Goal: Answer question/provide support: Share knowledge or assist other users

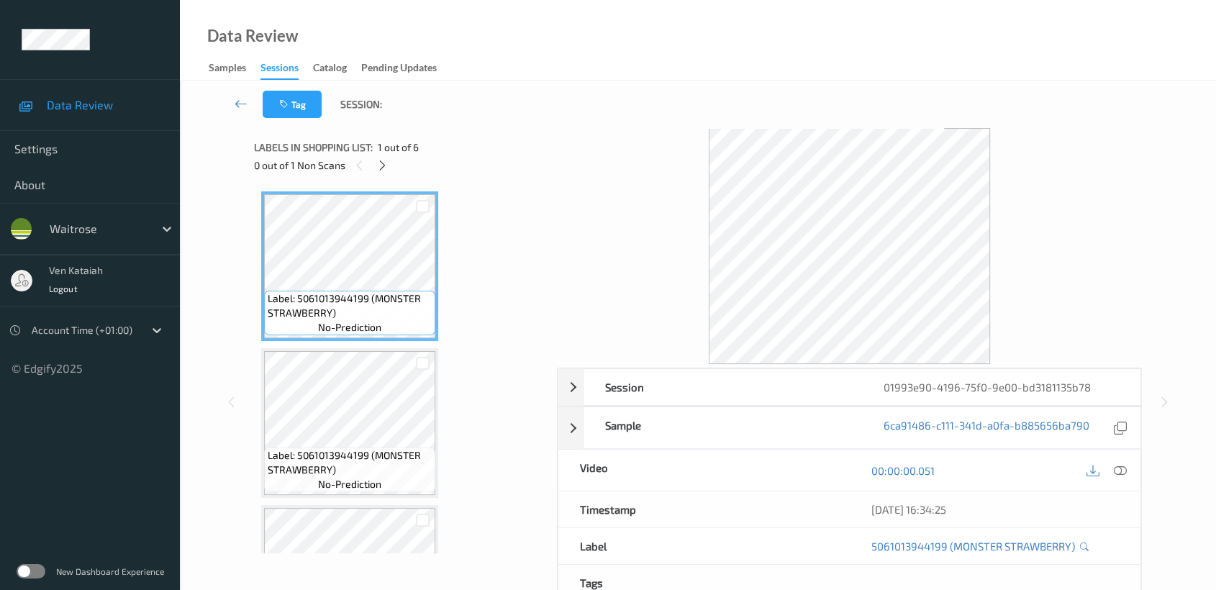
click at [347, 27] on div "Data Review Samples Sessions Catalog Pending Updates" at bounding box center [698, 40] width 1036 height 81
click at [383, 164] on icon at bounding box center [382, 165] width 12 height 13
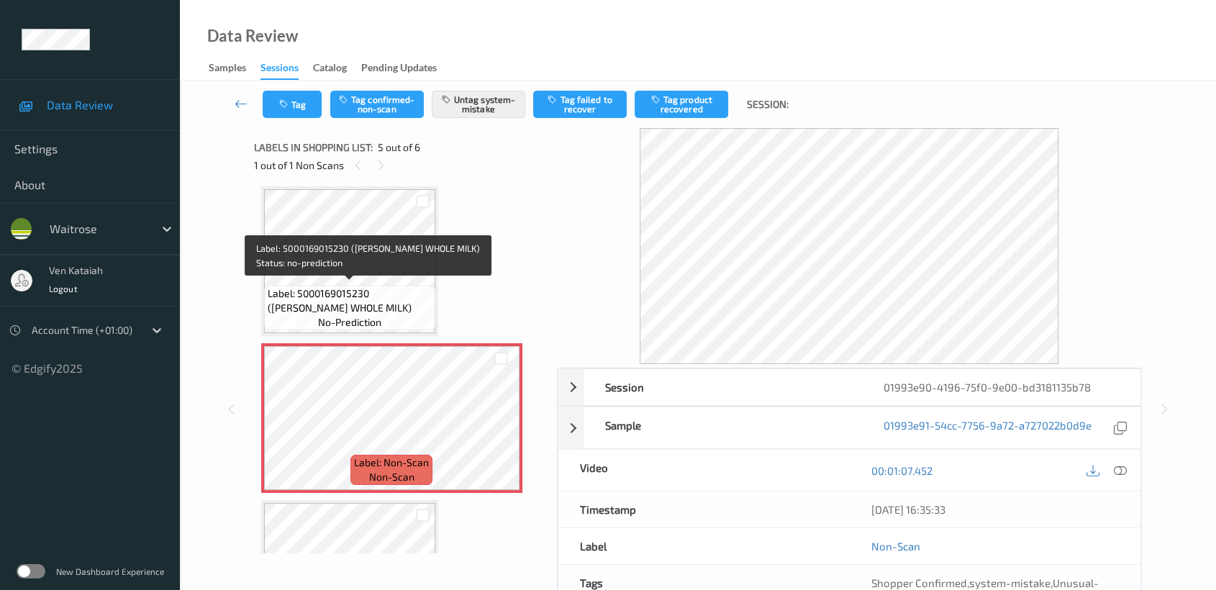
click at [393, 286] on span "Label: 5000169015230 (WR ESS WHOLE MILK)" at bounding box center [350, 300] width 164 height 29
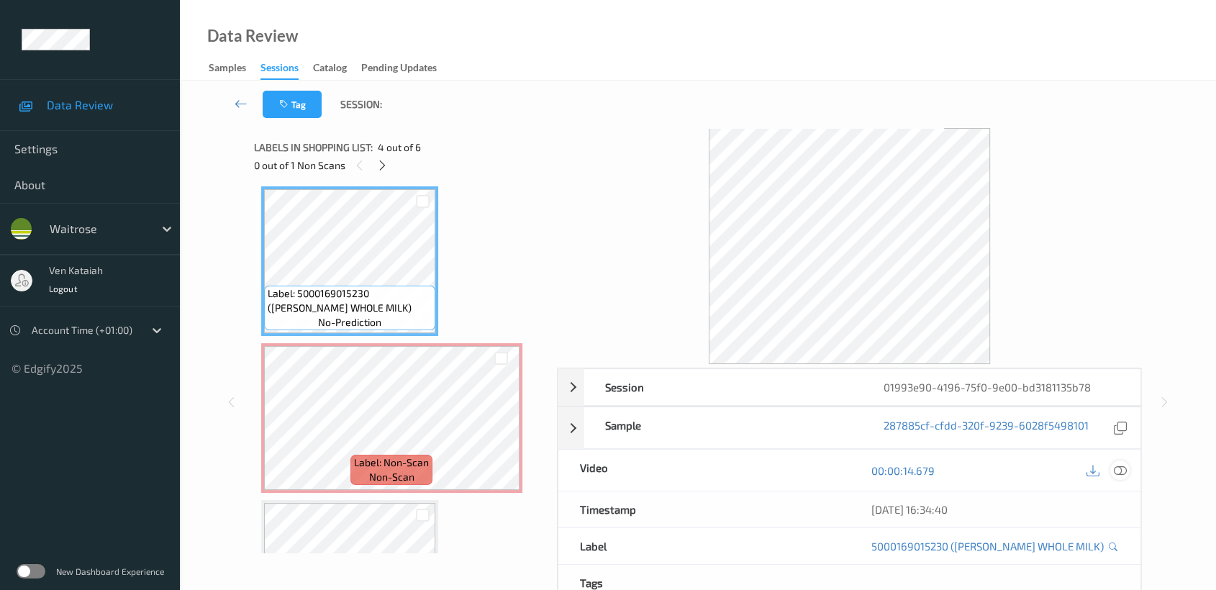
click at [1121, 468] on icon at bounding box center [1120, 470] width 13 height 13
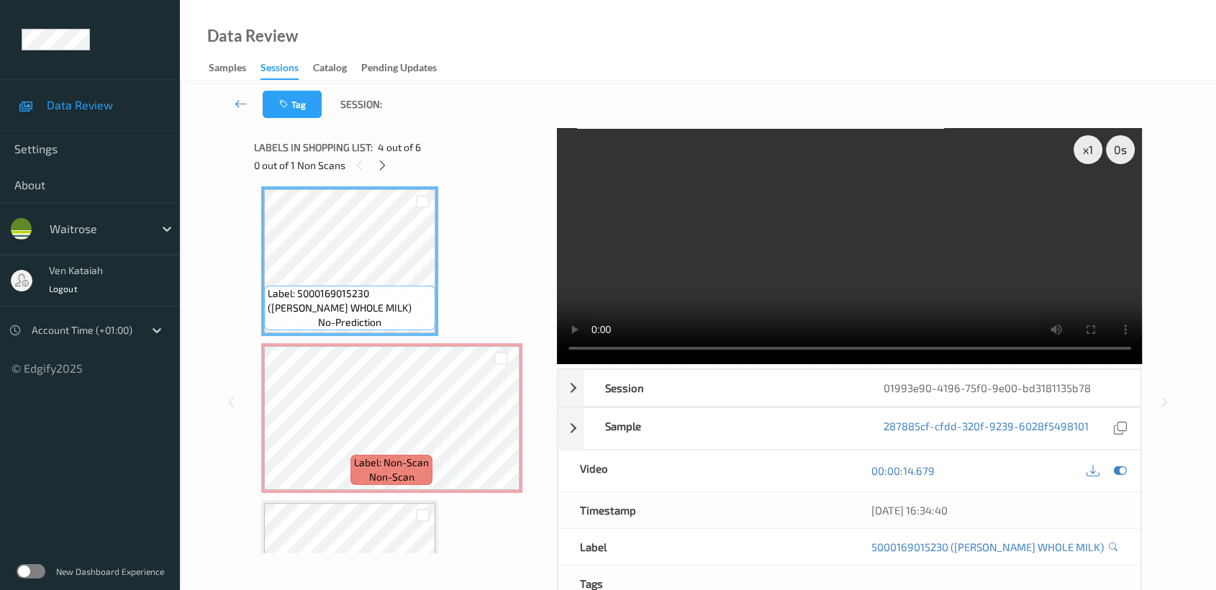
scroll to position [474, 0]
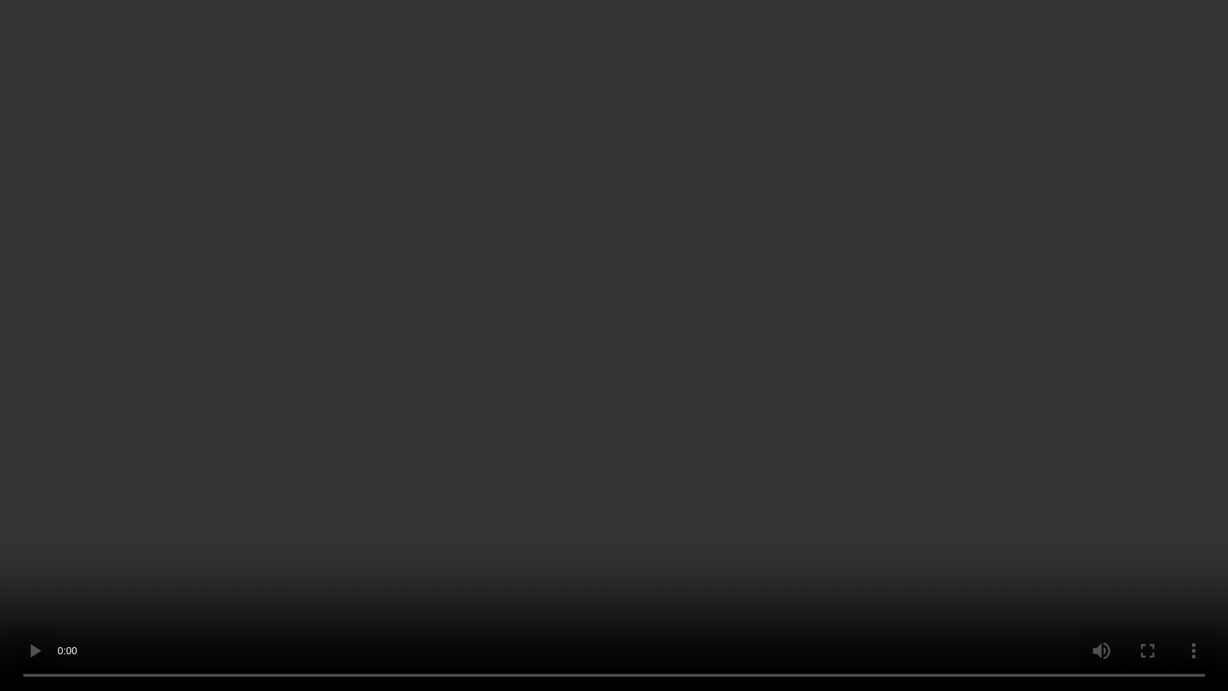
click at [686, 356] on video at bounding box center [614, 345] width 1228 height 691
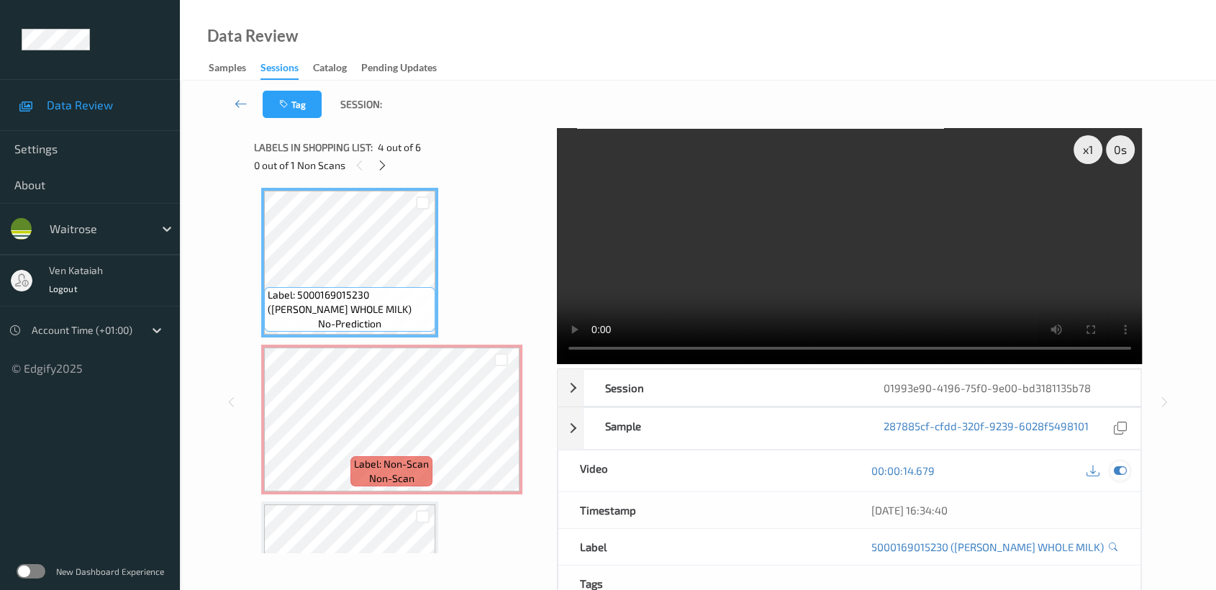
click at [1124, 469] on icon at bounding box center [1120, 470] width 13 height 13
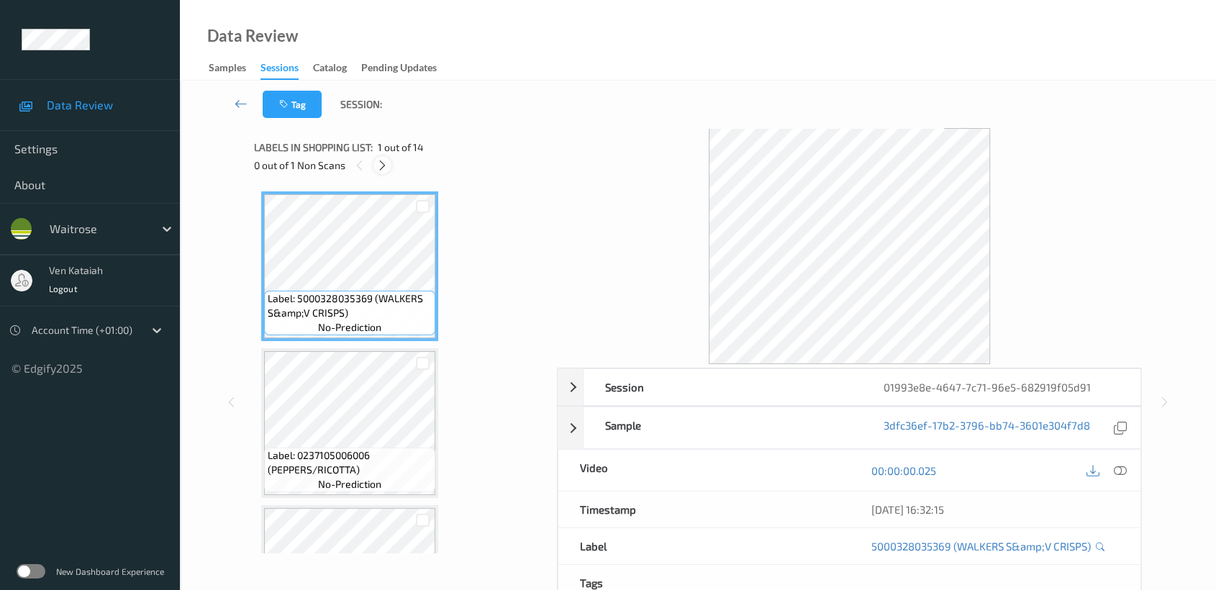
click at [381, 159] on icon at bounding box center [382, 165] width 12 height 13
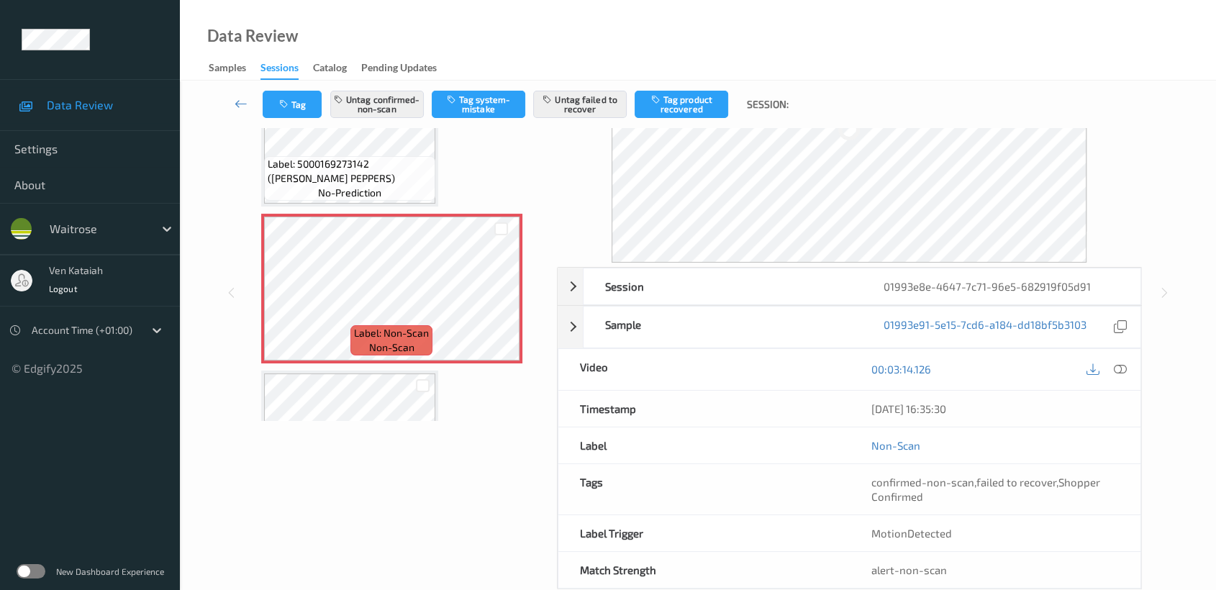
scroll to position [160, 0]
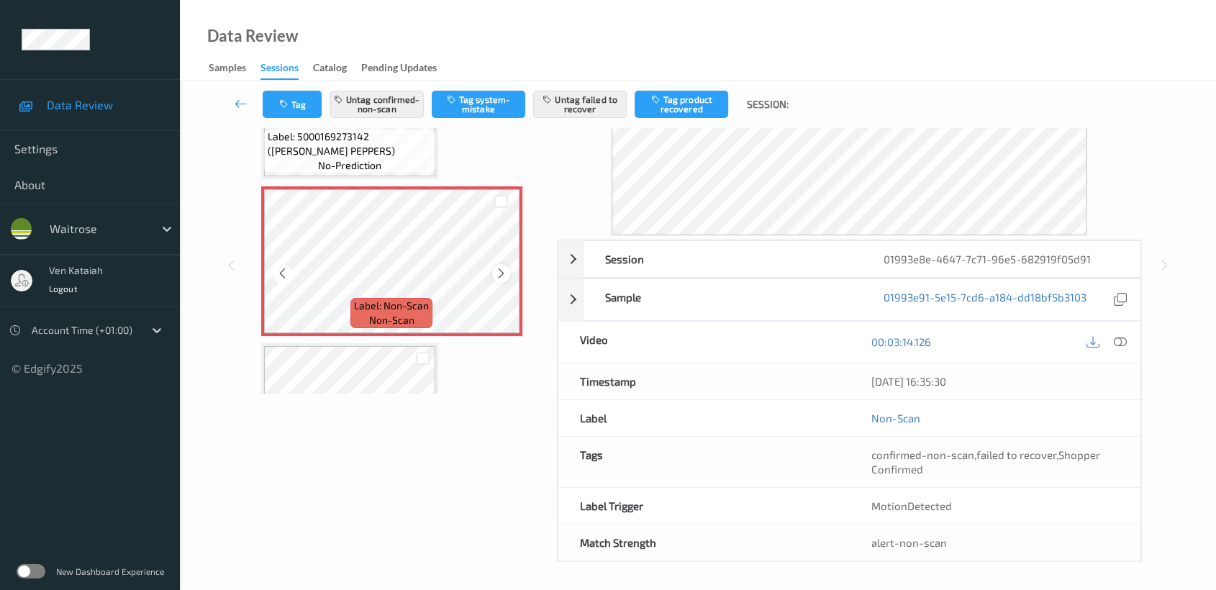
click at [500, 267] on icon at bounding box center [501, 273] width 12 height 13
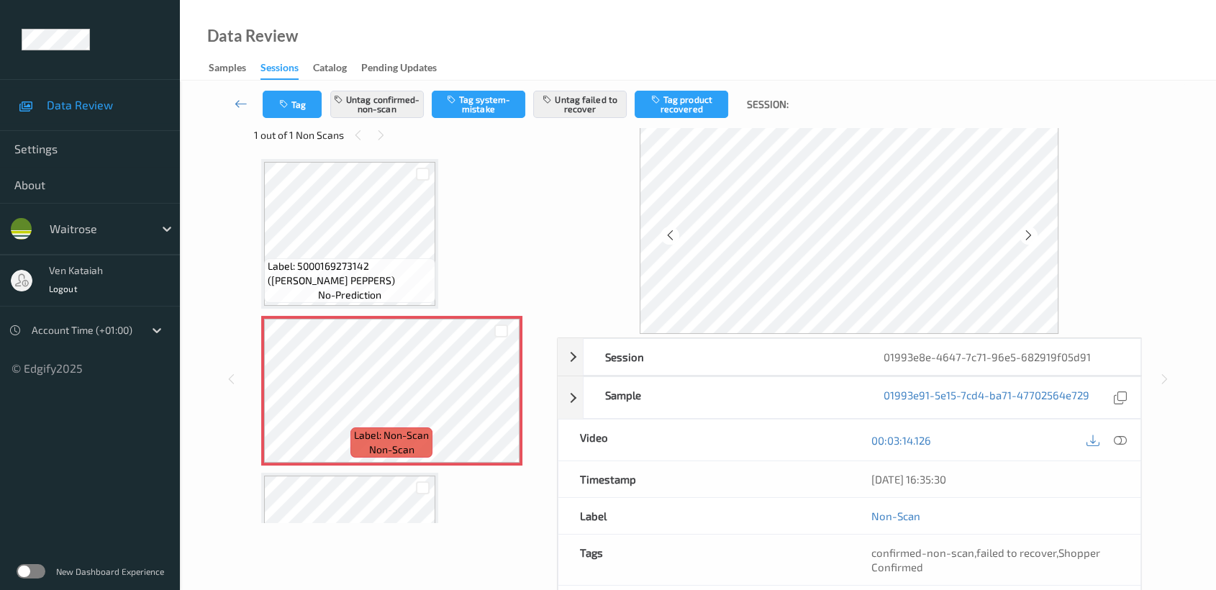
scroll to position [0, 0]
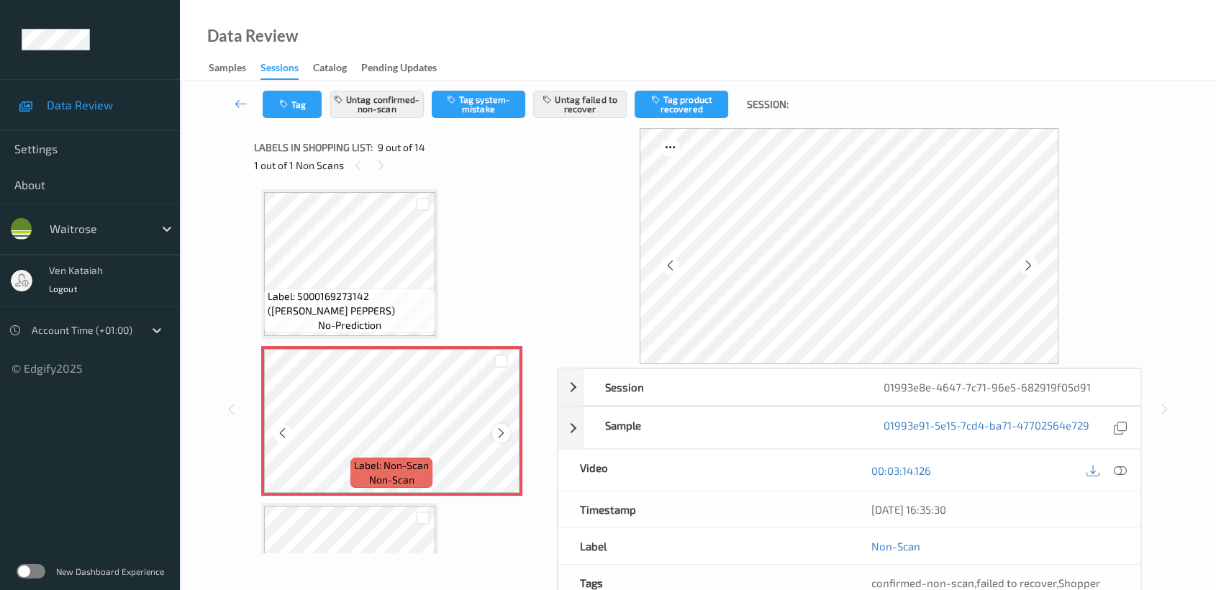
click at [498, 427] on icon at bounding box center [501, 433] width 12 height 13
click at [499, 427] on icon at bounding box center [501, 433] width 12 height 13
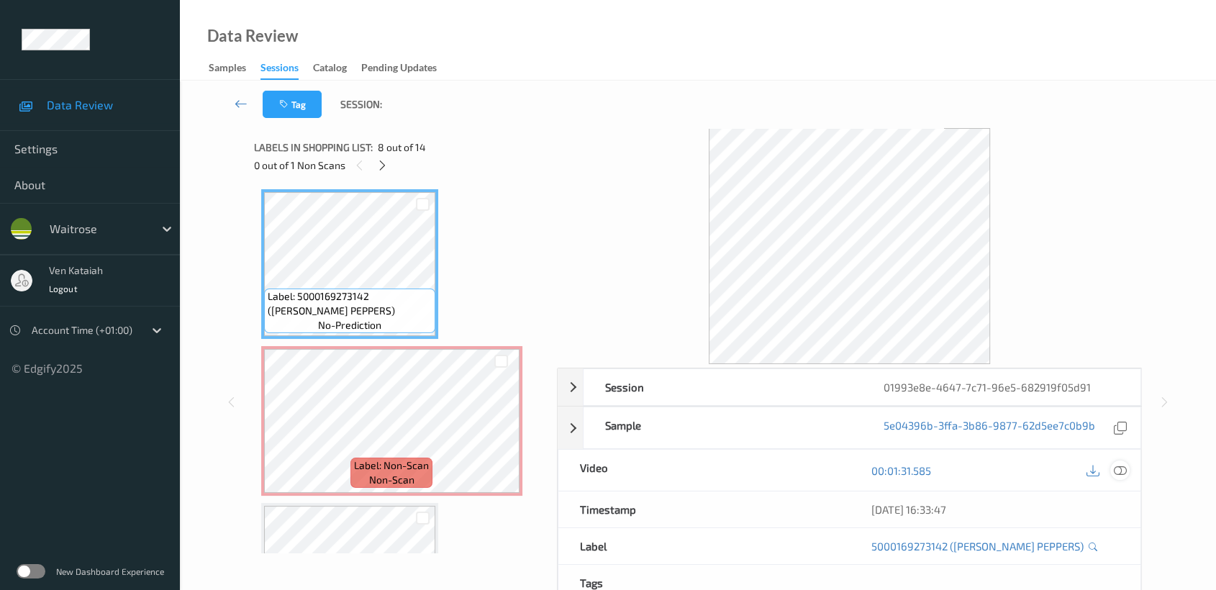
click at [1122, 473] on icon at bounding box center [1120, 470] width 13 height 13
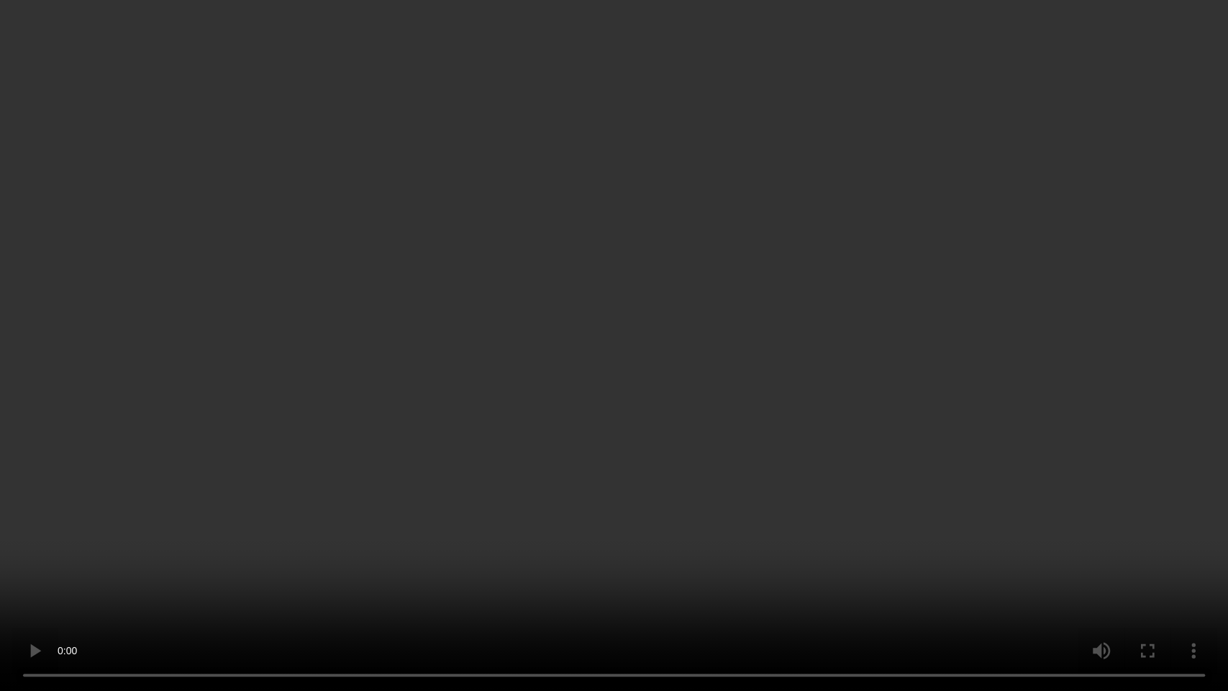
click at [544, 399] on video at bounding box center [614, 345] width 1228 height 691
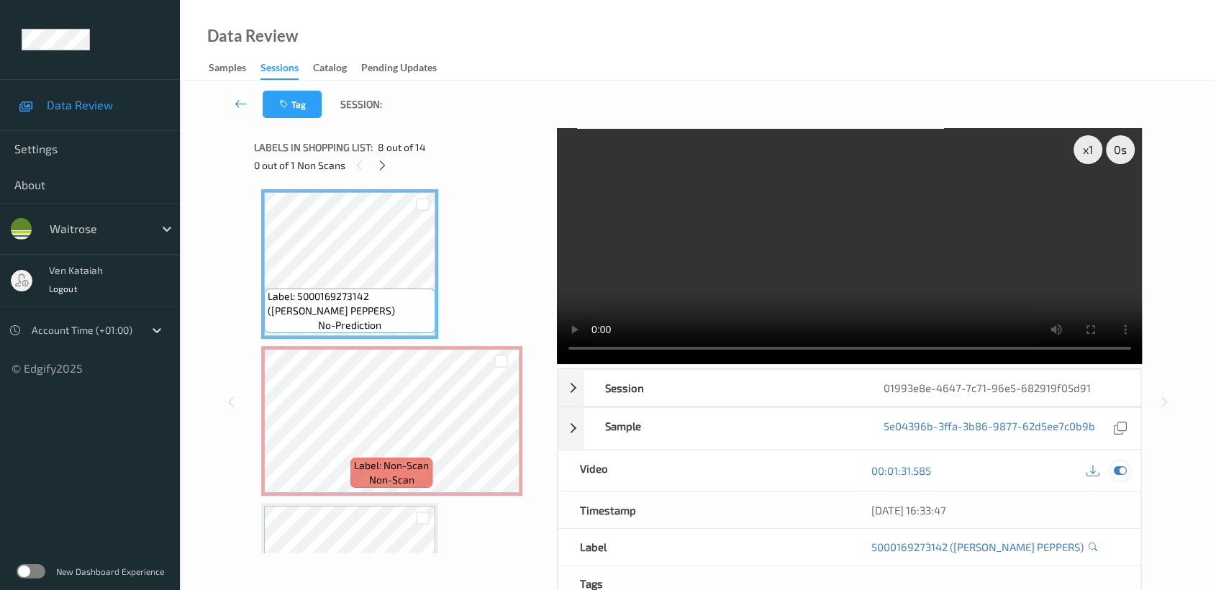
click at [1121, 469] on icon at bounding box center [1120, 470] width 13 height 13
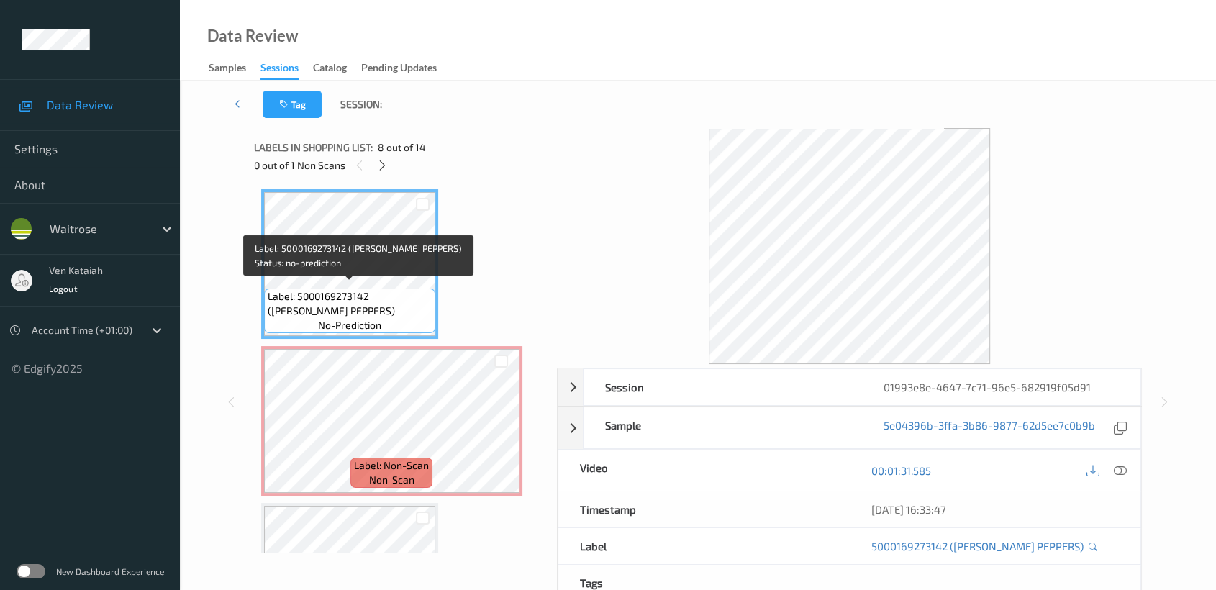
click at [387, 329] on div "Label: 5000169273142 (WR PADRON PEPPERS) no-prediction" at bounding box center [349, 264] width 177 height 150
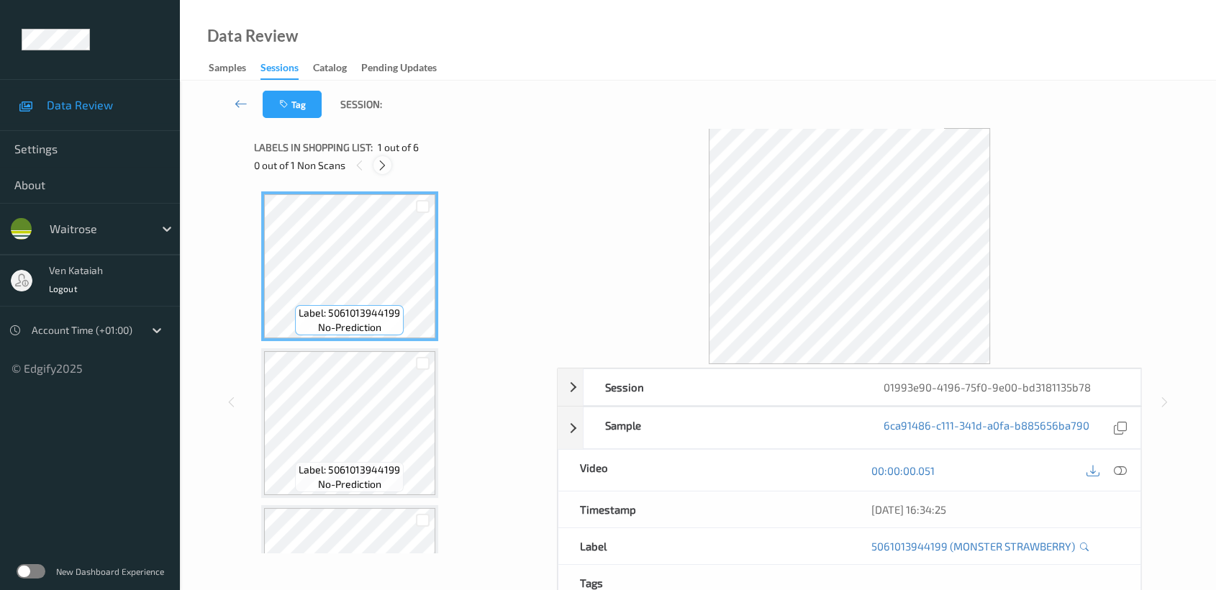
click at [386, 165] on icon at bounding box center [382, 165] width 12 height 13
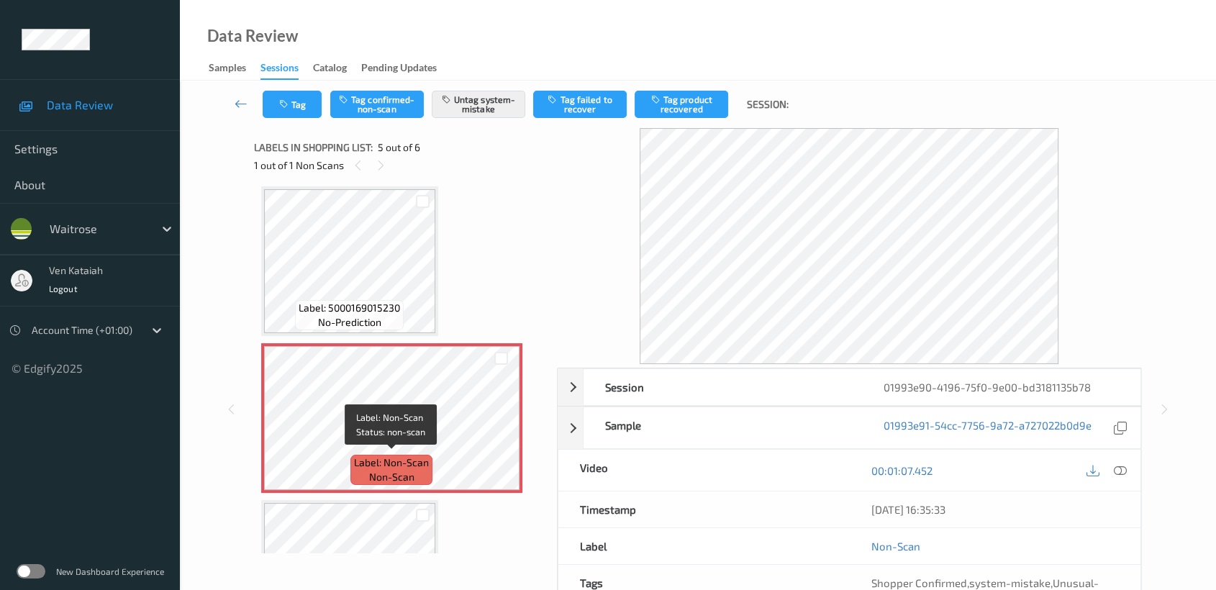
click at [386, 460] on span "Label: Non-Scan" at bounding box center [391, 462] width 75 height 14
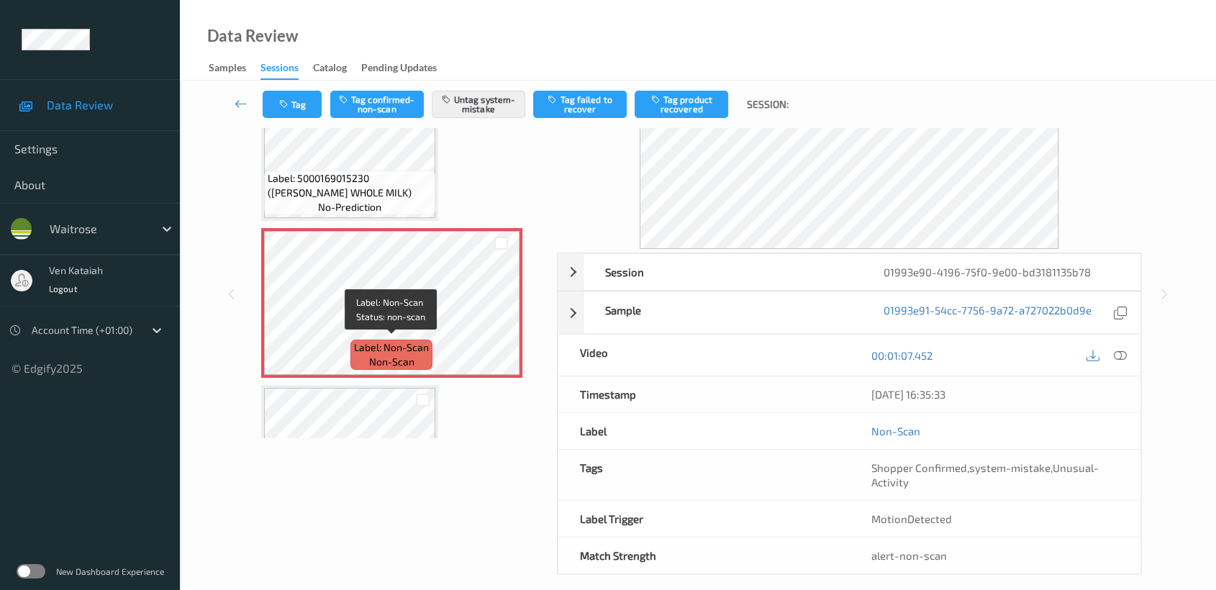
scroll to position [129, 0]
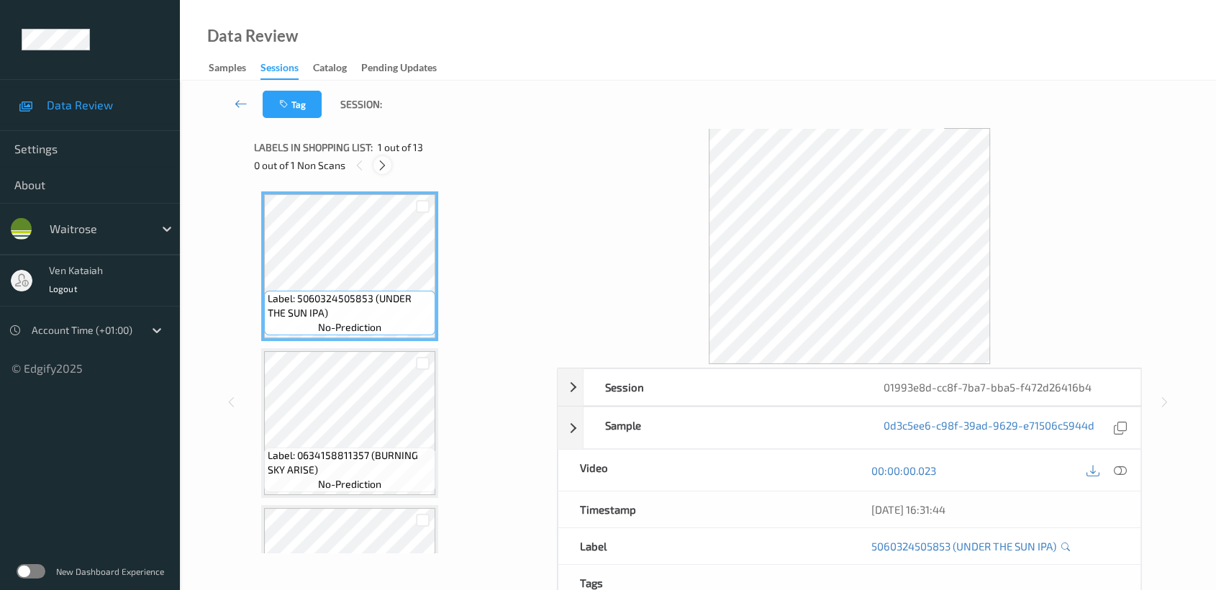
click at [390, 160] on div at bounding box center [382, 165] width 18 height 18
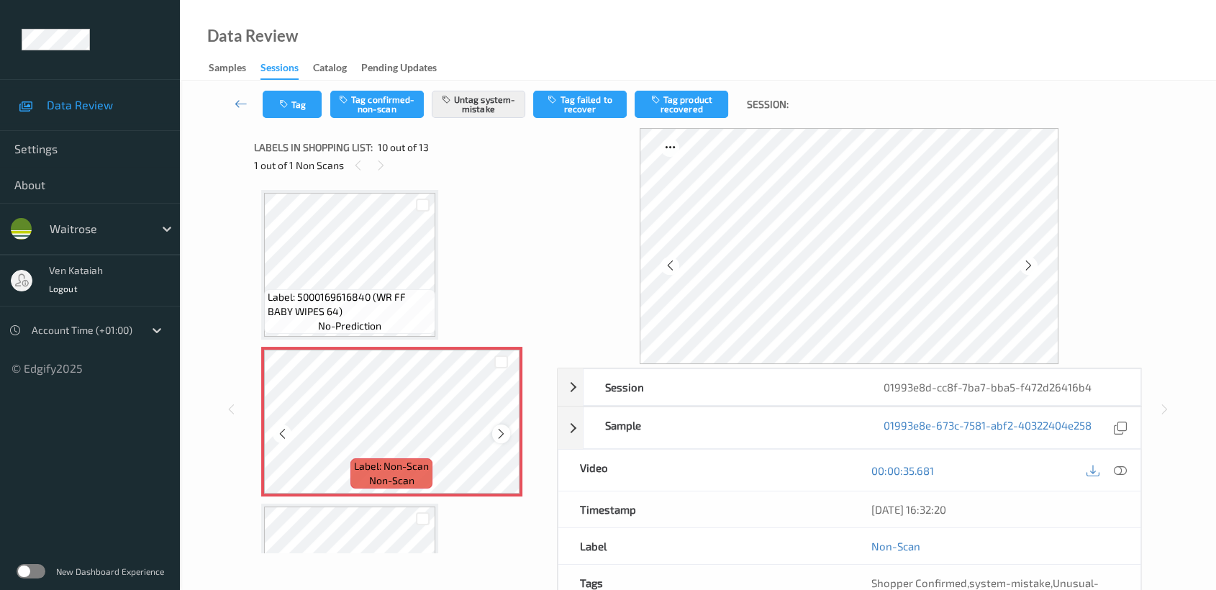
click at [506, 427] on icon at bounding box center [501, 433] width 12 height 13
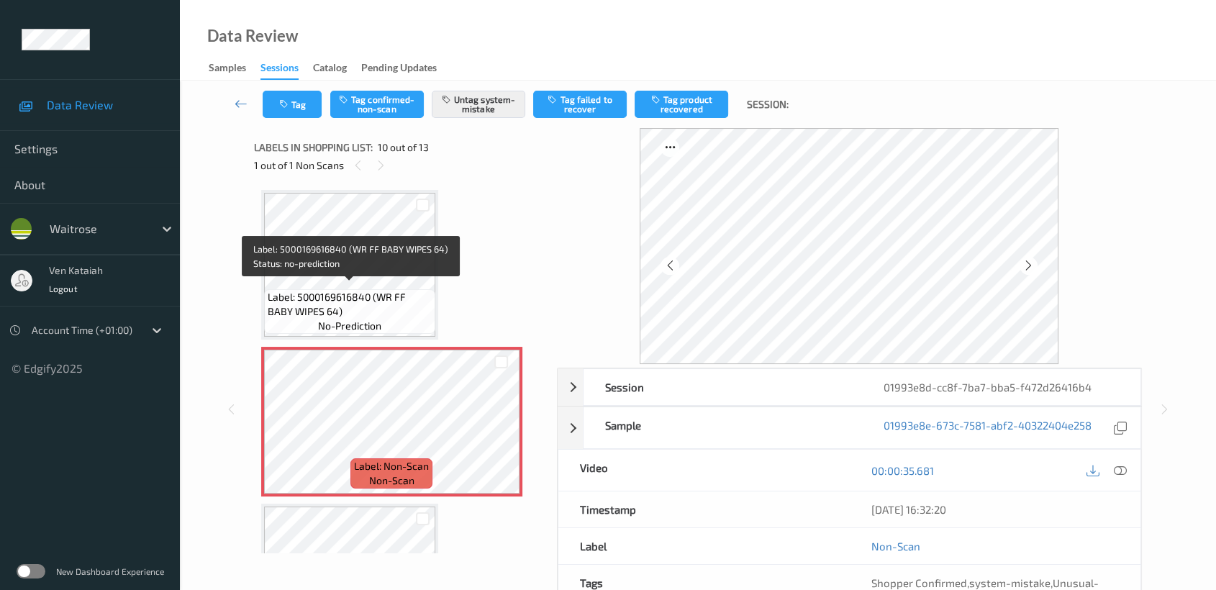
click at [360, 311] on span "Label: 5000169616840 (WR FF BABY WIPES 64)" at bounding box center [350, 304] width 164 height 29
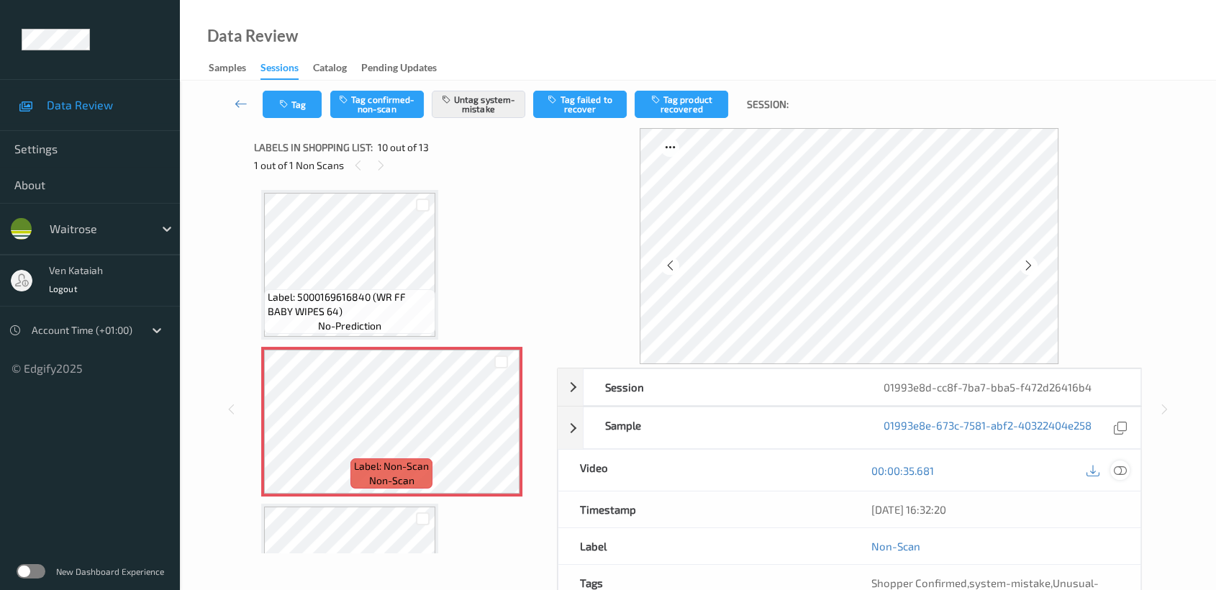
click at [1121, 475] on icon at bounding box center [1120, 470] width 13 height 13
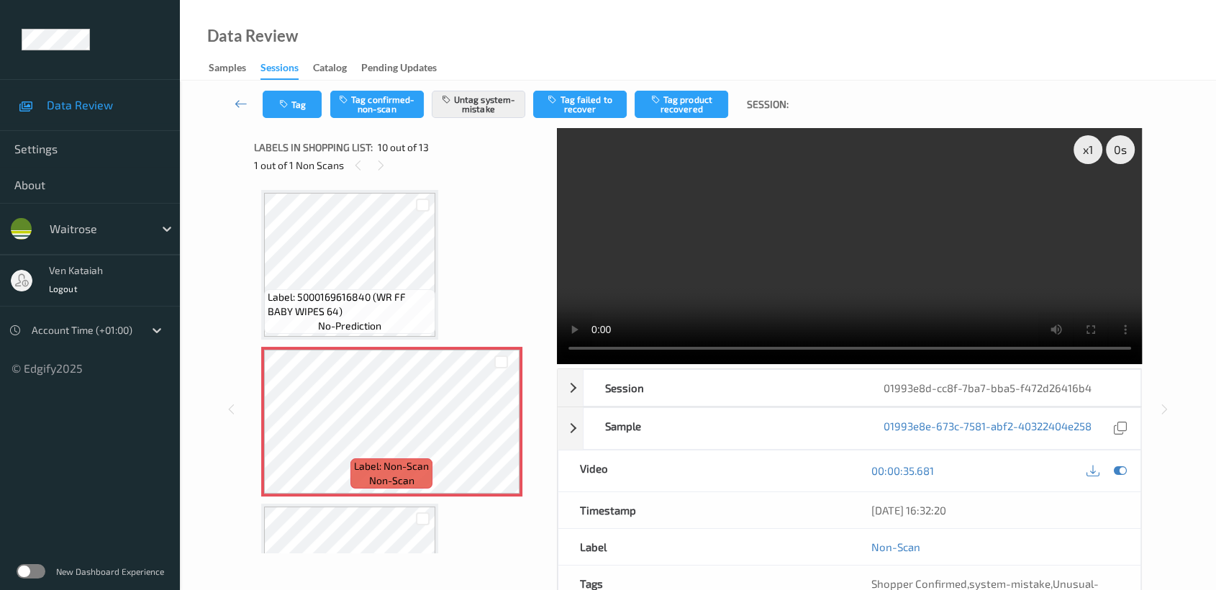
click at [1056, 223] on video at bounding box center [850, 246] width 586 height 236
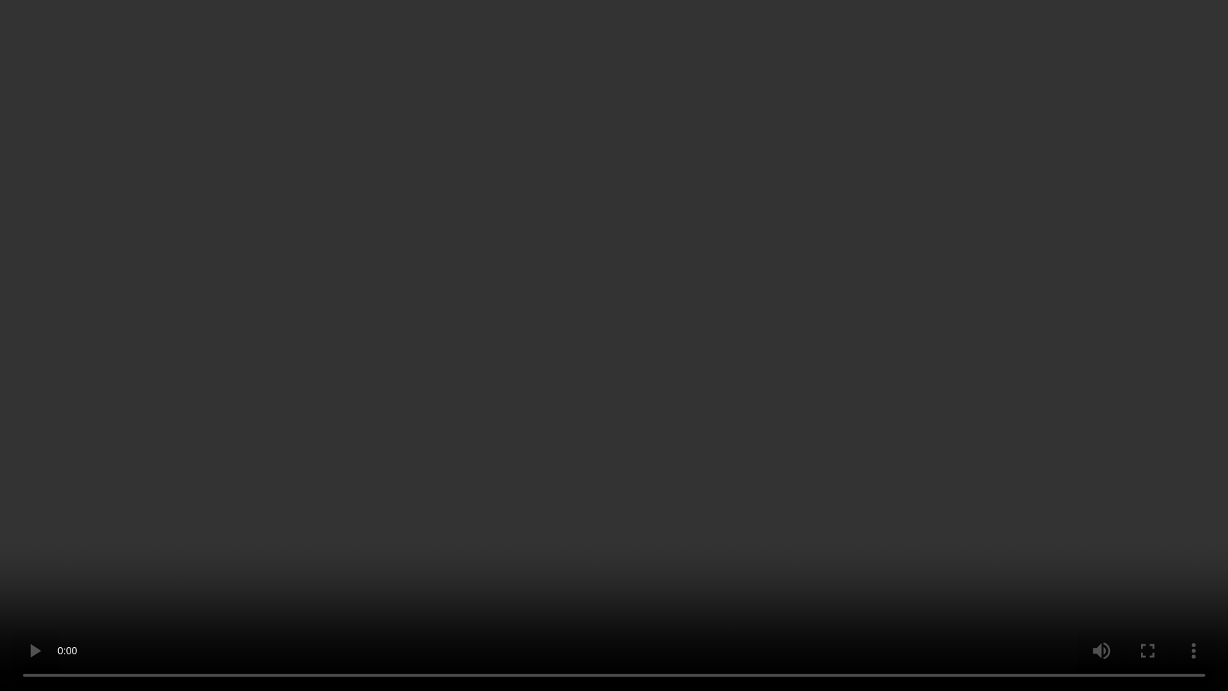
click at [857, 363] on video at bounding box center [614, 345] width 1228 height 691
click at [727, 378] on video at bounding box center [614, 345] width 1228 height 691
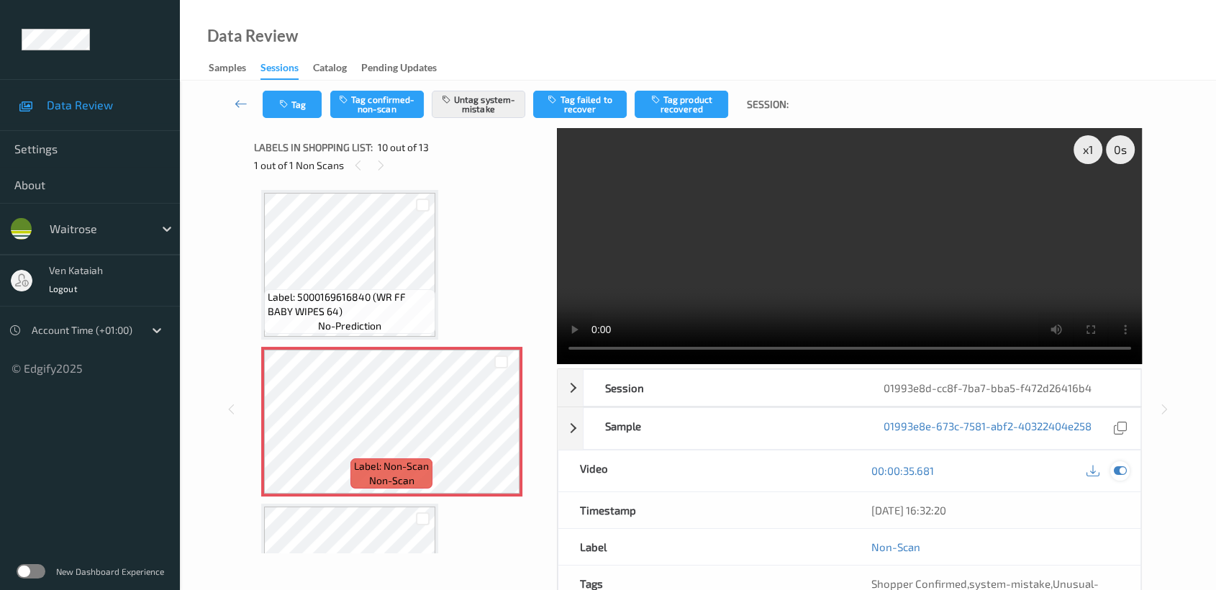
click at [1116, 477] on div at bounding box center [1119, 470] width 19 height 19
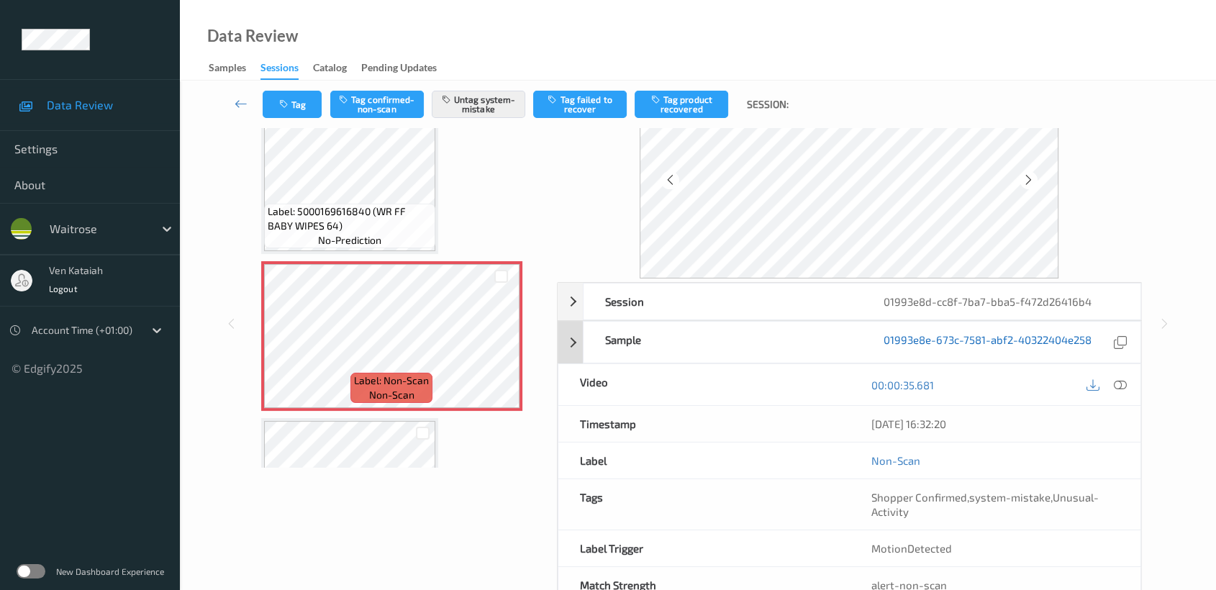
scroll to position [129, 0]
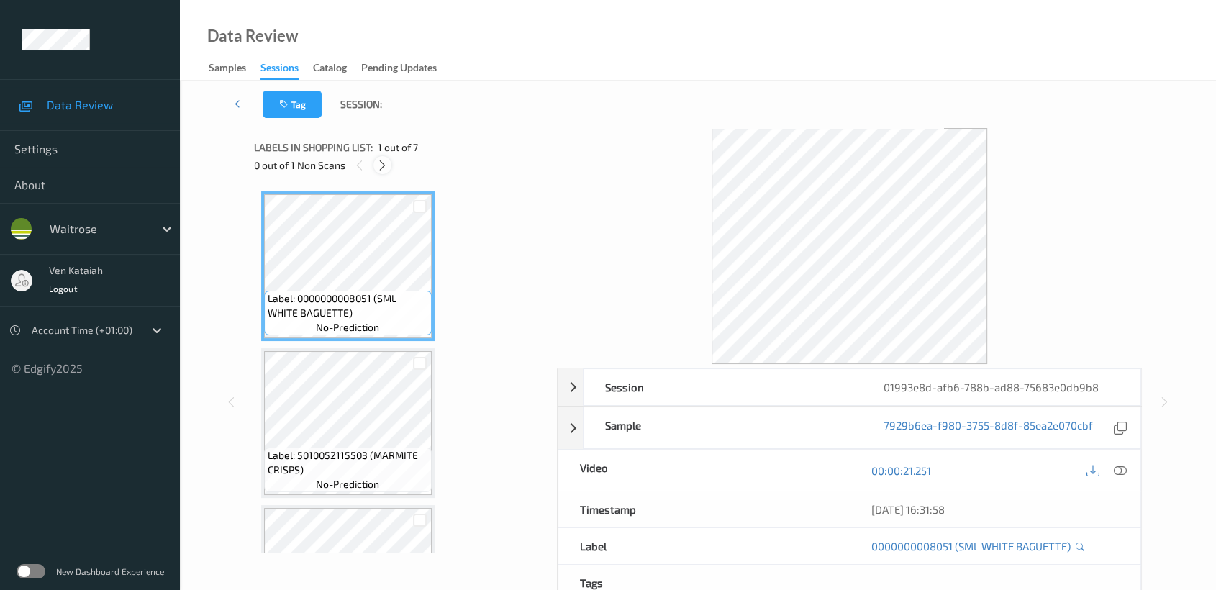
click at [381, 163] on icon at bounding box center [382, 165] width 12 height 13
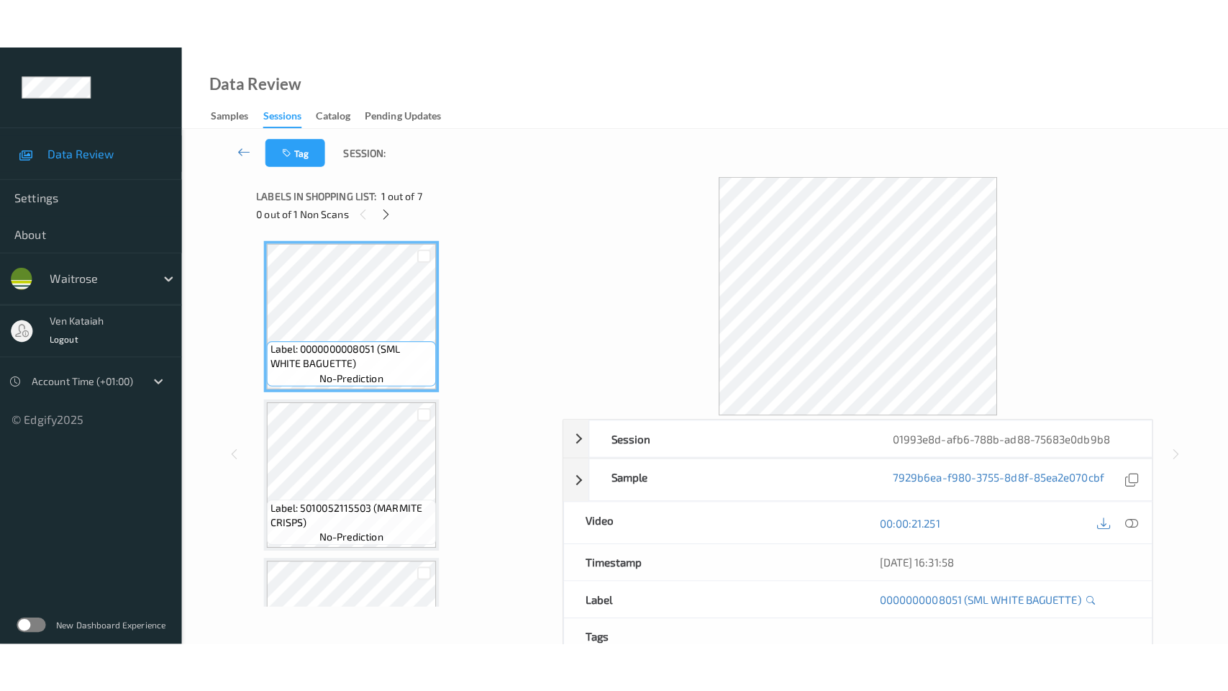
scroll to position [632, 0]
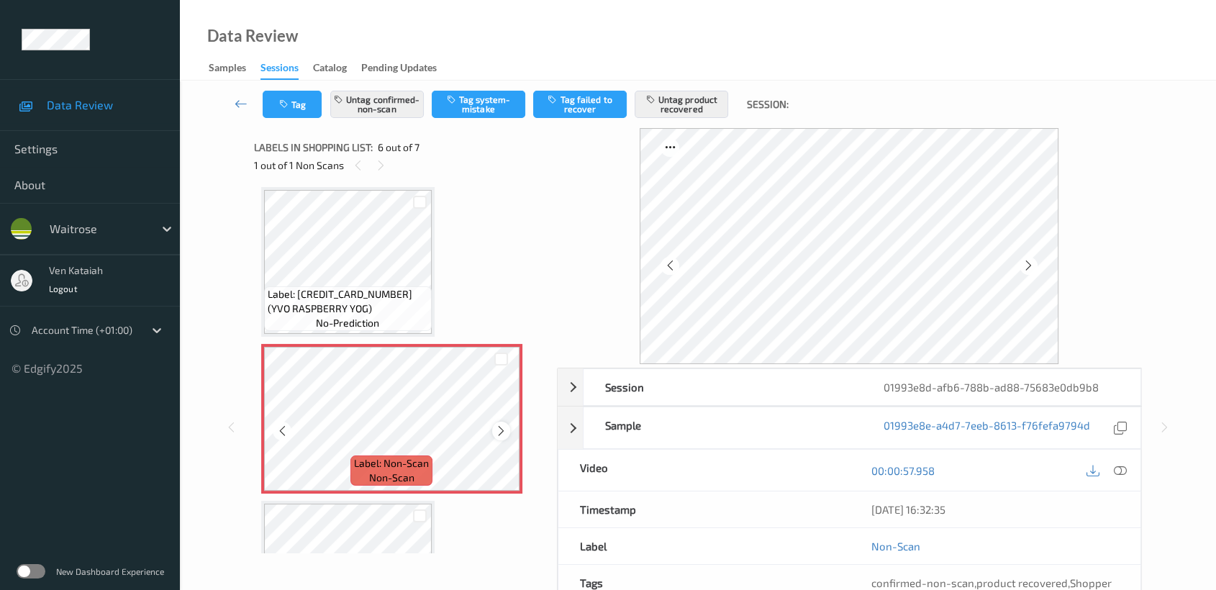
click at [504, 425] on icon at bounding box center [501, 430] width 12 height 13
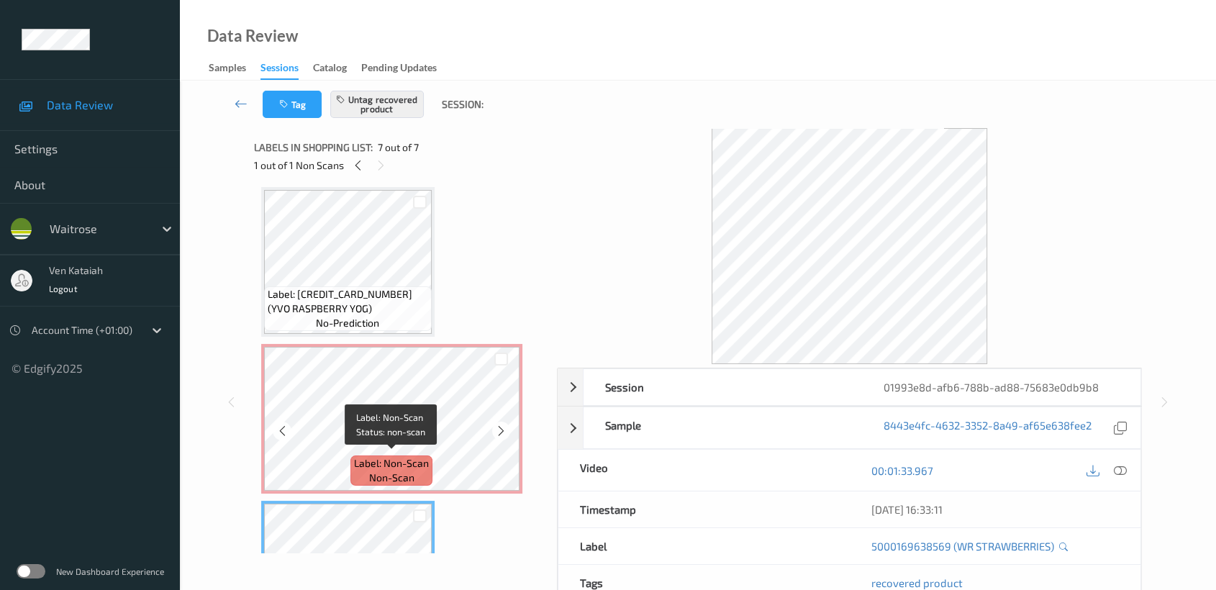
click at [390, 457] on span "Label: Non-Scan" at bounding box center [391, 463] width 75 height 14
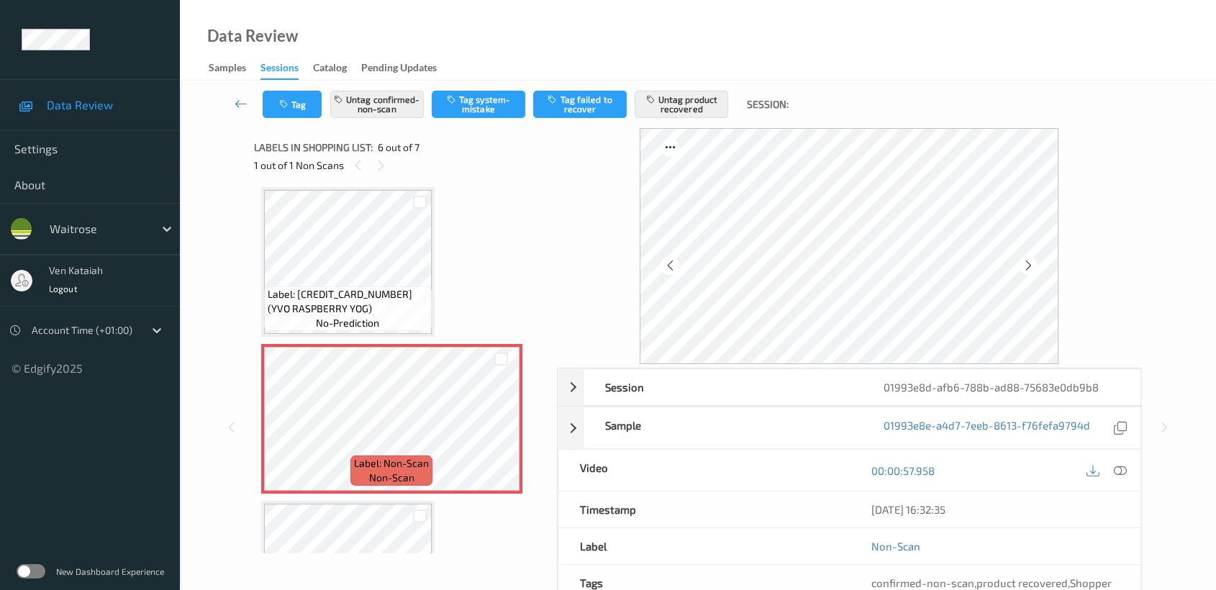
click at [411, 514] on div at bounding box center [419, 516] width 24 height 24
click at [1122, 475] on icon at bounding box center [1120, 470] width 13 height 13
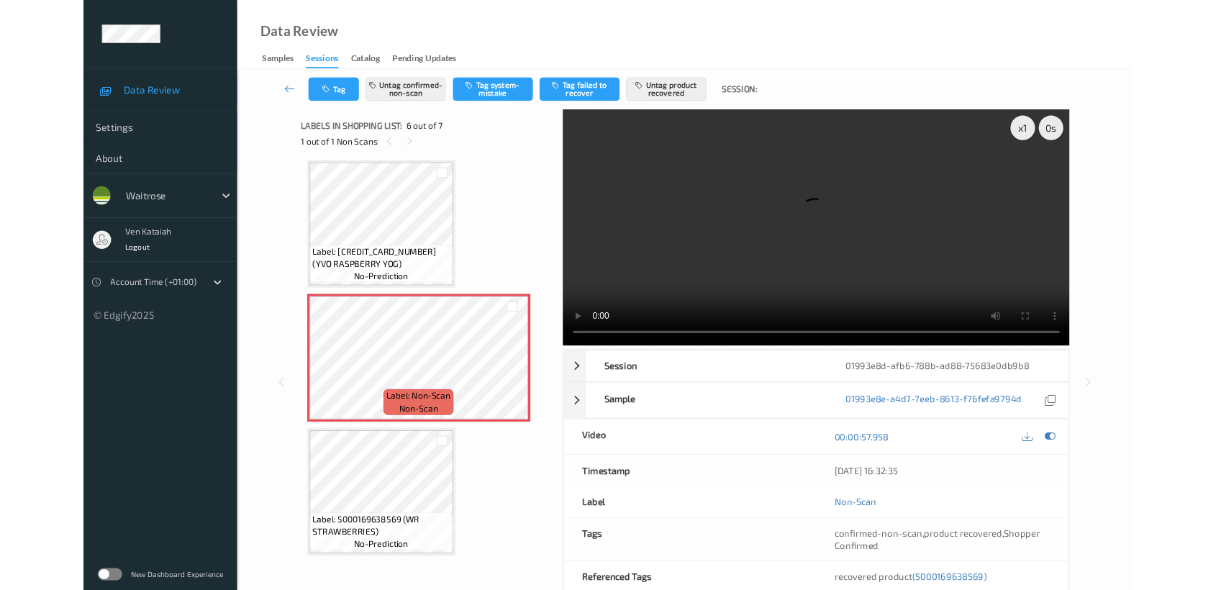
scroll to position [630, 0]
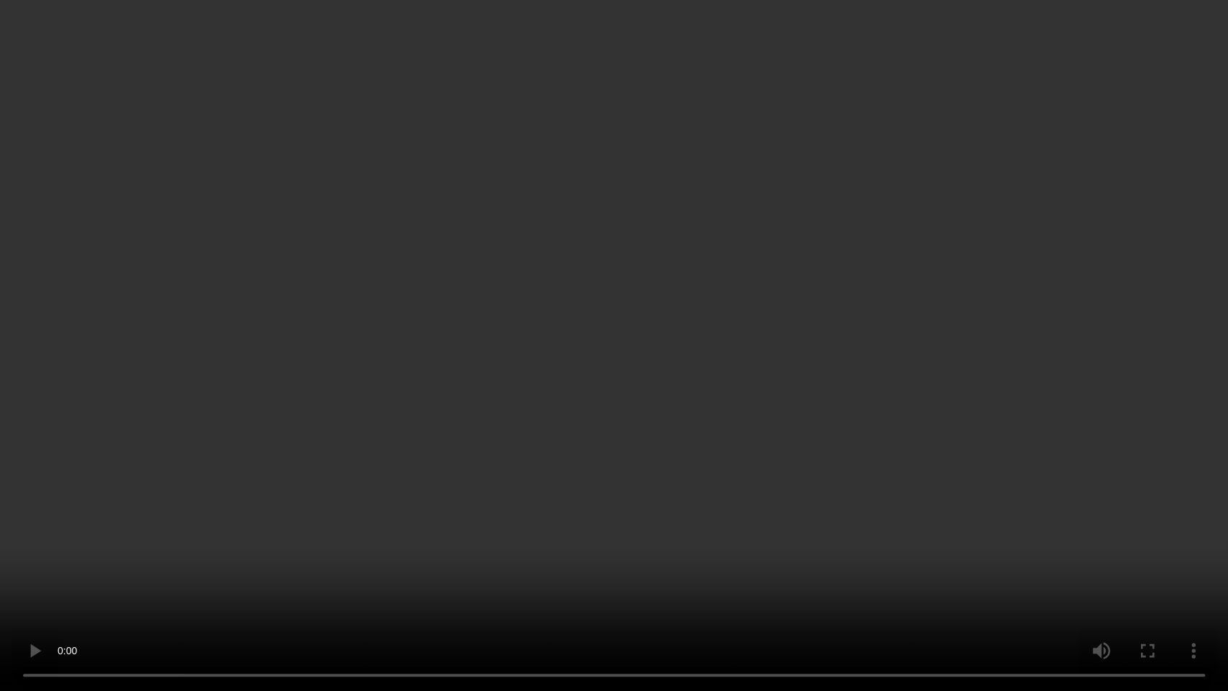
click at [675, 339] on video at bounding box center [614, 345] width 1228 height 691
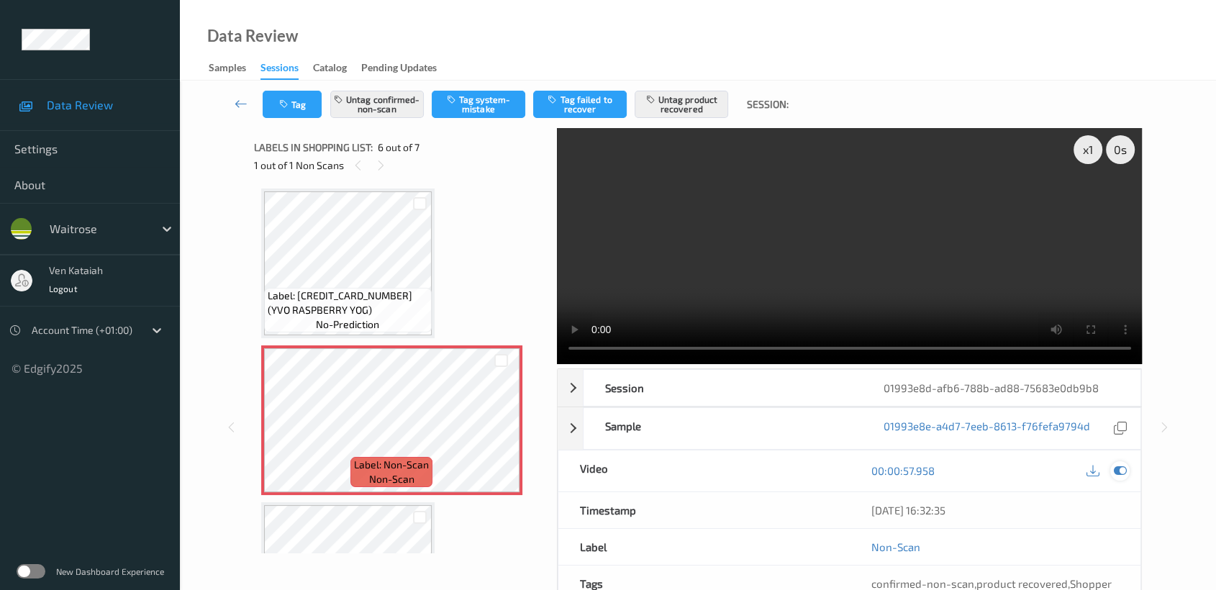
click at [1118, 479] on div at bounding box center [1119, 470] width 19 height 19
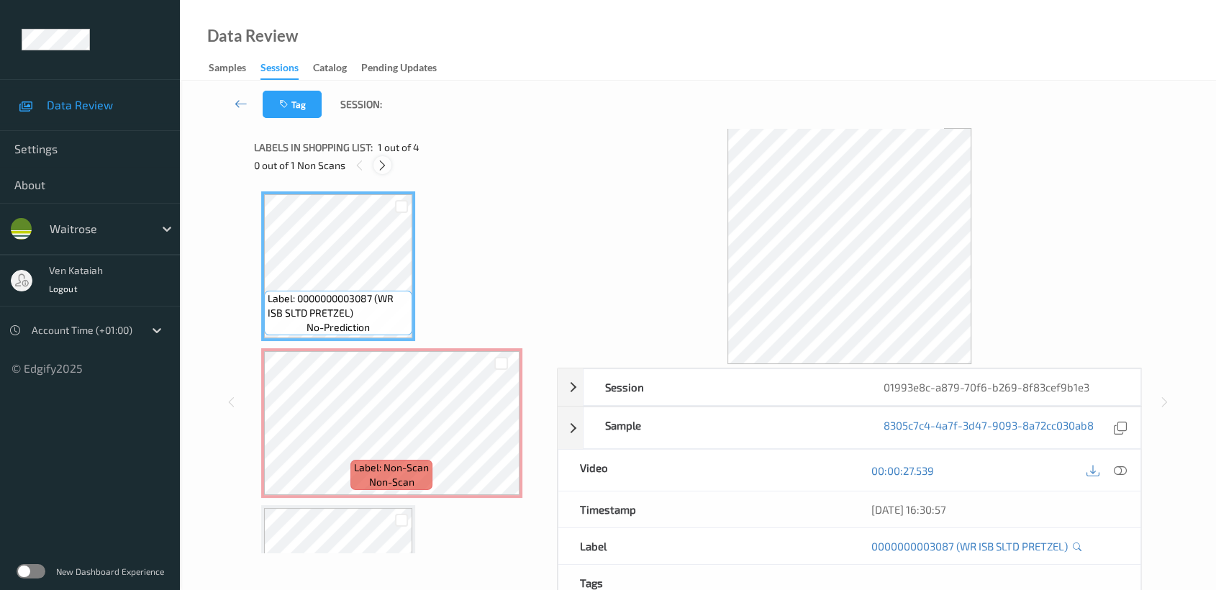
click at [385, 167] on icon at bounding box center [382, 165] width 12 height 13
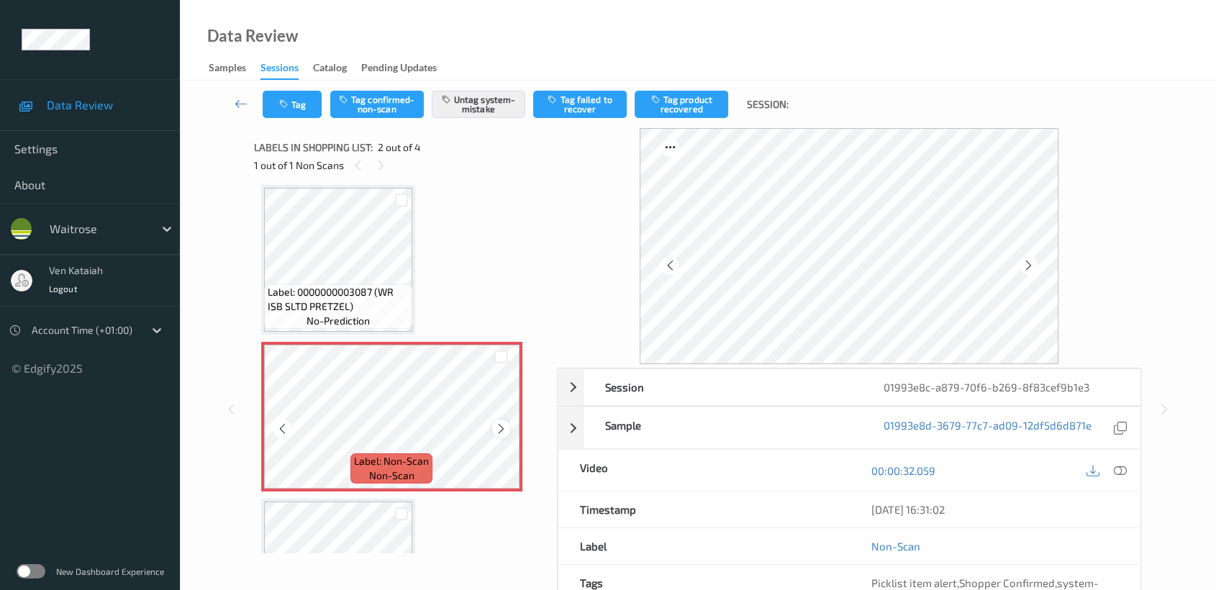
click at [503, 429] on icon at bounding box center [501, 428] width 12 height 13
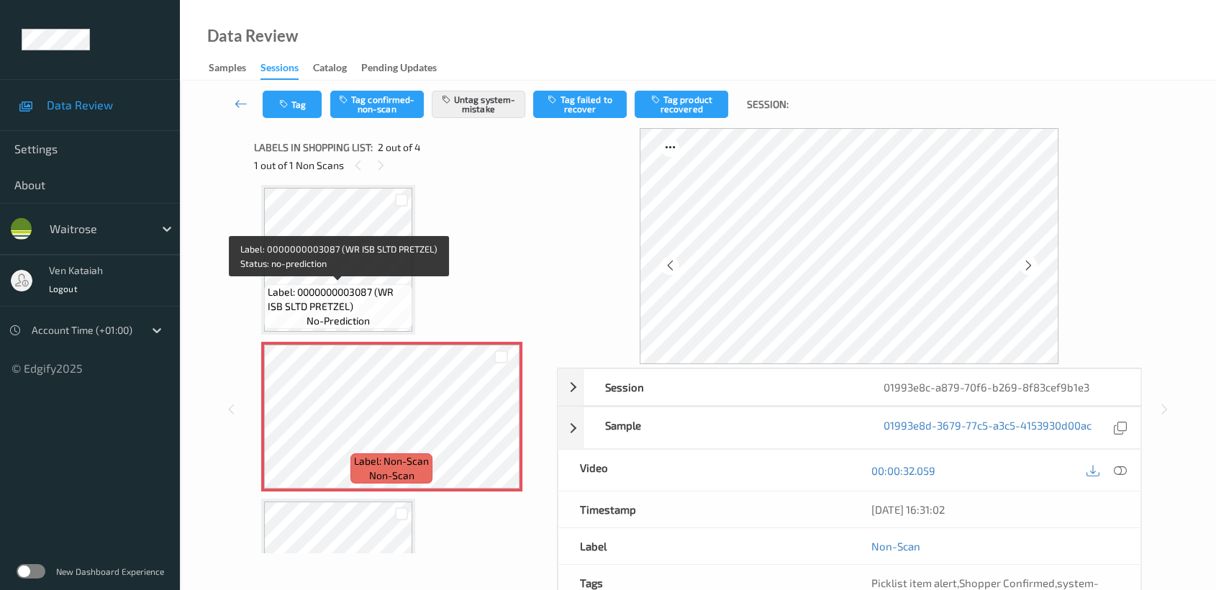
click at [359, 296] on span "Label: 0000000003087 (WR ISB SLTD PRETZEL)" at bounding box center [338, 299] width 141 height 29
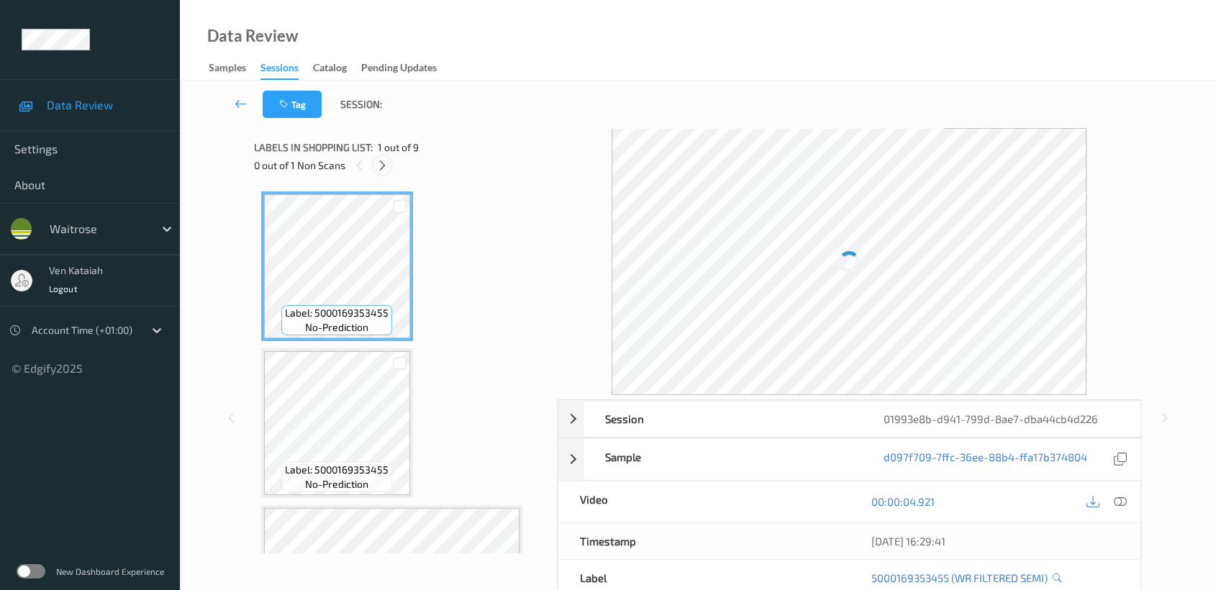
click at [390, 168] on div at bounding box center [382, 165] width 18 height 18
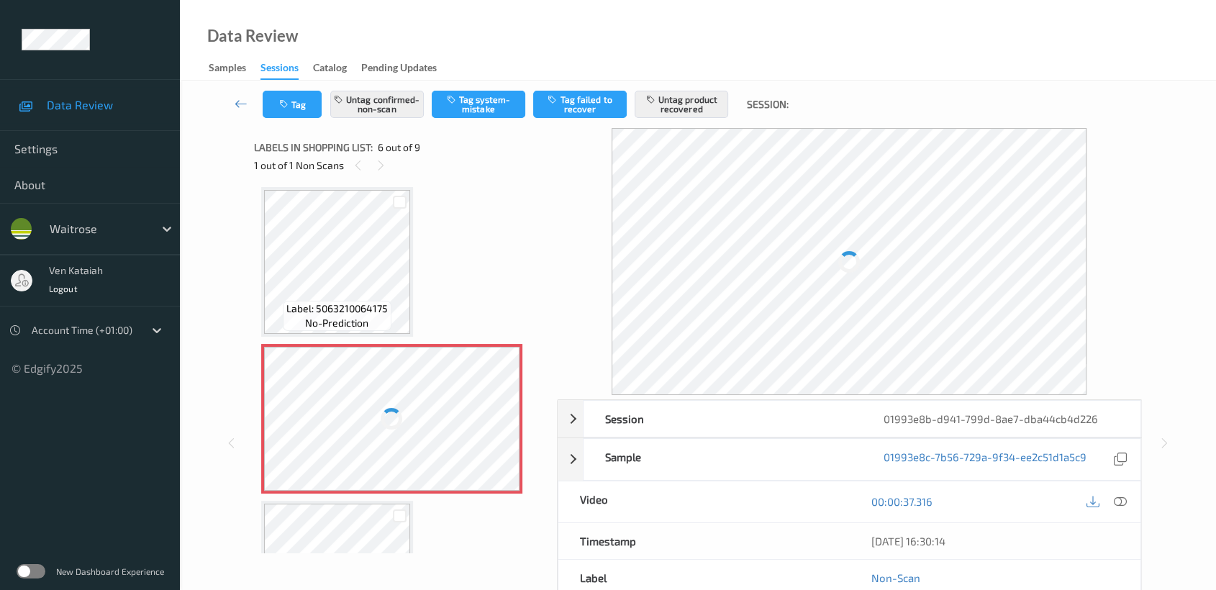
click at [381, 410] on div at bounding box center [391, 418] width 27 height 27
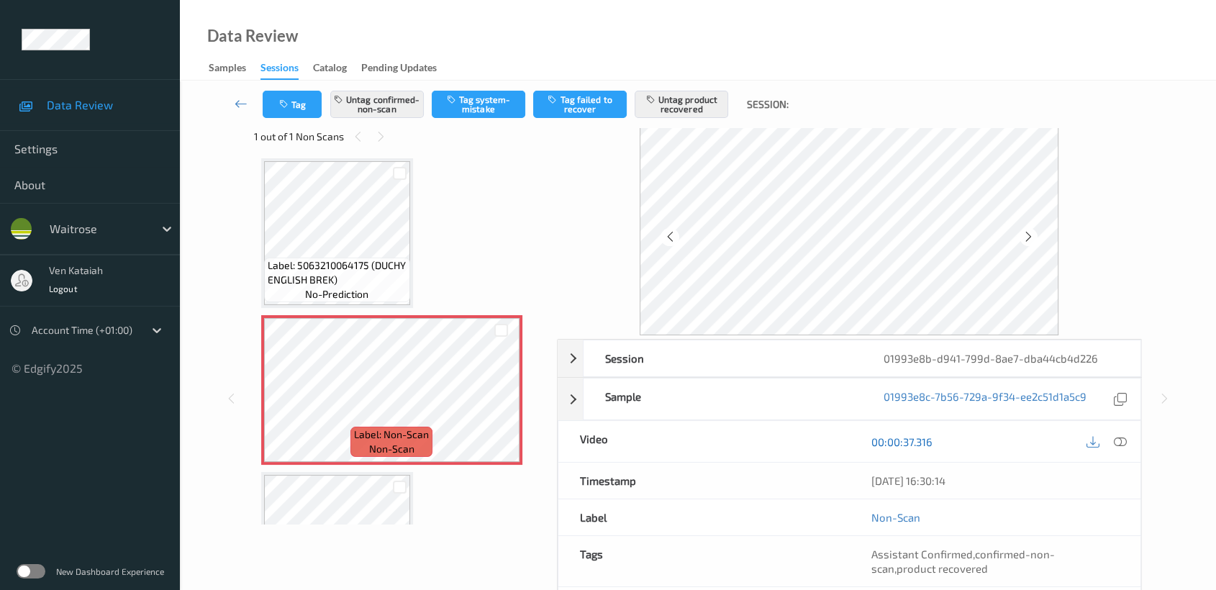
scroll to position [0, 0]
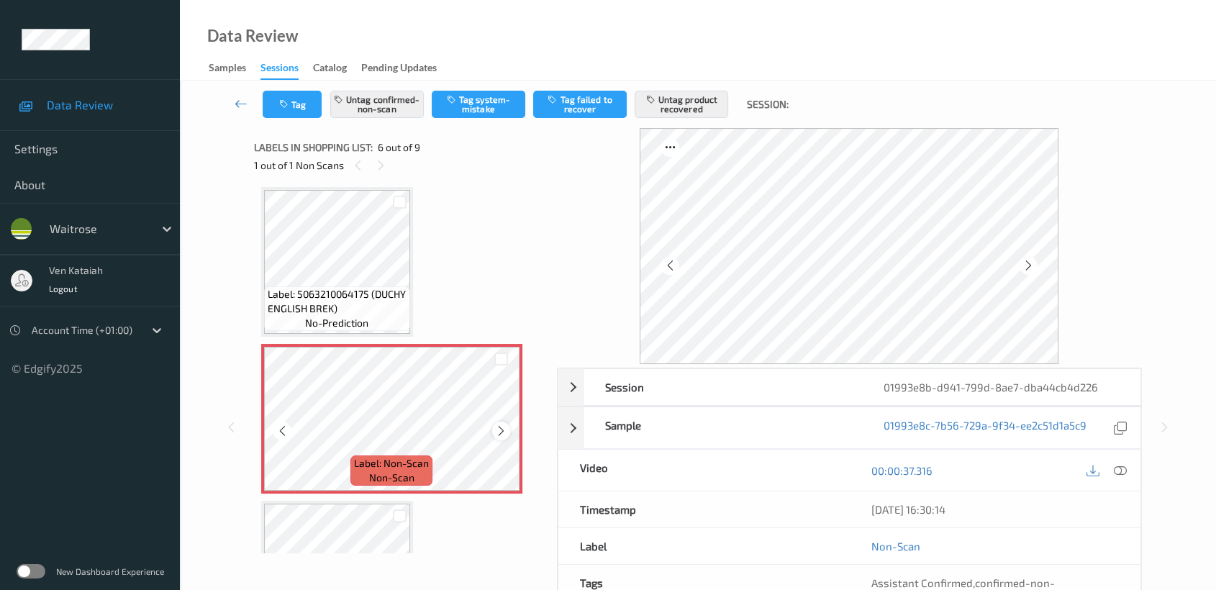
click at [501, 417] on div "Label: Non-Scan non-scan" at bounding box center [391, 419] width 261 height 150
click at [499, 425] on icon at bounding box center [501, 430] width 12 height 13
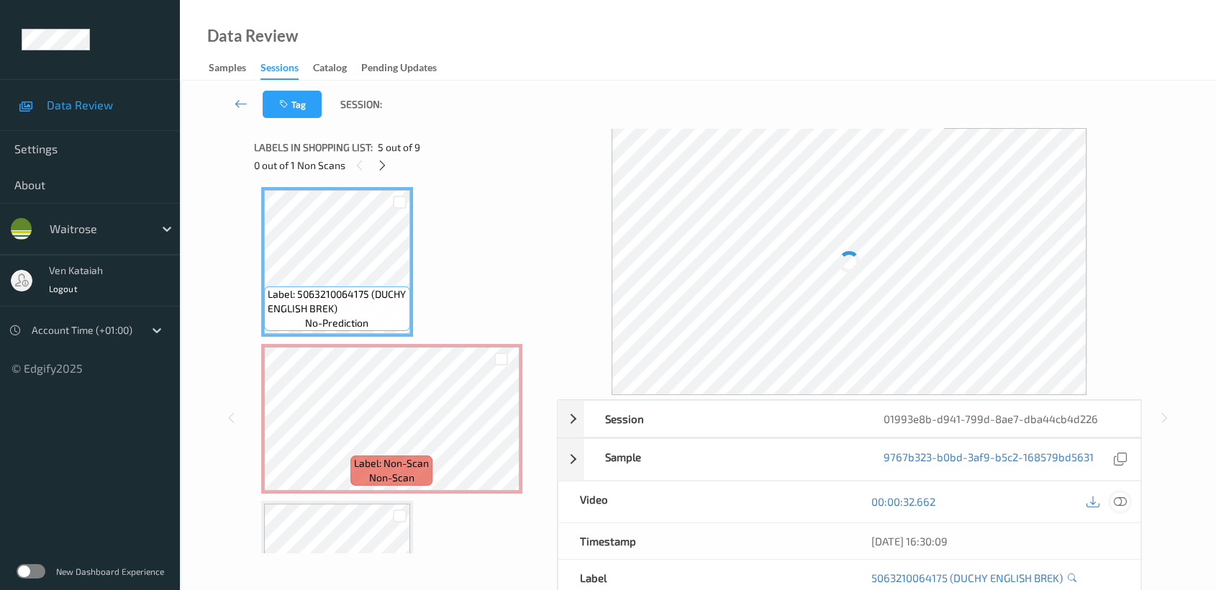
click at [1124, 508] on div at bounding box center [1119, 501] width 19 height 19
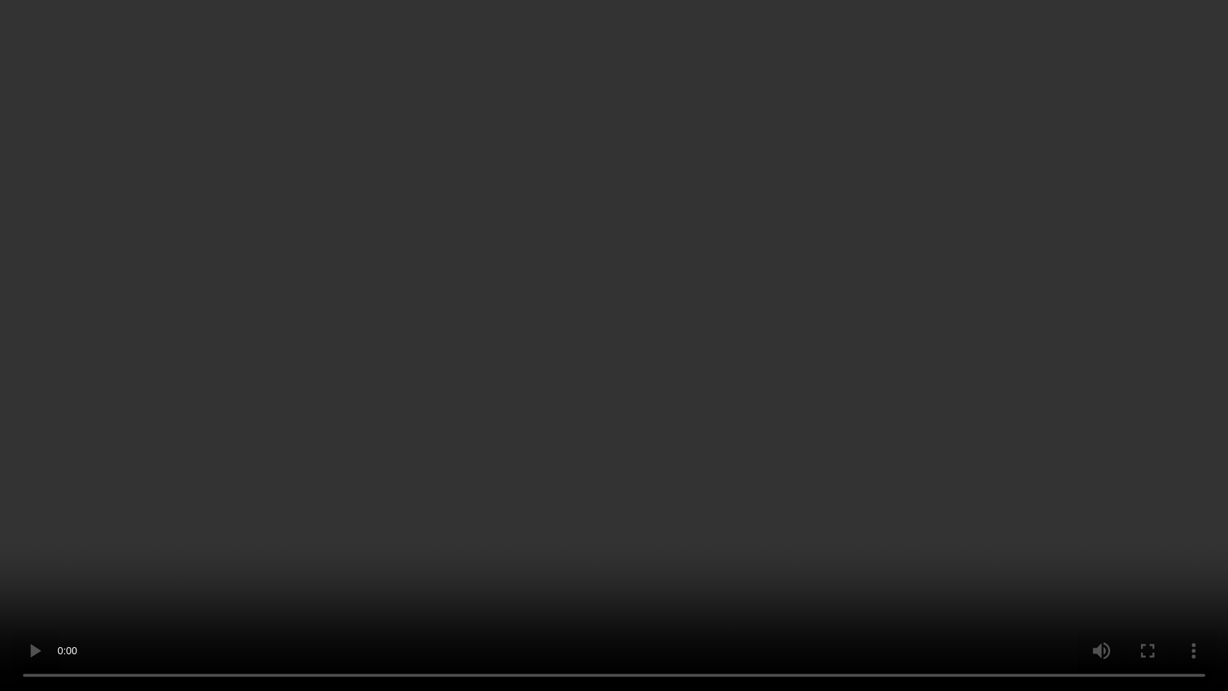
click at [674, 353] on video at bounding box center [614, 345] width 1228 height 691
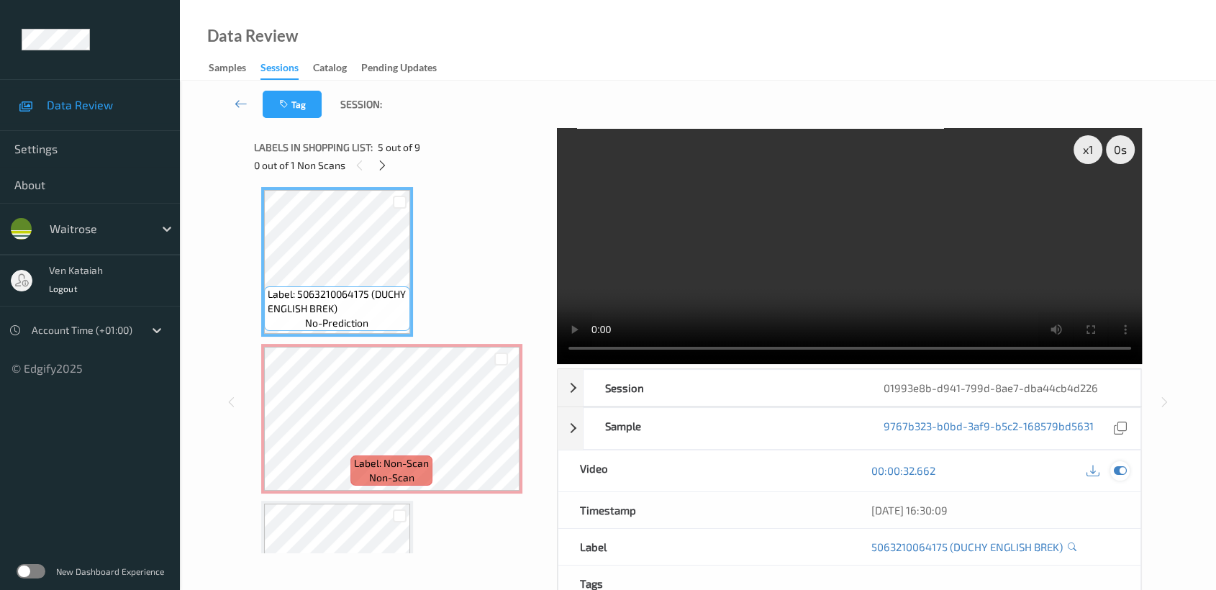
click at [1125, 470] on icon at bounding box center [1120, 470] width 13 height 13
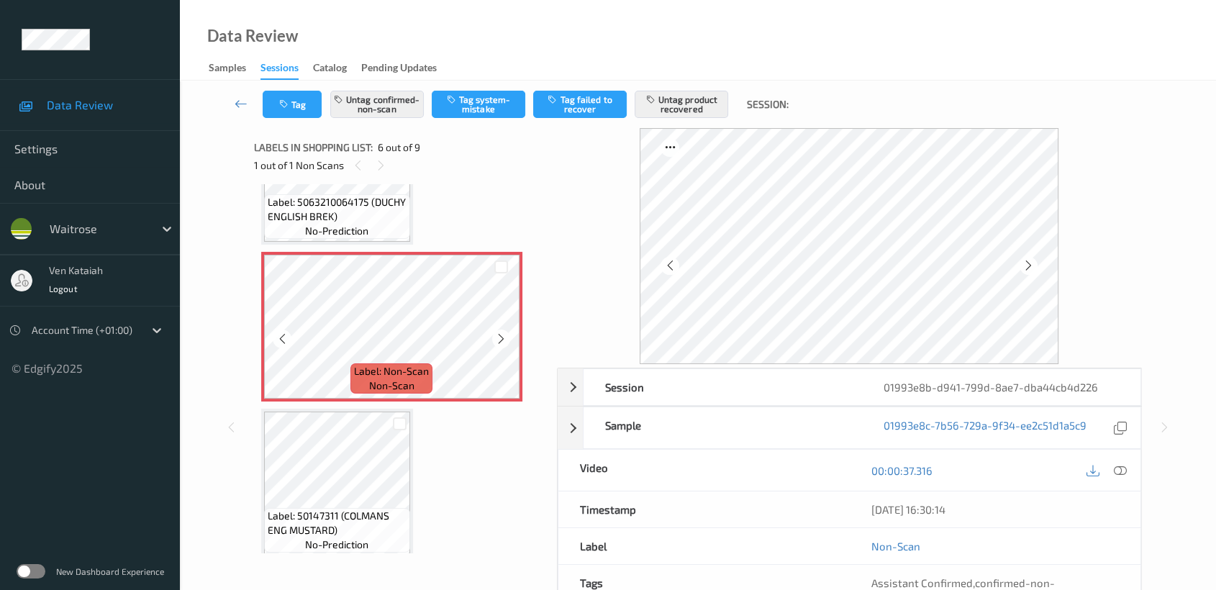
scroll to position [791, 0]
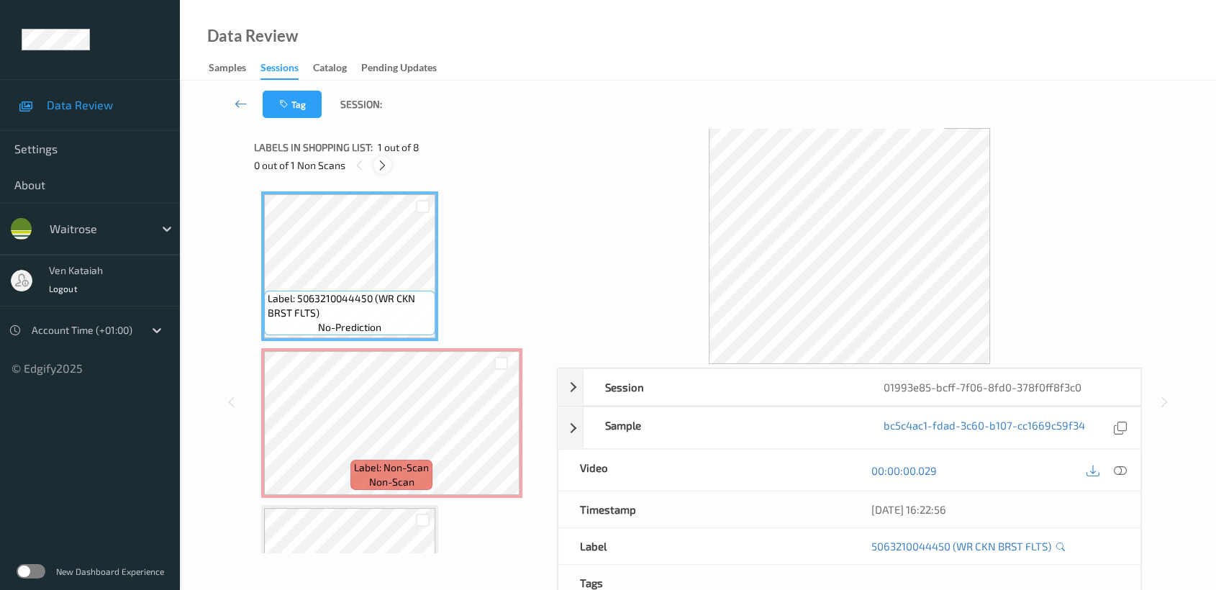
click at [386, 168] on icon at bounding box center [382, 165] width 12 height 13
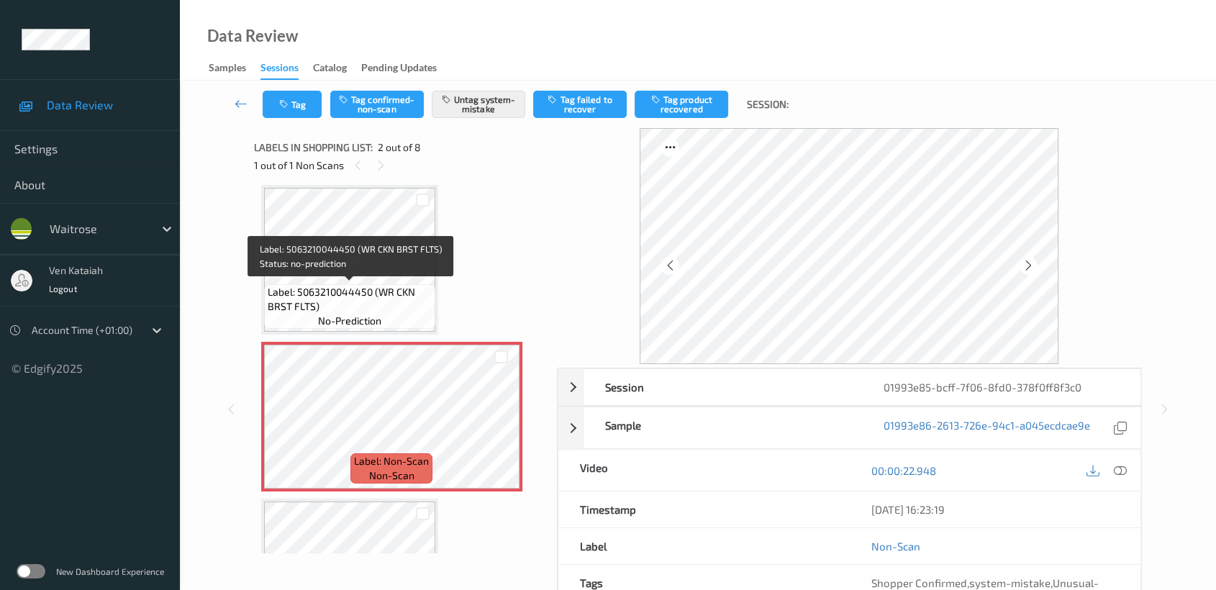
click at [378, 287] on span "Label: 5063210044450 (WR CKN BRST FLTS)" at bounding box center [350, 299] width 164 height 29
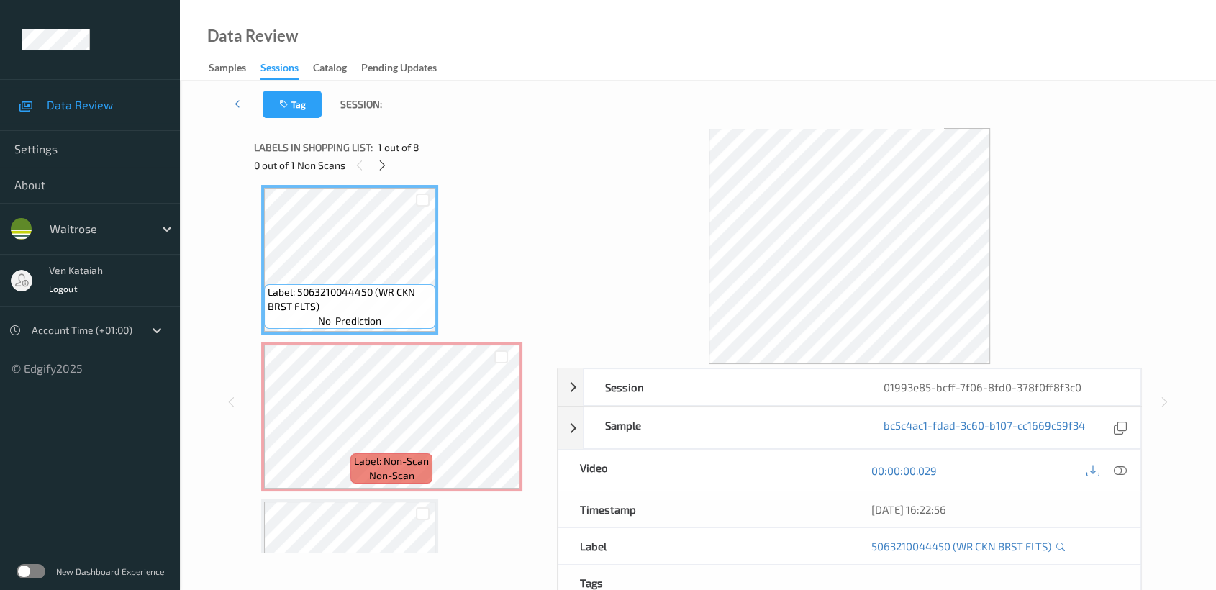
click at [1128, 477] on div at bounding box center [1106, 469] width 47 height 19
click at [1126, 474] on icon at bounding box center [1120, 470] width 13 height 13
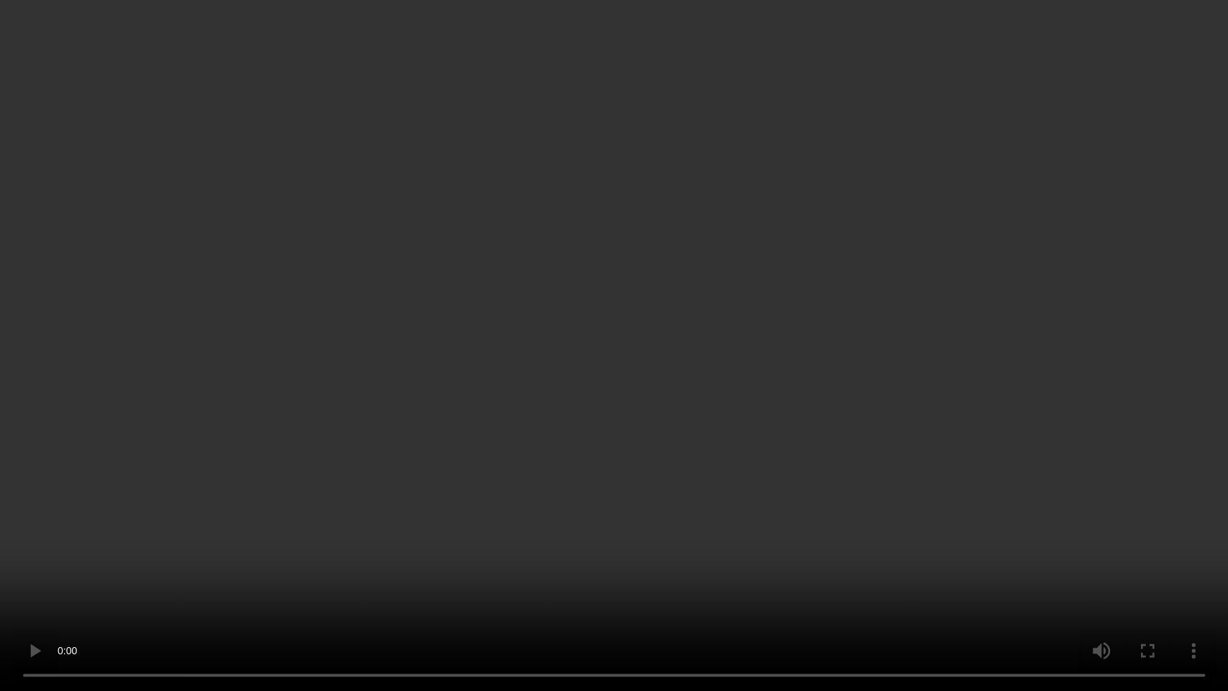
click at [938, 343] on video at bounding box center [614, 345] width 1228 height 691
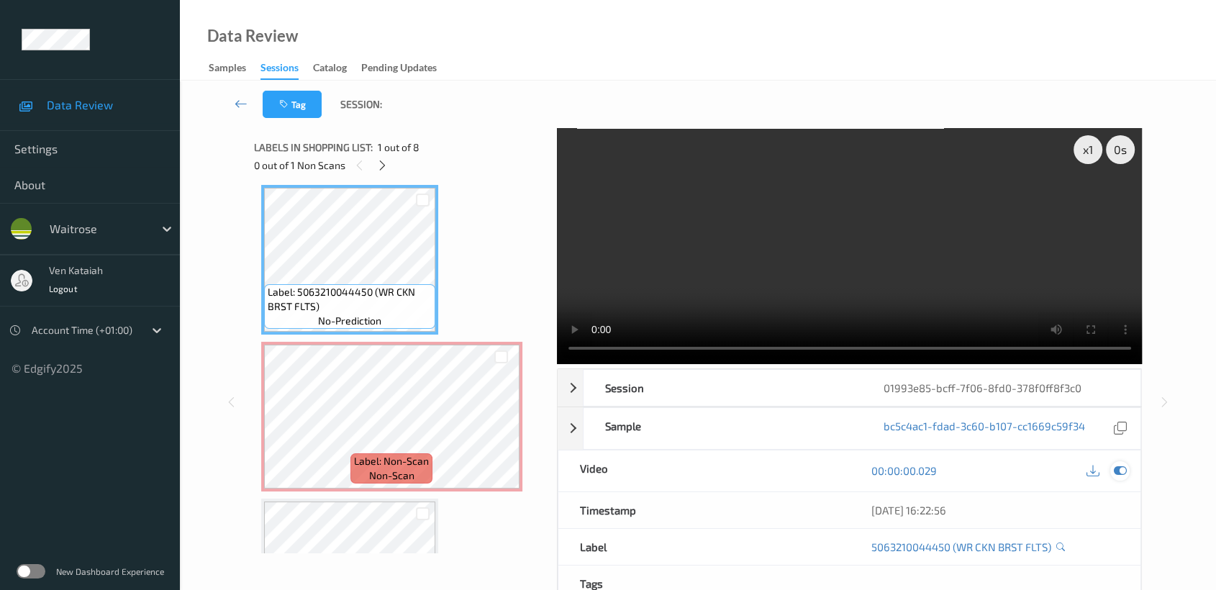
click at [1124, 462] on div at bounding box center [1119, 470] width 19 height 19
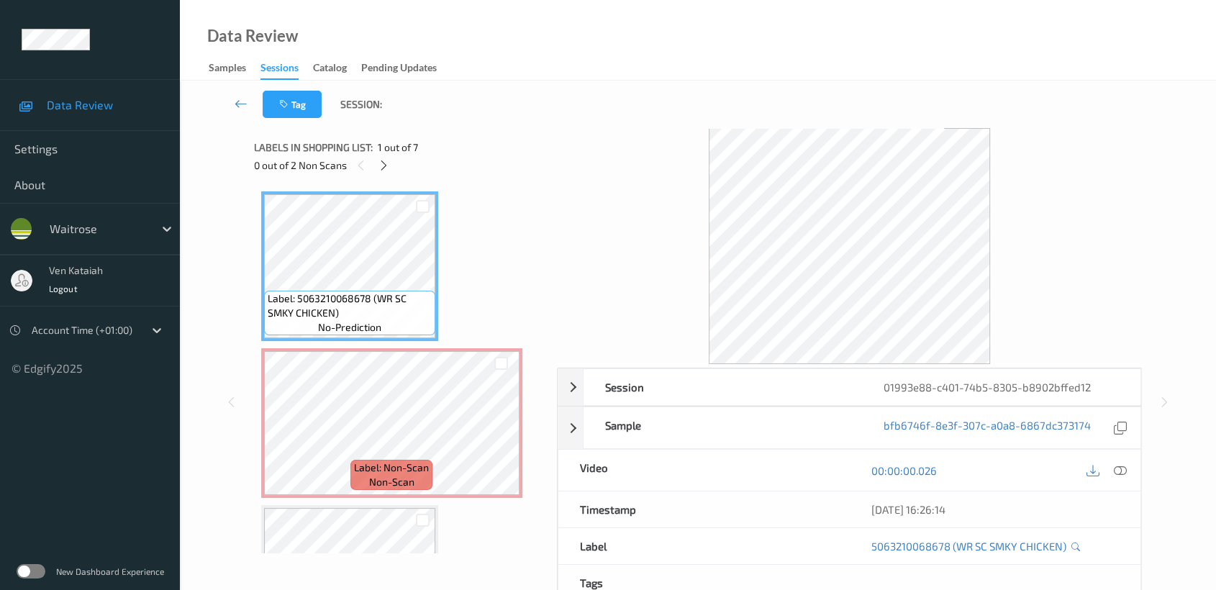
click at [391, 159] on div "0 out of 2 Non Scans" at bounding box center [400, 165] width 293 height 18
click at [378, 163] on icon at bounding box center [384, 165] width 12 height 13
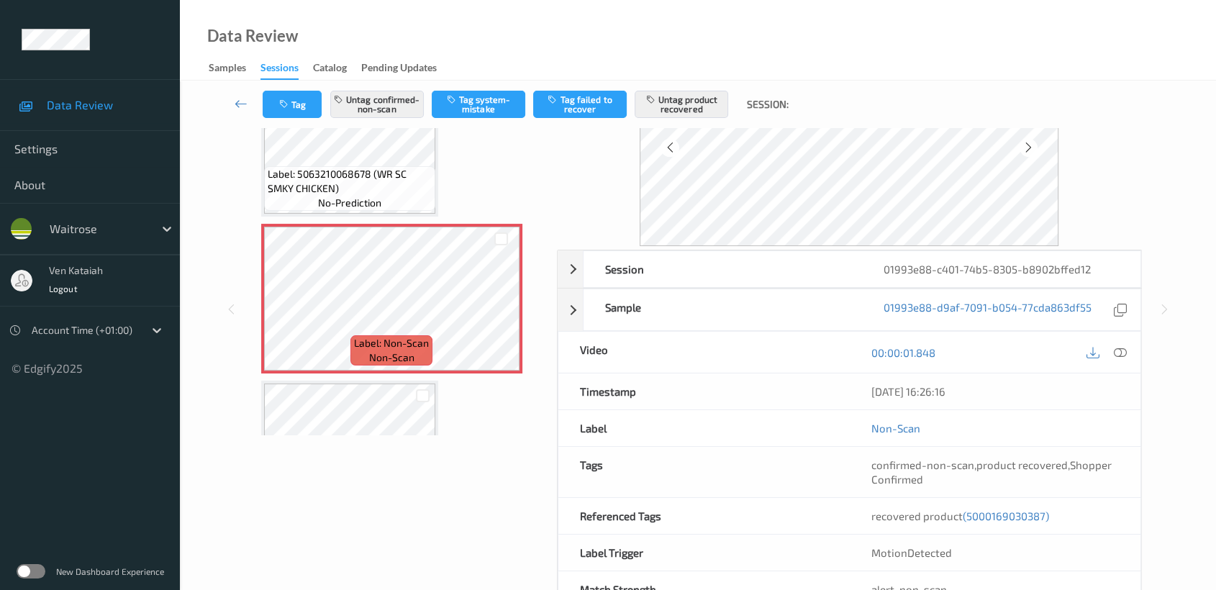
scroll to position [160, 0]
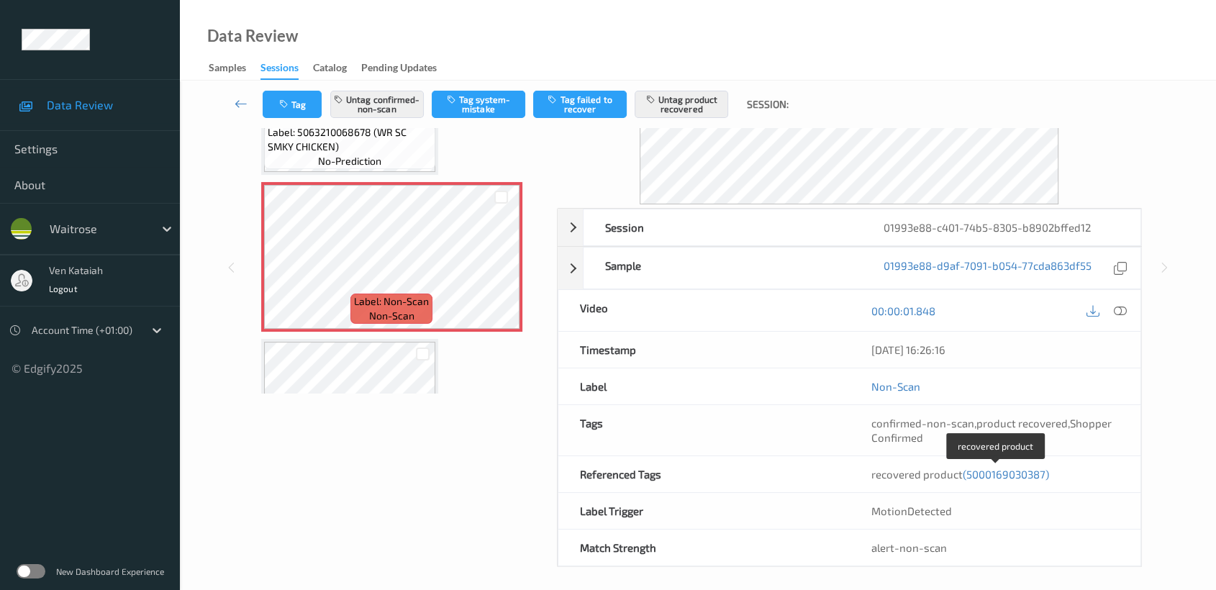
click at [1011, 476] on span "(5000169030387)" at bounding box center [1005, 474] width 86 height 13
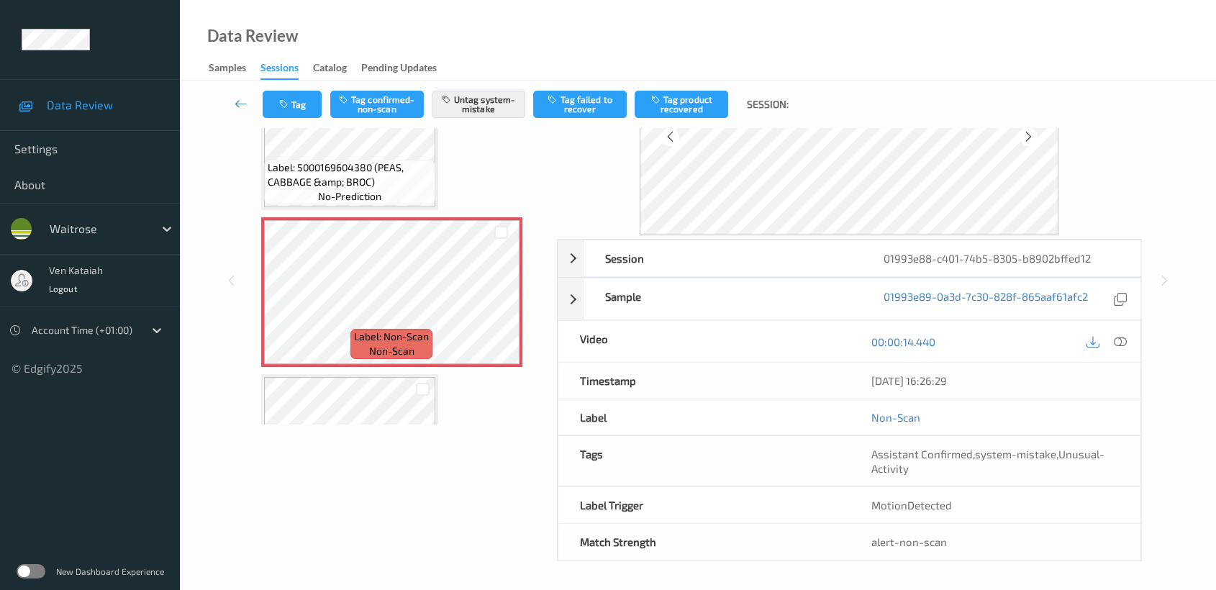
scroll to position [0, 0]
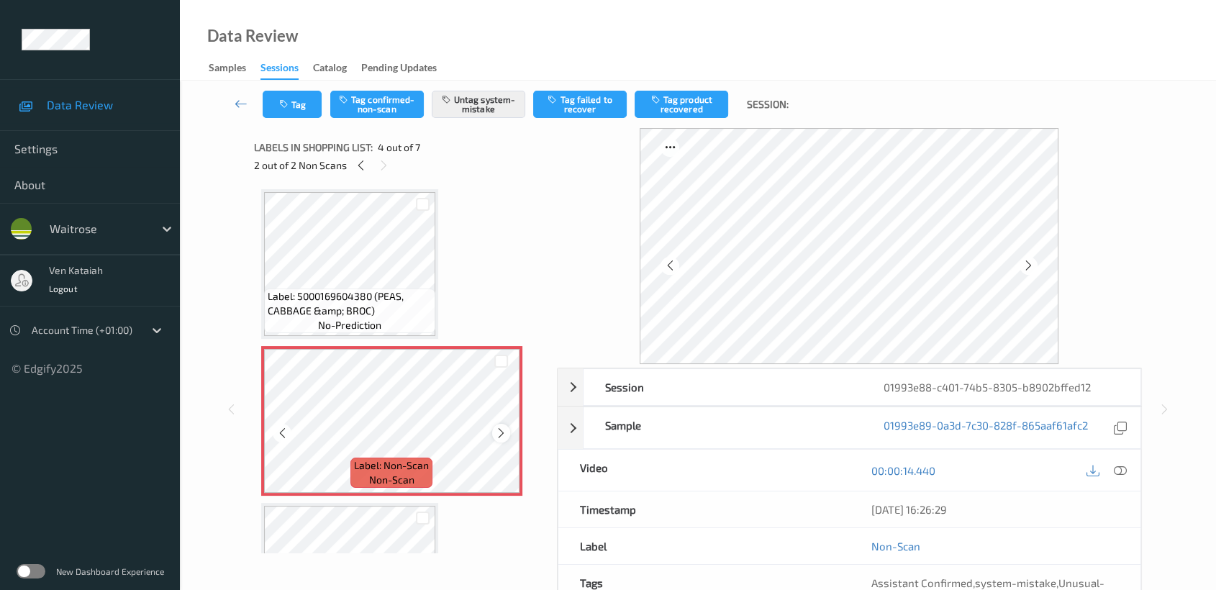
click at [503, 433] on icon at bounding box center [501, 433] width 12 height 13
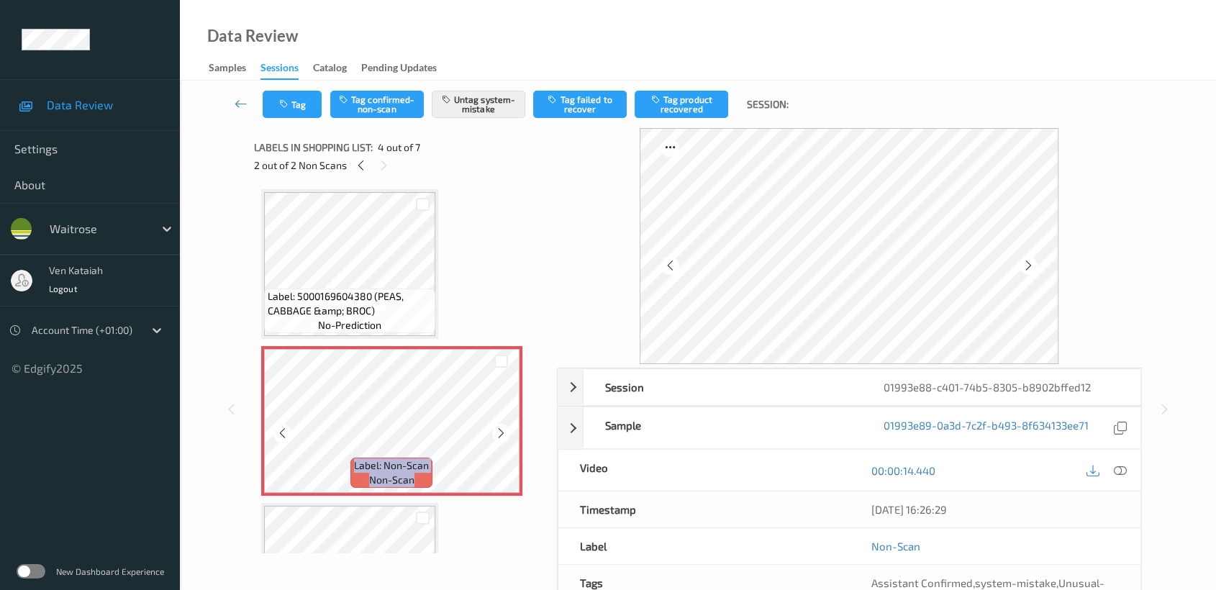
click at [503, 433] on icon at bounding box center [501, 433] width 12 height 13
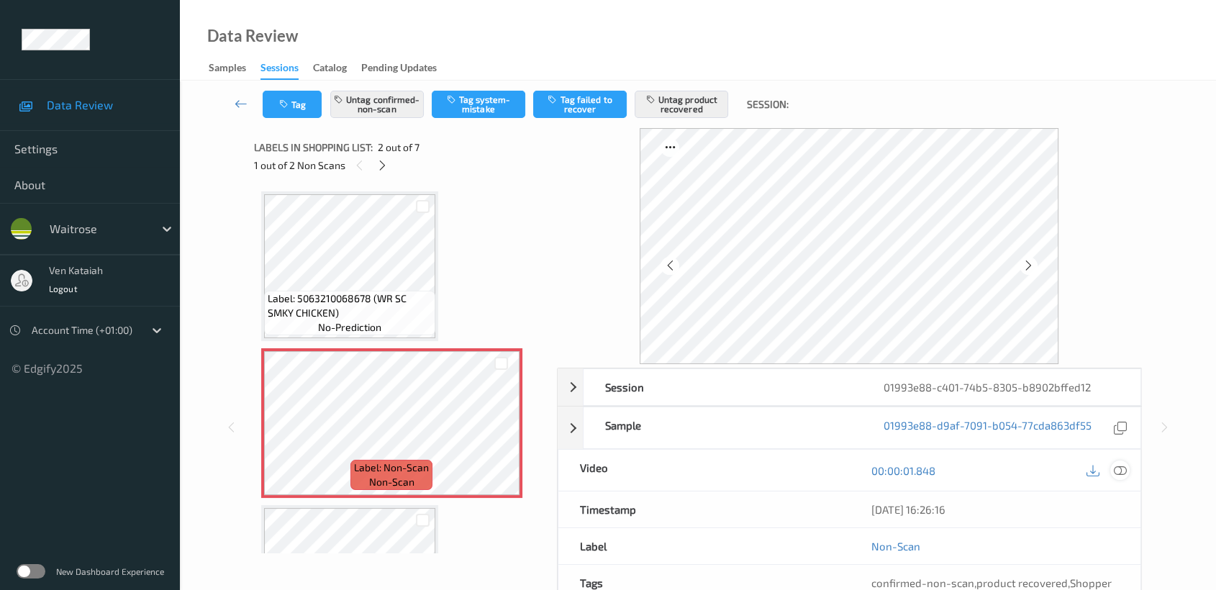
click at [1114, 470] on icon at bounding box center [1120, 470] width 13 height 13
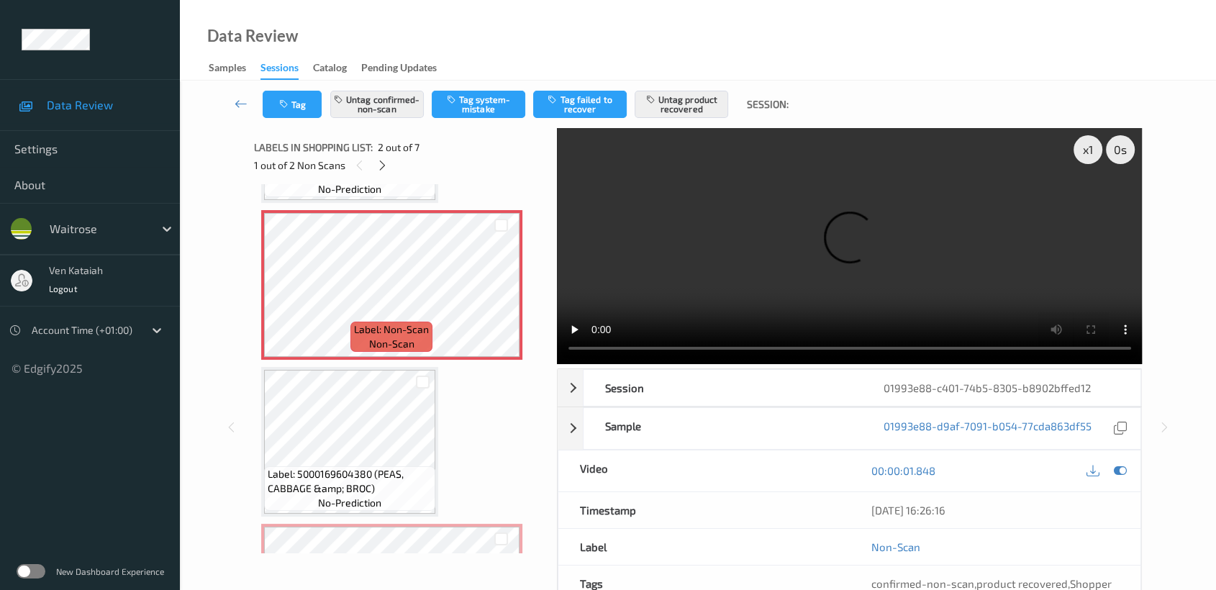
scroll to position [160, 0]
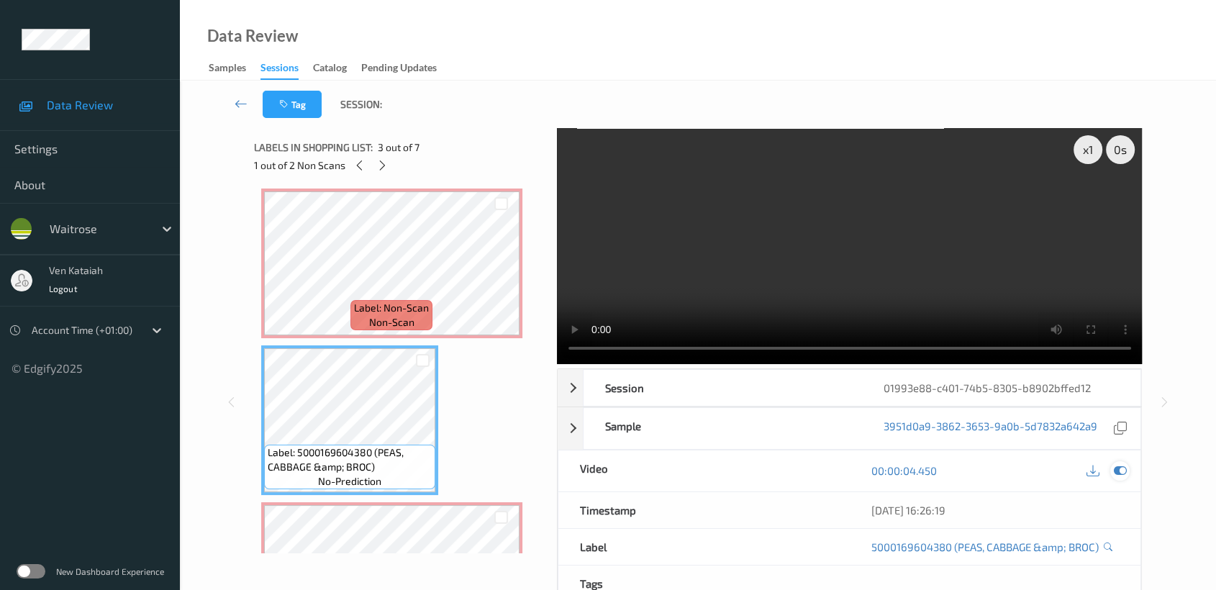
drag, startPoint x: 1116, startPoint y: 468, endPoint x: 945, endPoint y: 436, distance: 174.8
click at [1116, 468] on icon at bounding box center [1120, 470] width 13 height 13
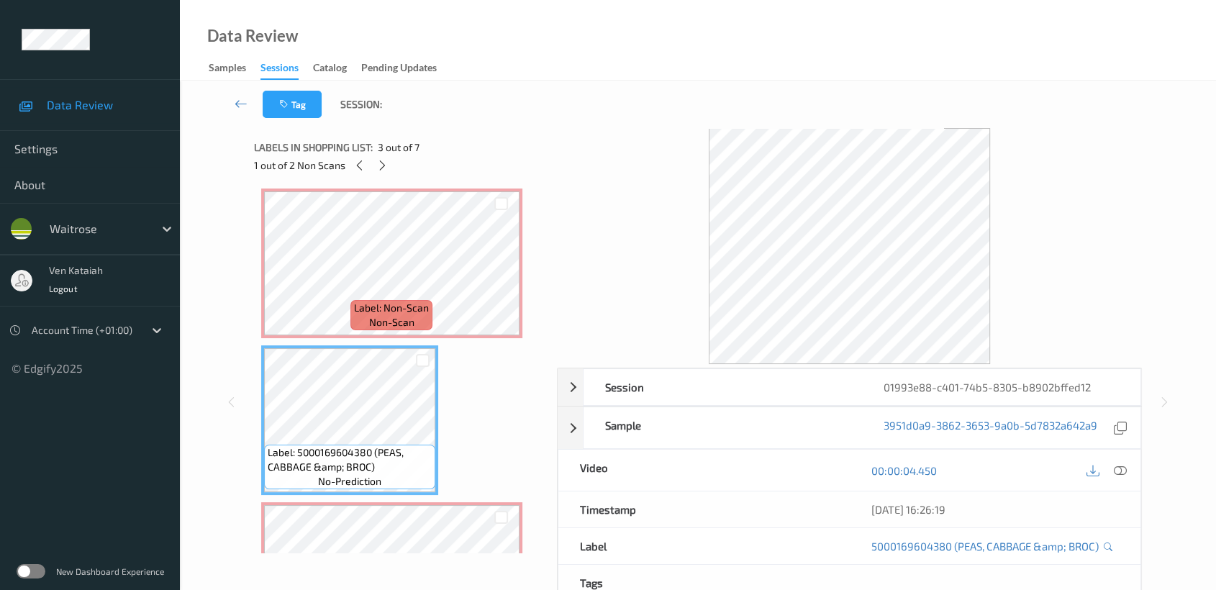
scroll to position [319, 0]
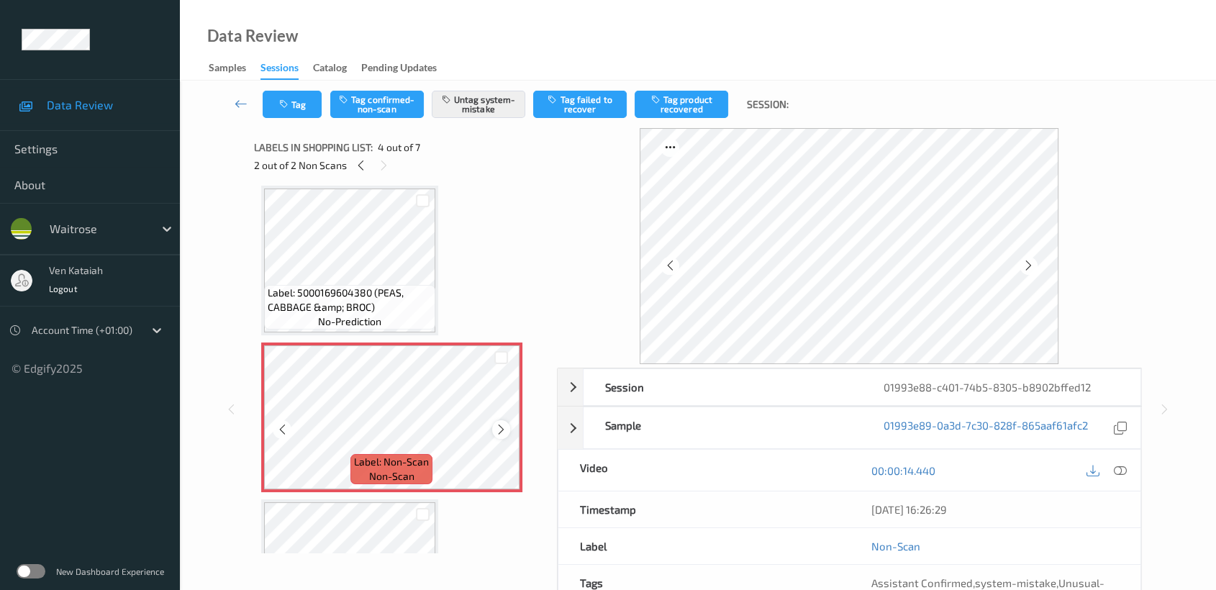
click at [501, 429] on icon at bounding box center [501, 429] width 12 height 13
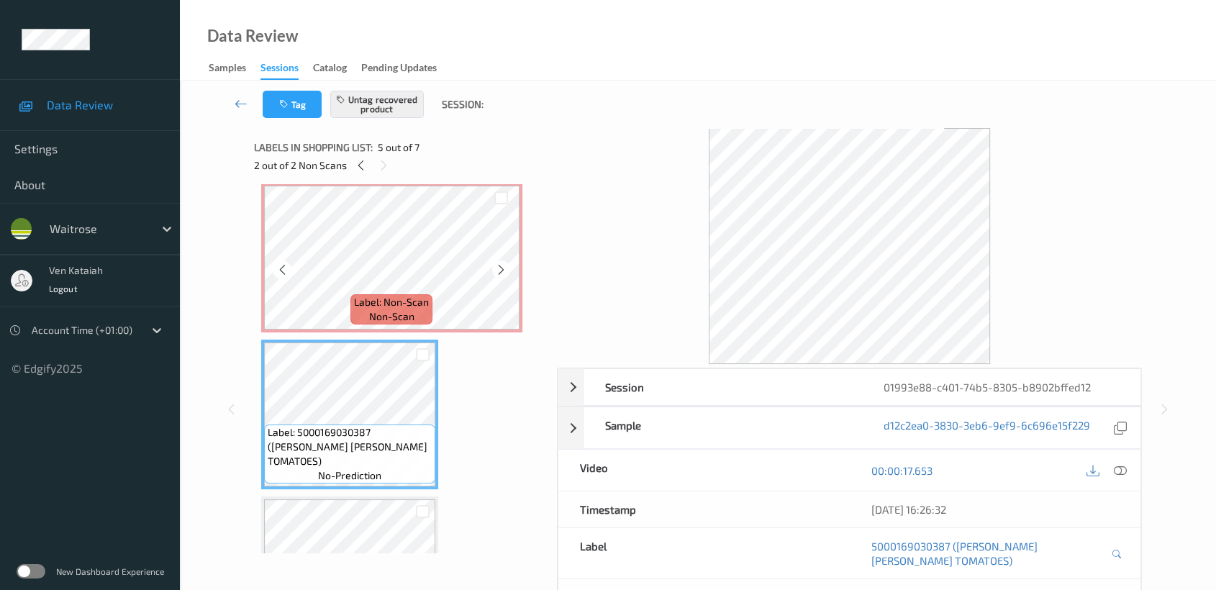
scroll to position [160, 0]
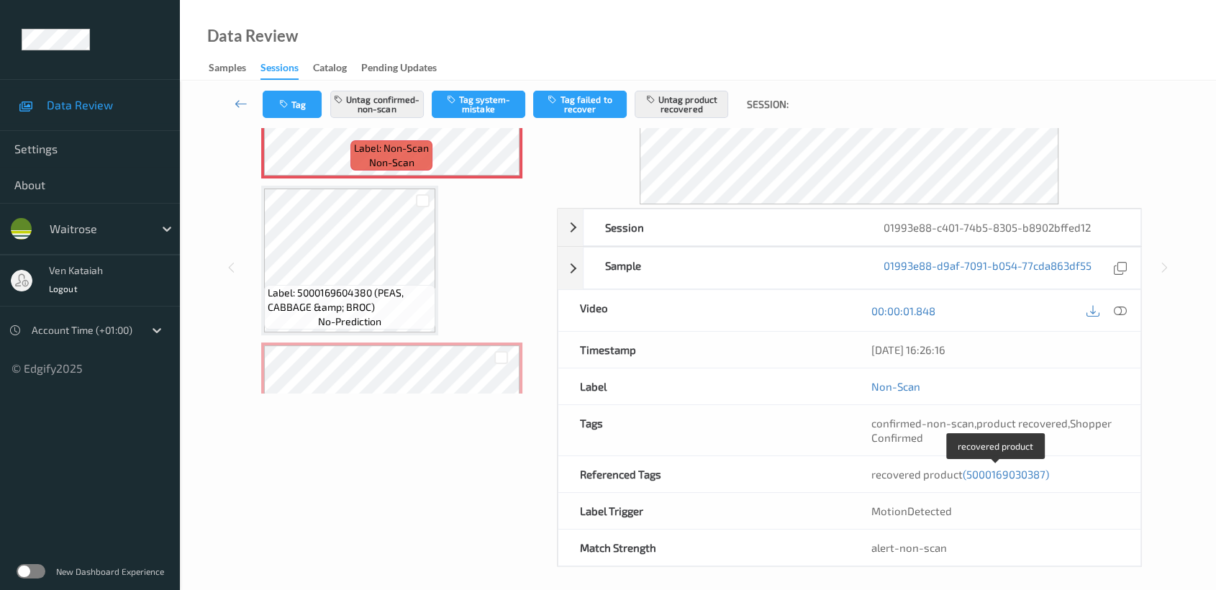
click at [1005, 476] on span "(5000169030387)" at bounding box center [1005, 474] width 86 height 13
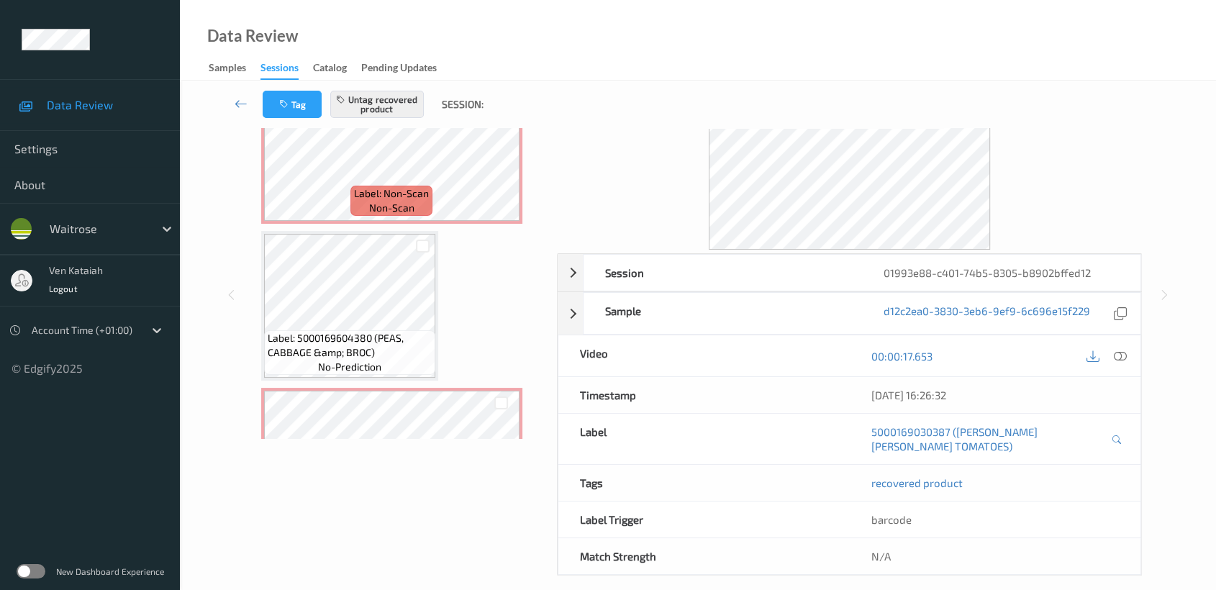
scroll to position [476, 0]
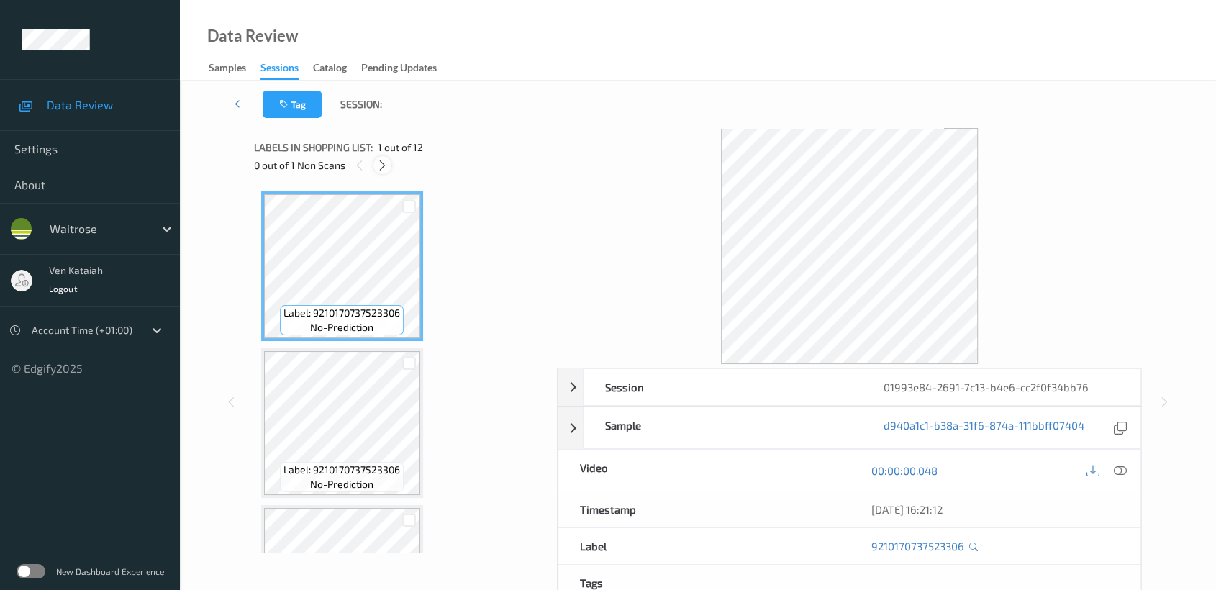
click at [376, 167] on div at bounding box center [382, 165] width 18 height 18
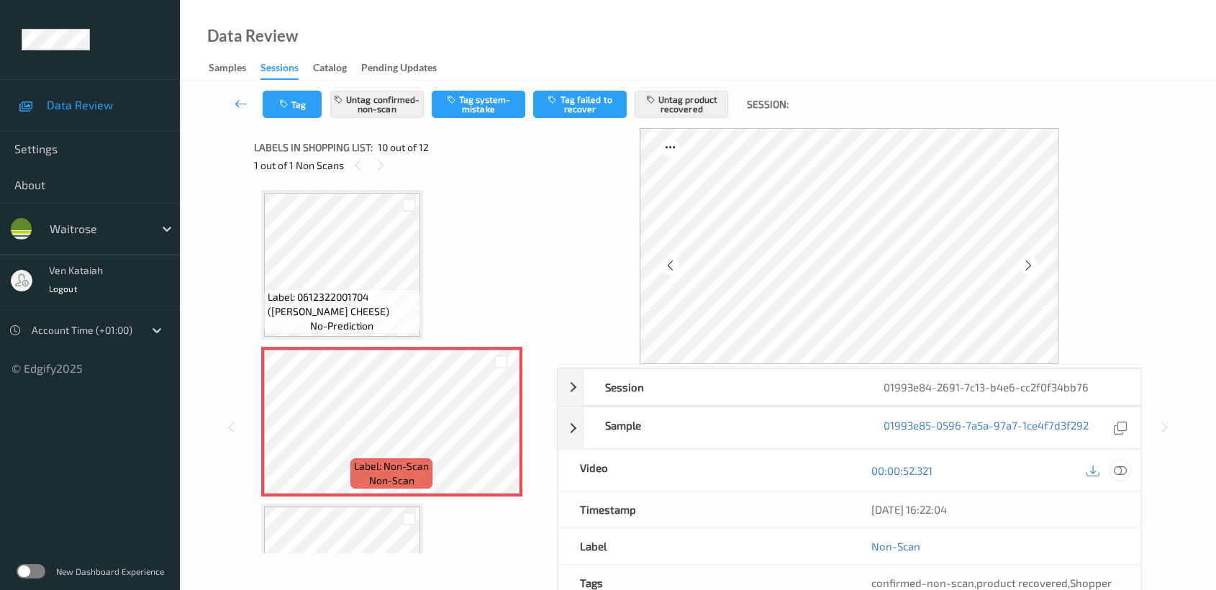
click at [1119, 464] on icon at bounding box center [1120, 470] width 13 height 13
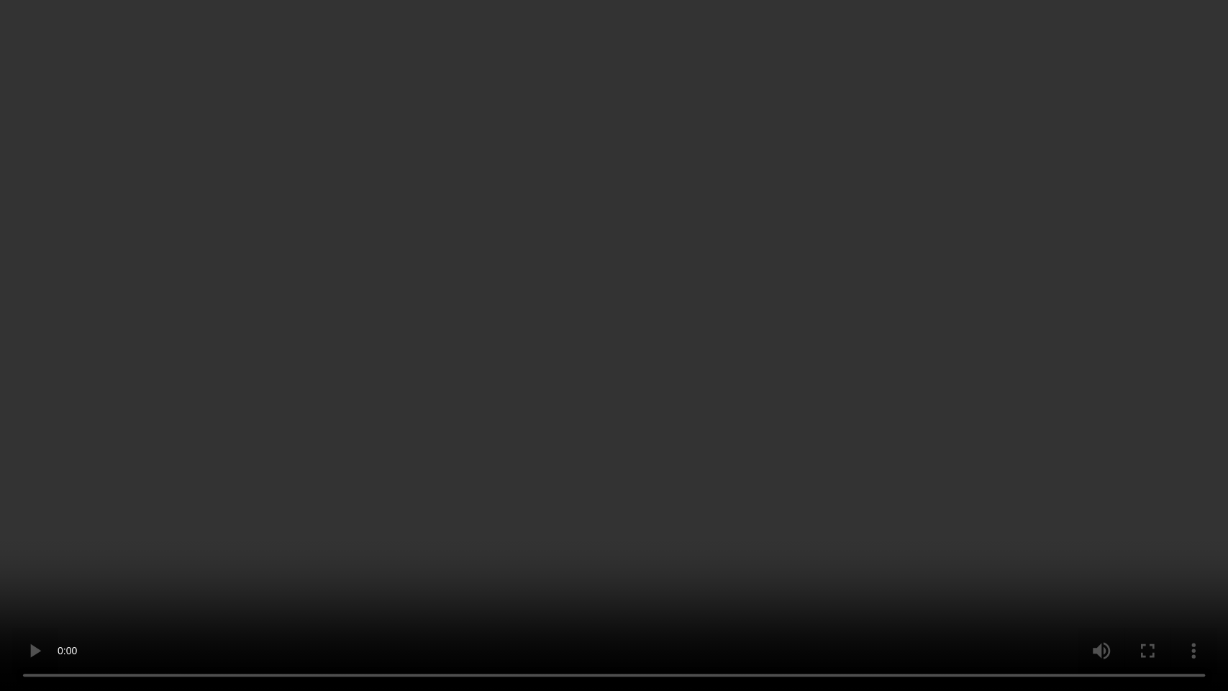
click at [630, 404] on video at bounding box center [614, 345] width 1228 height 691
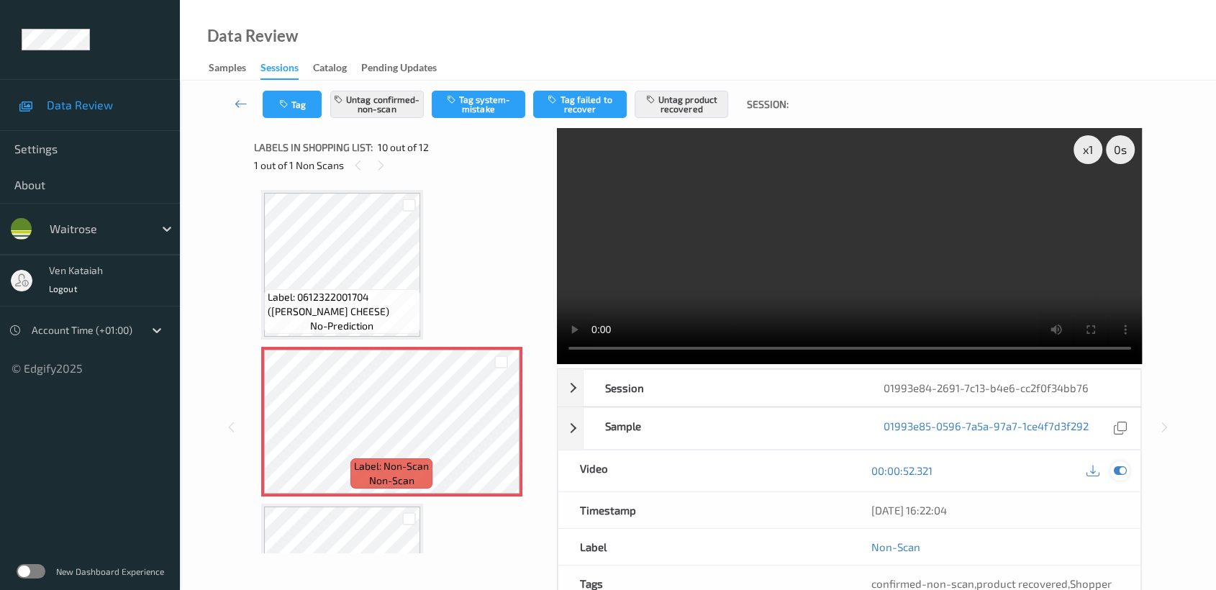
click at [1118, 466] on icon at bounding box center [1120, 470] width 13 height 13
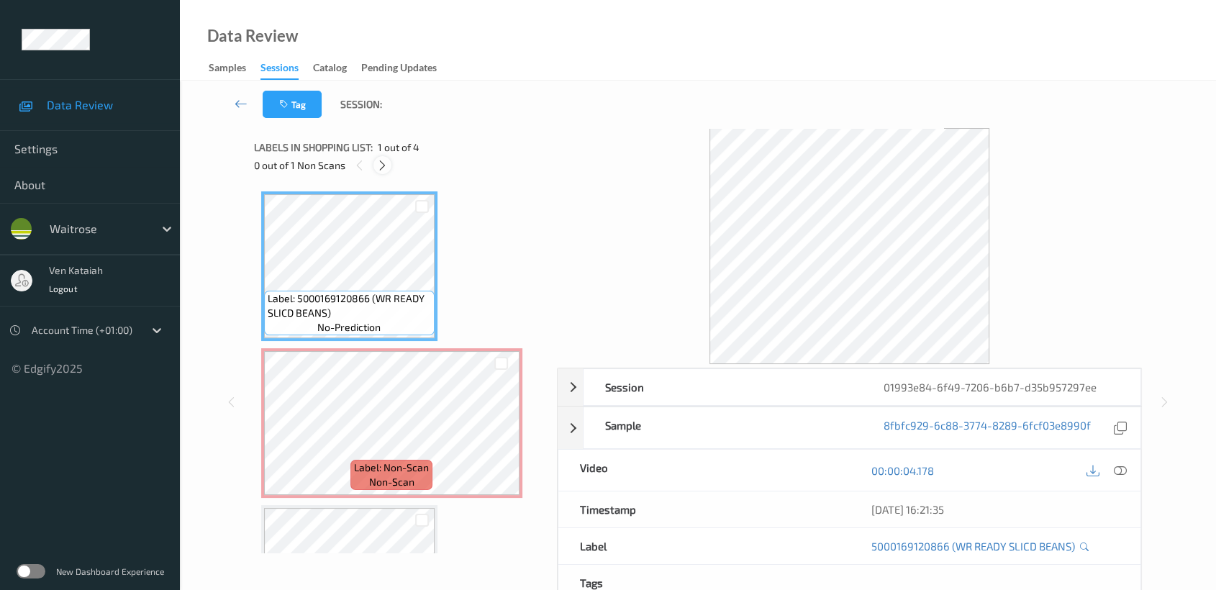
click at [386, 171] on div at bounding box center [382, 165] width 18 height 18
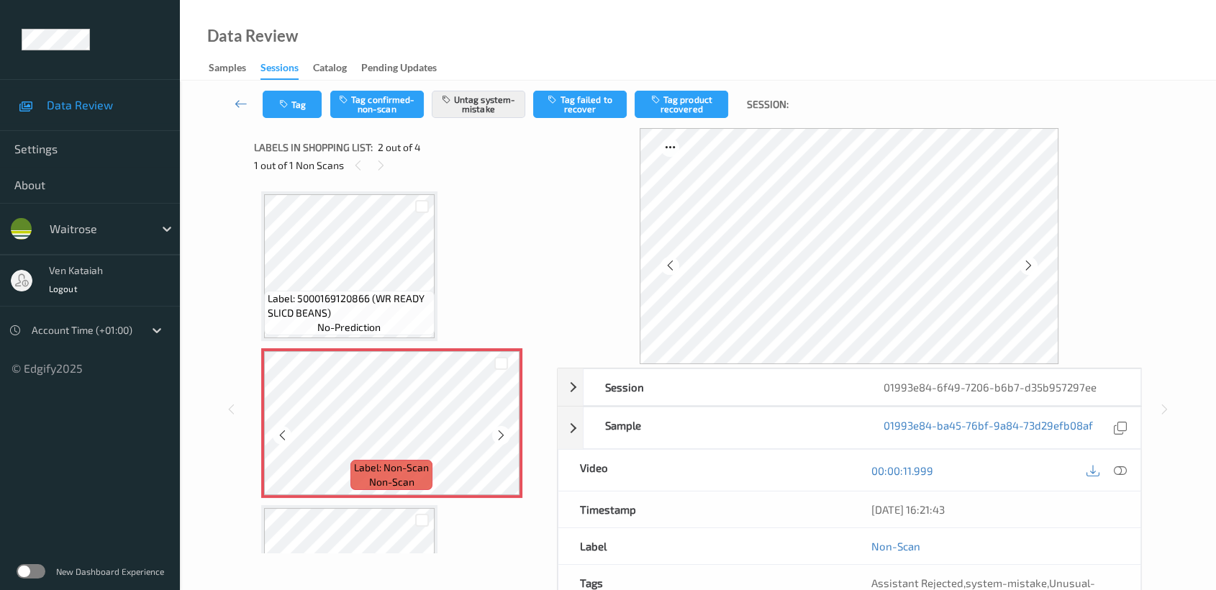
click at [504, 430] on icon at bounding box center [501, 435] width 12 height 13
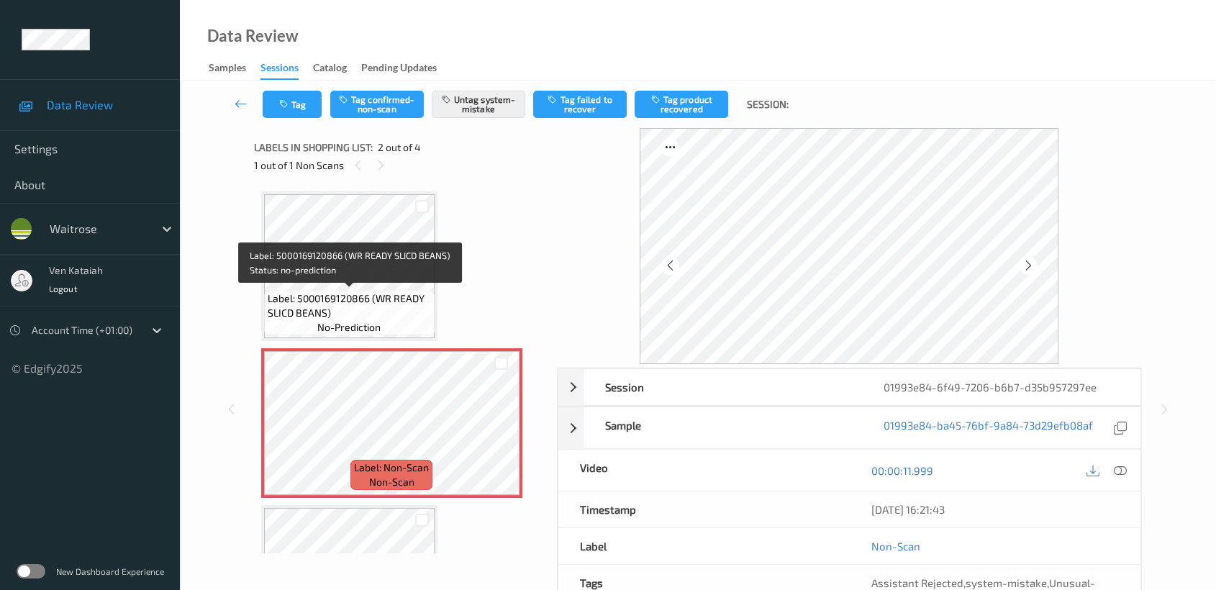
click at [400, 301] on span "Label: 5000169120866 (WR READY SLICD BEANS)" at bounding box center [349, 305] width 163 height 29
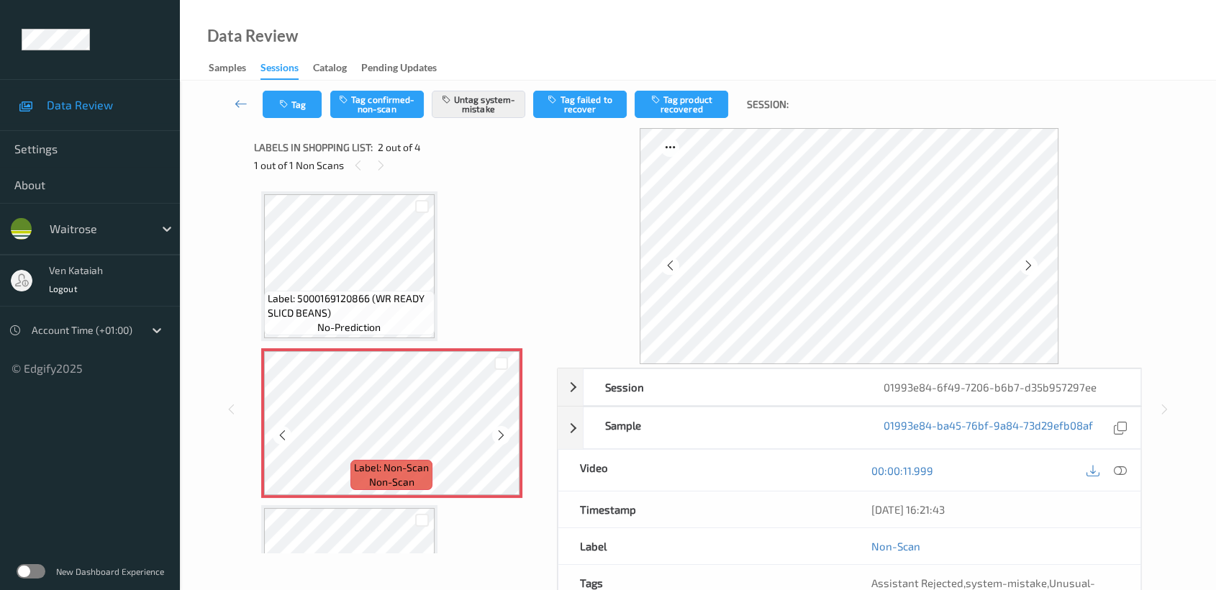
scroll to position [160, 0]
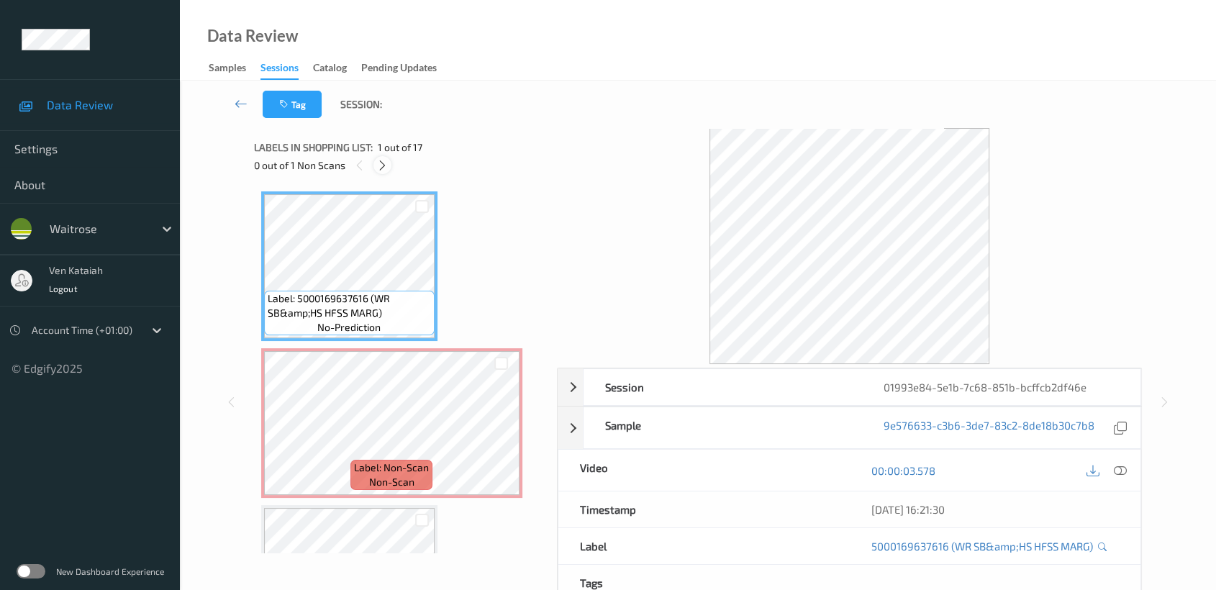
click at [386, 168] on icon at bounding box center [382, 165] width 12 height 13
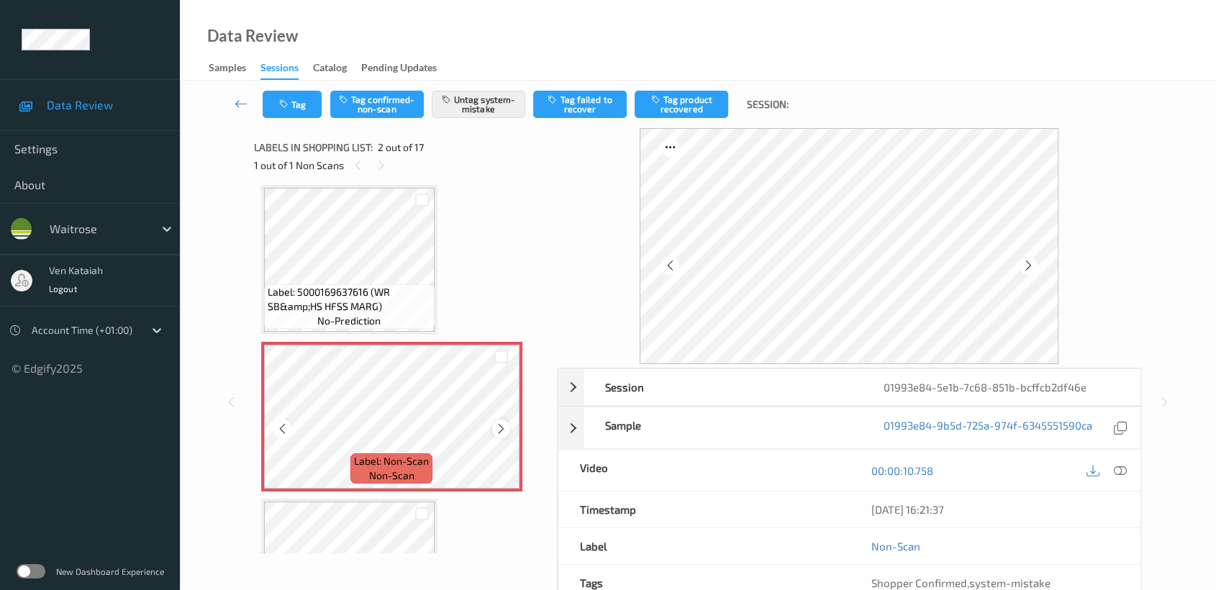
click at [499, 427] on icon at bounding box center [501, 428] width 12 height 13
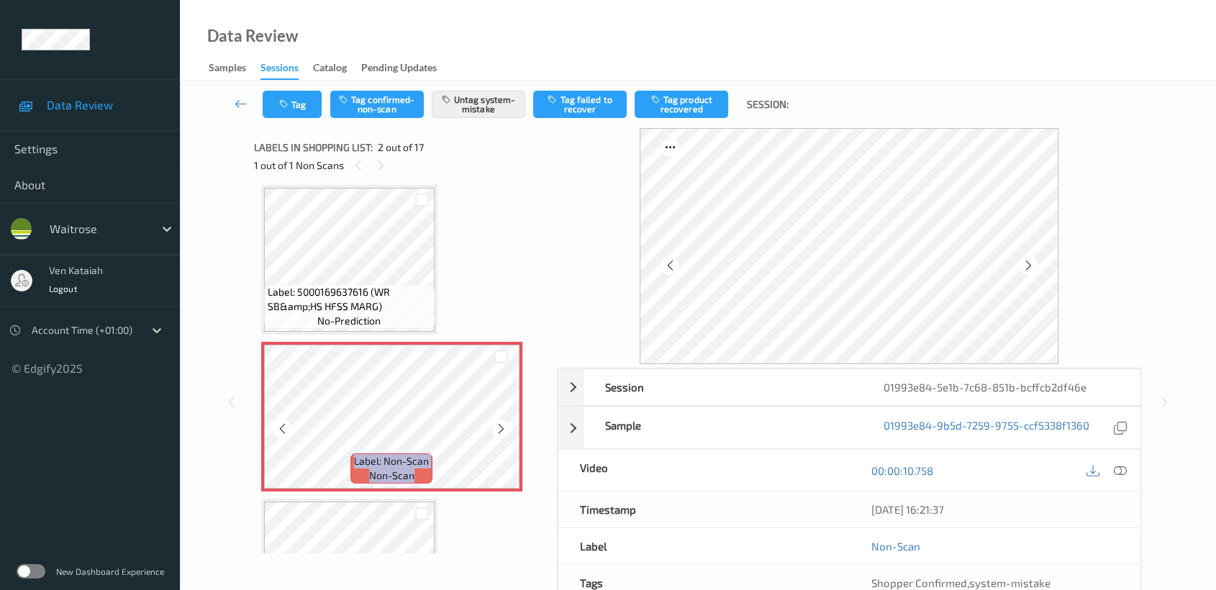
click at [499, 427] on icon at bounding box center [501, 428] width 12 height 13
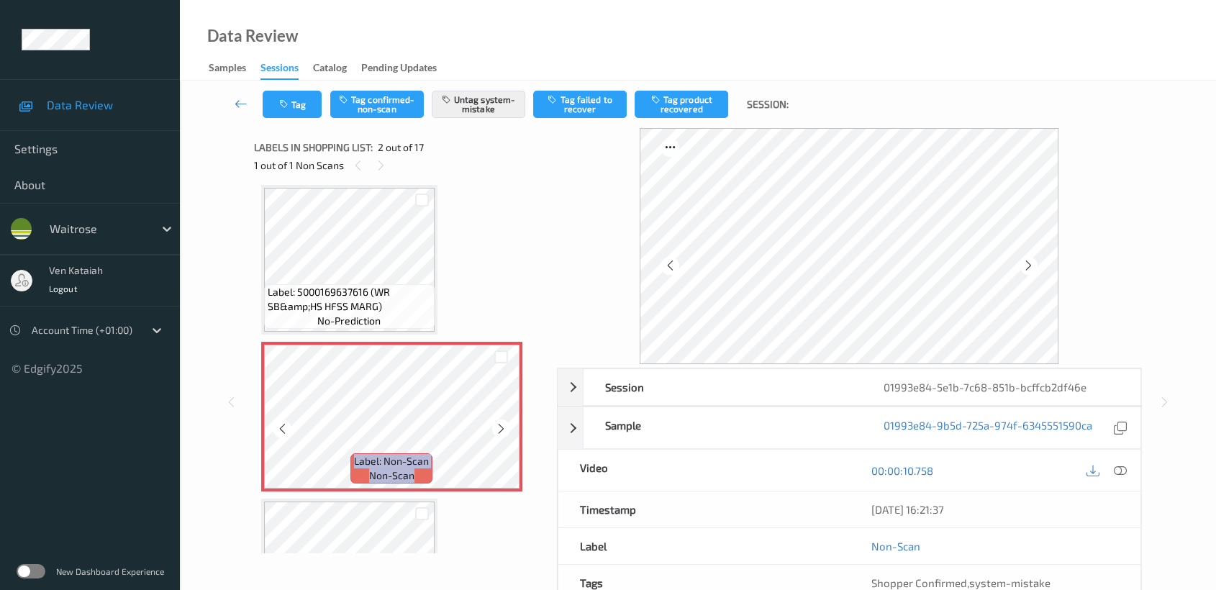
click at [499, 427] on icon at bounding box center [501, 428] width 12 height 13
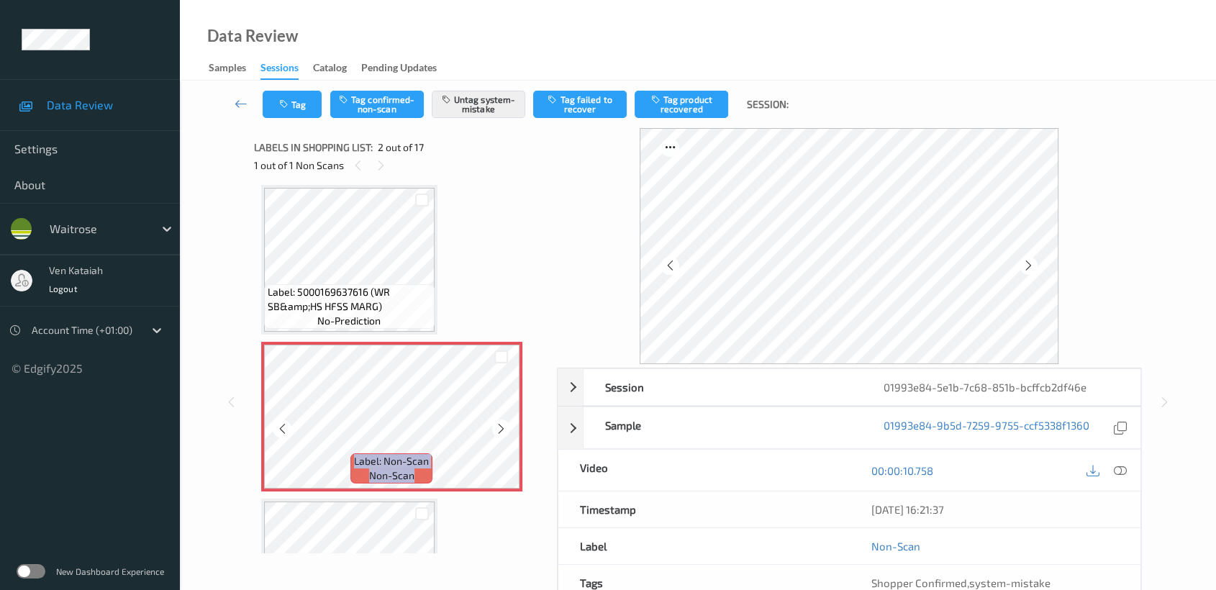
click at [499, 427] on icon at bounding box center [501, 428] width 12 height 13
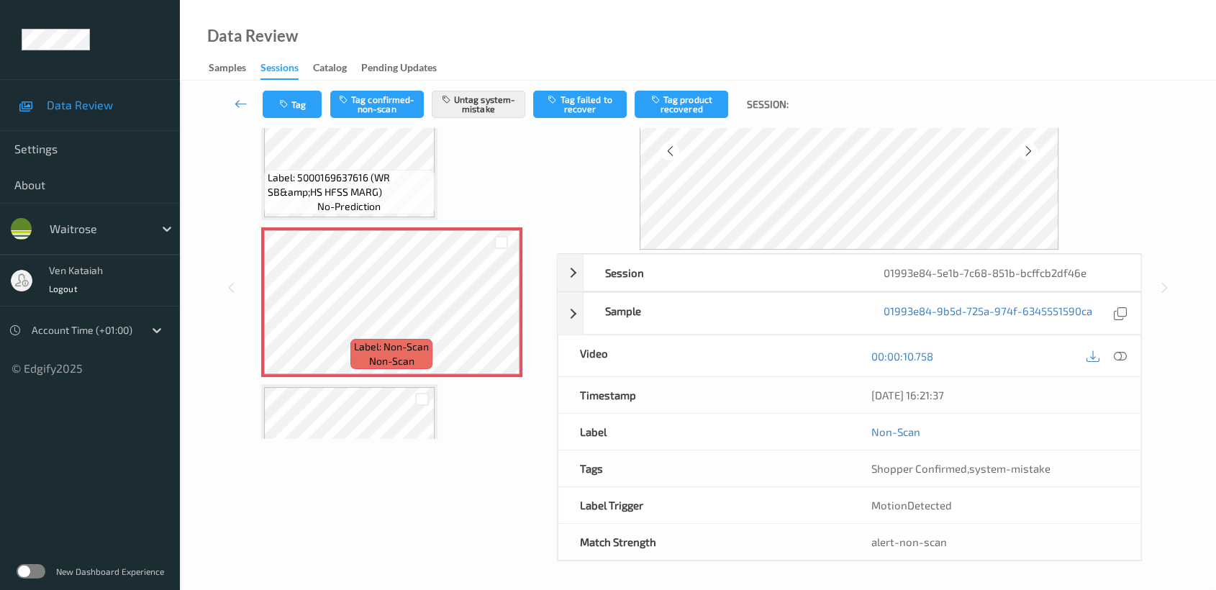
click at [404, 205] on div "Label: 5000169637616 (WR SB&amp;HS HFSS MARG) no-prediction" at bounding box center [349, 192] width 170 height 45
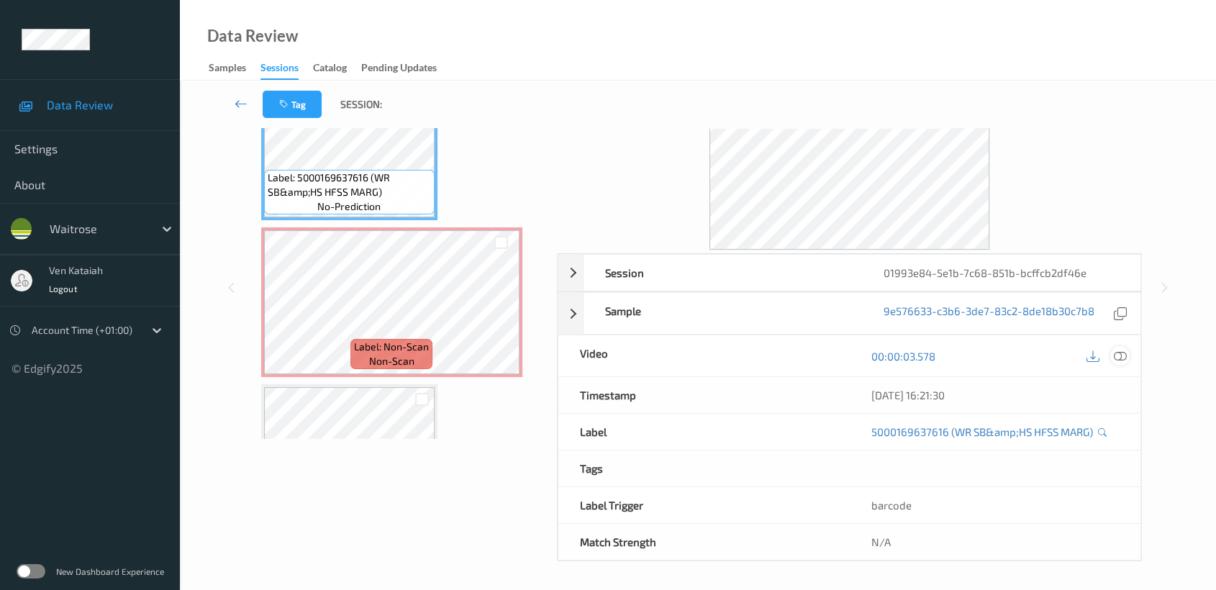
click at [1116, 360] on icon at bounding box center [1120, 356] width 13 height 13
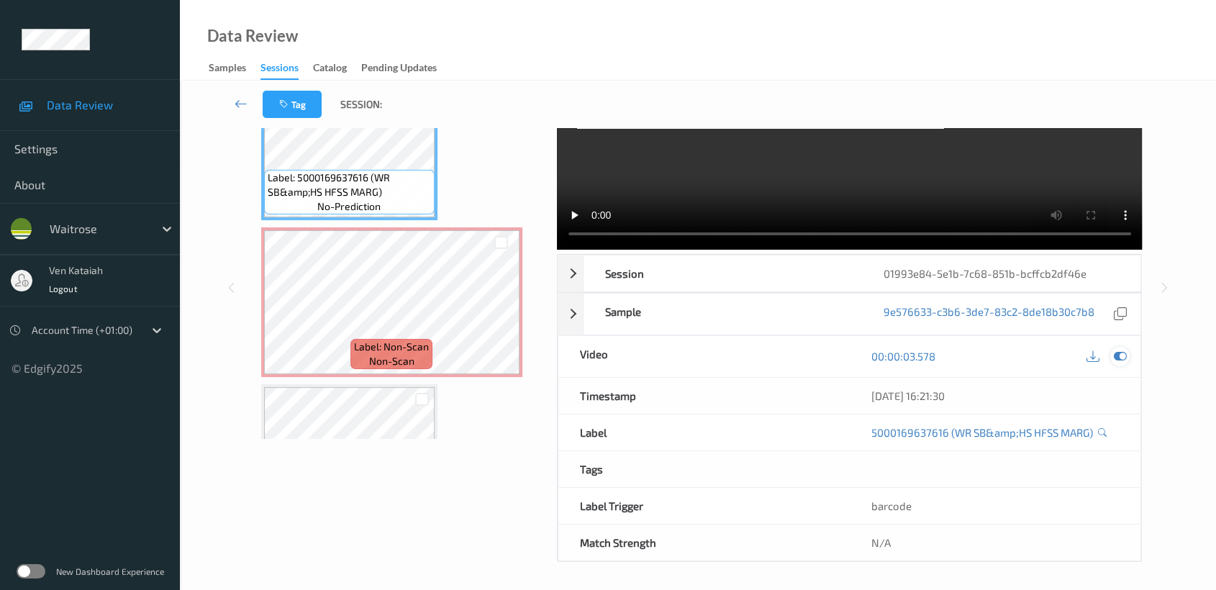
scroll to position [0, 0]
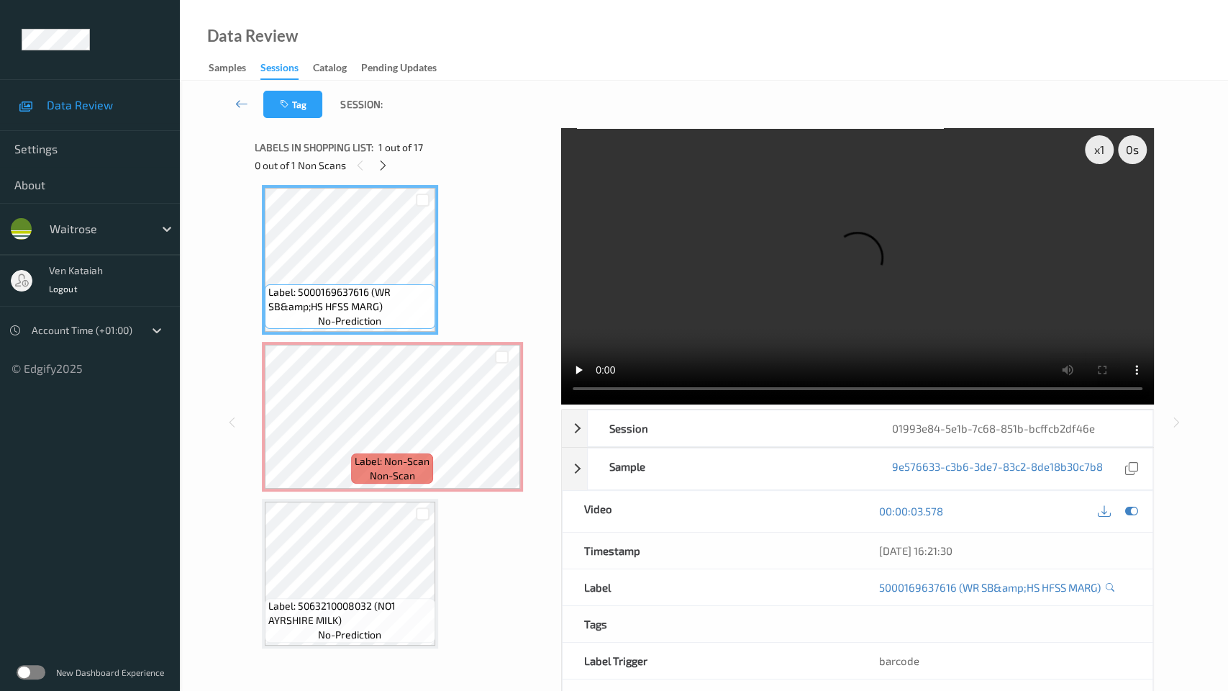
click at [771, 369] on video at bounding box center [857, 266] width 593 height 276
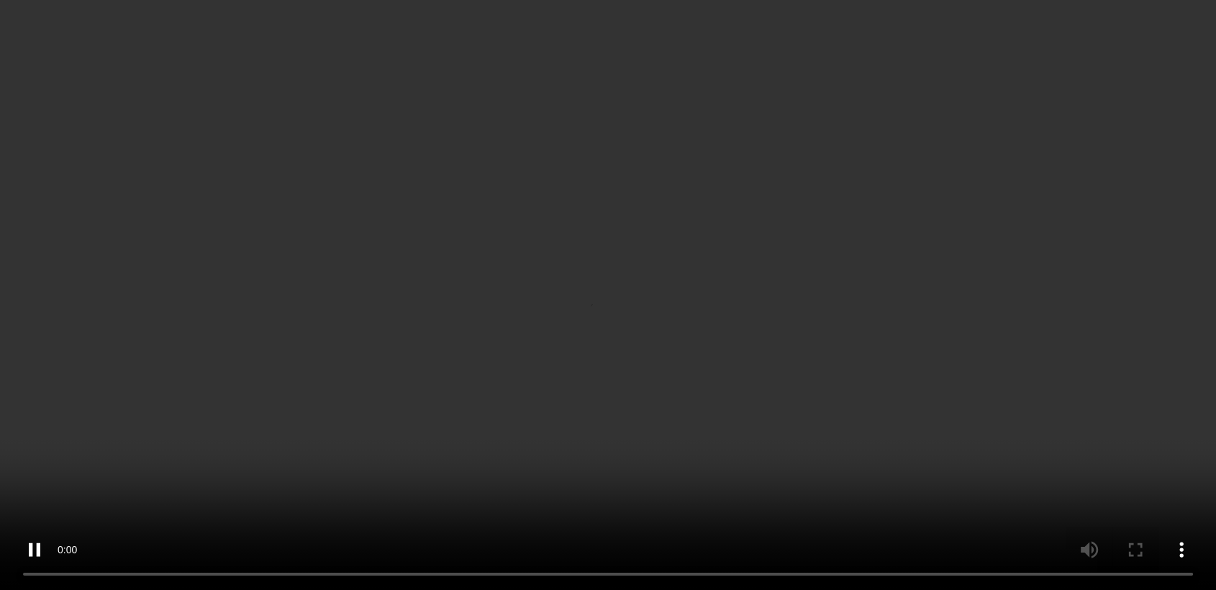
click at [1116, 245] on div at bounding box center [1119, 234] width 19 height 19
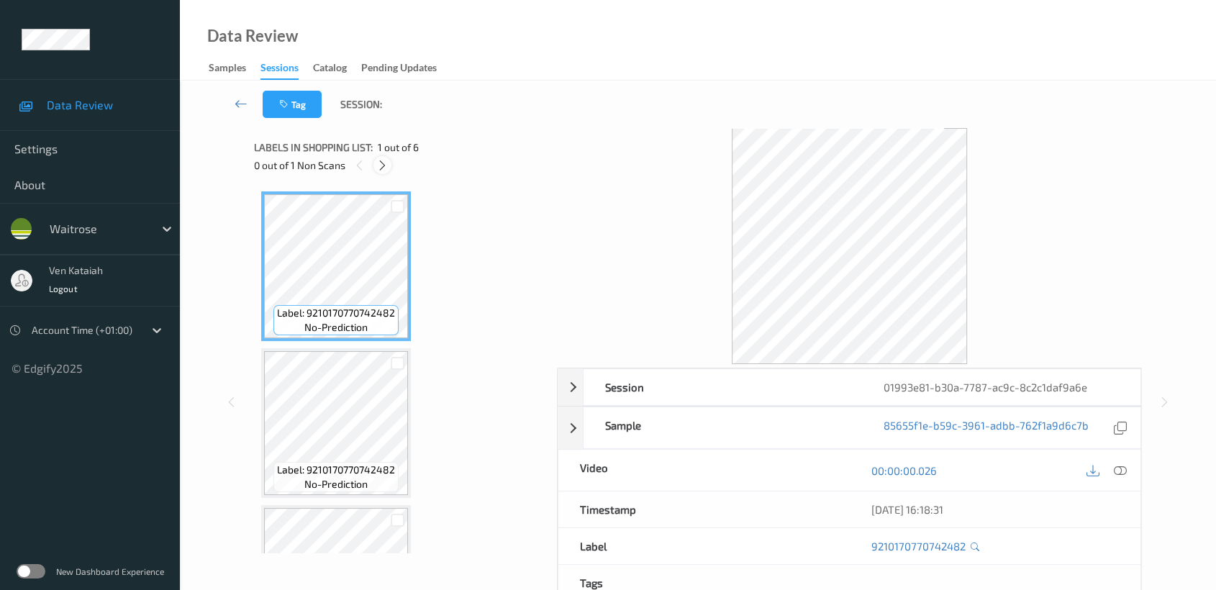
drag, startPoint x: 391, startPoint y: 155, endPoint x: 384, endPoint y: 160, distance: 7.8
click at [388, 157] on div "Labels in shopping list: 1 out of 6 0 out of 1 Non Scans" at bounding box center [400, 156] width 293 height 56
click at [384, 160] on icon at bounding box center [382, 165] width 12 height 13
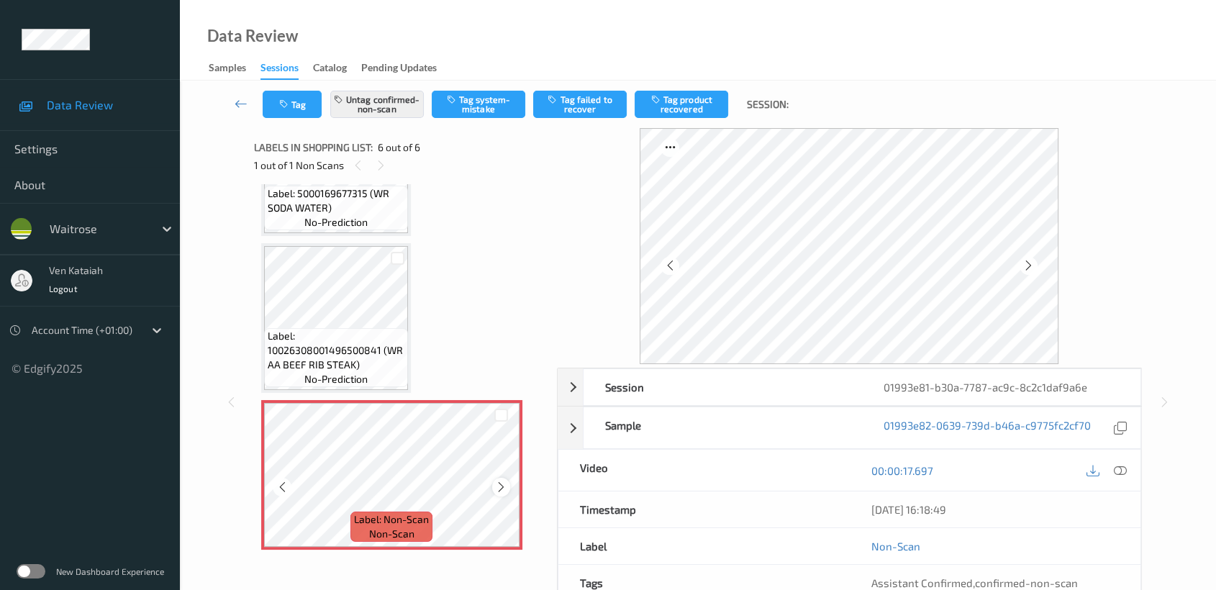
click at [501, 482] on icon at bounding box center [501, 487] width 12 height 13
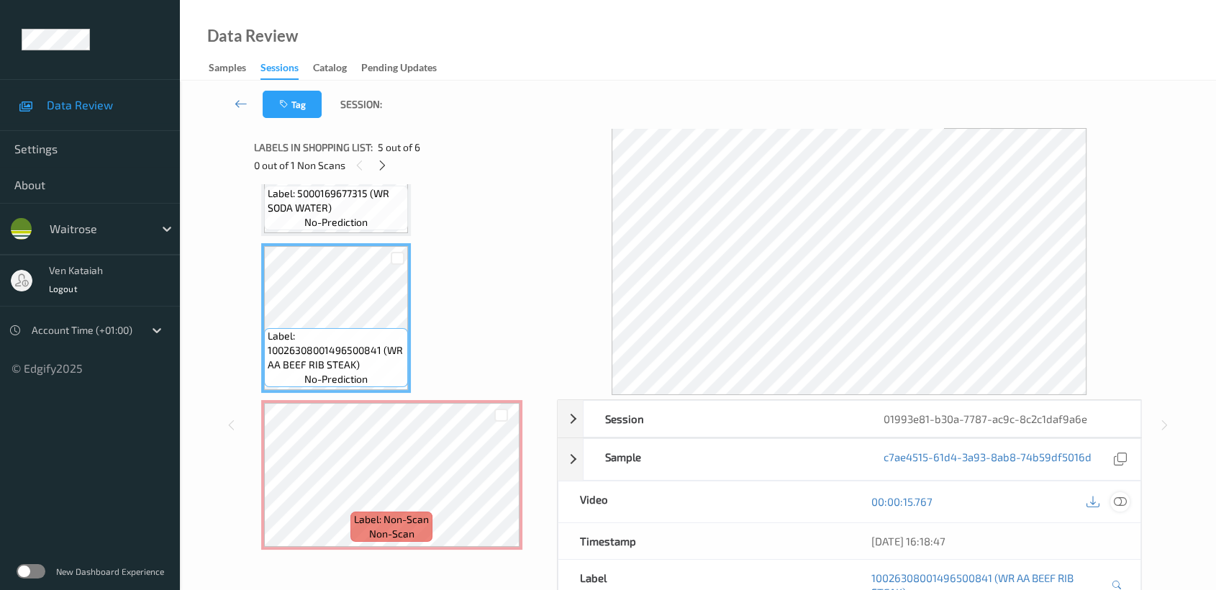
click at [1122, 502] on icon at bounding box center [1120, 501] width 13 height 13
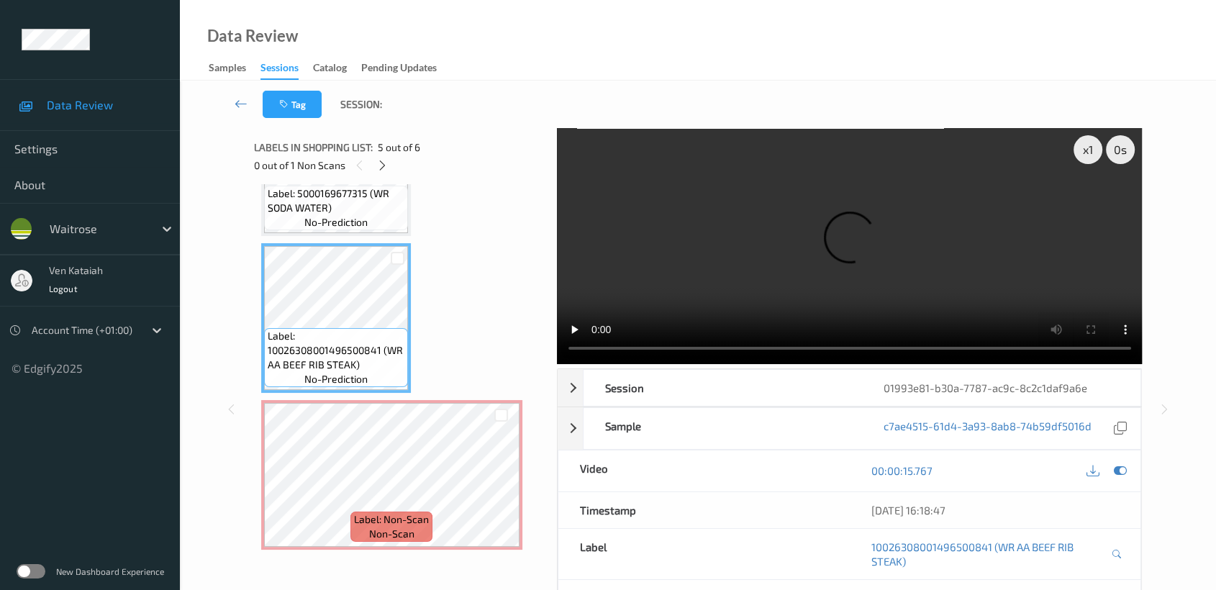
scroll to position [474, 0]
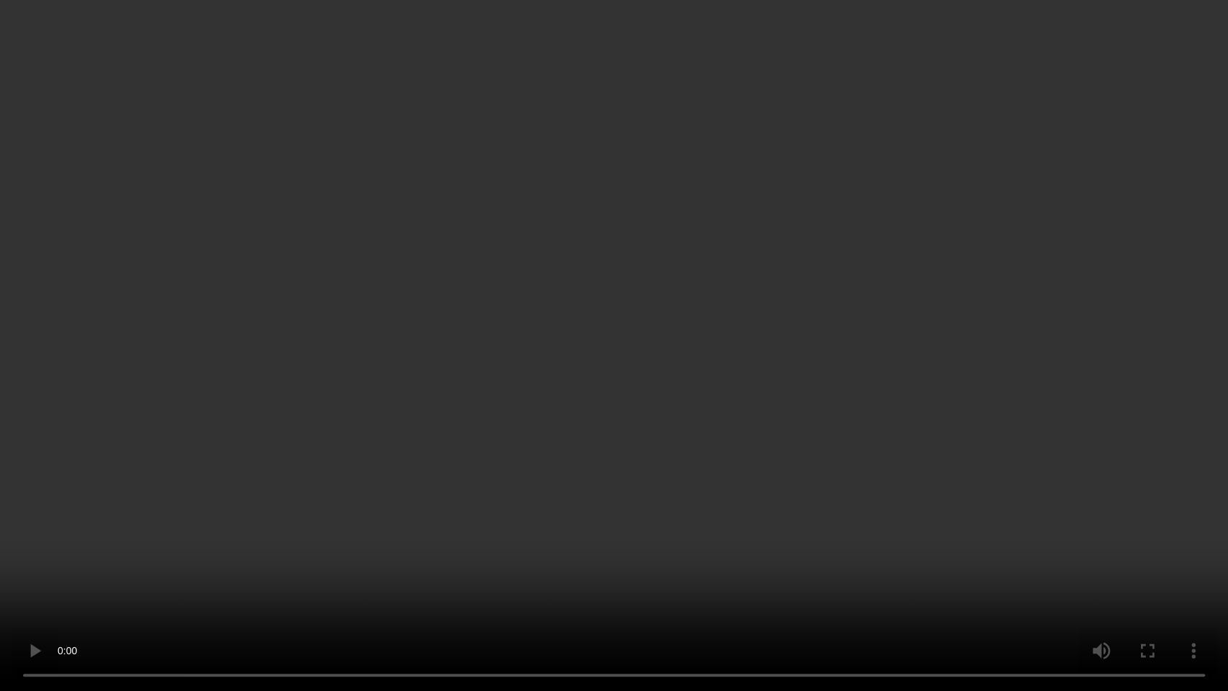
click at [874, 351] on video at bounding box center [614, 345] width 1228 height 691
click at [904, 496] on video at bounding box center [614, 345] width 1228 height 691
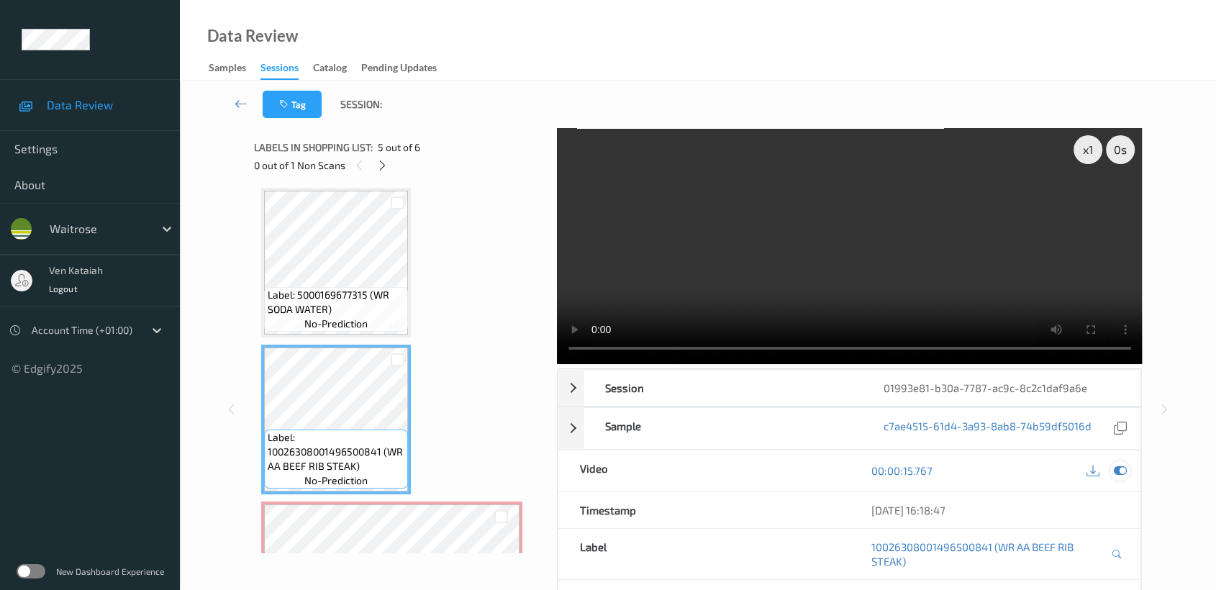
click at [1120, 467] on icon at bounding box center [1120, 470] width 13 height 13
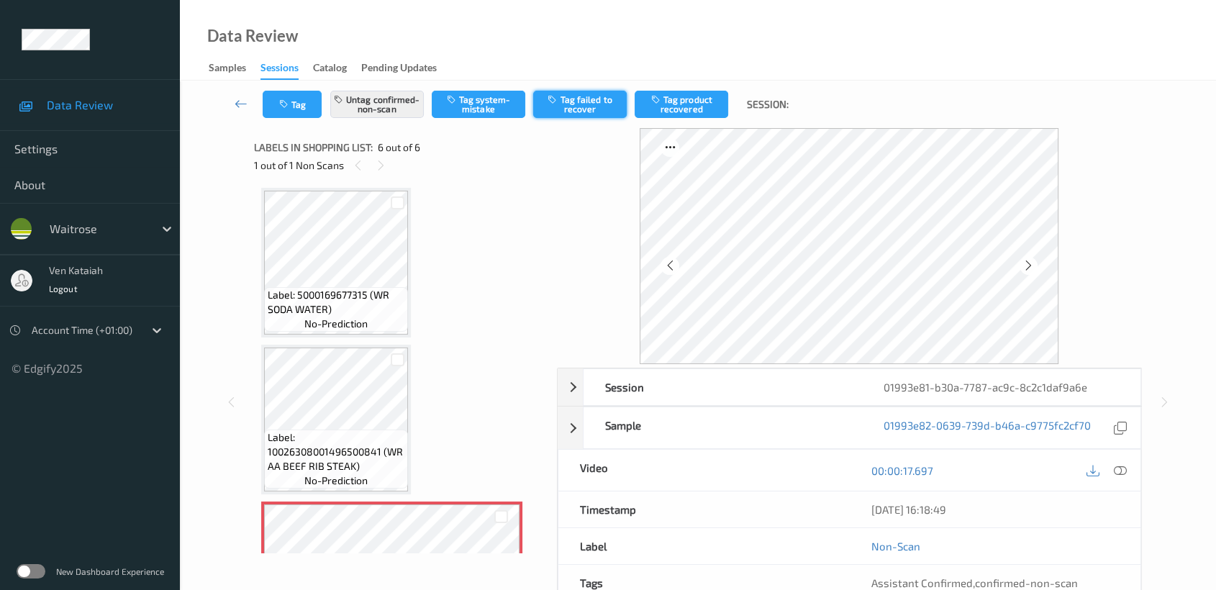
click at [564, 110] on button "Tag failed to recover" at bounding box center [580, 104] width 94 height 27
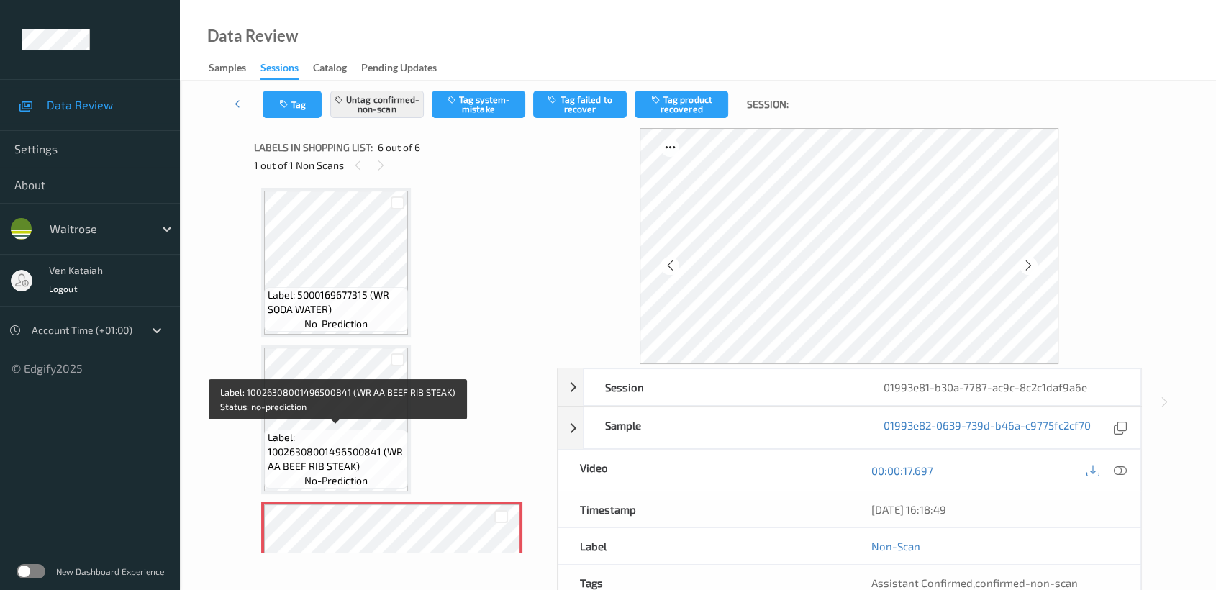
click at [355, 435] on span "Label: 10026308001496500841 (WR AA BEEF RIB STEAK)" at bounding box center [336, 451] width 137 height 43
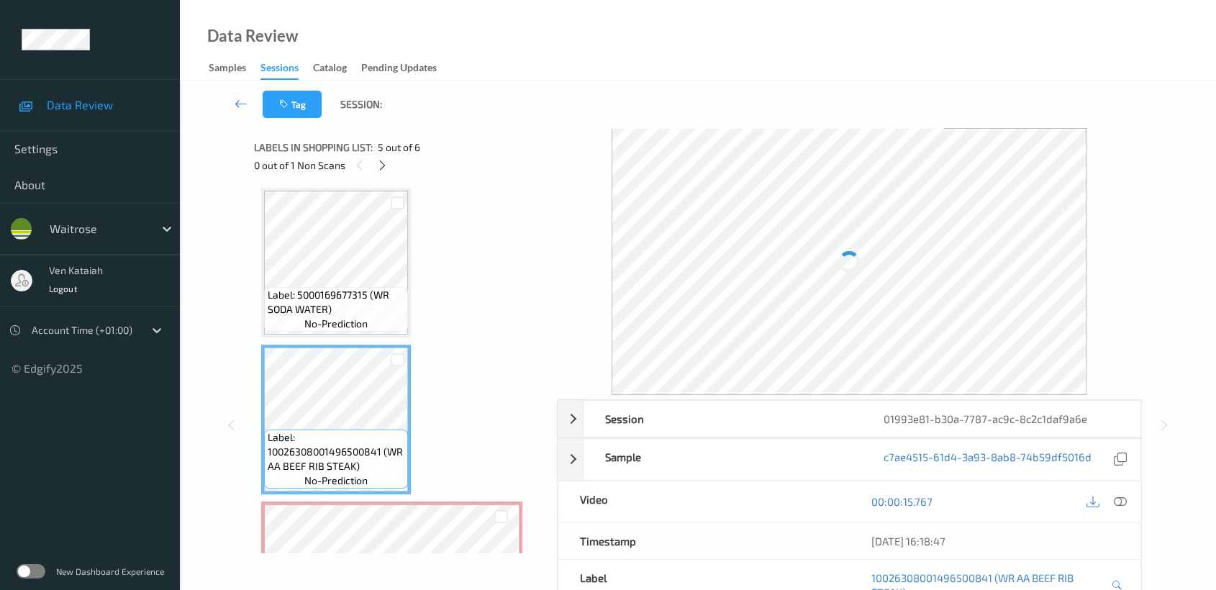
click at [1116, 489] on div "00:00:15.767" at bounding box center [994, 501] width 291 height 41
click at [1127, 509] on div at bounding box center [1106, 501] width 47 height 19
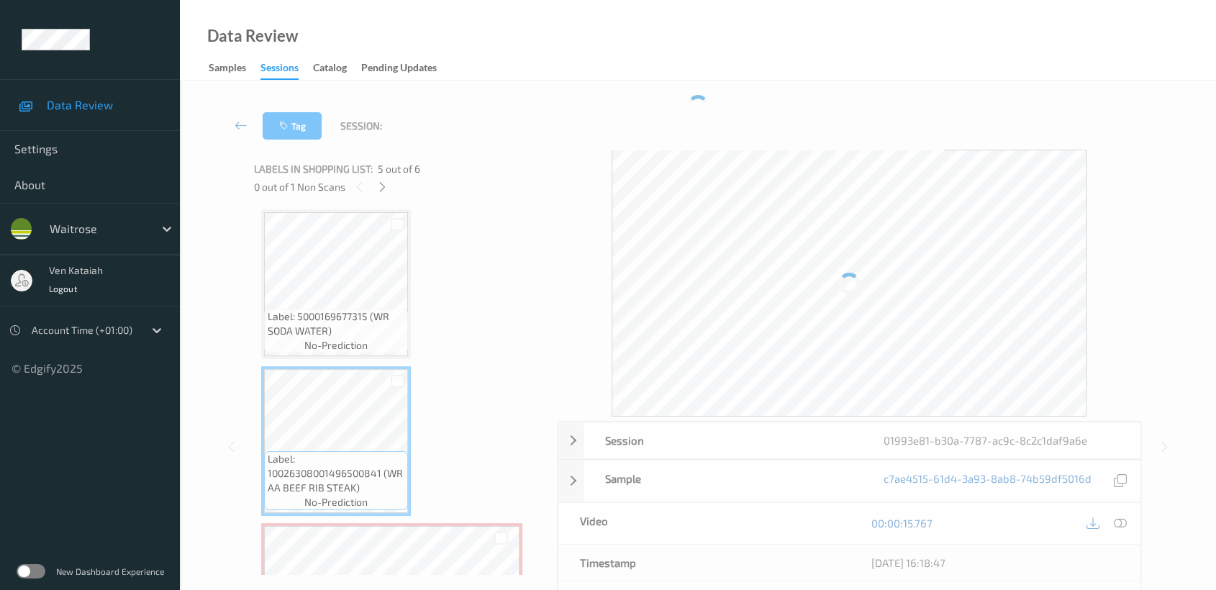
click at [1122, 503] on div "00:00:15.767" at bounding box center [994, 523] width 291 height 41
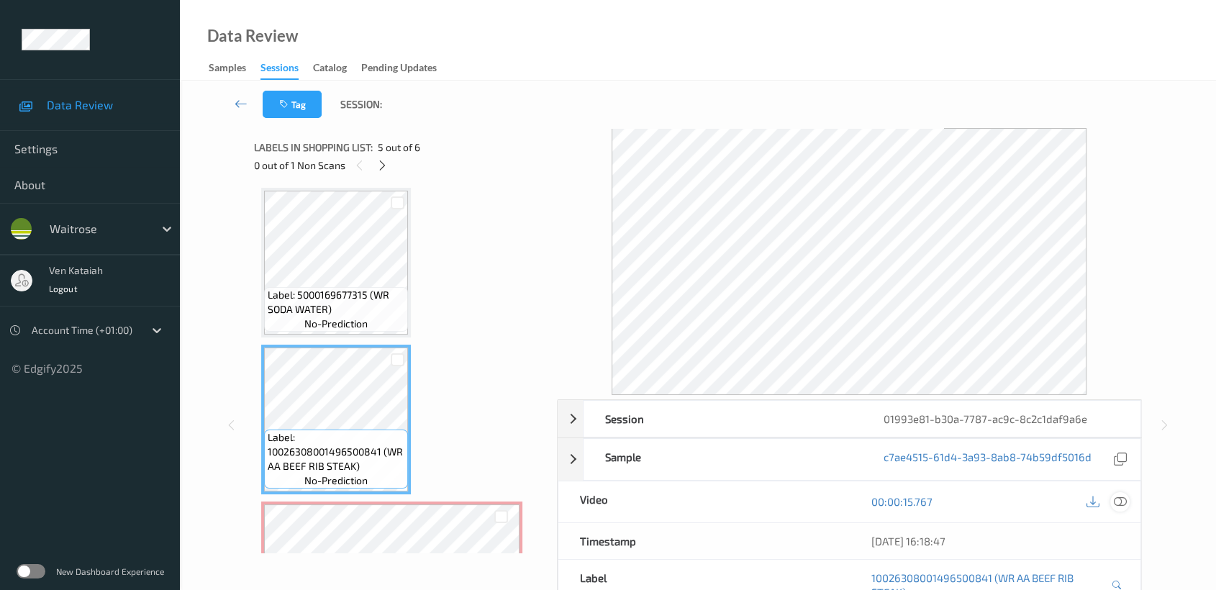
click at [1116, 504] on icon at bounding box center [1120, 501] width 13 height 13
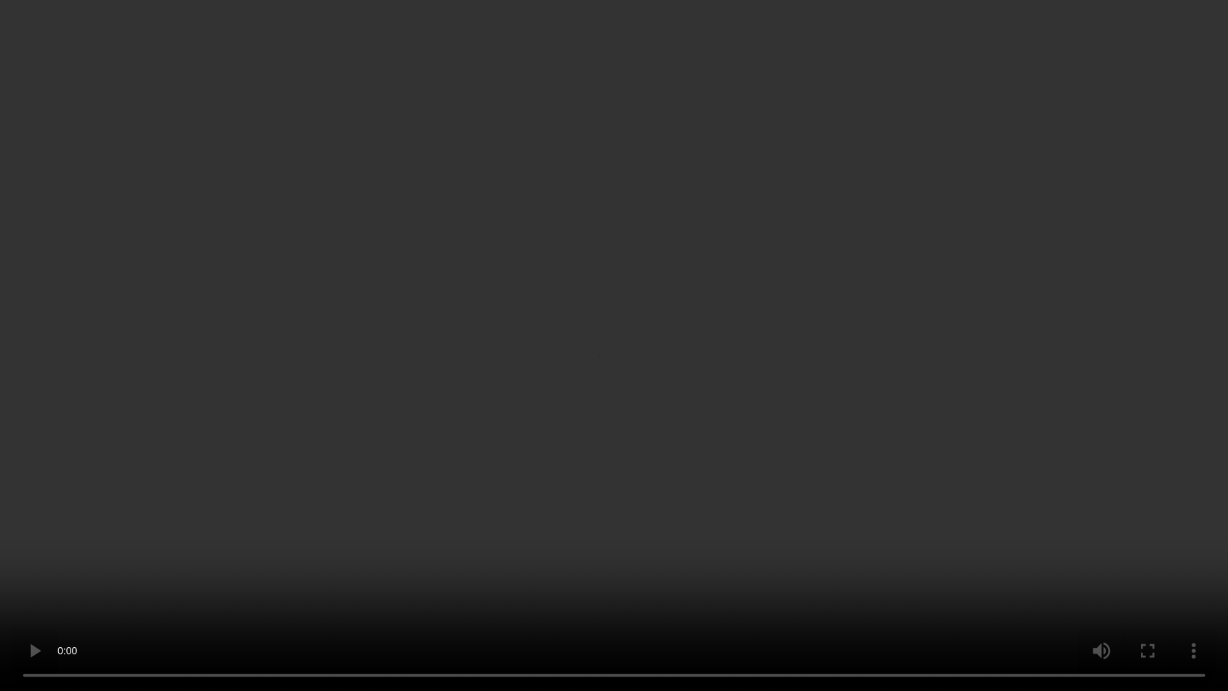
click at [694, 254] on video at bounding box center [614, 345] width 1228 height 691
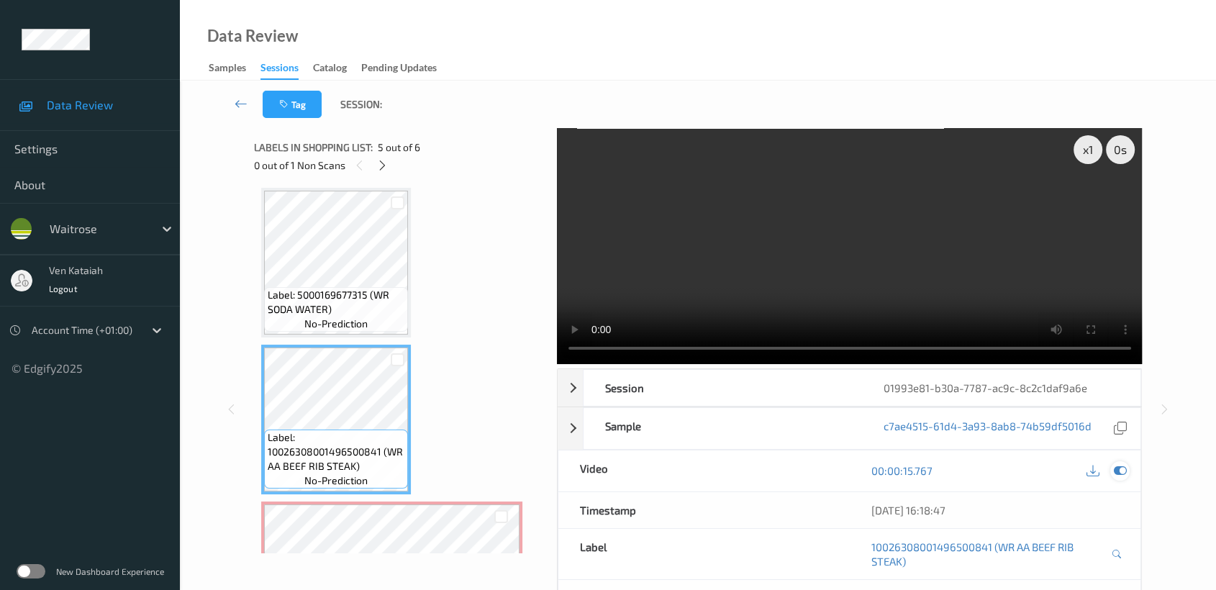
click at [1116, 468] on icon at bounding box center [1120, 470] width 13 height 13
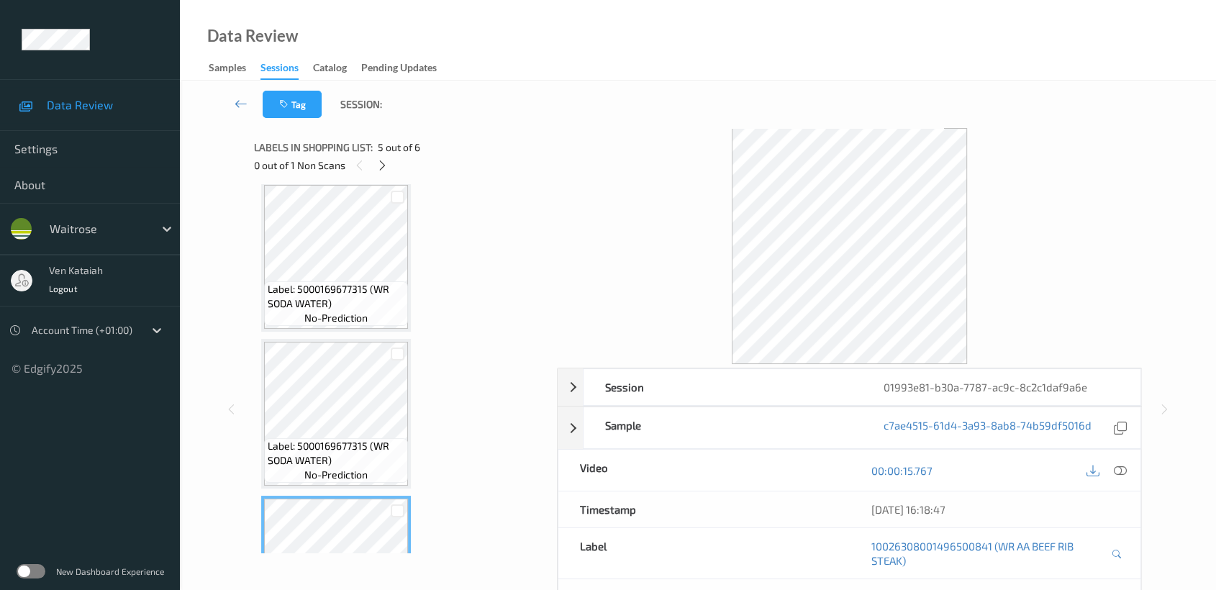
scroll to position [479, 0]
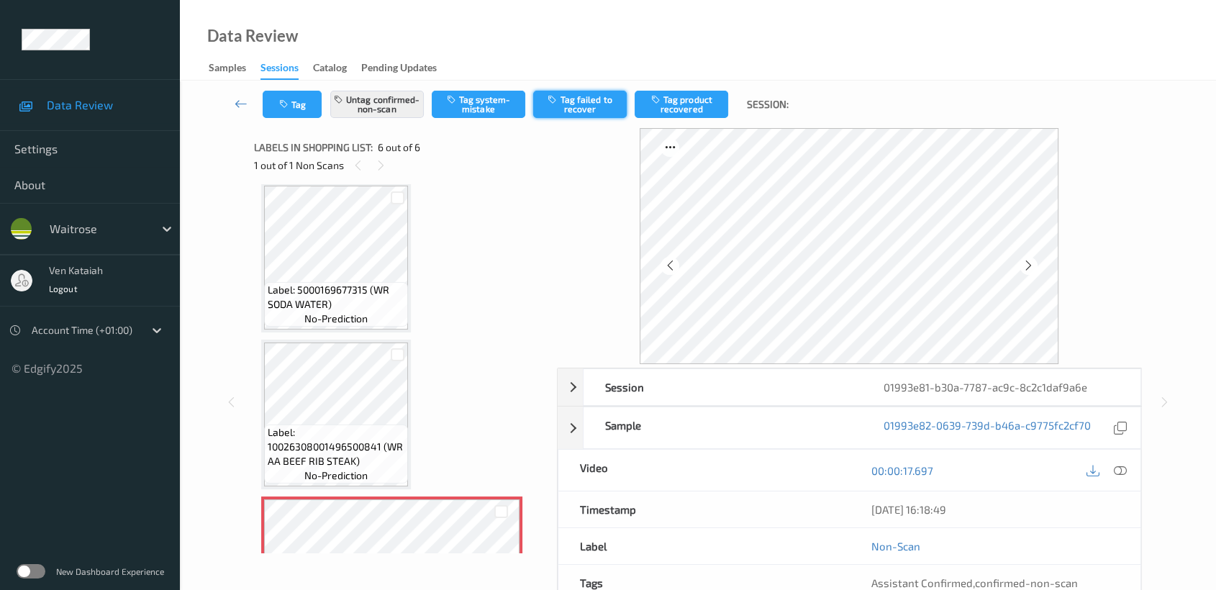
click at [571, 112] on button "Tag failed to recover" at bounding box center [580, 104] width 94 height 27
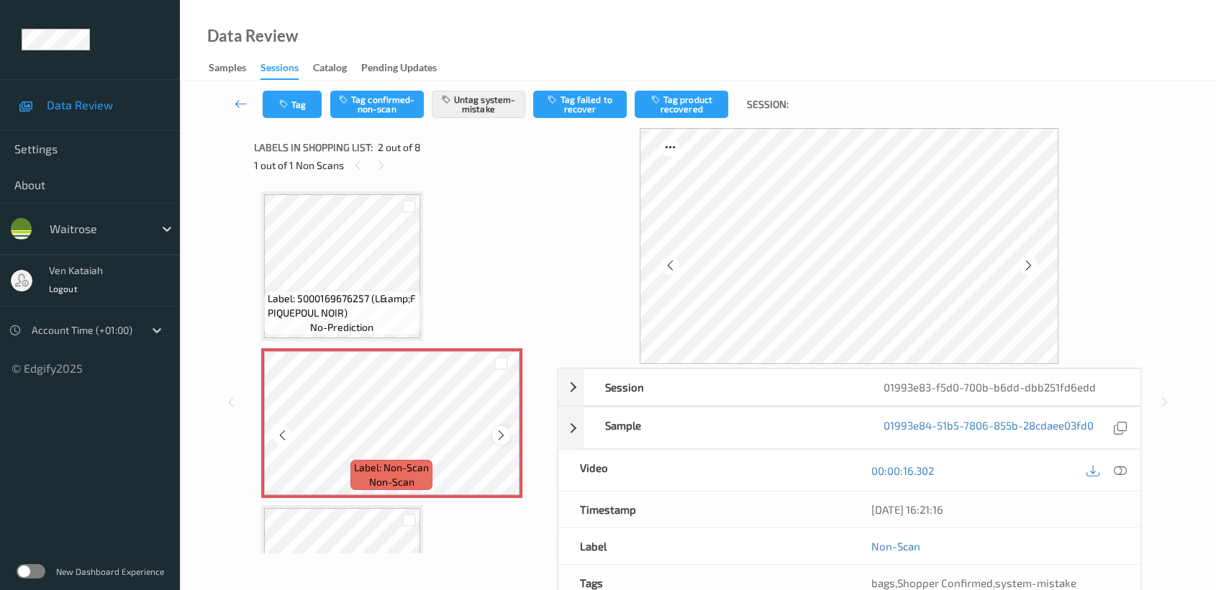
click at [497, 429] on icon at bounding box center [501, 435] width 12 height 13
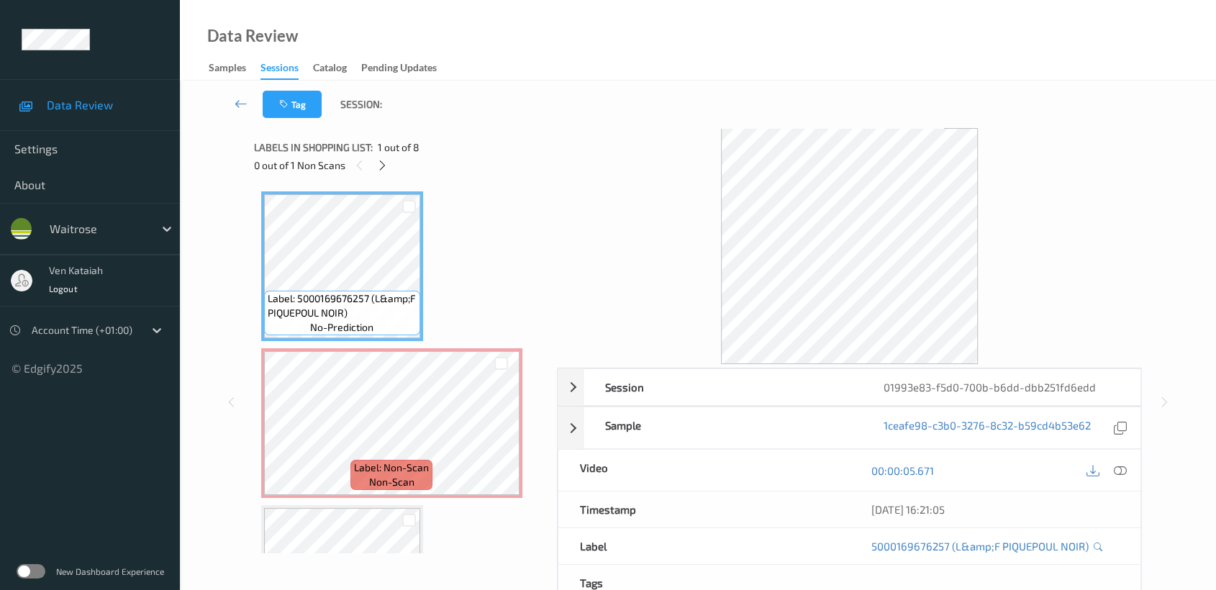
click at [1111, 460] on div at bounding box center [1106, 469] width 47 height 19
click at [1115, 470] on icon at bounding box center [1120, 470] width 13 height 13
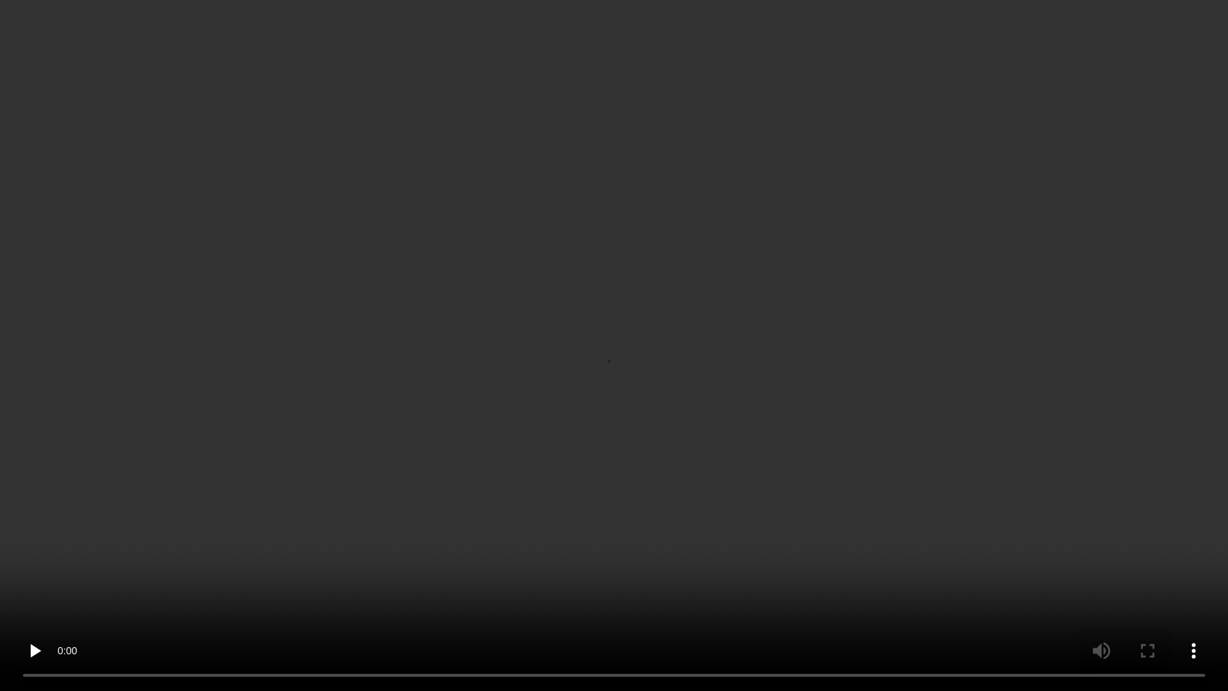
click at [625, 287] on video at bounding box center [614, 345] width 1228 height 691
click at [491, 233] on video at bounding box center [614, 345] width 1228 height 691
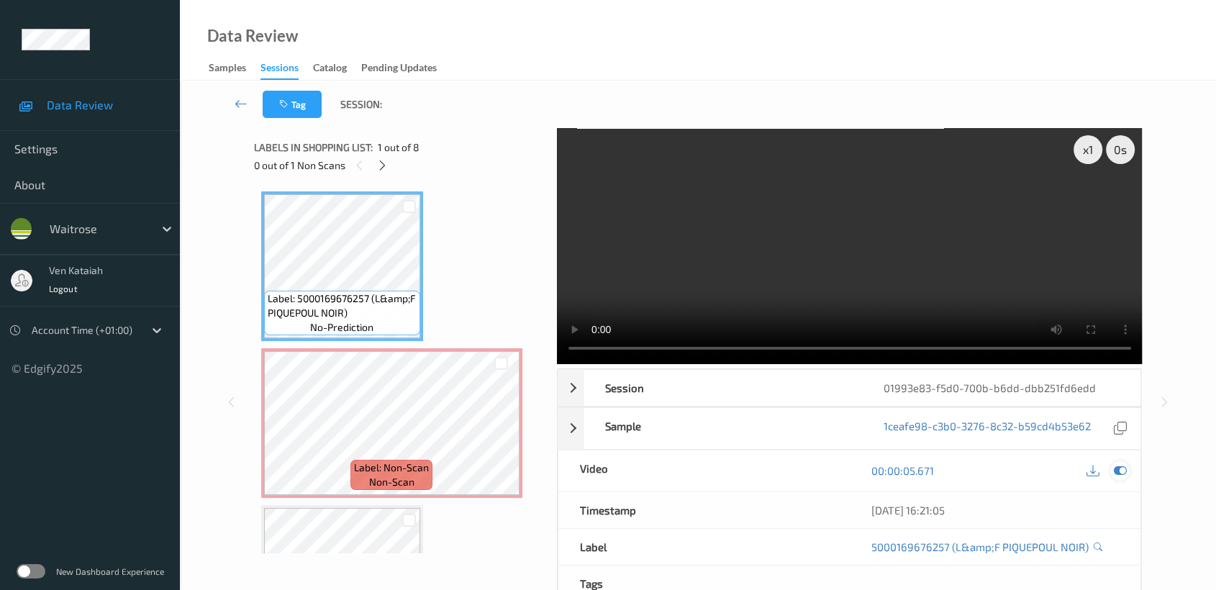
click at [1116, 464] on icon at bounding box center [1120, 470] width 13 height 13
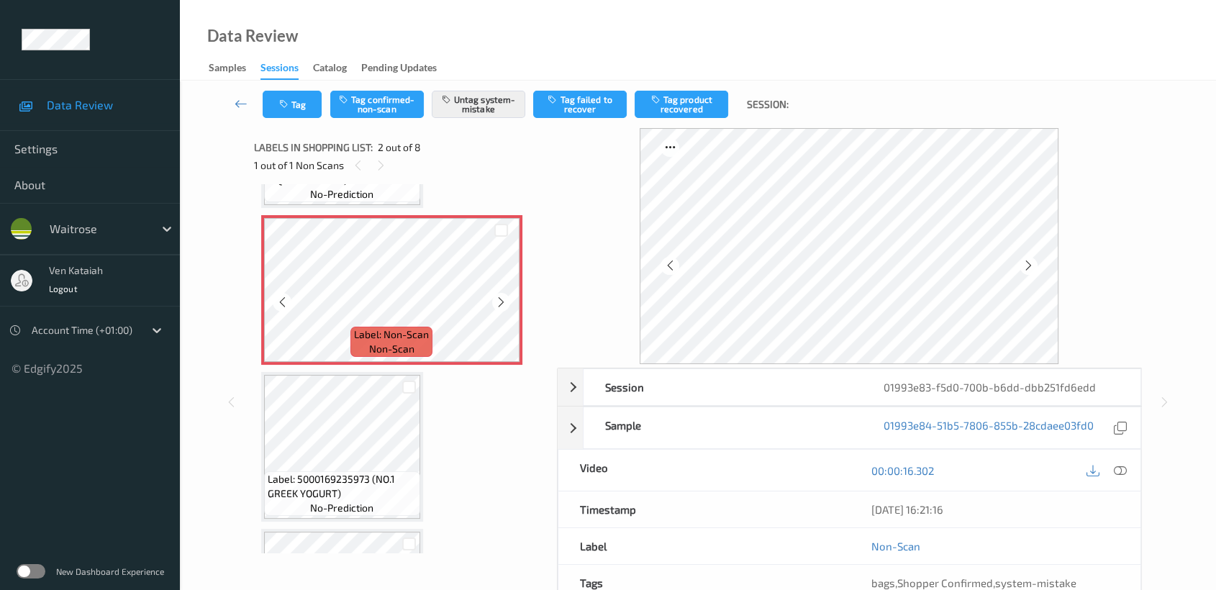
scroll to position [160, 0]
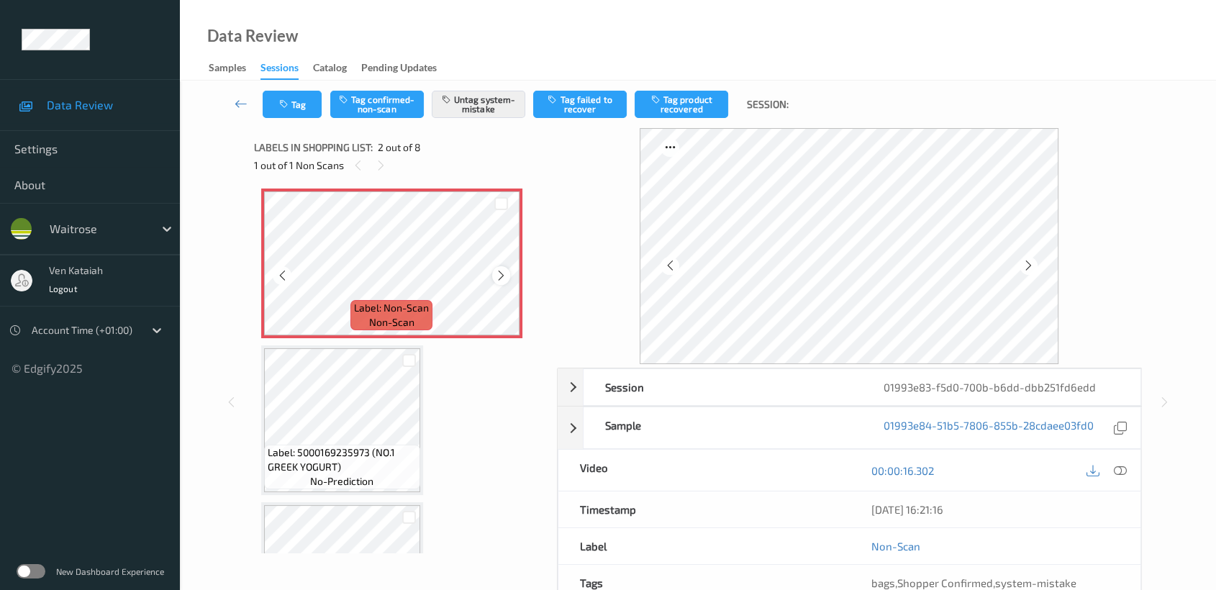
click at [503, 273] on icon at bounding box center [501, 275] width 12 height 13
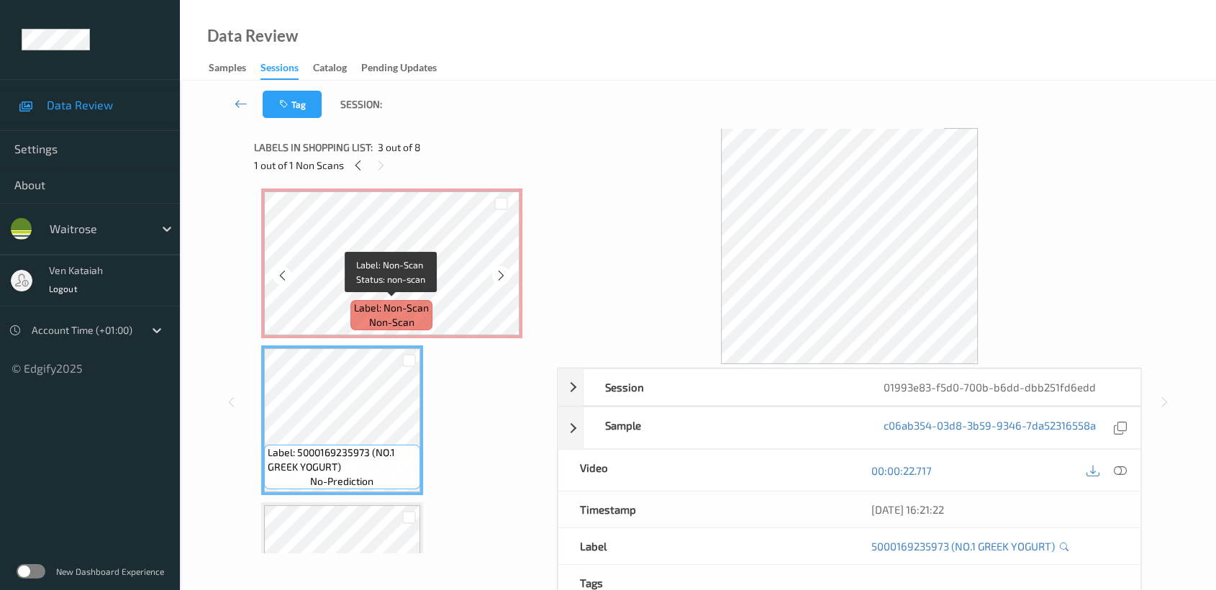
click at [355, 319] on div "Label: Non-Scan non-scan" at bounding box center [391, 315] width 82 height 30
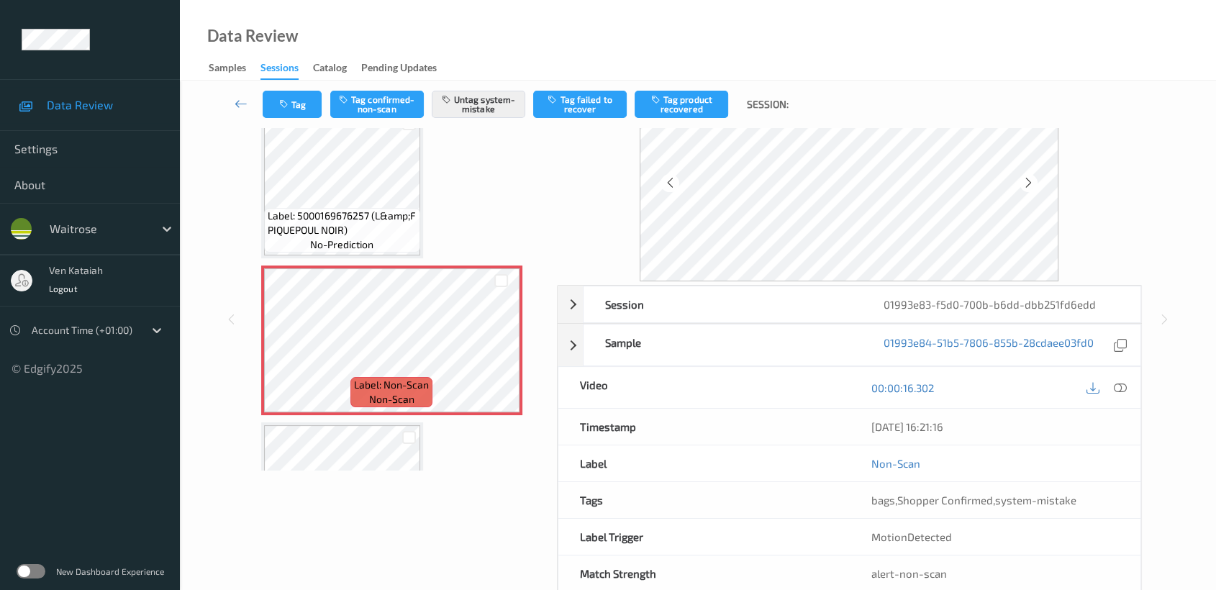
scroll to position [114, 0]
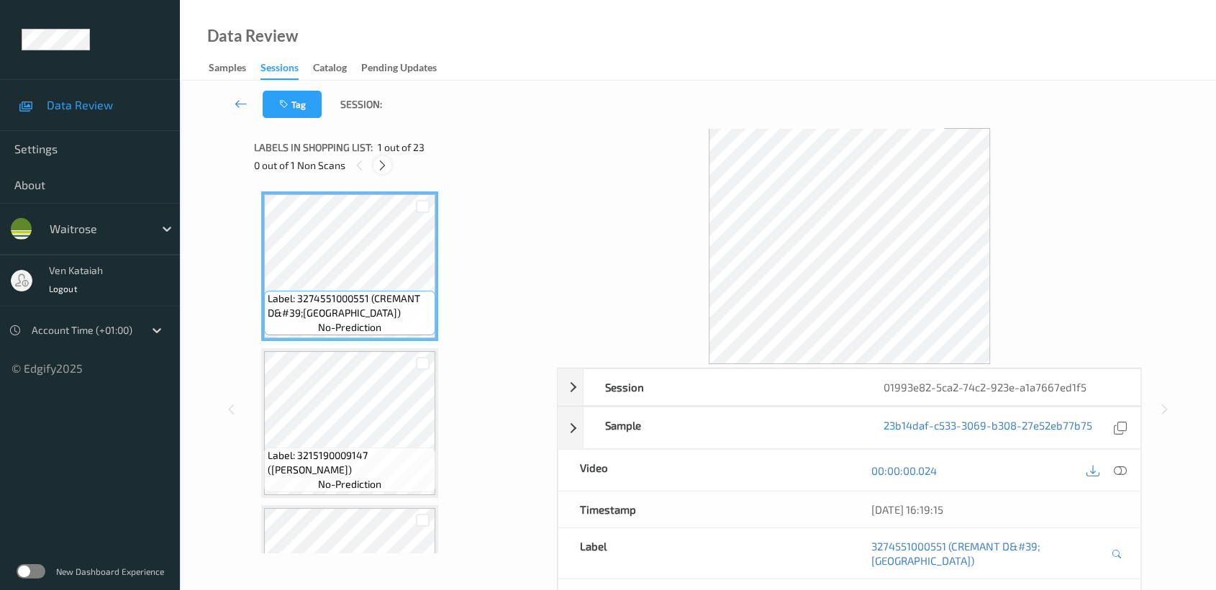
click at [384, 168] on icon at bounding box center [382, 165] width 12 height 13
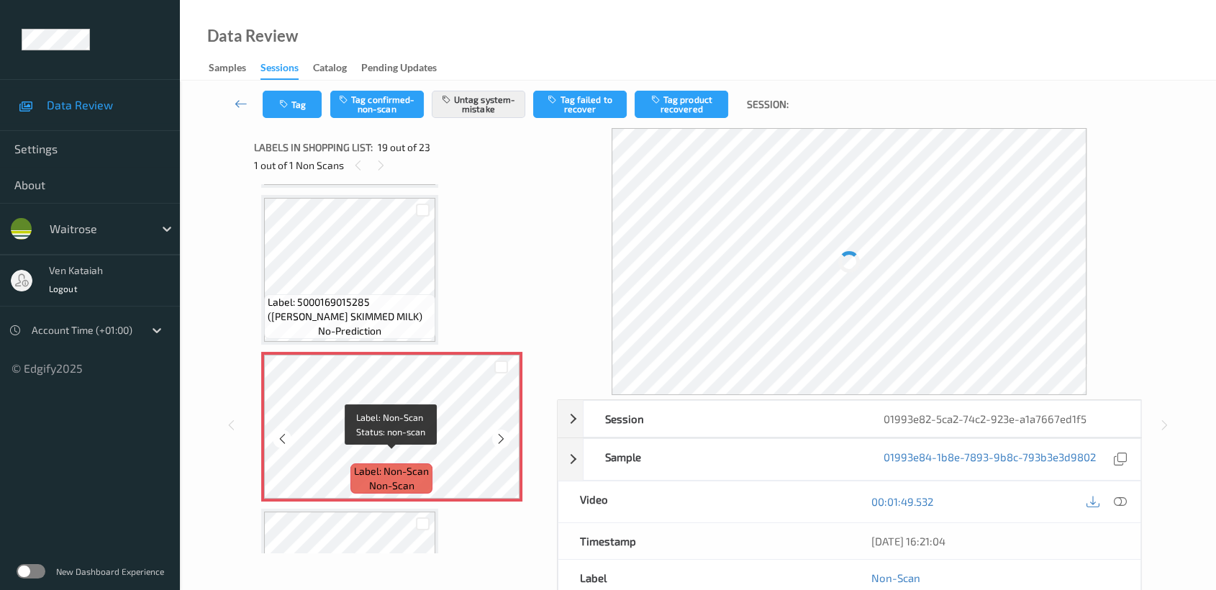
click at [377, 464] on span "Label: Non-Scan" at bounding box center [391, 471] width 75 height 14
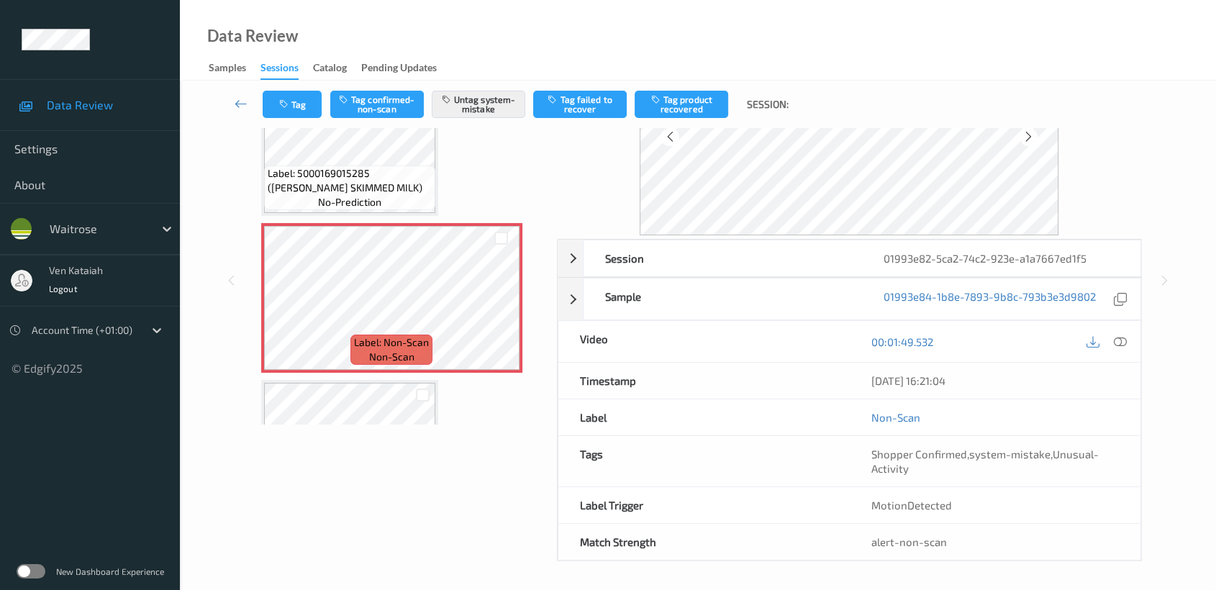
scroll to position [0, 0]
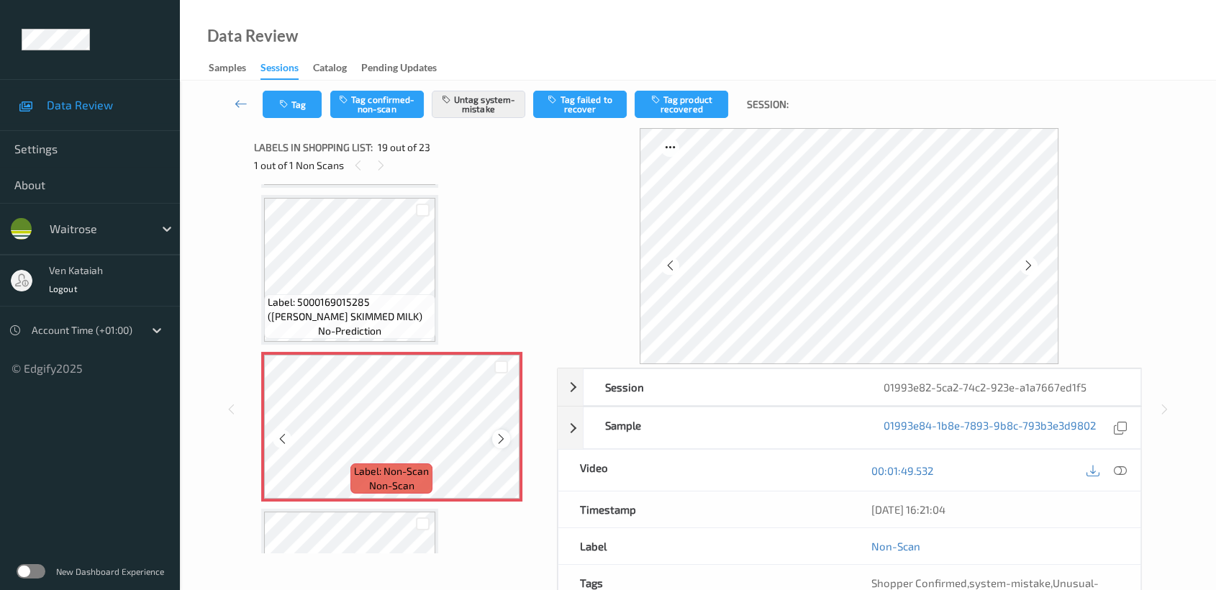
click at [495, 432] on icon at bounding box center [501, 438] width 12 height 13
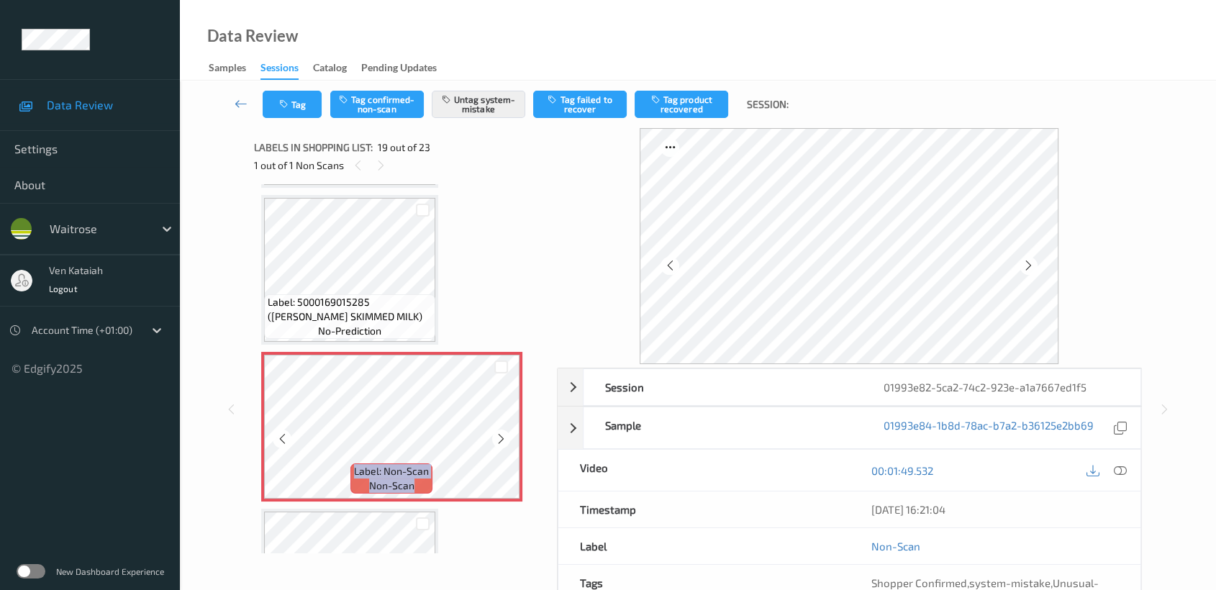
click at [495, 432] on icon at bounding box center [501, 438] width 12 height 13
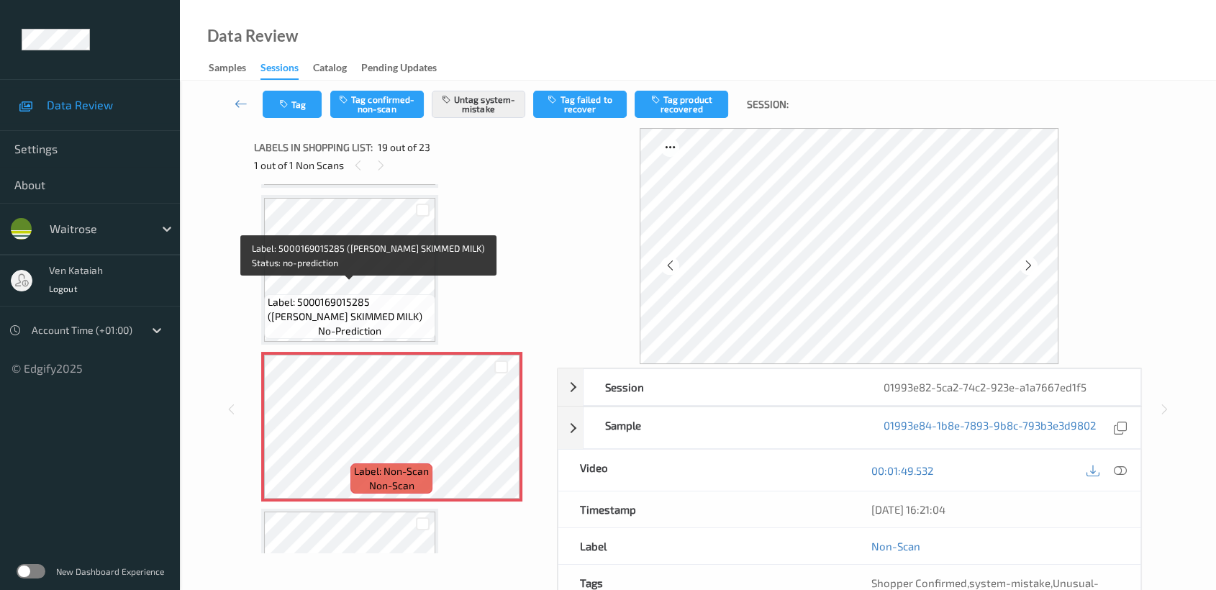
click at [403, 295] on span "Label: 5000169015285 (WR ESS SKIMMED MILK)" at bounding box center [350, 309] width 164 height 29
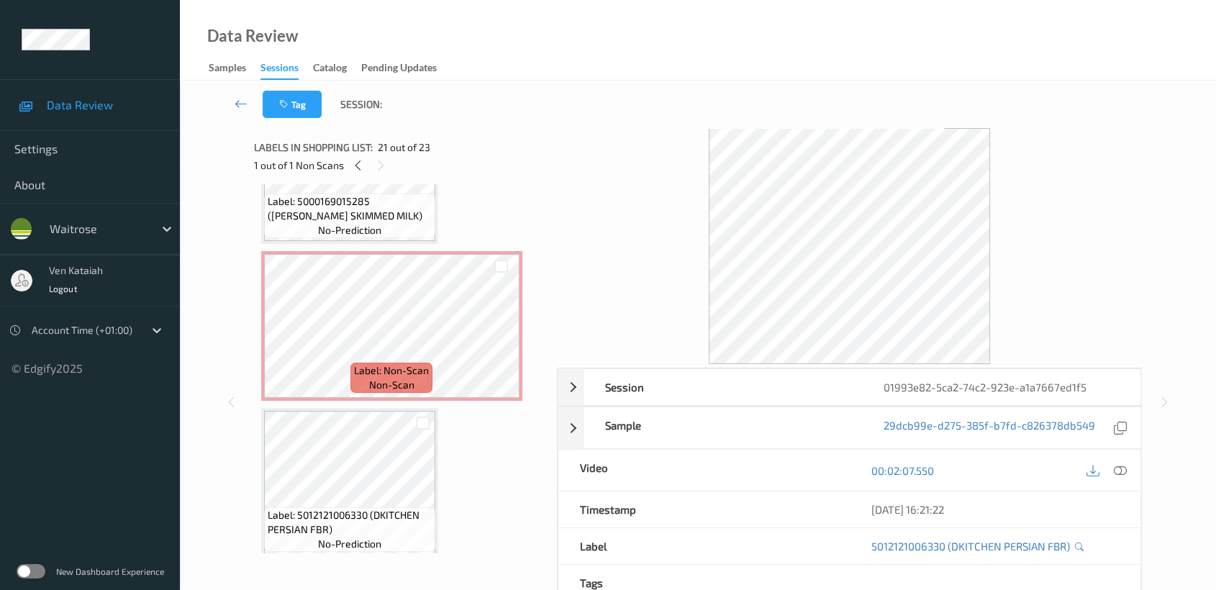
scroll to position [2662, 0]
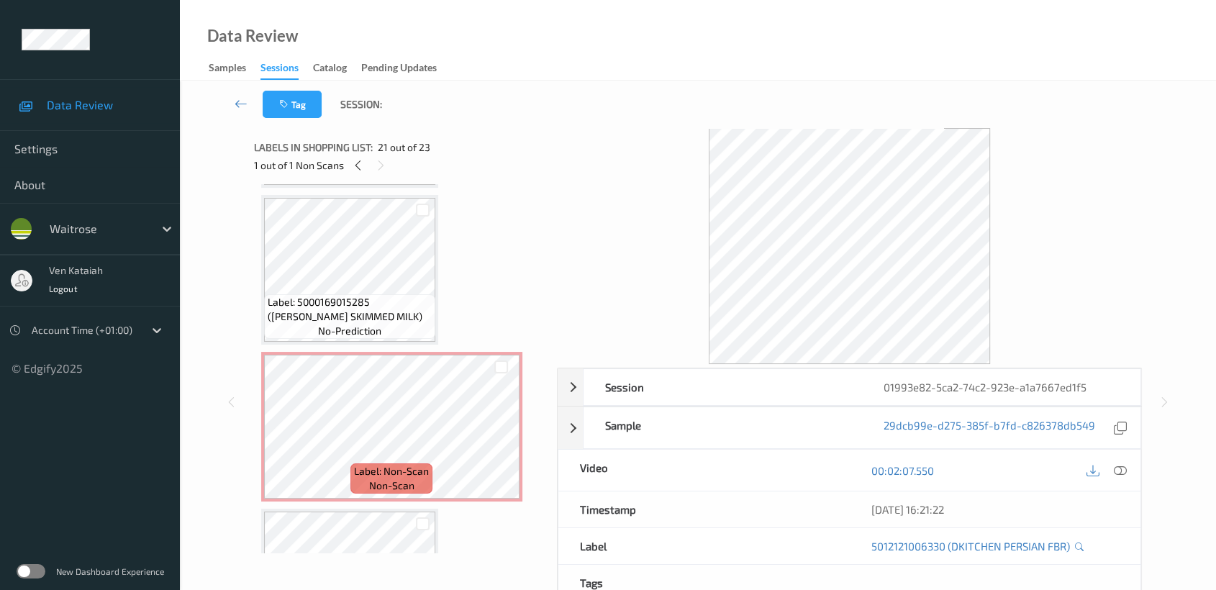
click at [355, 324] on span "no-prediction" at bounding box center [349, 331] width 63 height 14
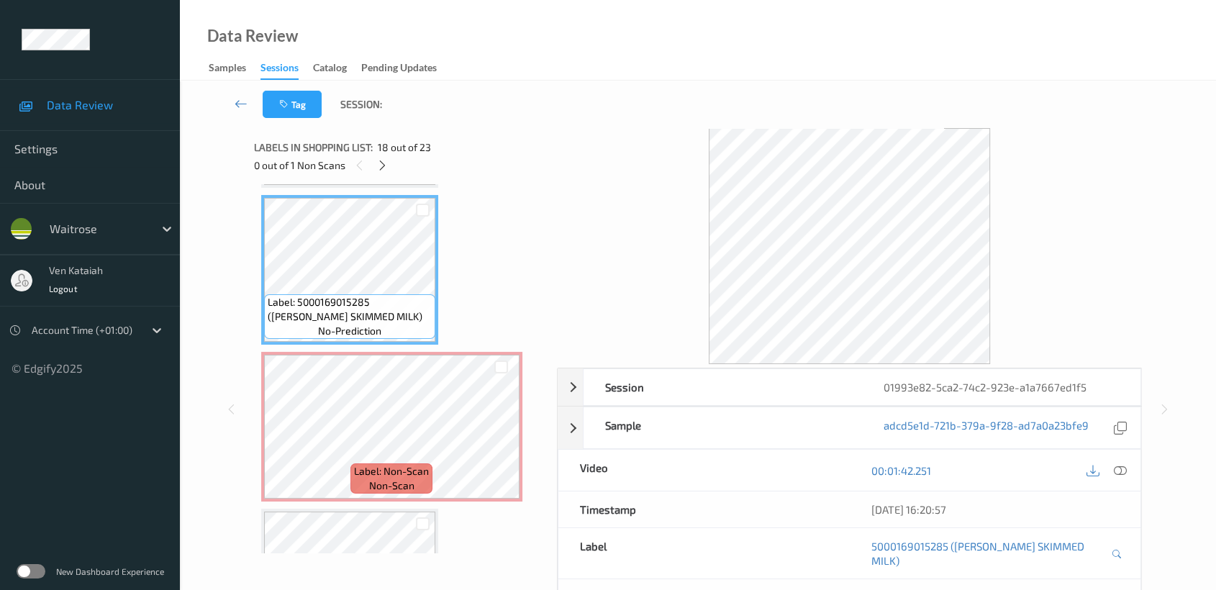
click at [1105, 475] on div at bounding box center [1106, 469] width 47 height 19
click at [1116, 470] on icon at bounding box center [1120, 470] width 13 height 13
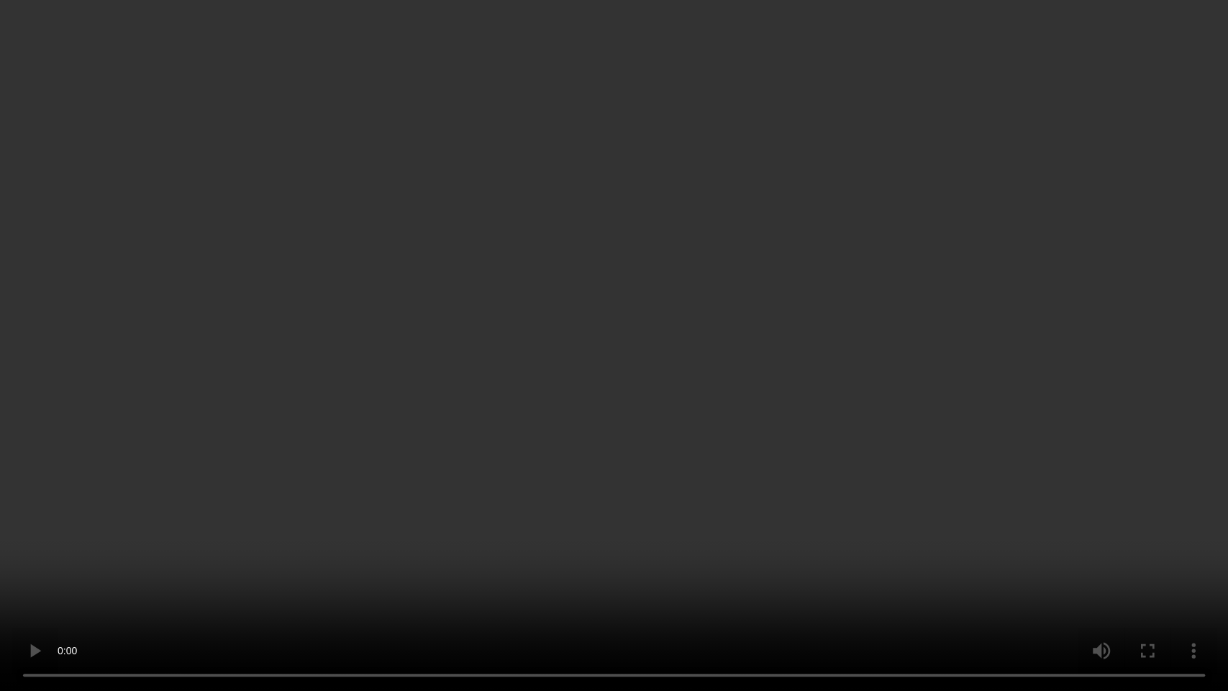
click at [702, 365] on video at bounding box center [614, 345] width 1228 height 691
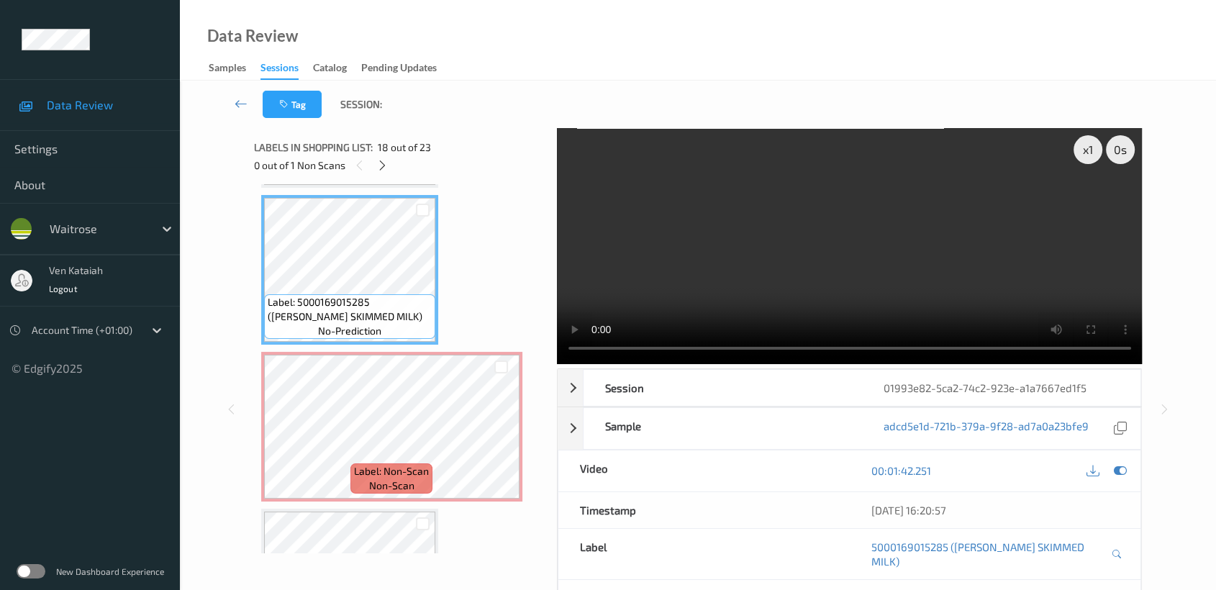
click at [1130, 465] on div "00:01:42.251" at bounding box center [994, 470] width 291 height 41
click at [1127, 470] on div at bounding box center [1119, 470] width 19 height 19
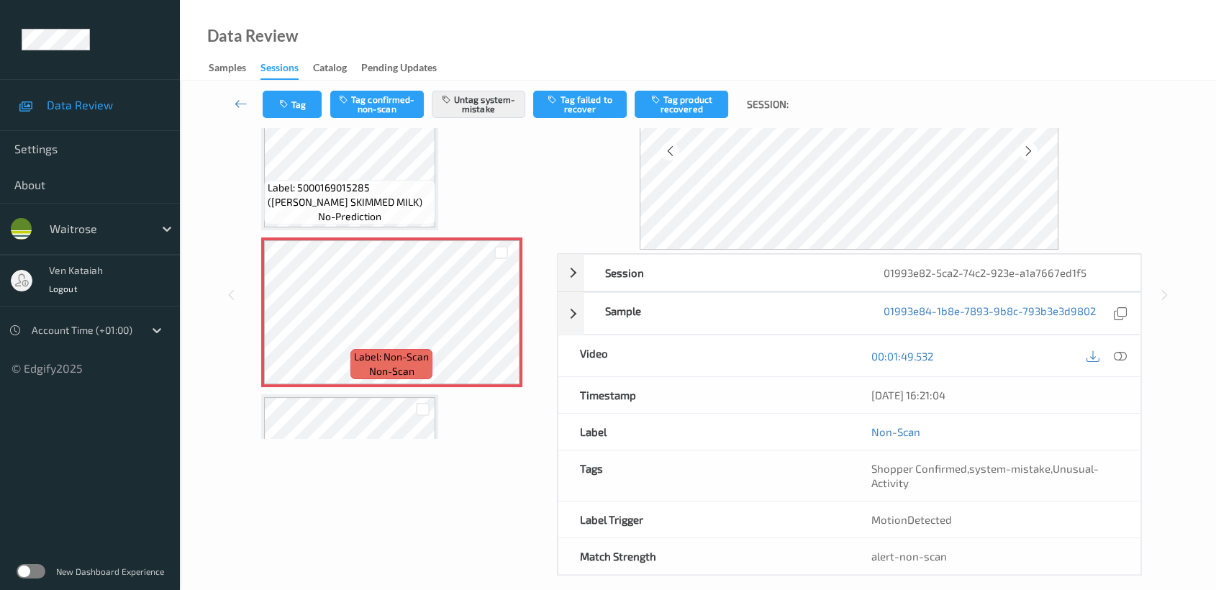
scroll to position [129, 0]
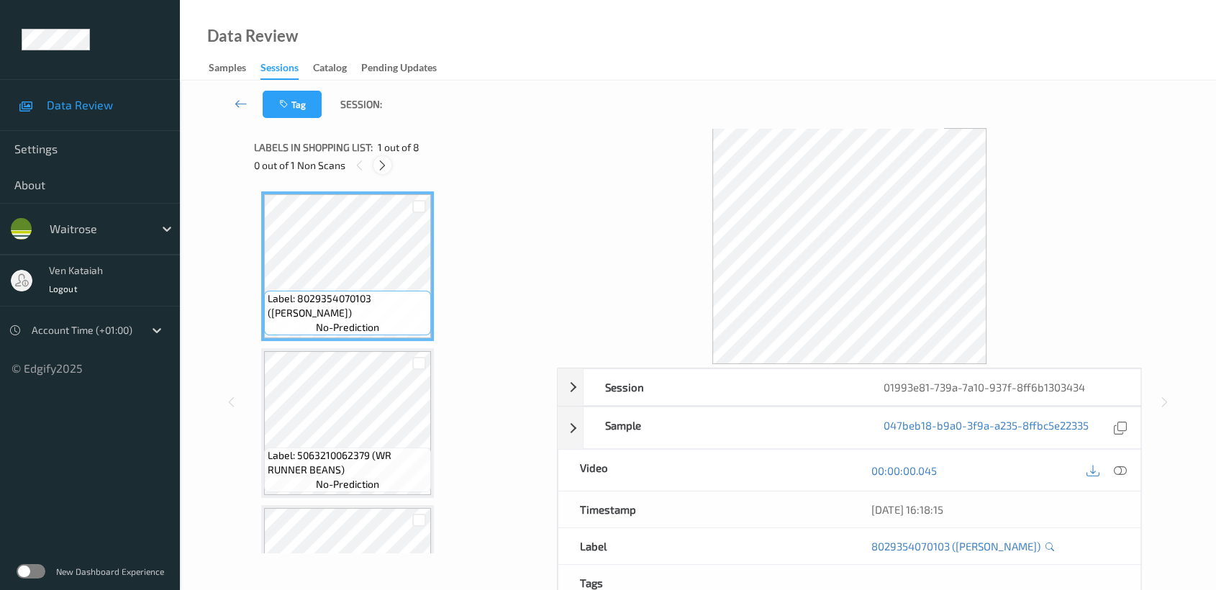
click at [386, 168] on icon at bounding box center [382, 165] width 12 height 13
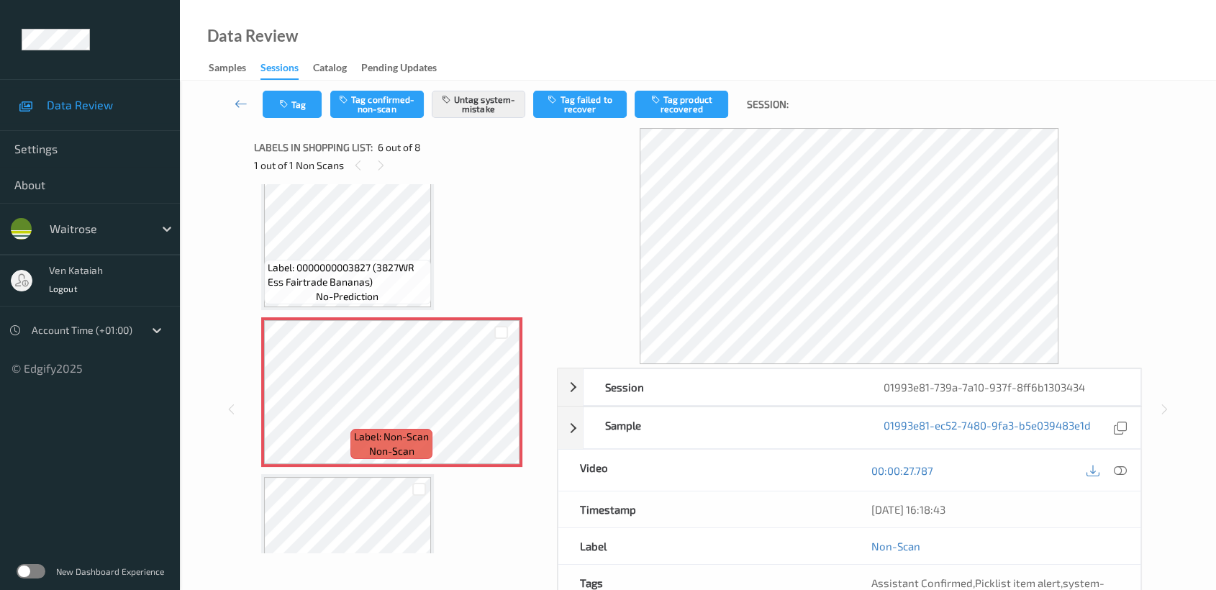
scroll to position [632, 0]
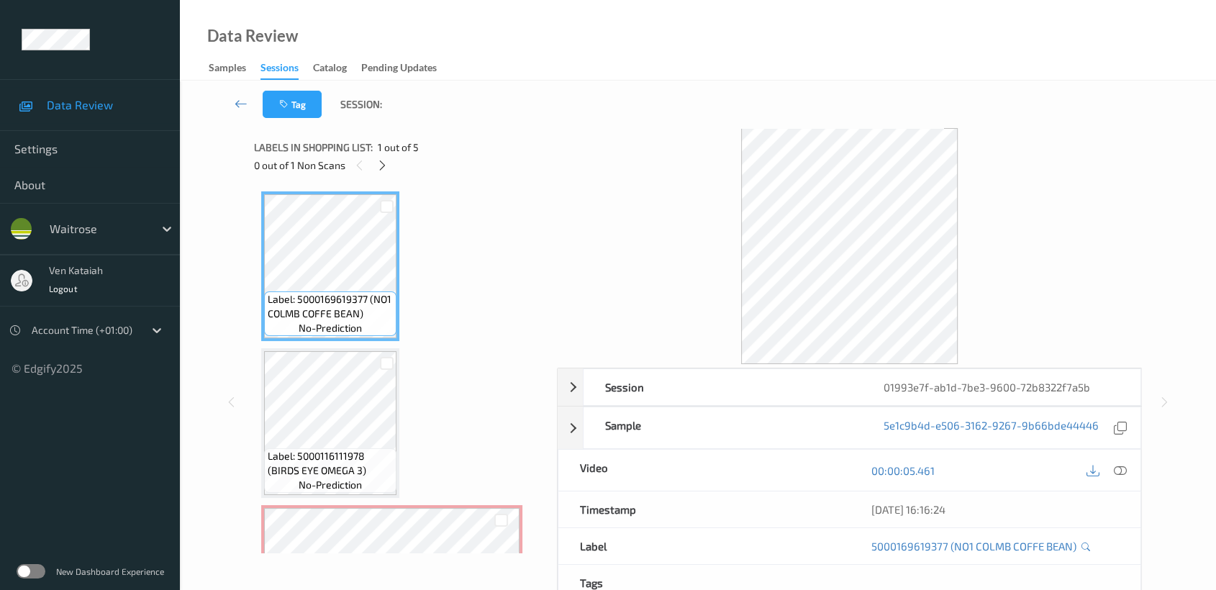
click at [393, 157] on div "0 out of 1 Non Scans" at bounding box center [400, 165] width 293 height 18
click at [383, 163] on icon at bounding box center [382, 165] width 12 height 13
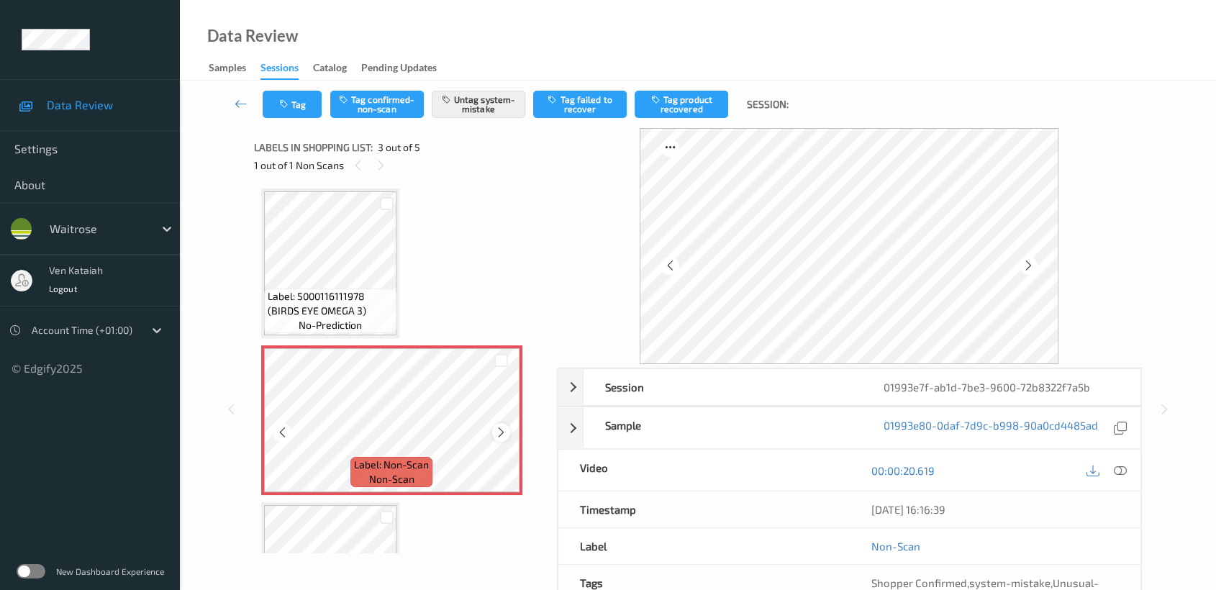
click at [497, 427] on icon at bounding box center [501, 432] width 12 height 13
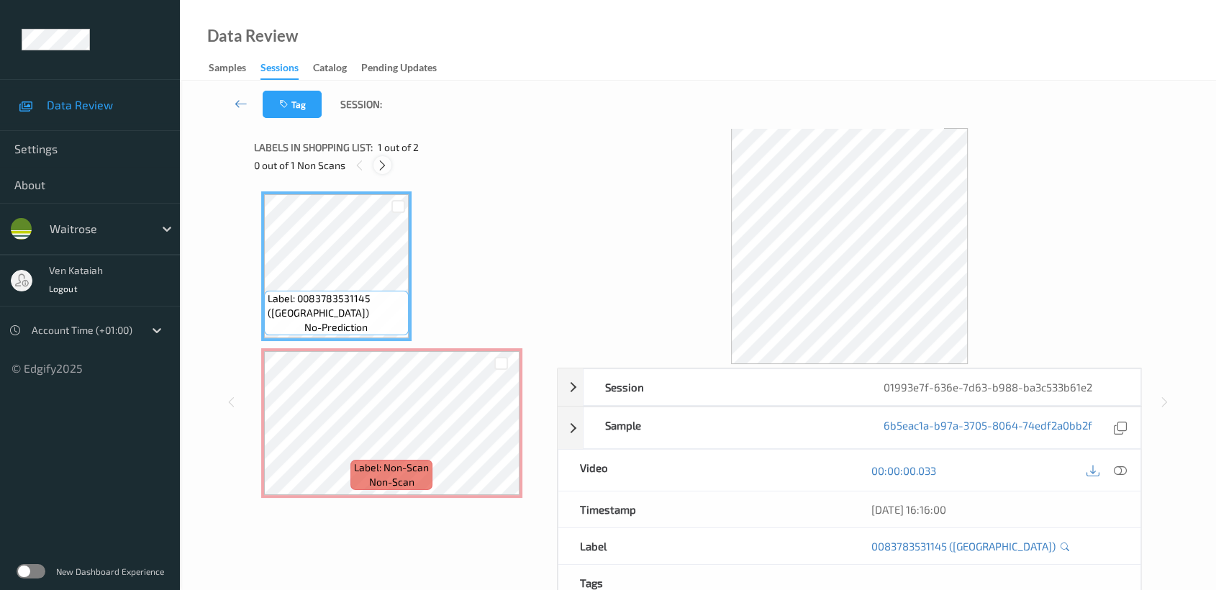
click at [381, 165] on icon at bounding box center [382, 165] width 12 height 13
click at [1124, 471] on icon at bounding box center [1120, 470] width 13 height 13
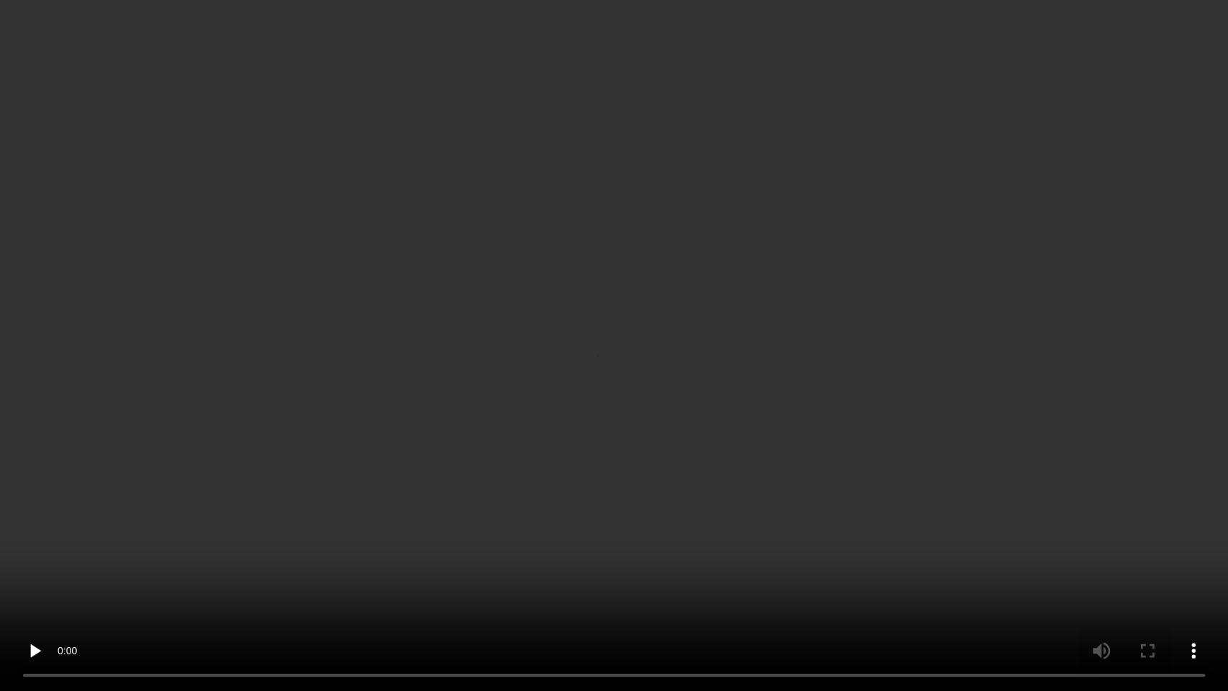
click at [865, 318] on video at bounding box center [614, 345] width 1228 height 691
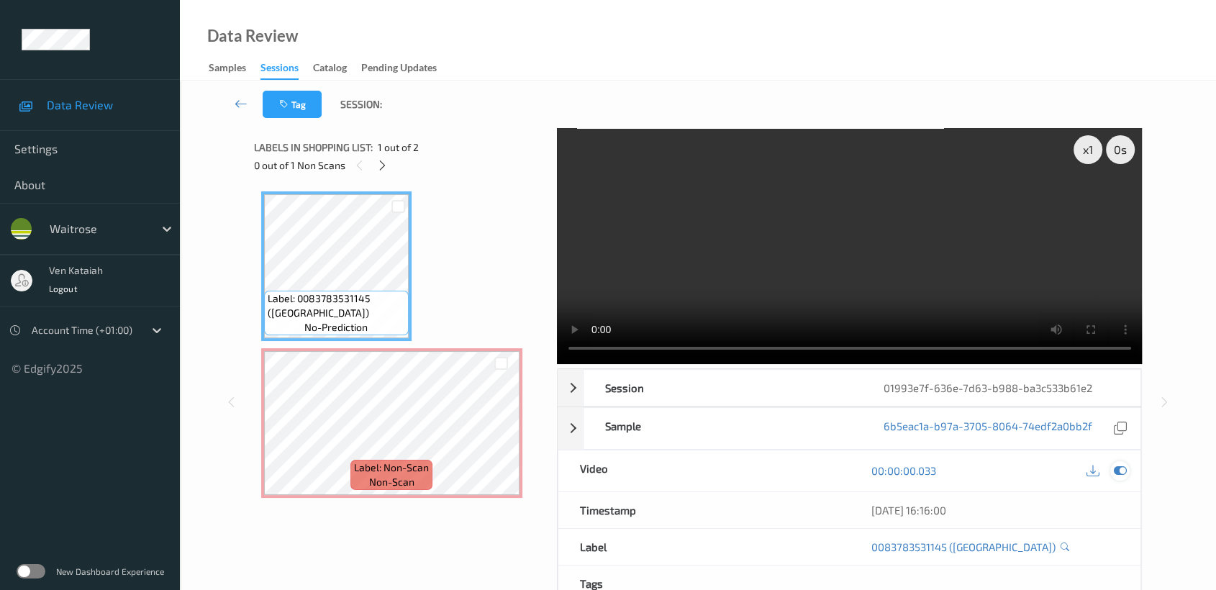
click at [1127, 469] on div at bounding box center [1119, 470] width 19 height 19
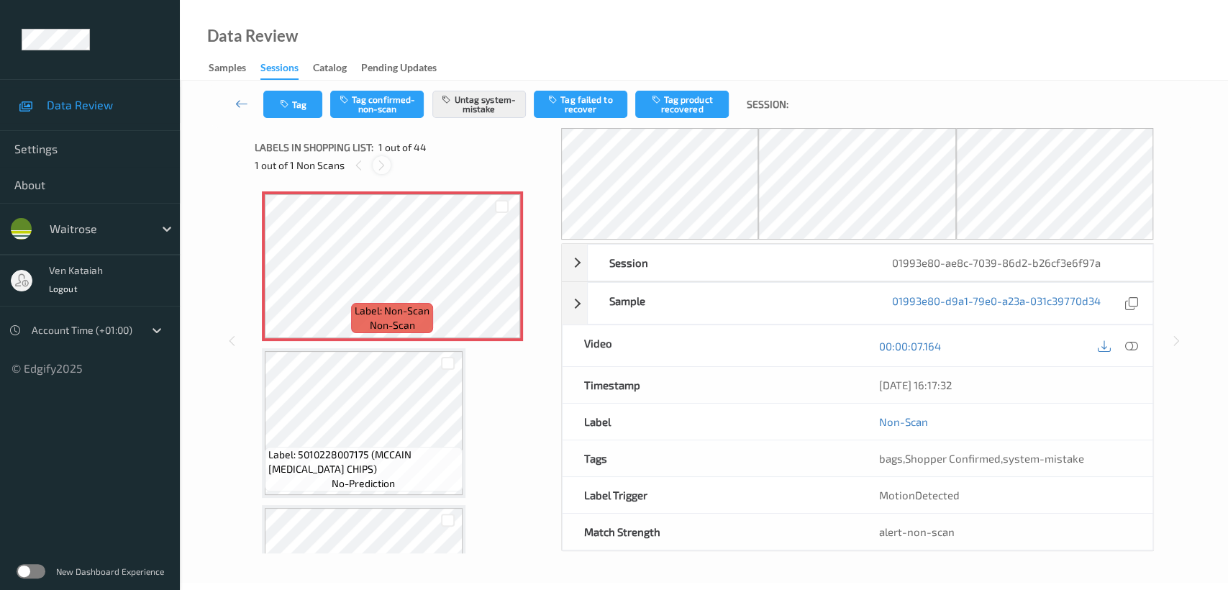
click at [383, 159] on icon at bounding box center [382, 165] width 12 height 13
click at [413, 305] on span "Label: Non-Scan" at bounding box center [392, 311] width 75 height 14
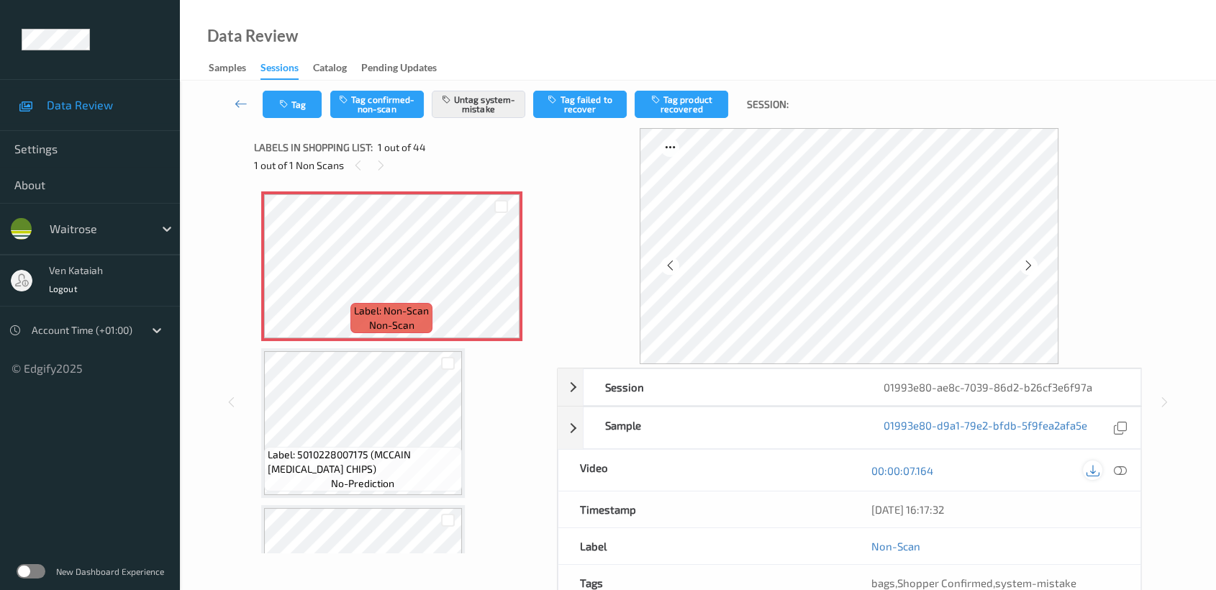
click at [1098, 469] on icon at bounding box center [1092, 470] width 13 height 13
click at [1128, 468] on div at bounding box center [1119, 469] width 19 height 19
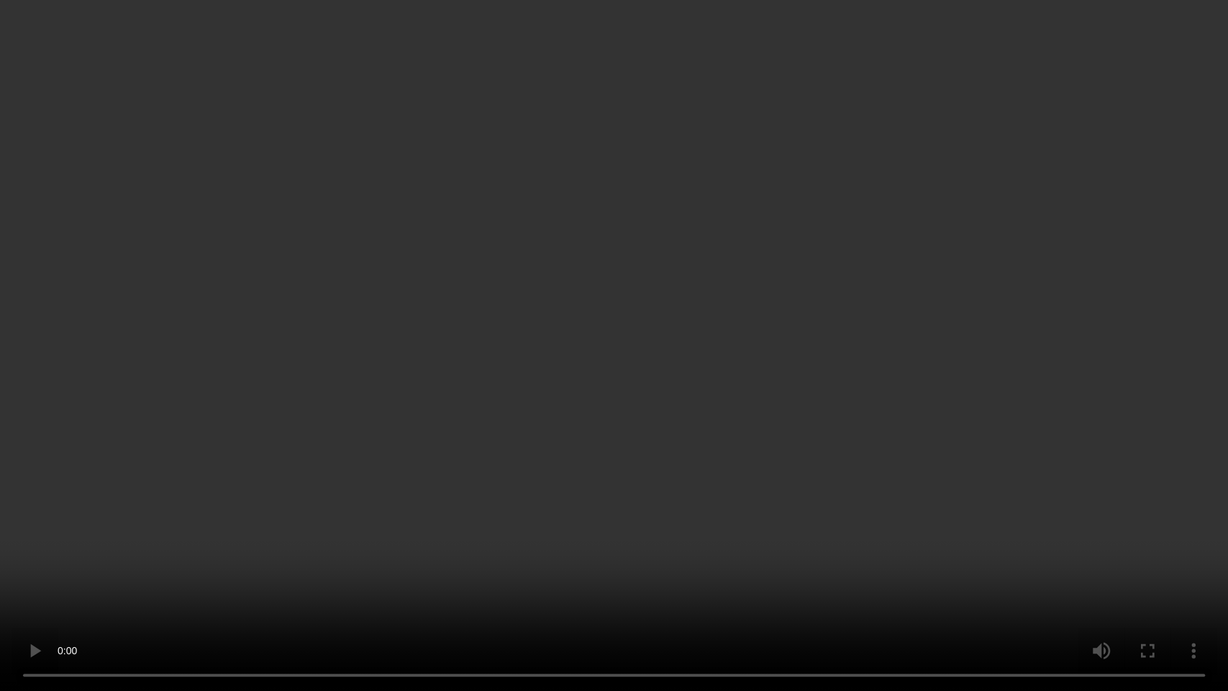
click at [546, 309] on video at bounding box center [614, 345] width 1228 height 691
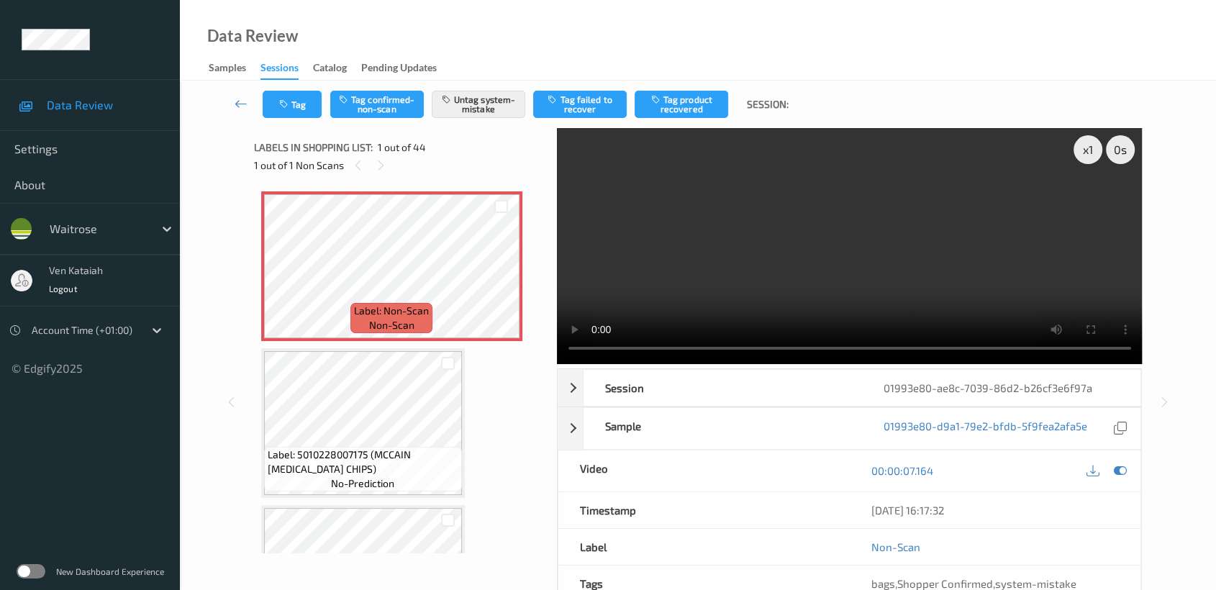
click at [1129, 468] on div "00:00:07.164" at bounding box center [994, 470] width 291 height 41
click at [1122, 470] on icon at bounding box center [1120, 470] width 13 height 13
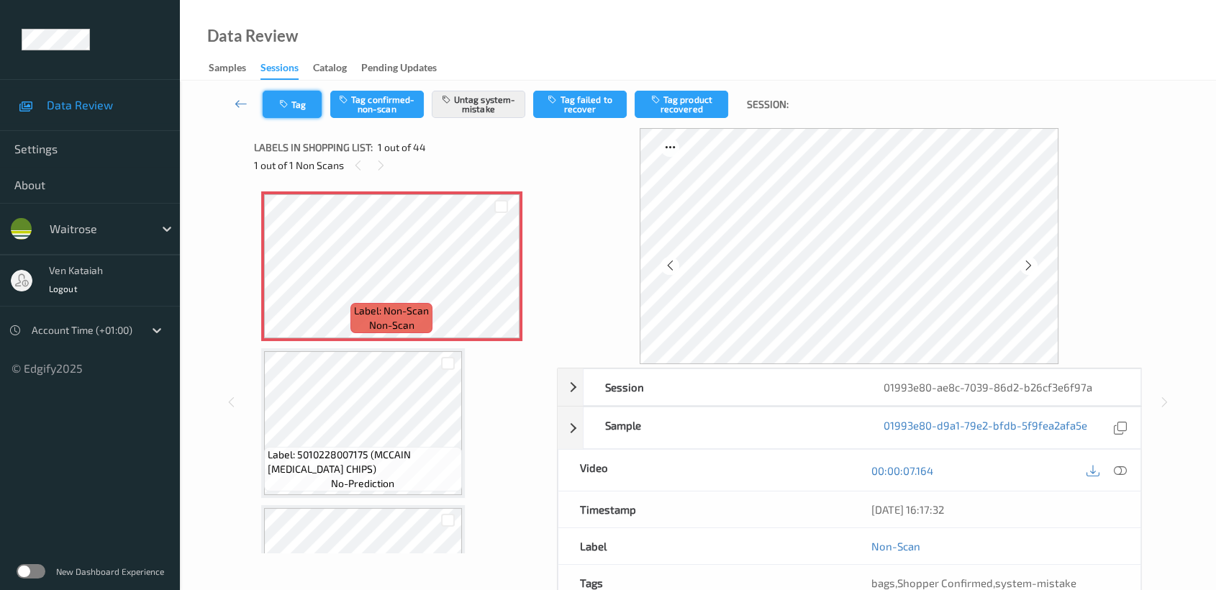
click at [304, 102] on button "Tag" at bounding box center [292, 104] width 59 height 27
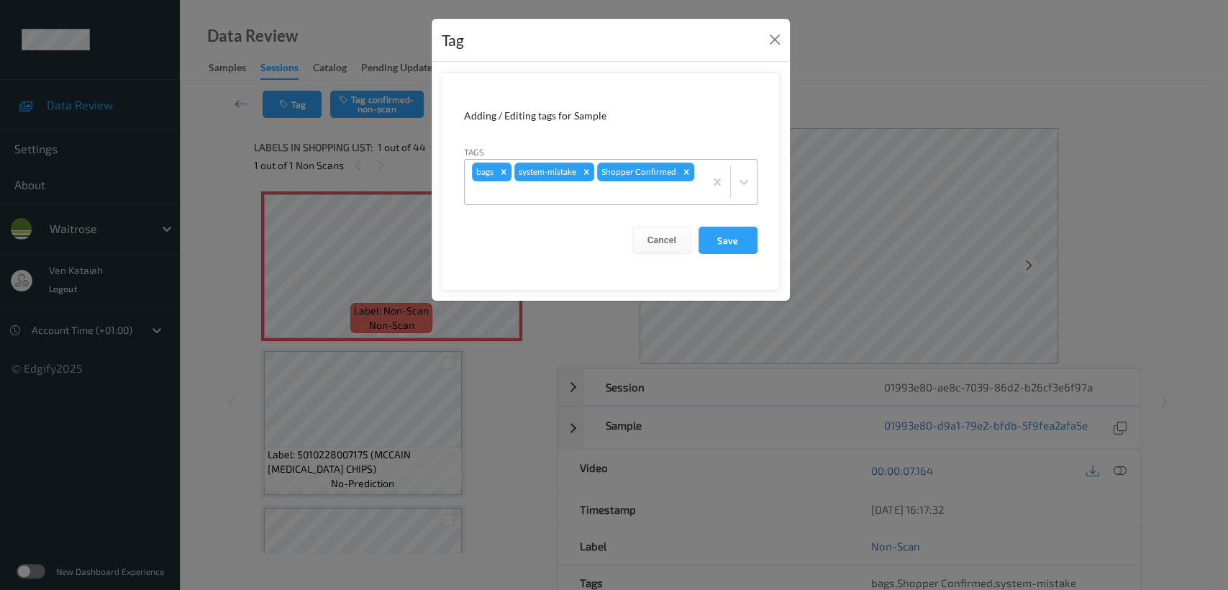
click at [634, 201] on div at bounding box center [584, 192] width 225 height 17
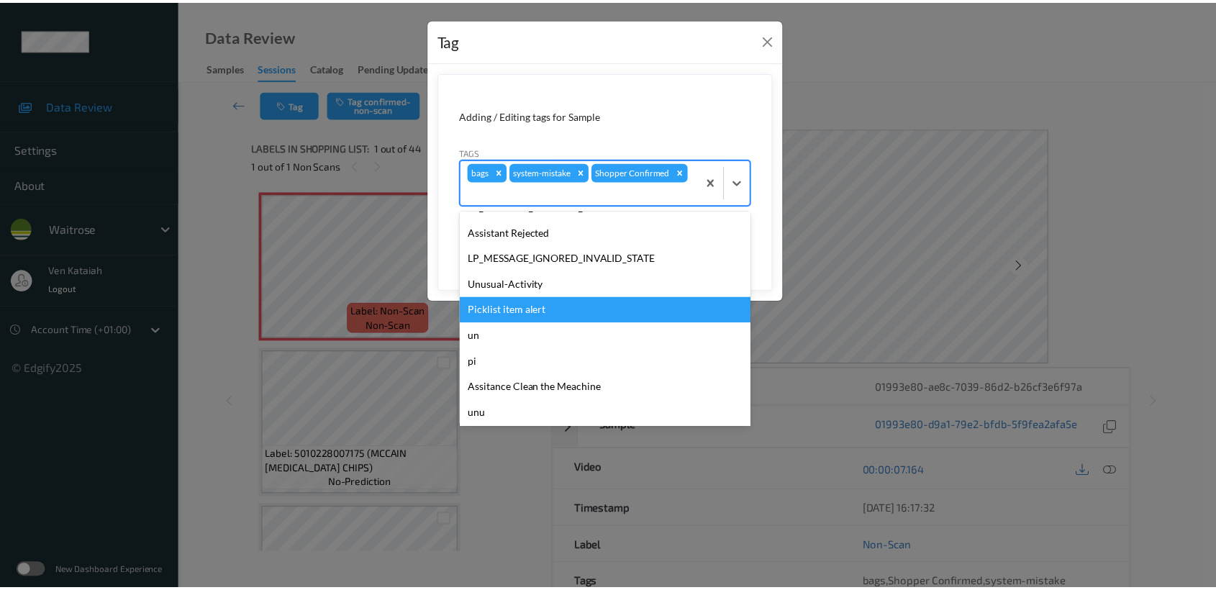
scroll to position [319, 0]
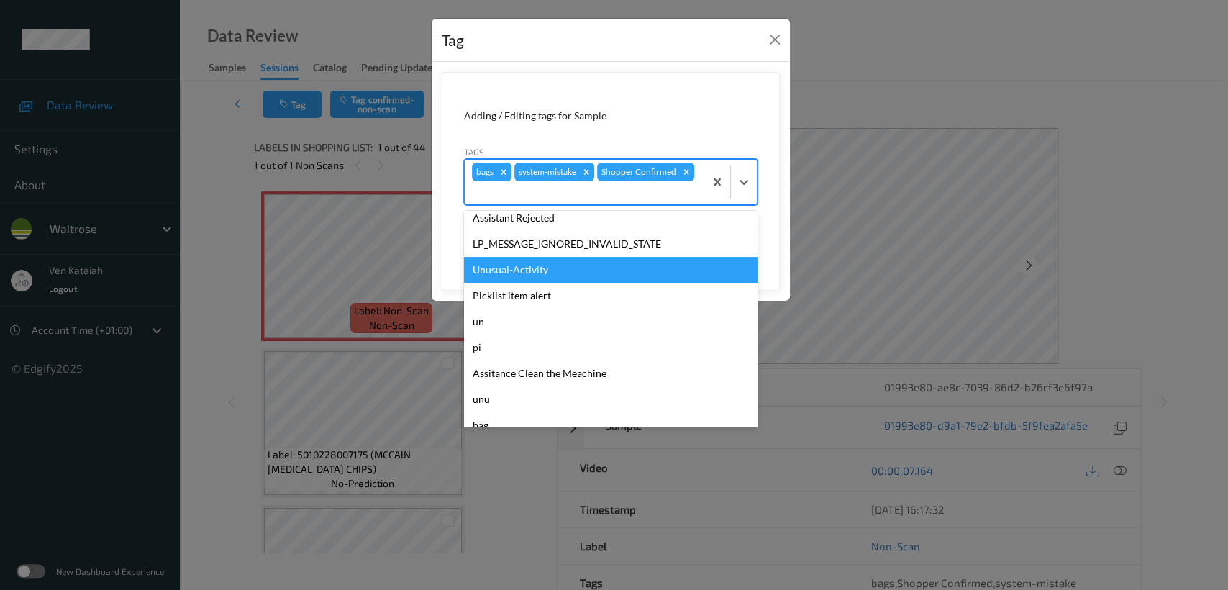
drag, startPoint x: 491, startPoint y: 252, endPoint x: 499, endPoint y: 266, distance: 16.4
click at [499, 266] on div "hands staff mistake camera movement unclear skus Bug-no-scan confirmed-non-scan…" at bounding box center [611, 319] width 294 height 216
click at [499, 266] on div "Unusual-Activity" at bounding box center [611, 270] width 294 height 26
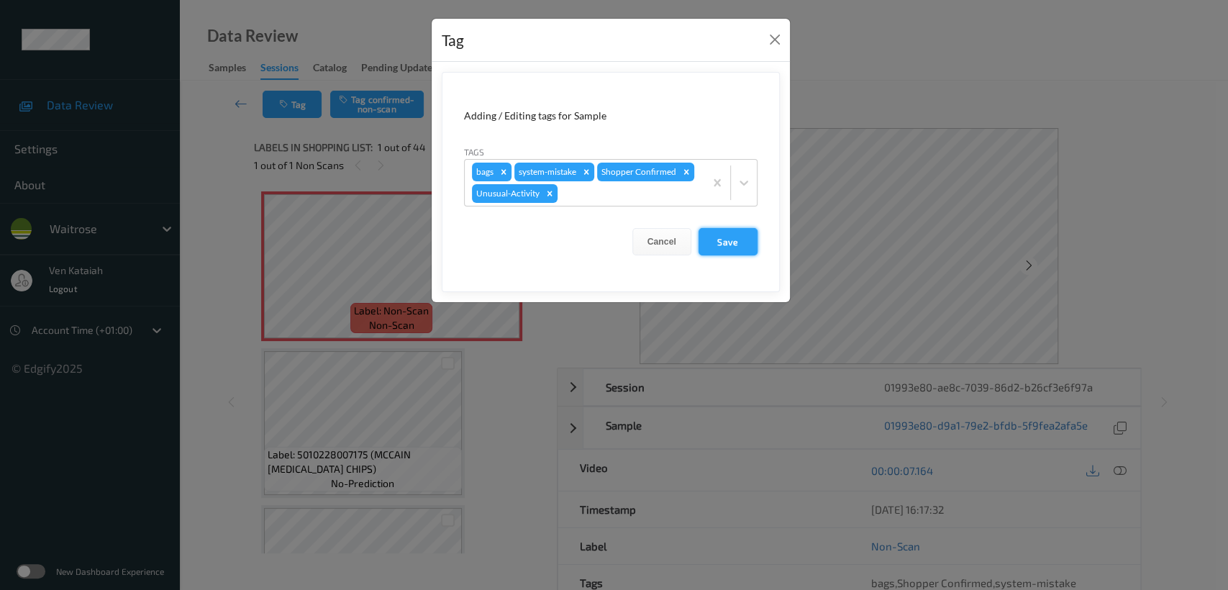
click at [724, 243] on button "Save" at bounding box center [728, 241] width 59 height 27
click at [732, 243] on button "Save" at bounding box center [728, 241] width 59 height 27
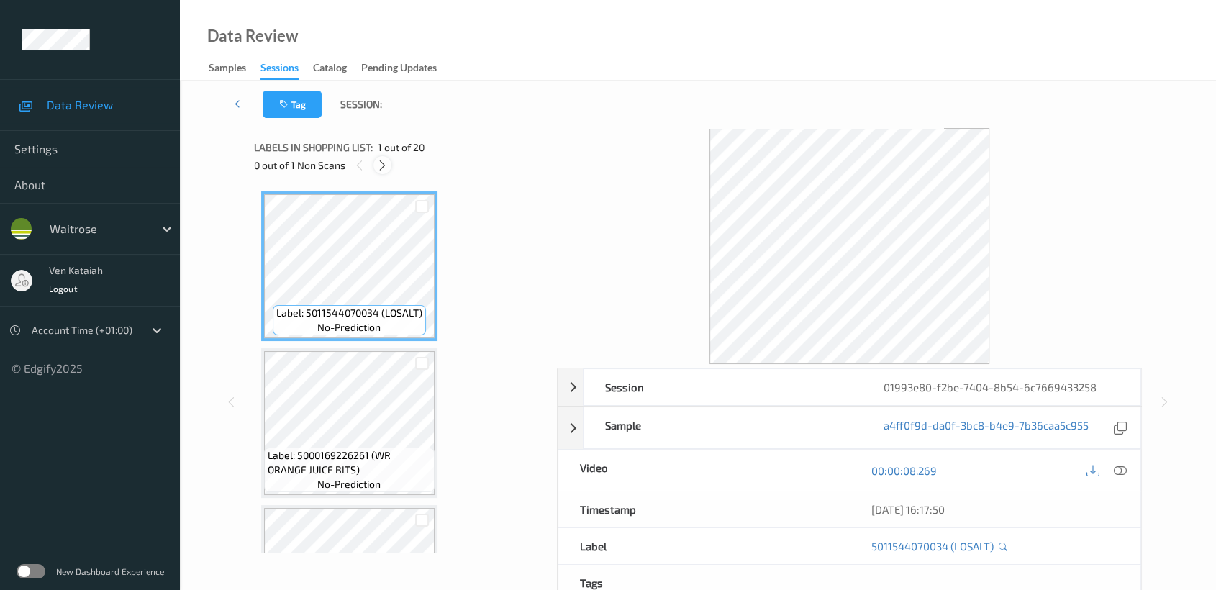
click at [386, 170] on icon at bounding box center [382, 165] width 12 height 13
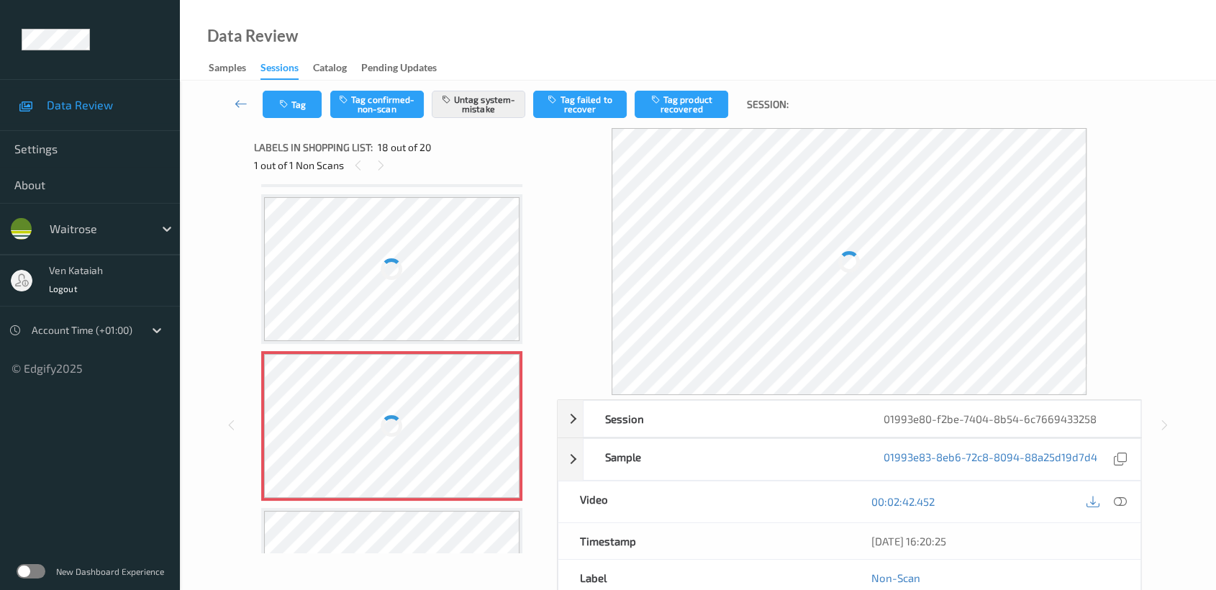
click at [345, 376] on div at bounding box center [392, 426] width 256 height 144
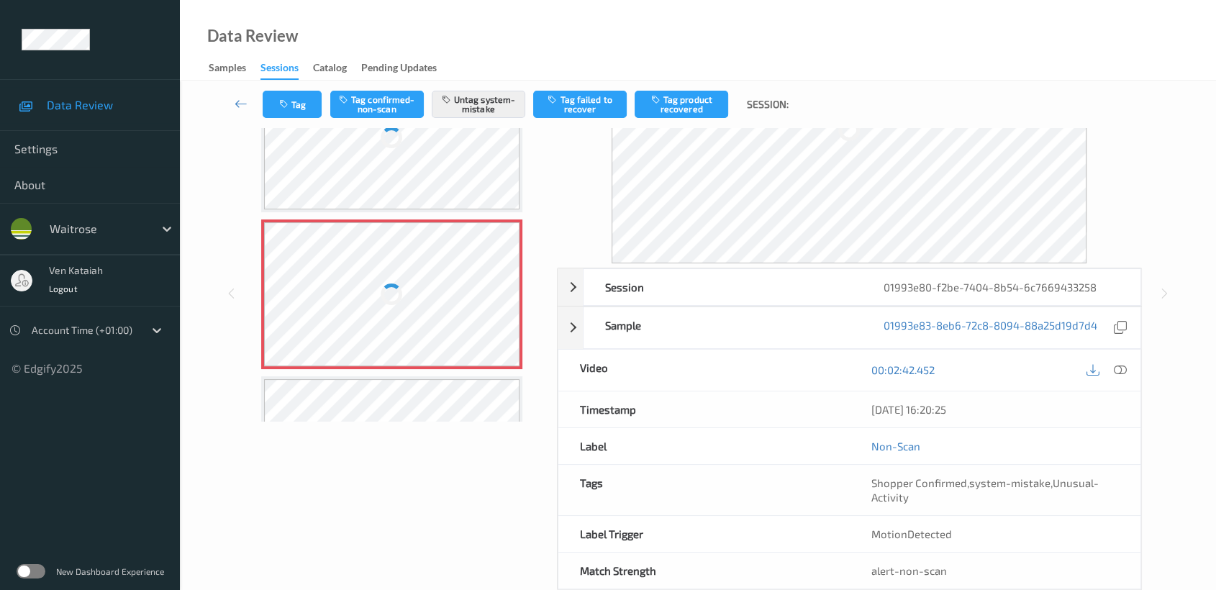
scroll to position [160, 0]
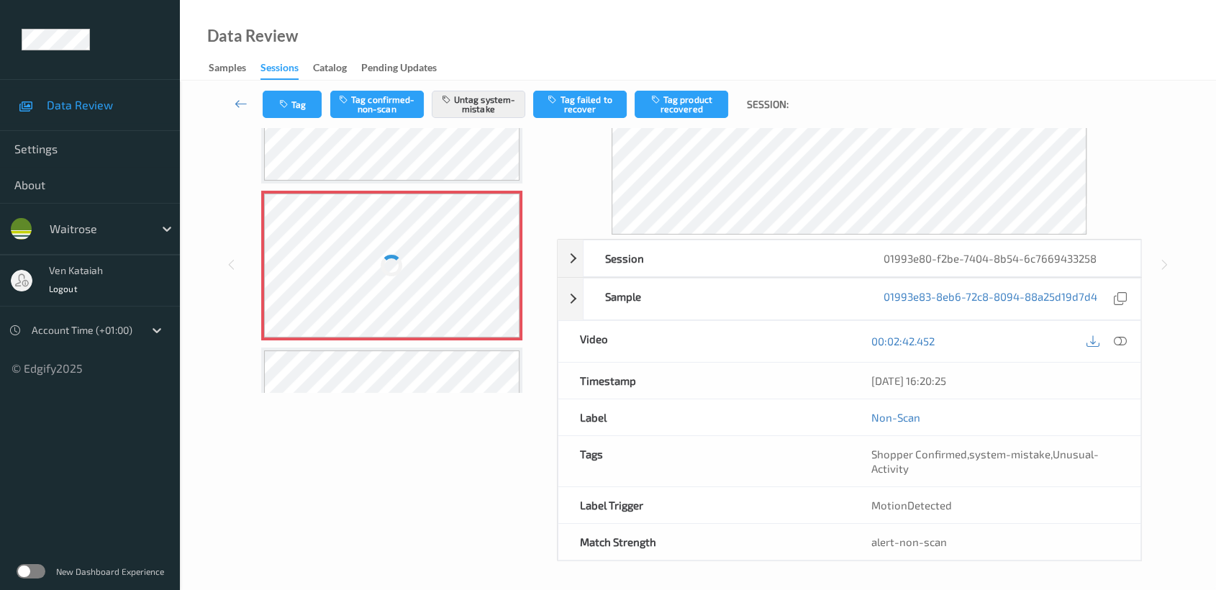
click at [426, 145] on div at bounding box center [392, 109] width 256 height 144
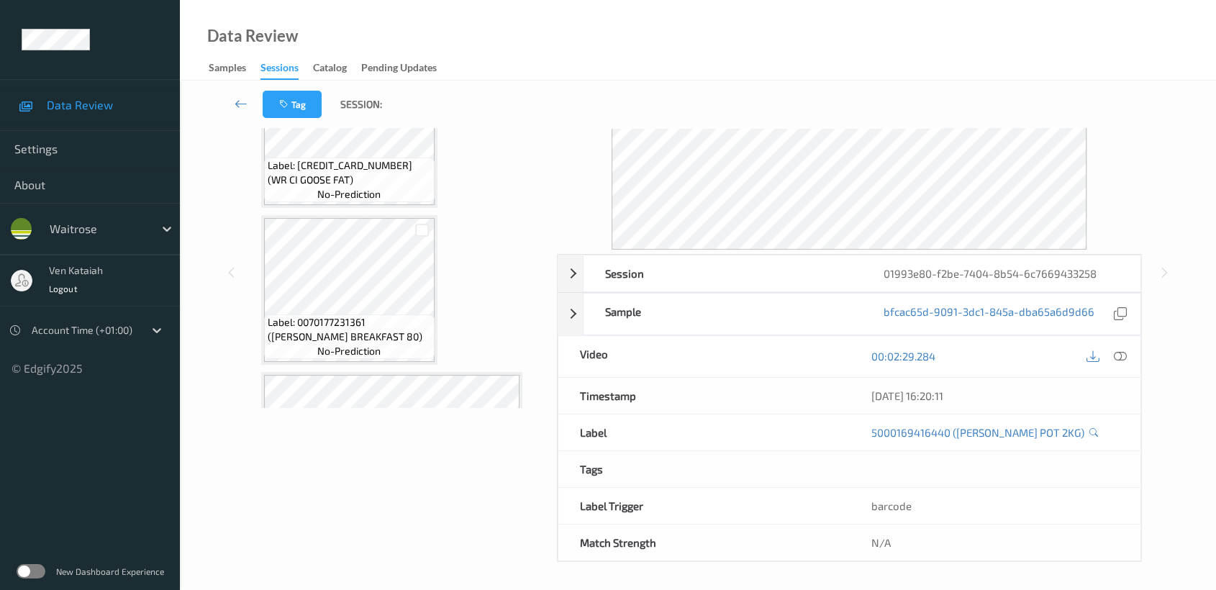
scroll to position [2506, 0]
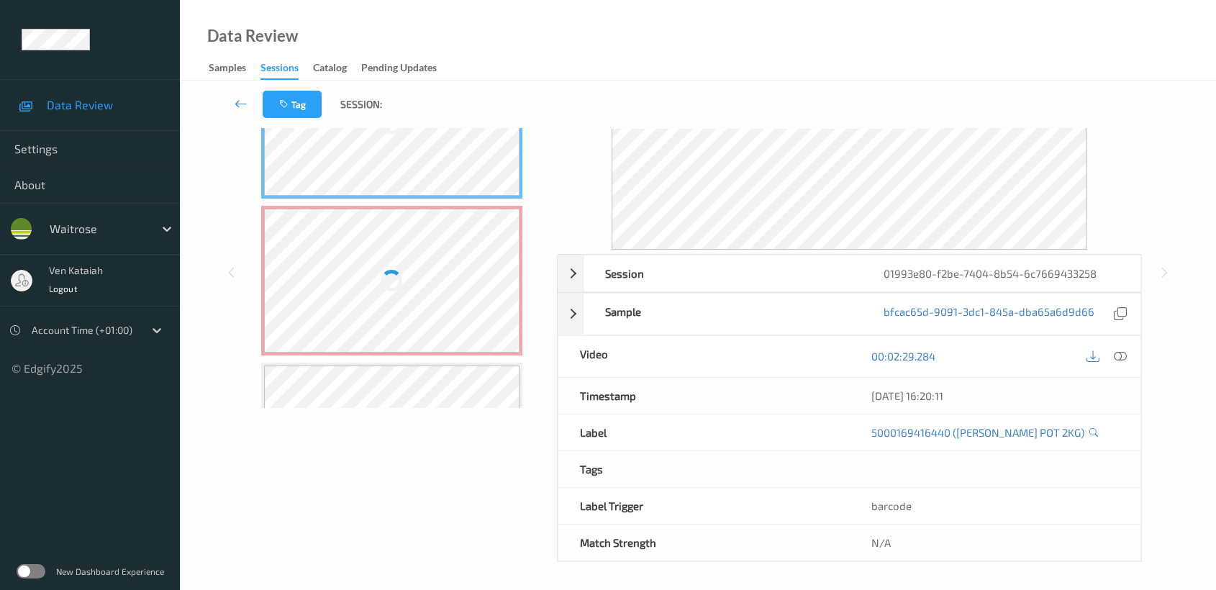
click at [364, 306] on div at bounding box center [392, 281] width 256 height 144
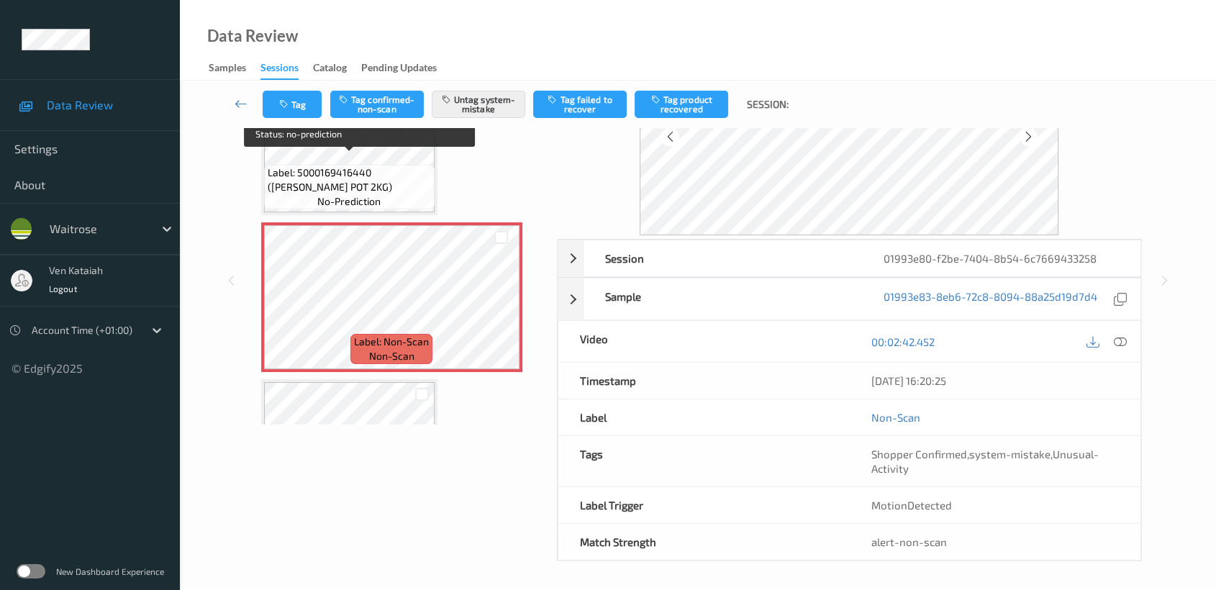
click at [359, 170] on span "Label: 5000169416440 (WR M PIPER POT 2KG)" at bounding box center [349, 179] width 163 height 29
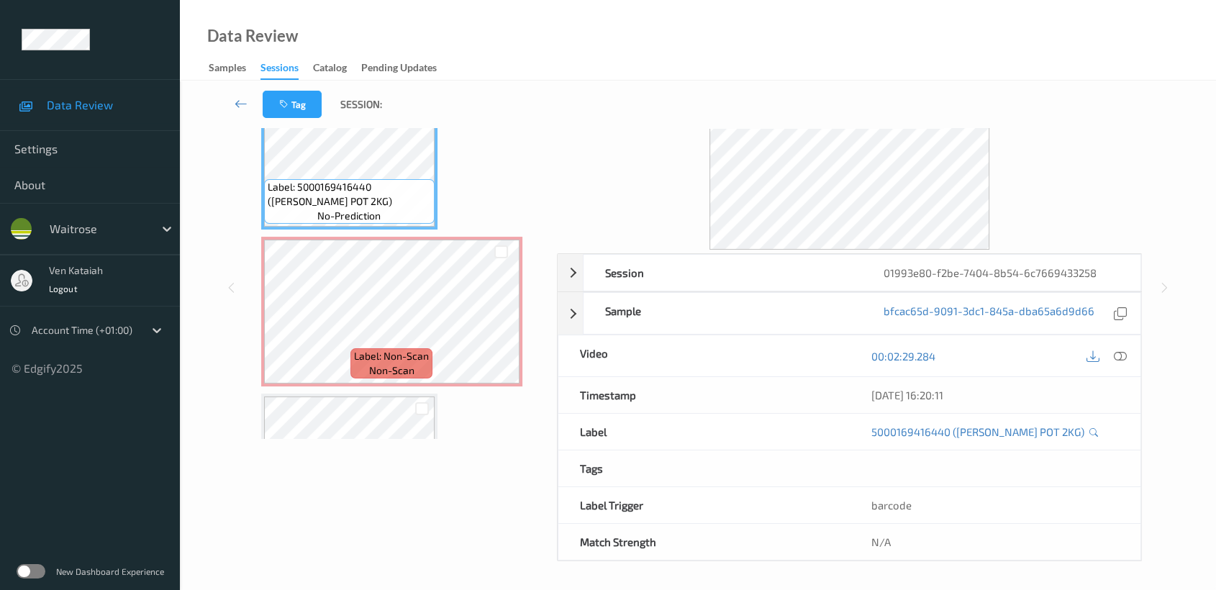
scroll to position [0, 0]
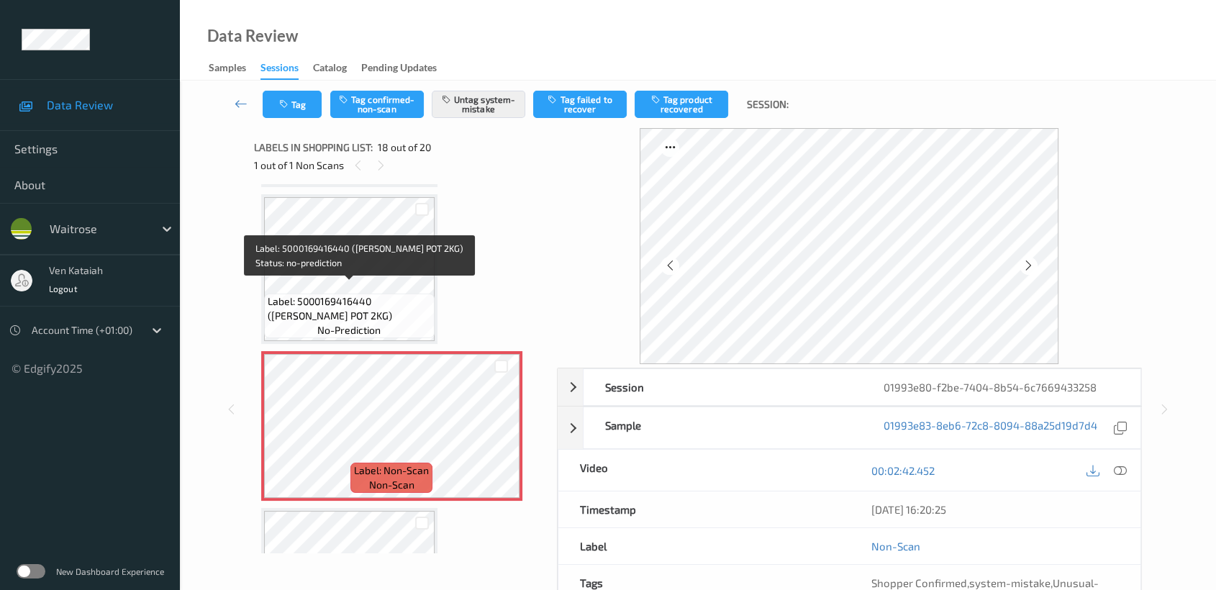
click at [422, 301] on span "Label: 5000169416440 (WR M PIPER POT 2KG)" at bounding box center [349, 308] width 163 height 29
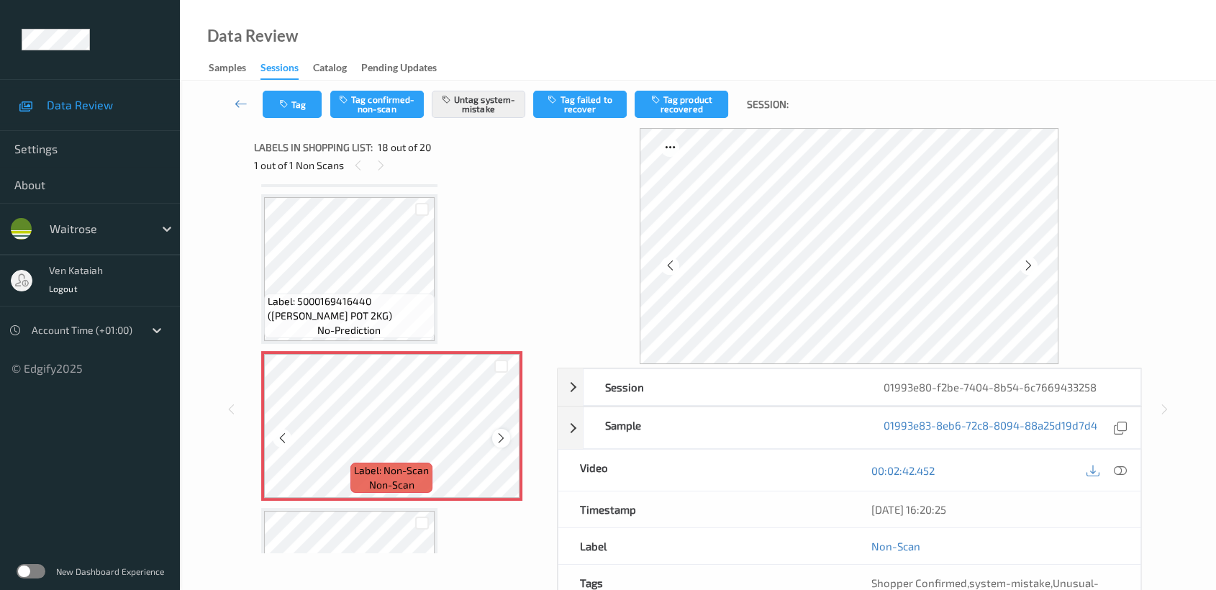
click at [499, 432] on icon at bounding box center [501, 438] width 12 height 13
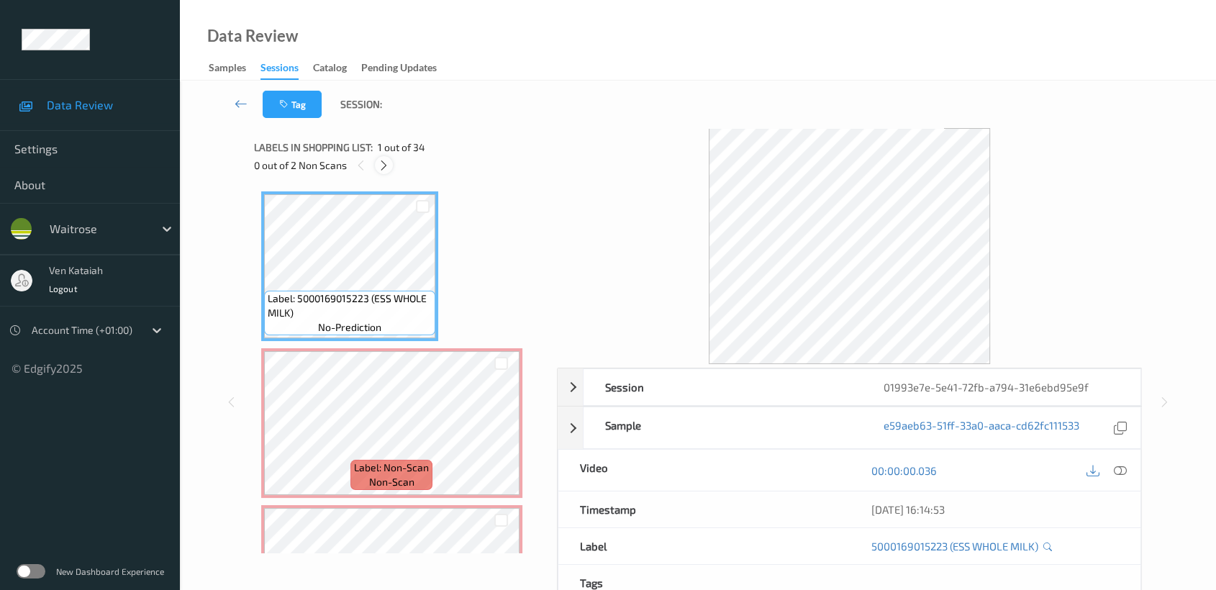
click at [381, 168] on icon at bounding box center [384, 165] width 12 height 13
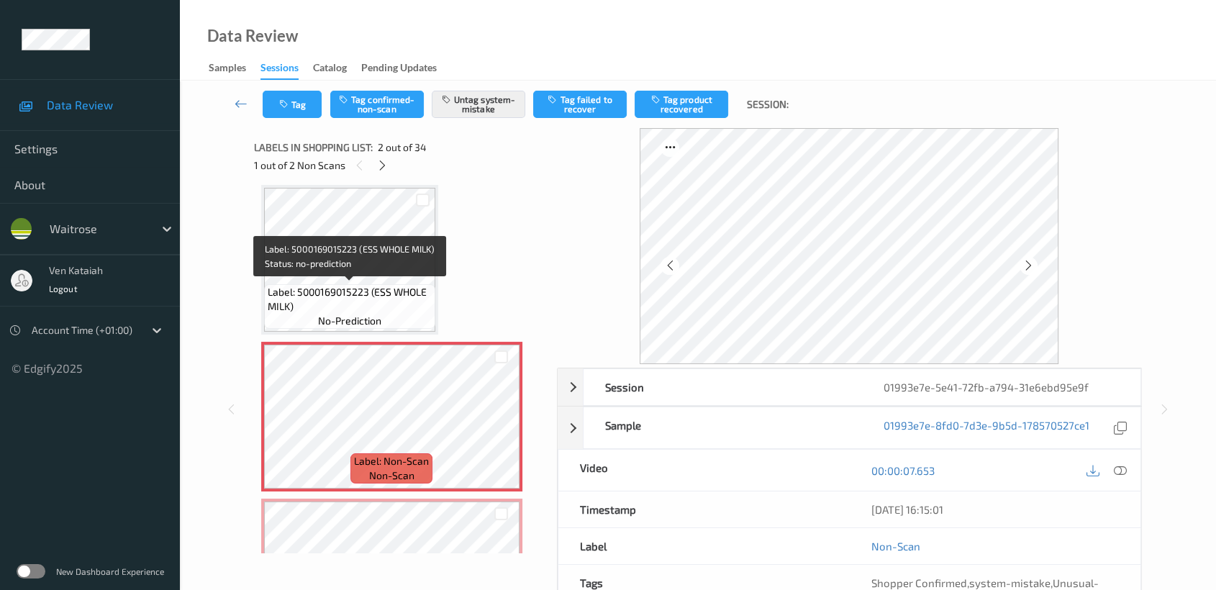
click at [396, 286] on span "Label: 5000169015223 (ESS WHOLE MILK)" at bounding box center [350, 299] width 164 height 29
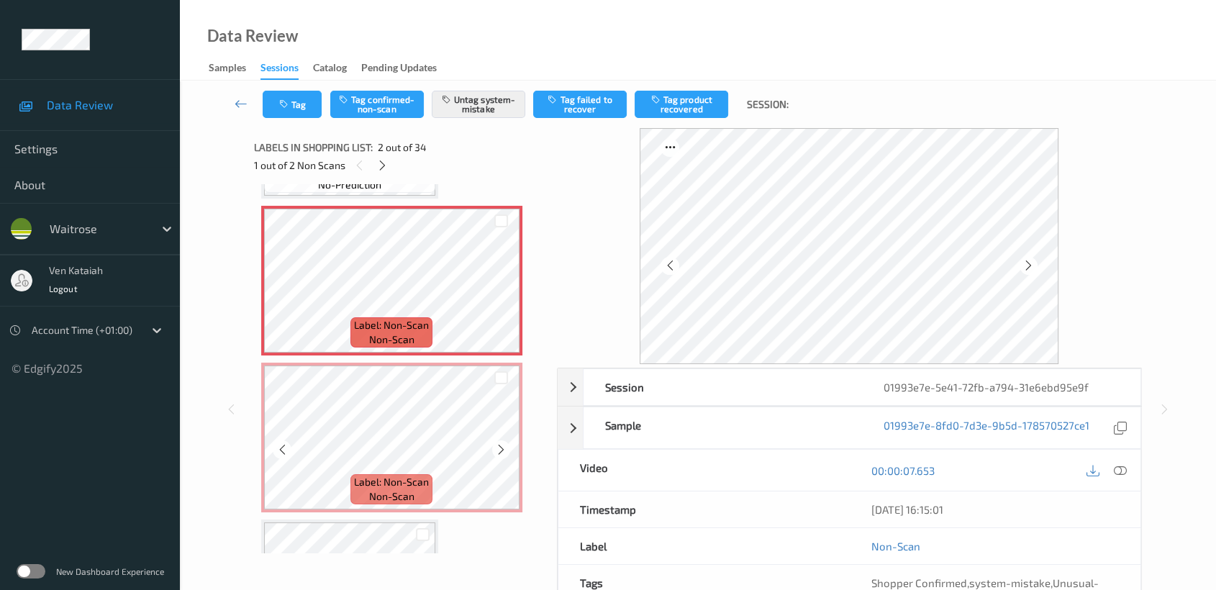
scroll to position [167, 0]
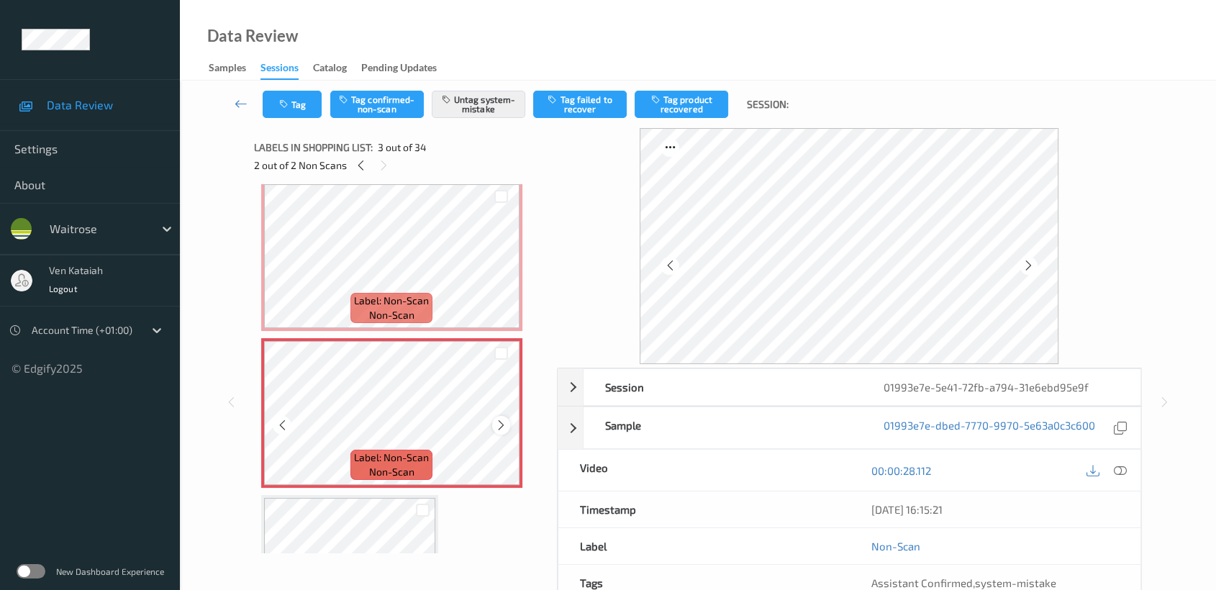
click at [504, 424] on icon at bounding box center [501, 425] width 12 height 13
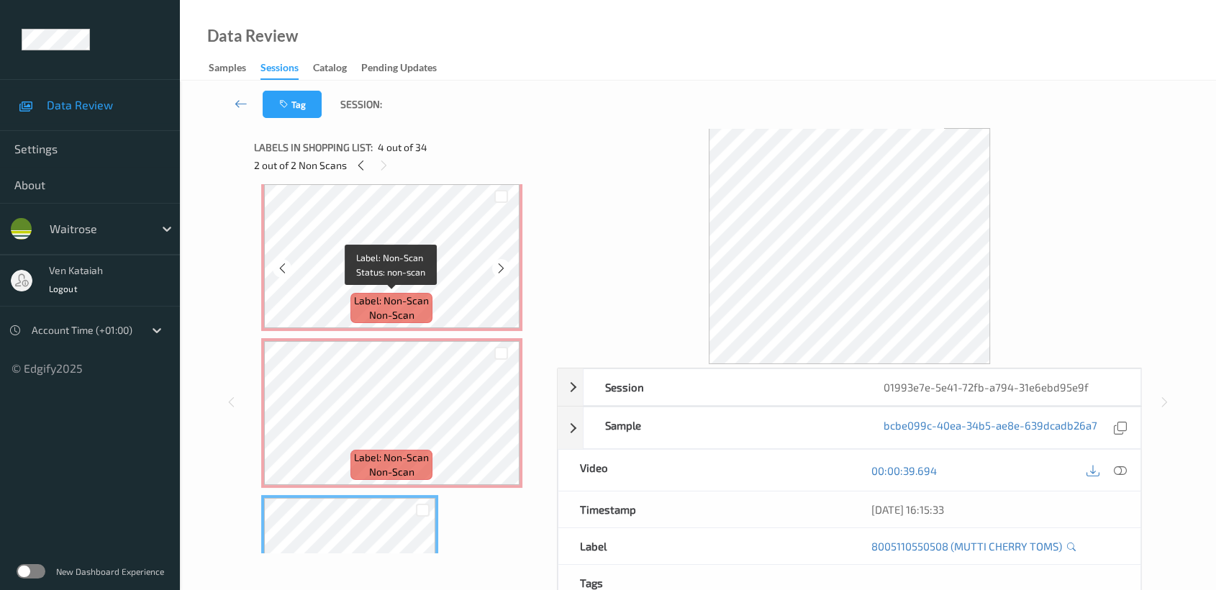
click at [368, 294] on span "Label: Non-Scan" at bounding box center [391, 301] width 75 height 14
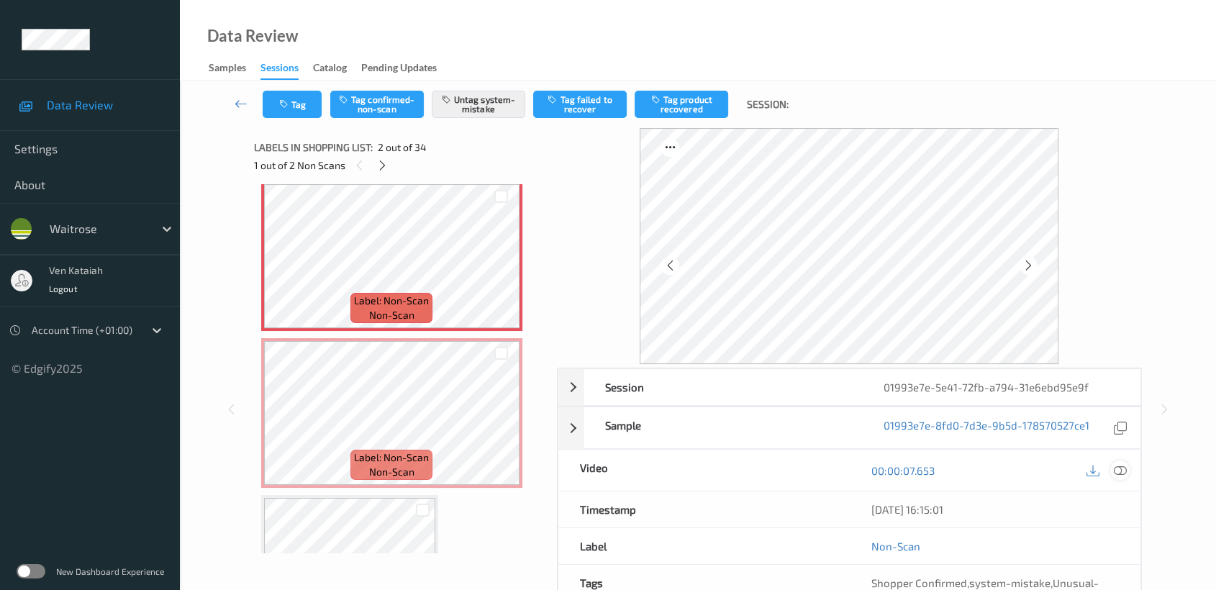
click at [1122, 476] on div at bounding box center [1119, 469] width 19 height 19
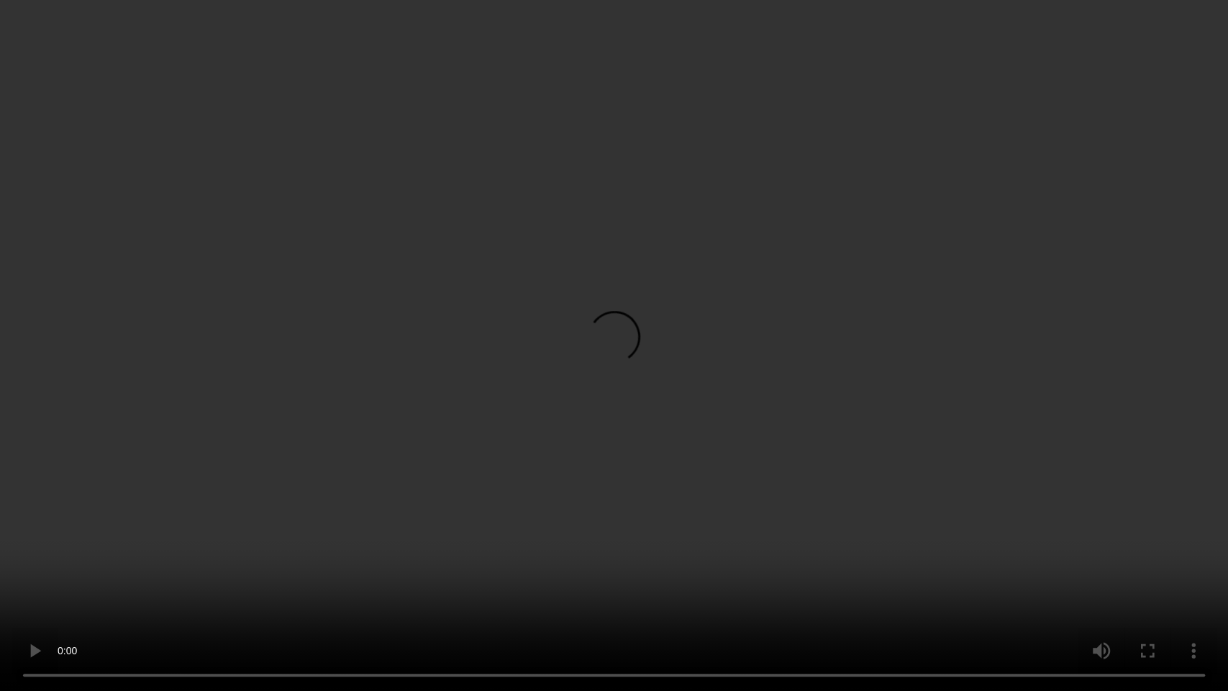
click at [892, 326] on video at bounding box center [614, 345] width 1228 height 691
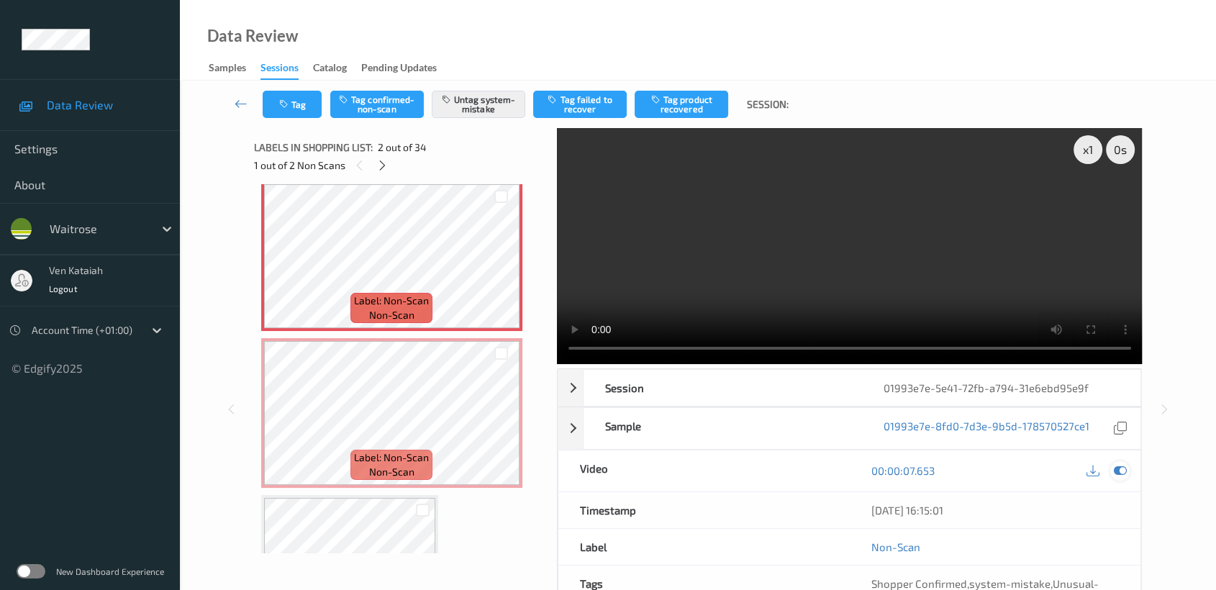
click at [1117, 473] on icon at bounding box center [1120, 470] width 13 height 13
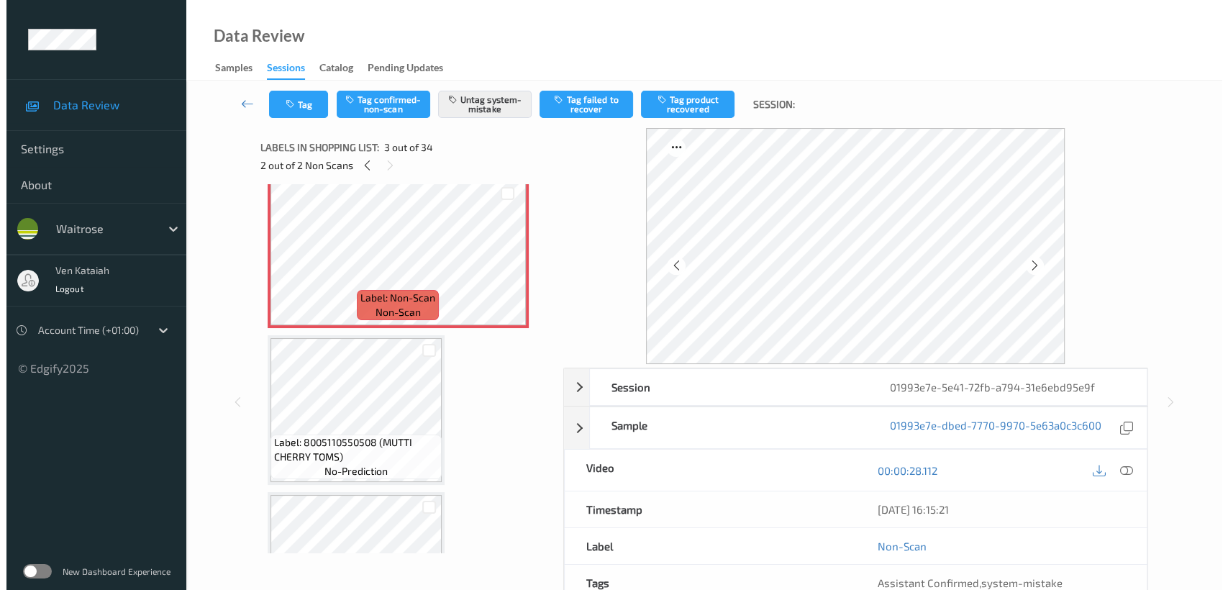
scroll to position [114, 0]
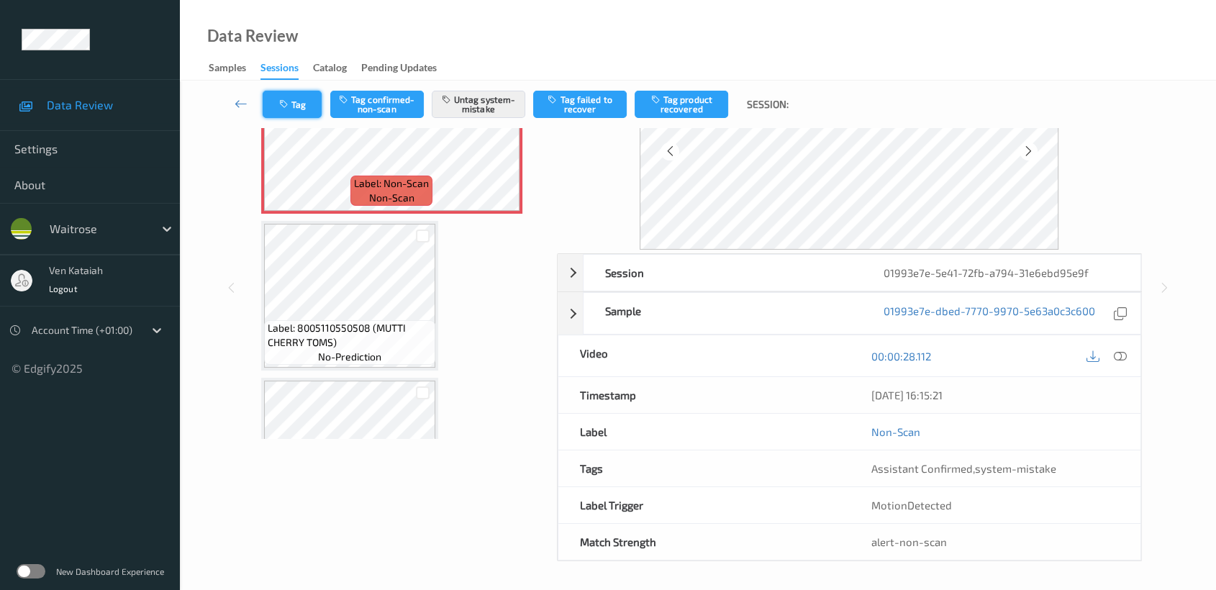
click at [273, 101] on button "Tag" at bounding box center [292, 104] width 59 height 27
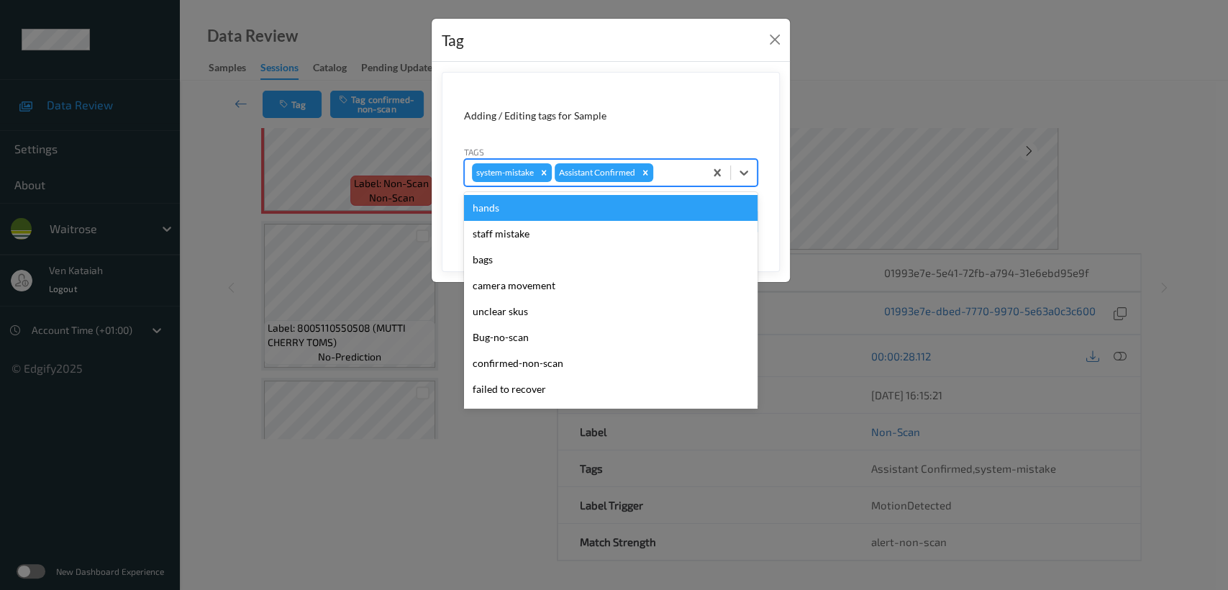
click at [675, 177] on div at bounding box center [676, 172] width 41 height 17
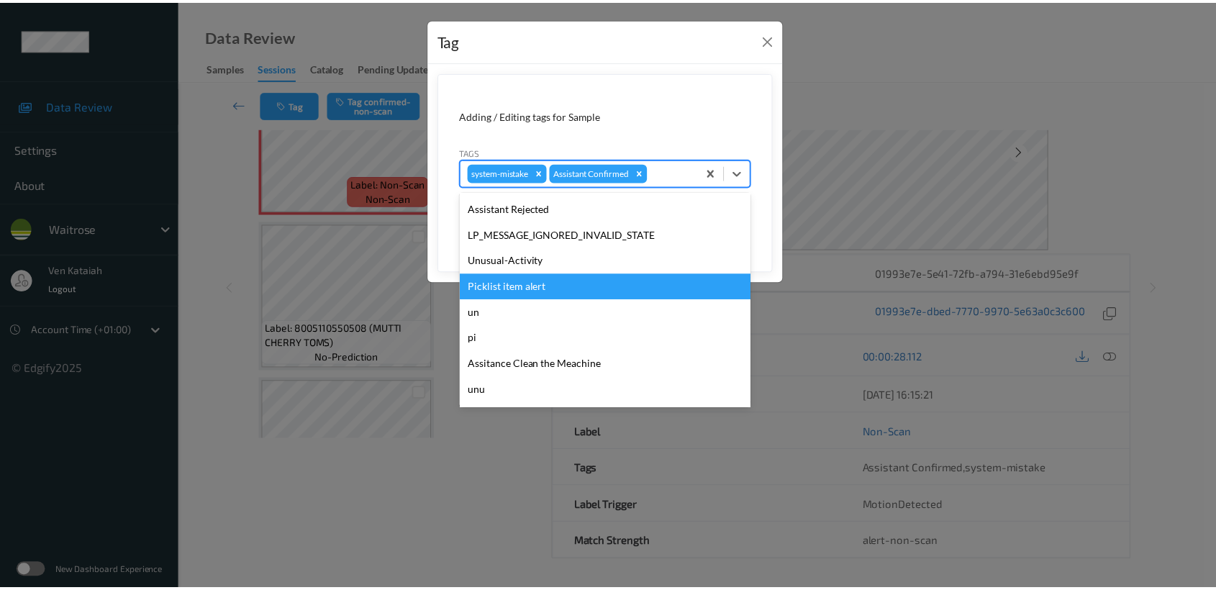
scroll to position [359, 0]
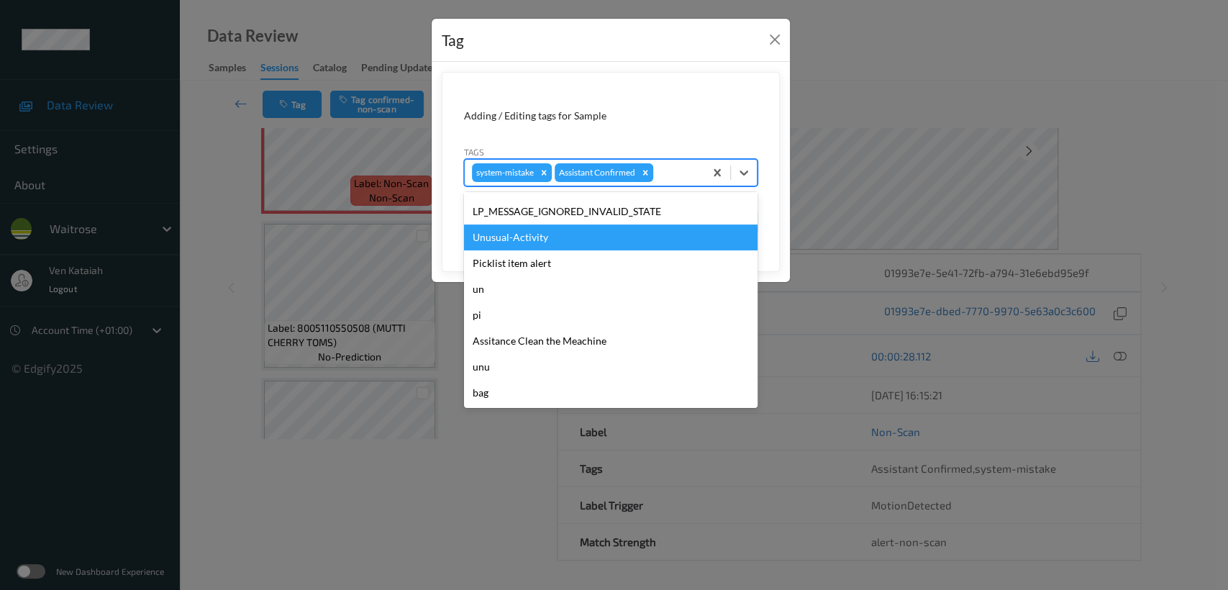
click at [524, 240] on div "Unusual-Activity" at bounding box center [611, 237] width 294 height 26
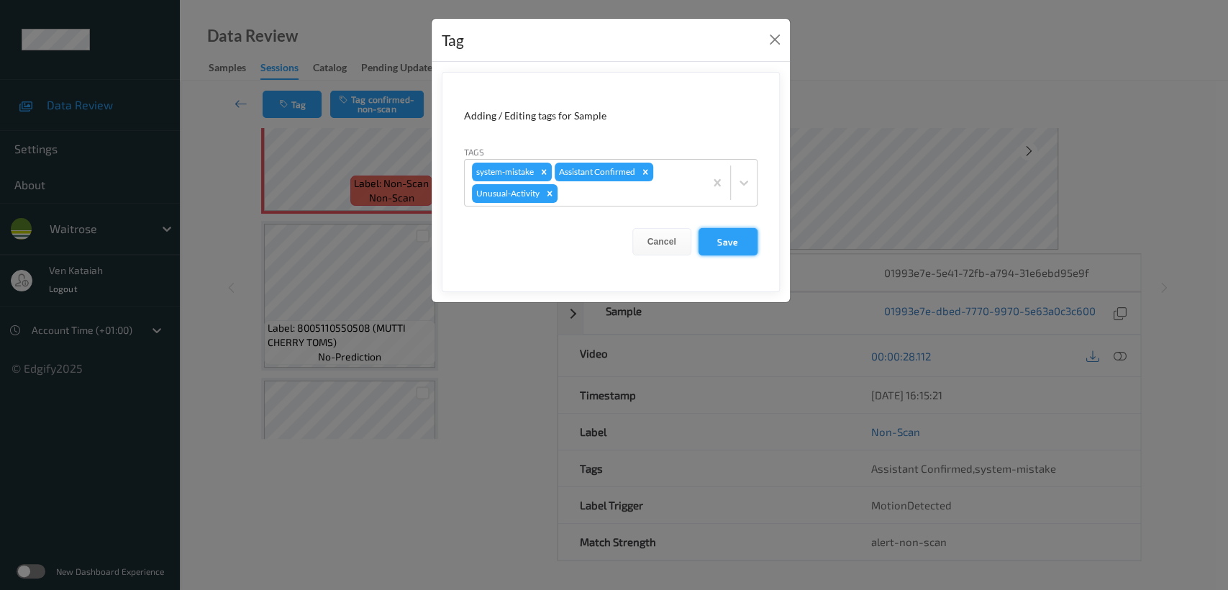
click at [724, 236] on button "Save" at bounding box center [728, 241] width 59 height 27
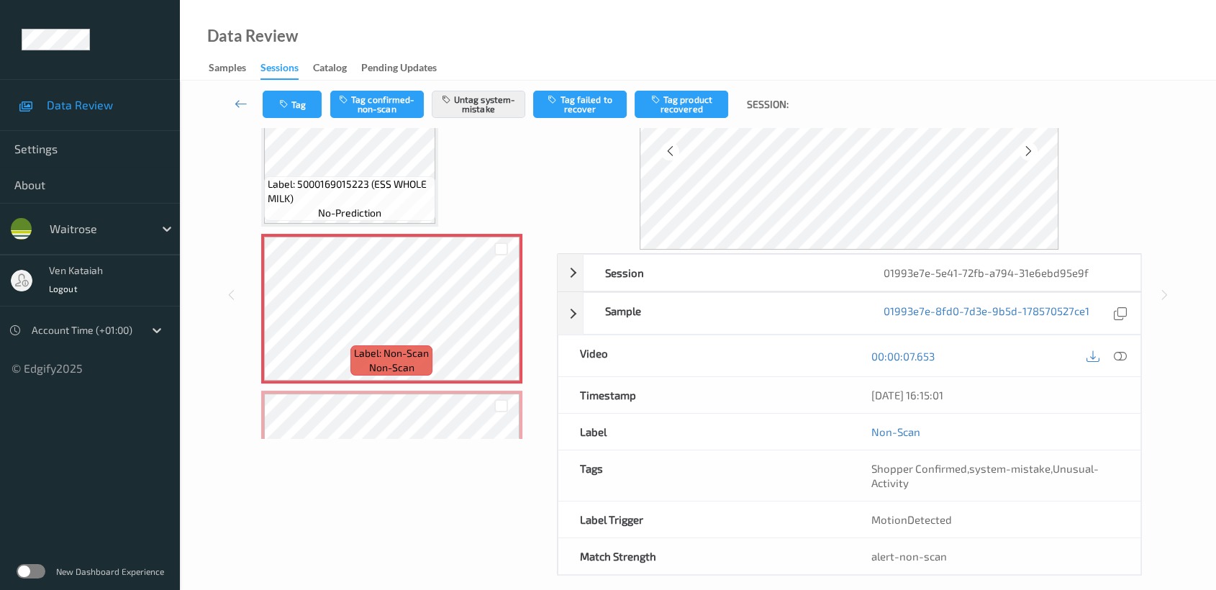
scroll to position [129, 0]
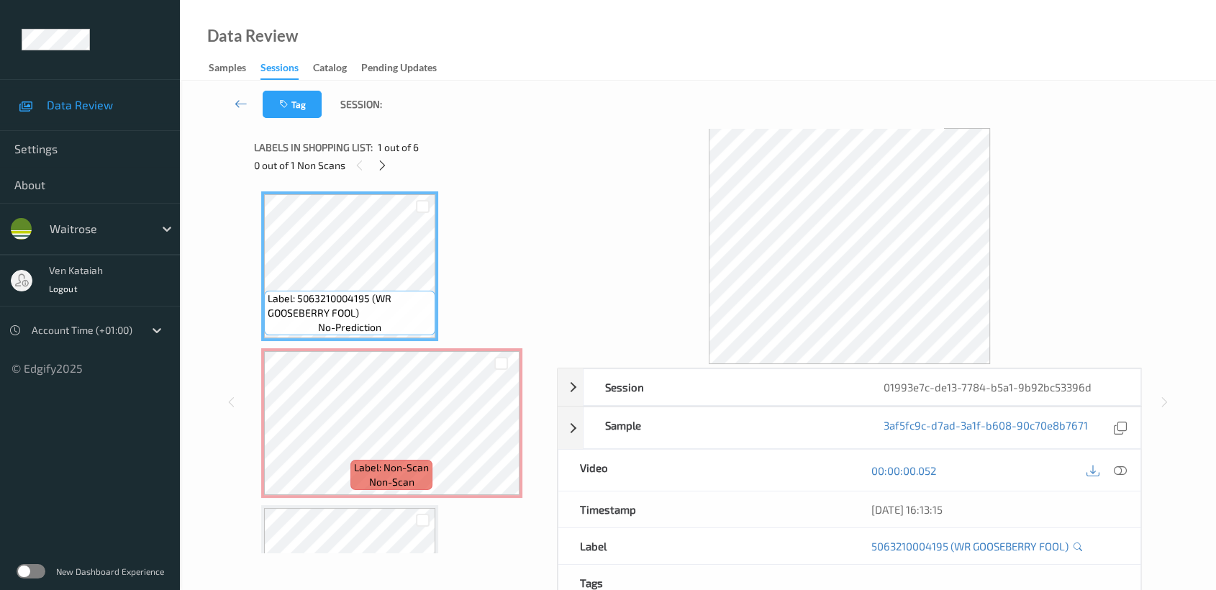
click at [389, 172] on div "0 out of 1 Non Scans" at bounding box center [400, 165] width 293 height 18
click at [386, 169] on icon at bounding box center [382, 165] width 12 height 13
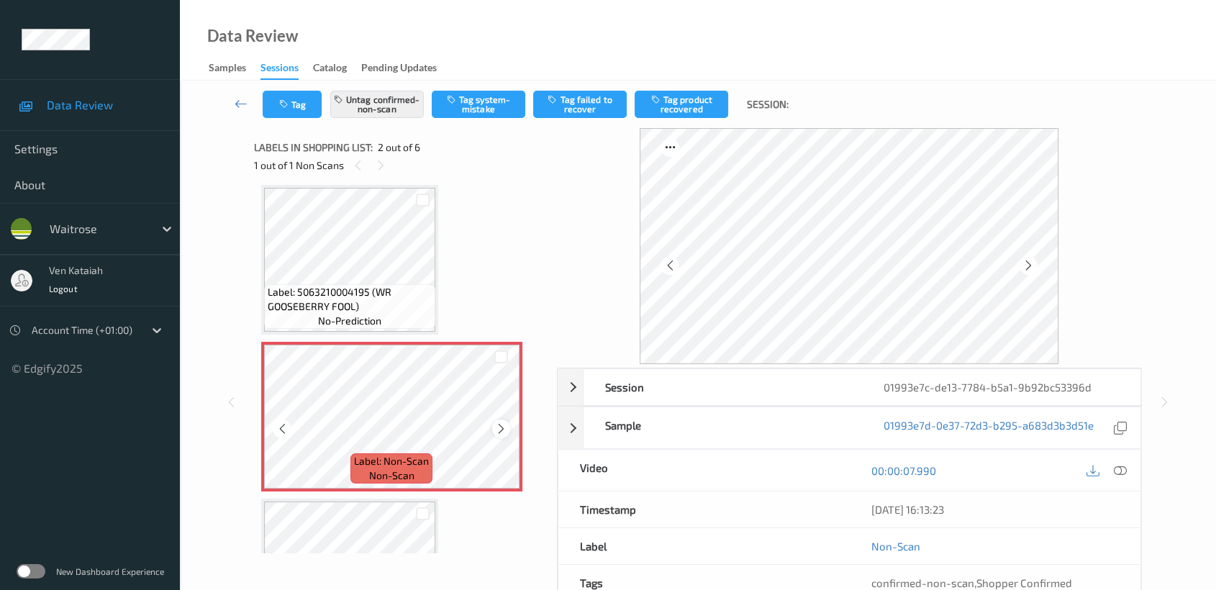
click at [499, 429] on icon at bounding box center [501, 428] width 12 height 13
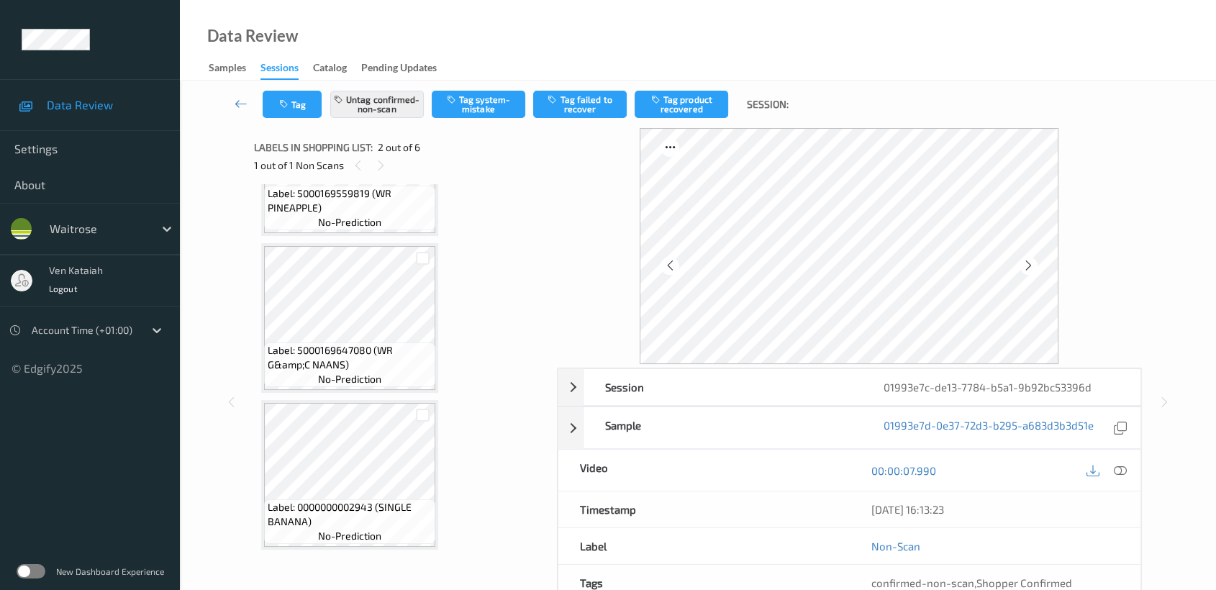
scroll to position [0, 0]
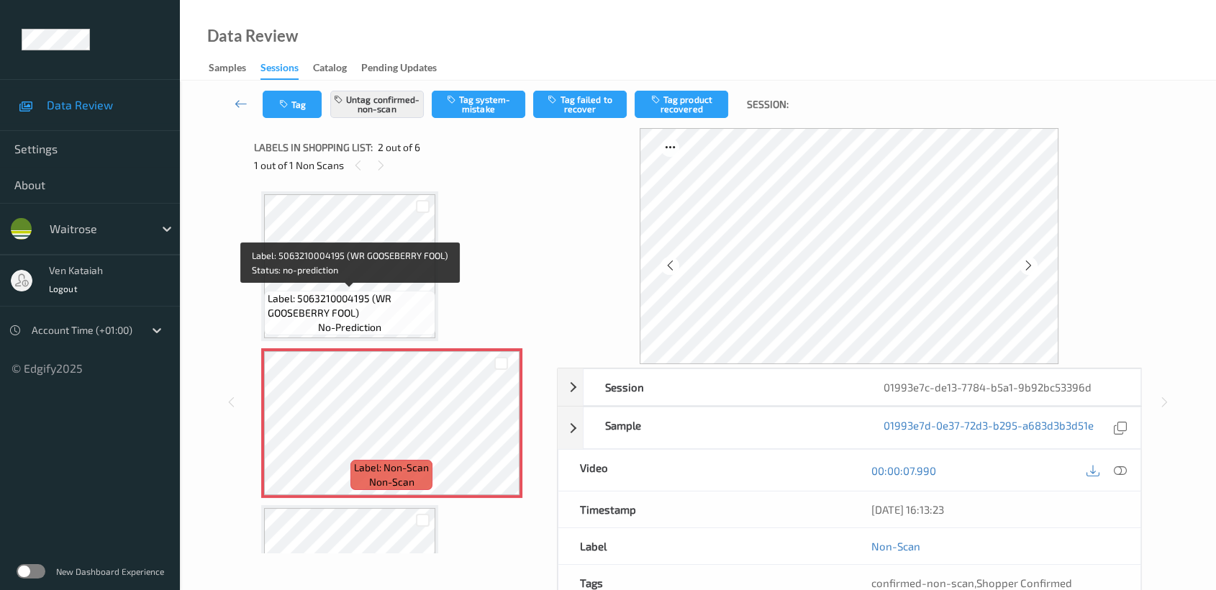
click at [329, 297] on span "Label: 5063210004195 (WR GOOSEBERRY FOOL)" at bounding box center [350, 305] width 164 height 29
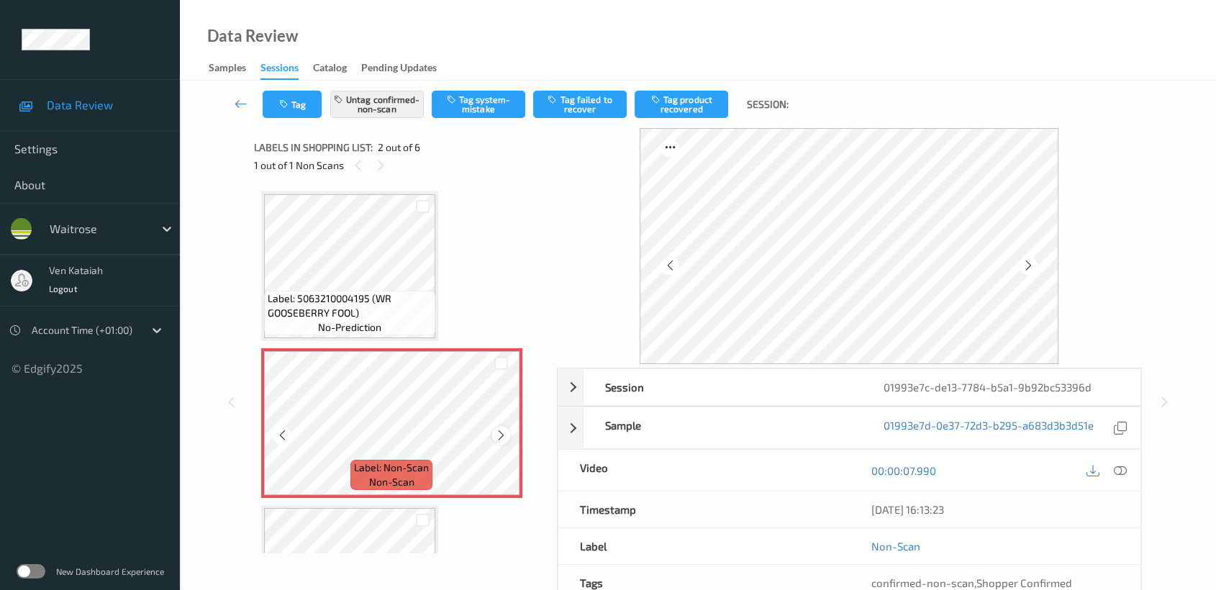
click at [506, 435] on icon at bounding box center [501, 435] width 12 height 13
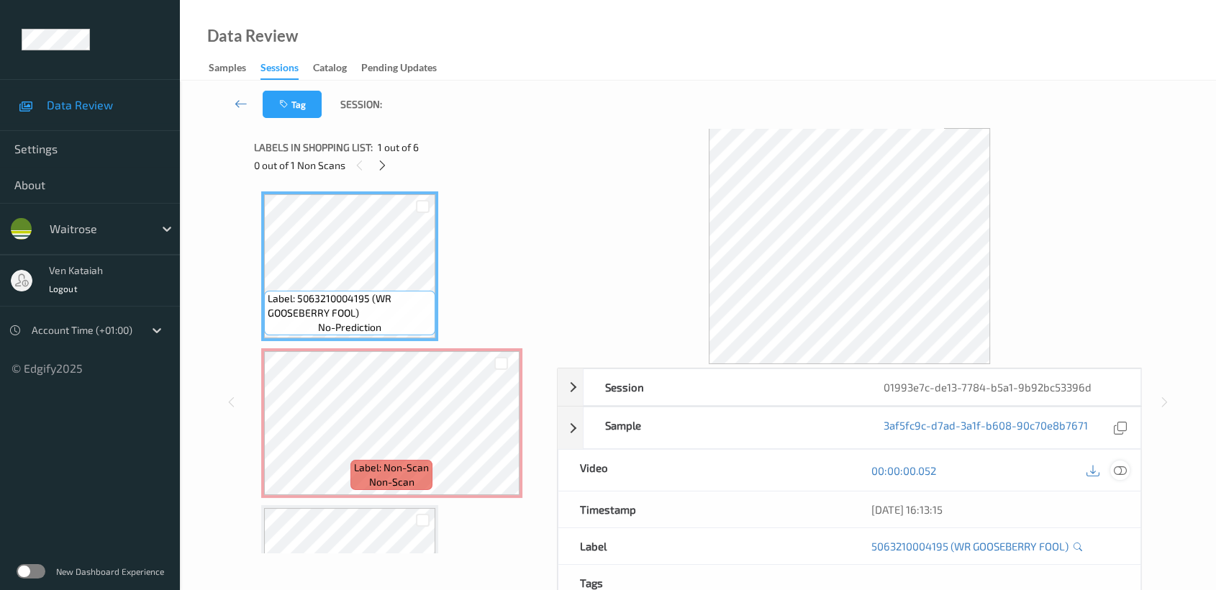
click at [1115, 469] on icon at bounding box center [1120, 470] width 13 height 13
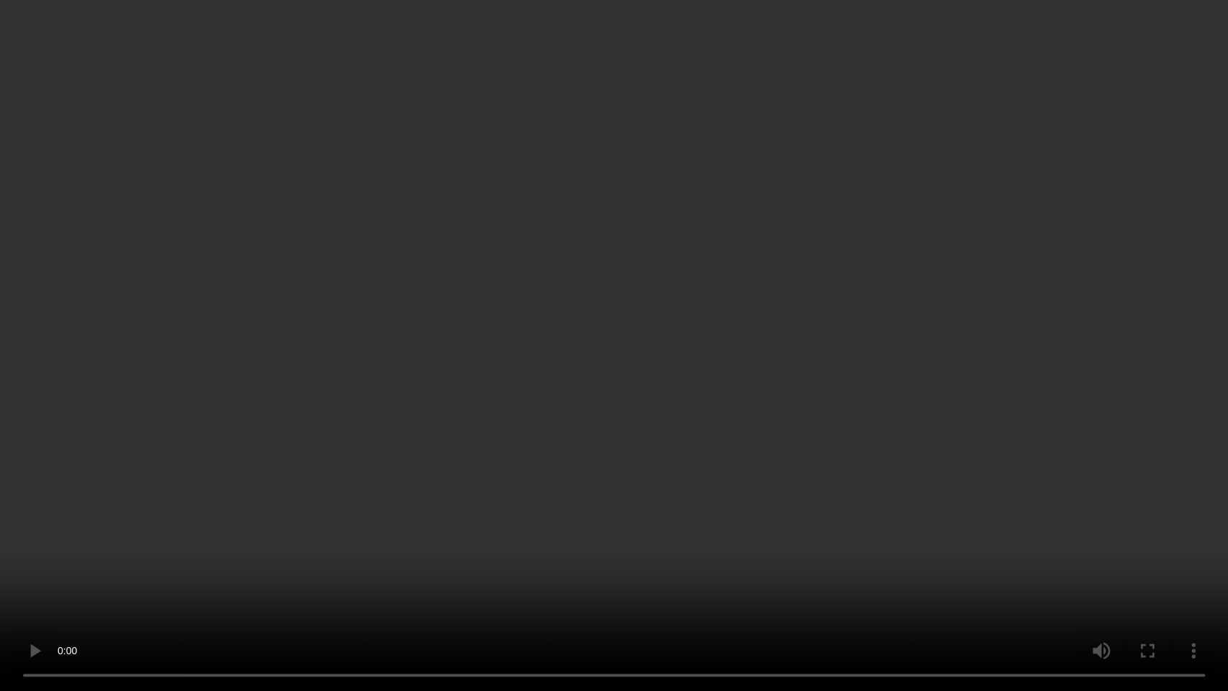
click at [771, 485] on video at bounding box center [614, 345] width 1228 height 691
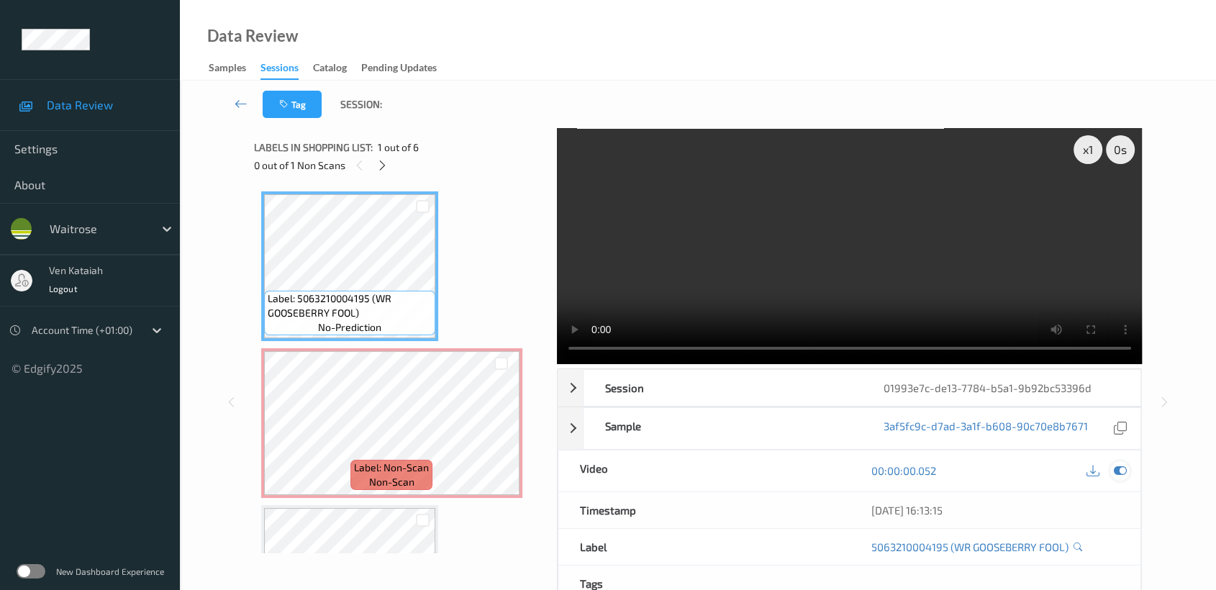
click at [1125, 464] on icon at bounding box center [1120, 470] width 13 height 13
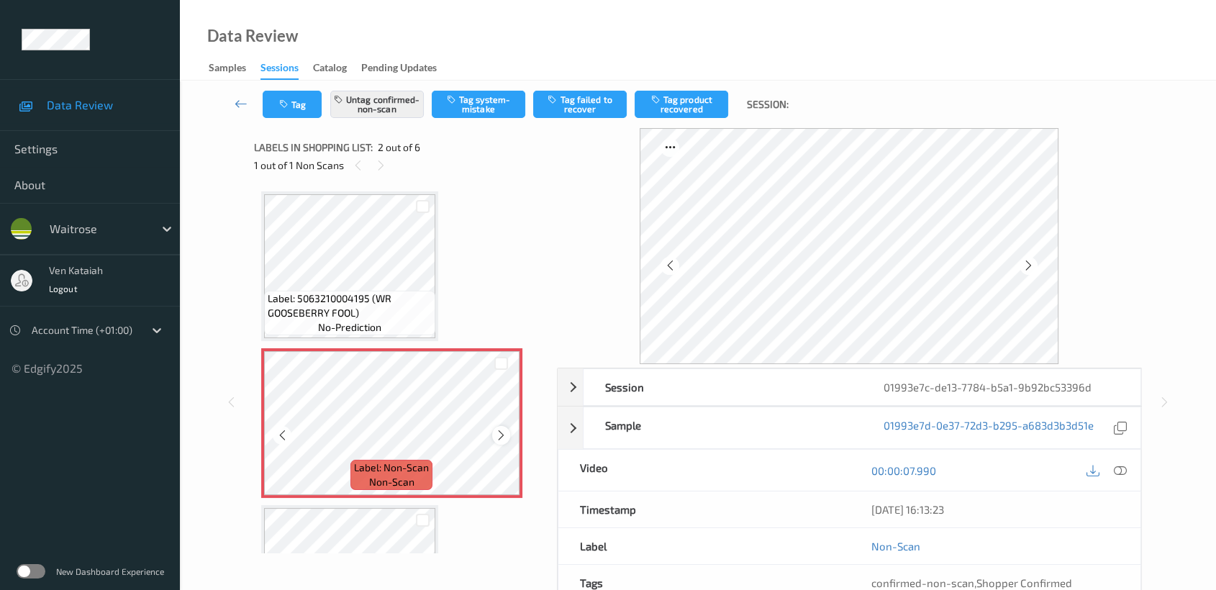
click at [502, 433] on icon at bounding box center [501, 435] width 12 height 13
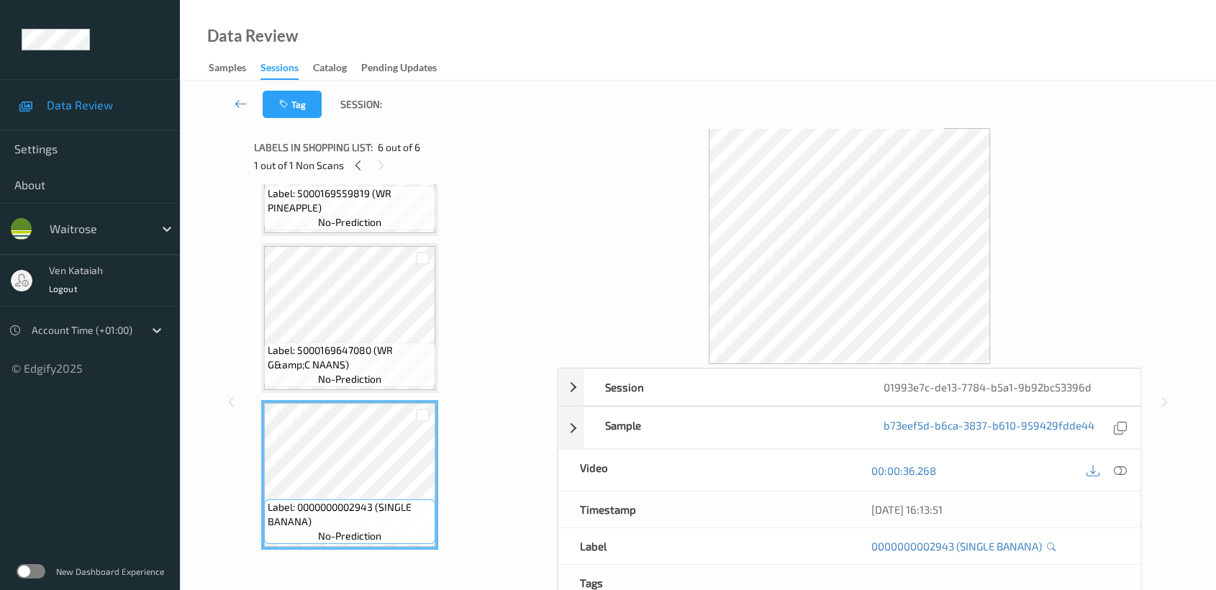
scroll to position [114, 0]
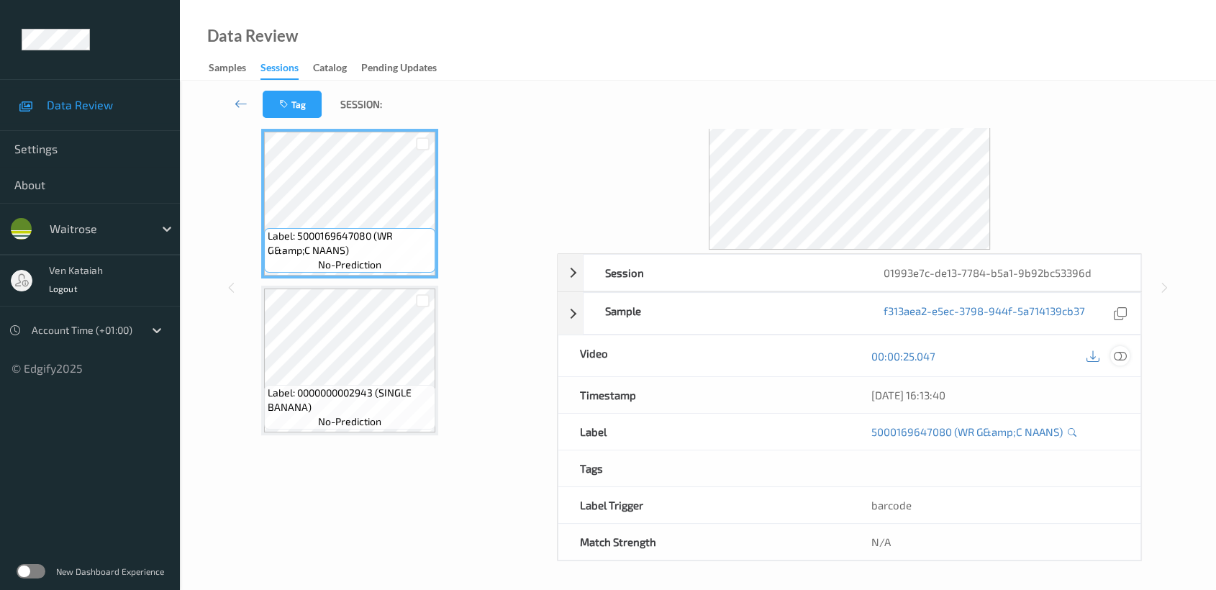
click at [1127, 352] on div at bounding box center [1119, 355] width 19 height 19
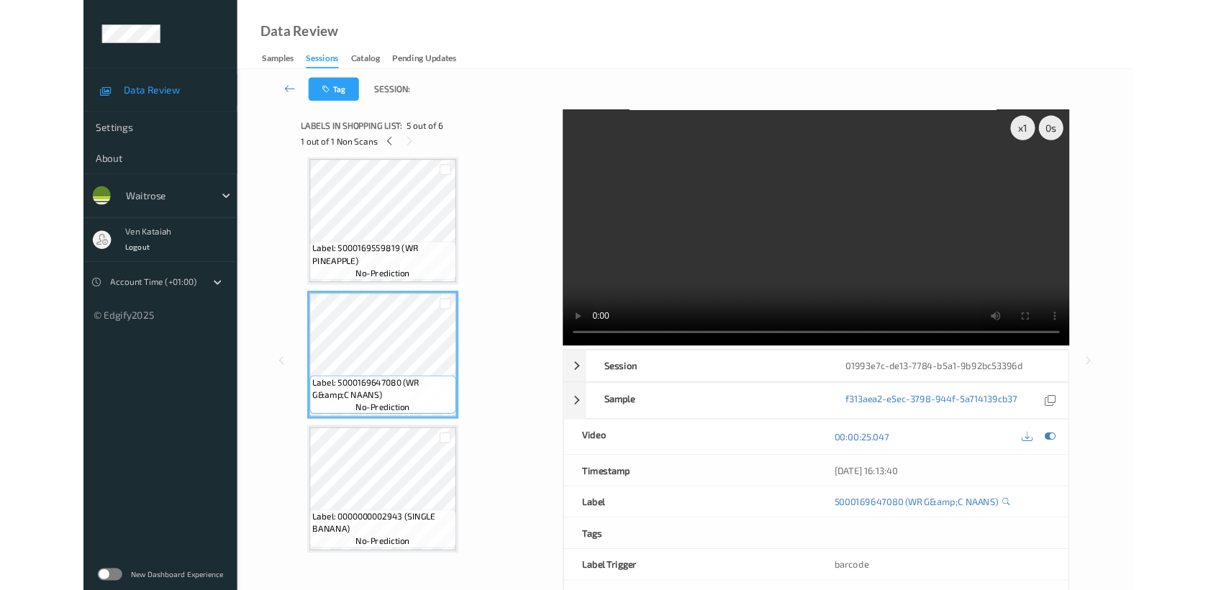
scroll to position [474, 0]
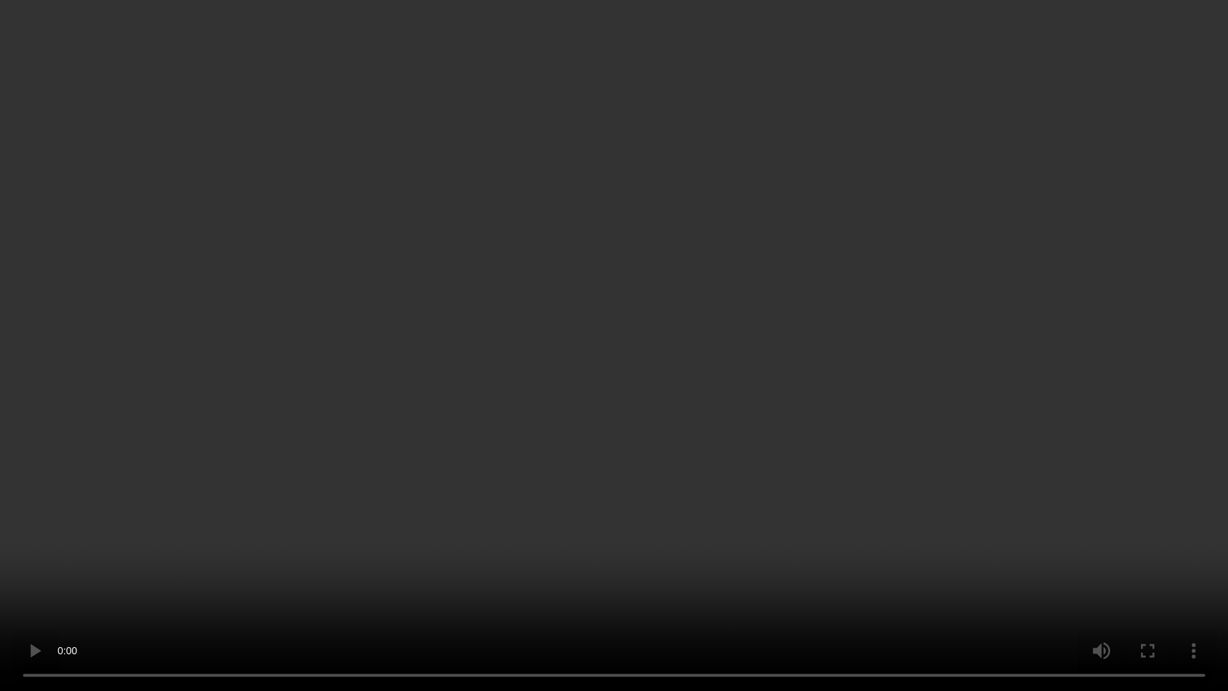
click at [782, 386] on video at bounding box center [614, 345] width 1228 height 691
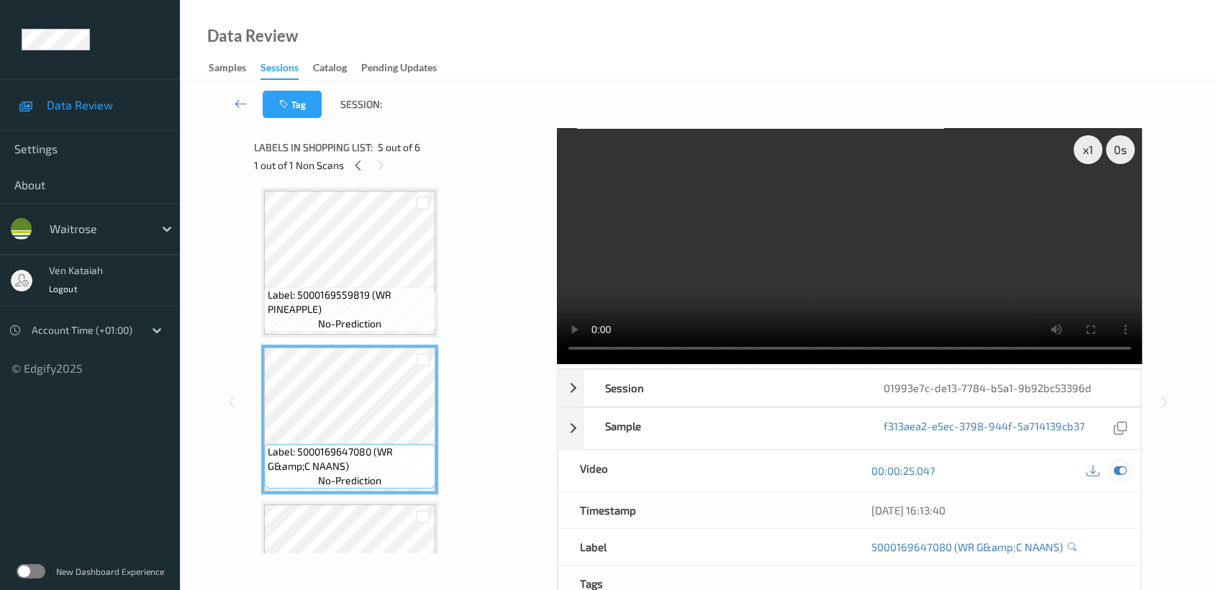
click at [1122, 468] on icon at bounding box center [1120, 470] width 13 height 13
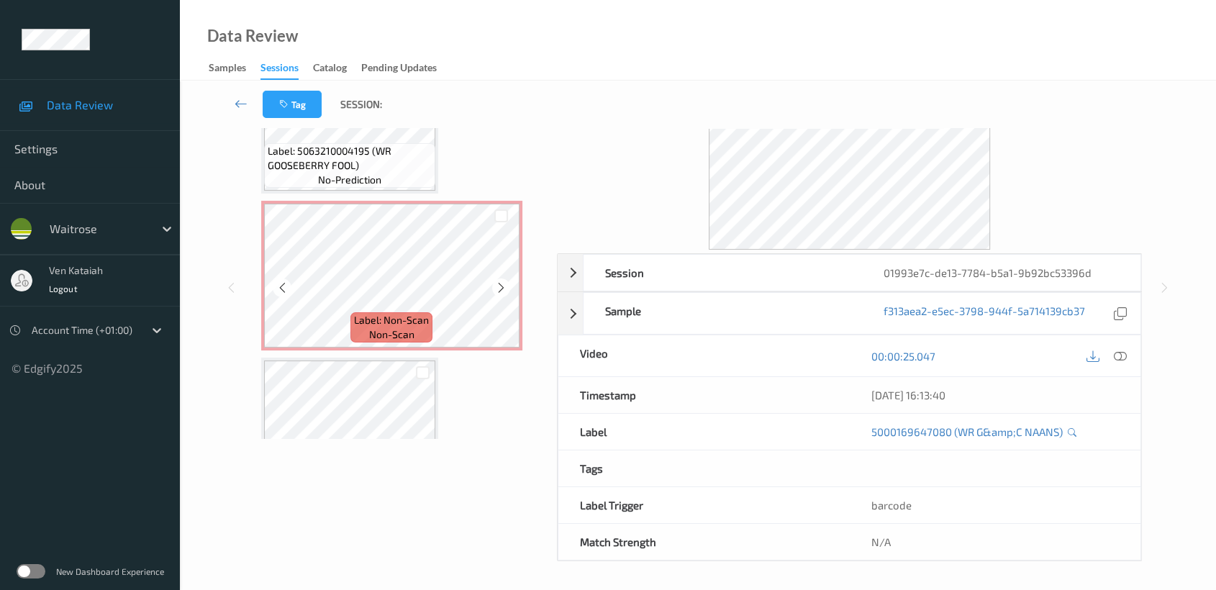
scroll to position [0, 0]
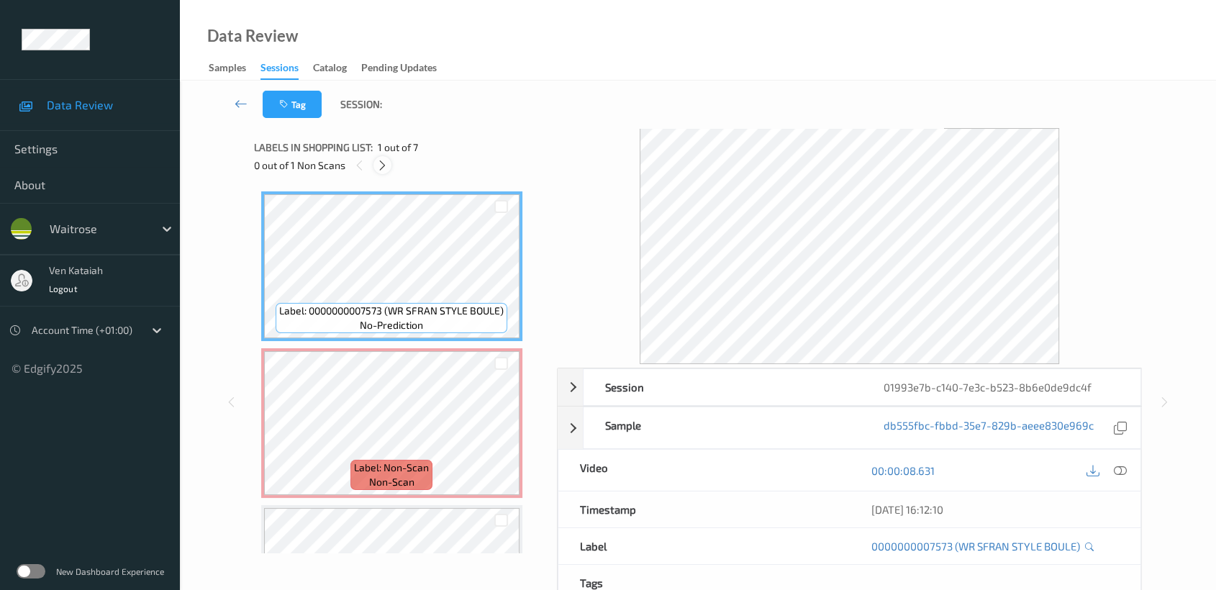
click at [385, 163] on icon at bounding box center [382, 165] width 12 height 13
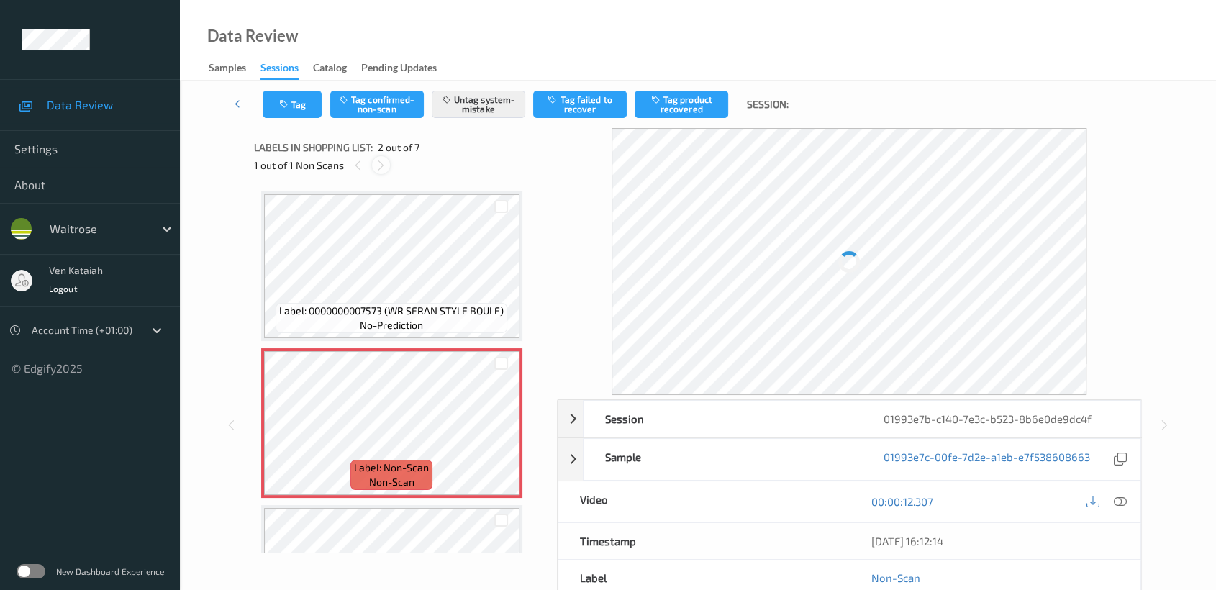
scroll to position [6, 0]
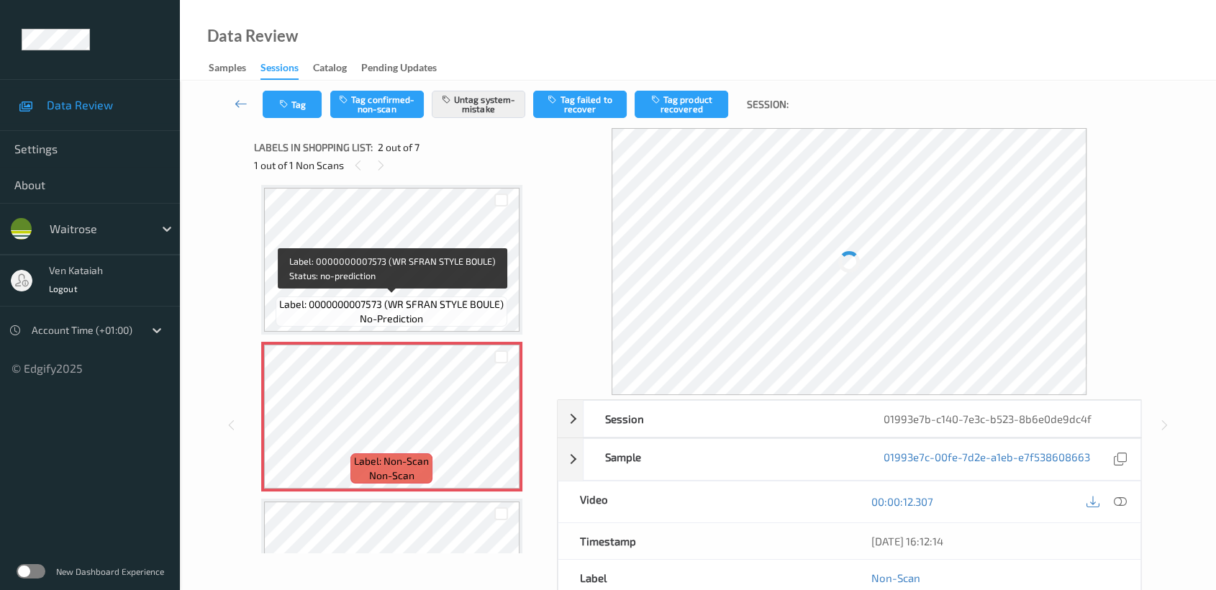
click at [375, 320] on span "no-prediction" at bounding box center [391, 318] width 63 height 14
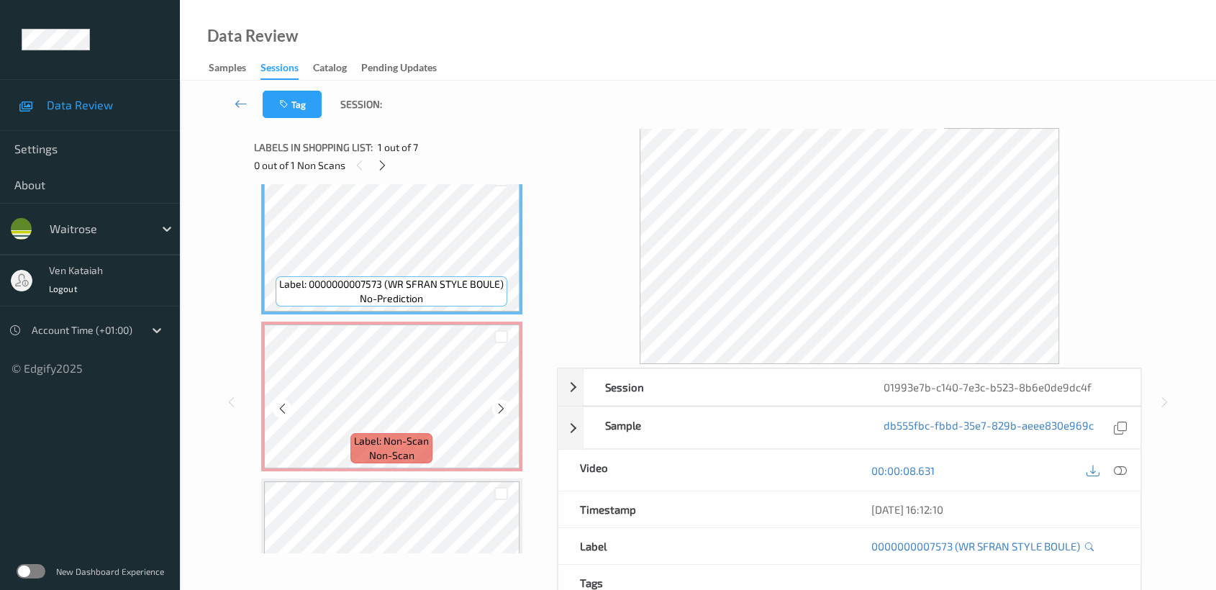
scroll to position [0, 0]
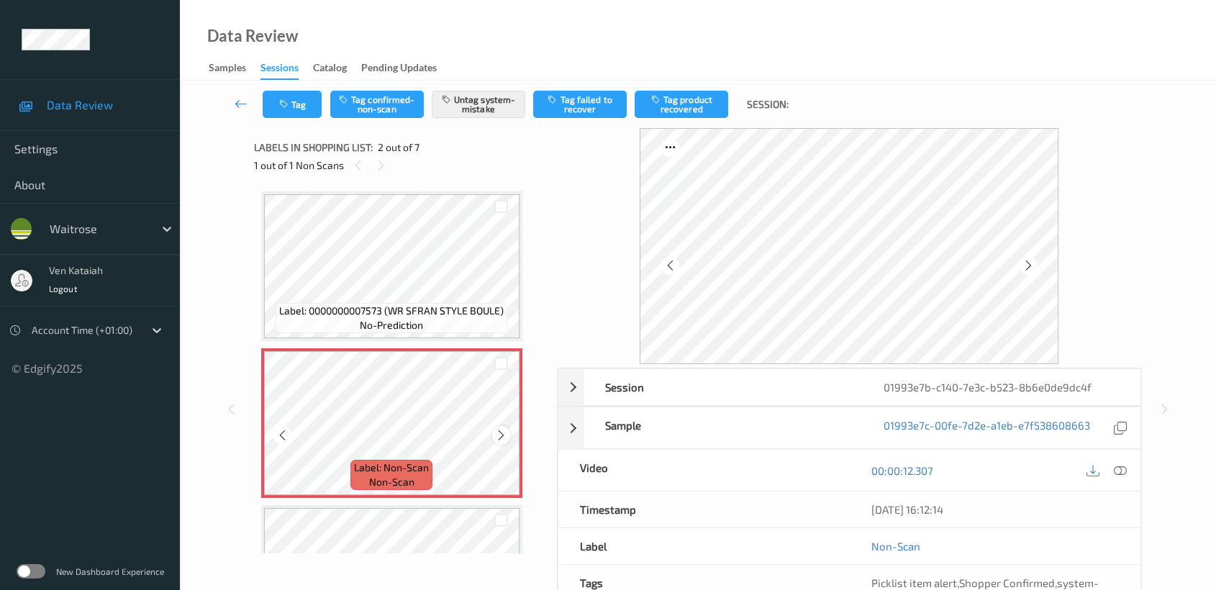
click at [504, 434] on icon at bounding box center [501, 435] width 12 height 13
click at [504, 432] on icon at bounding box center [501, 435] width 12 height 13
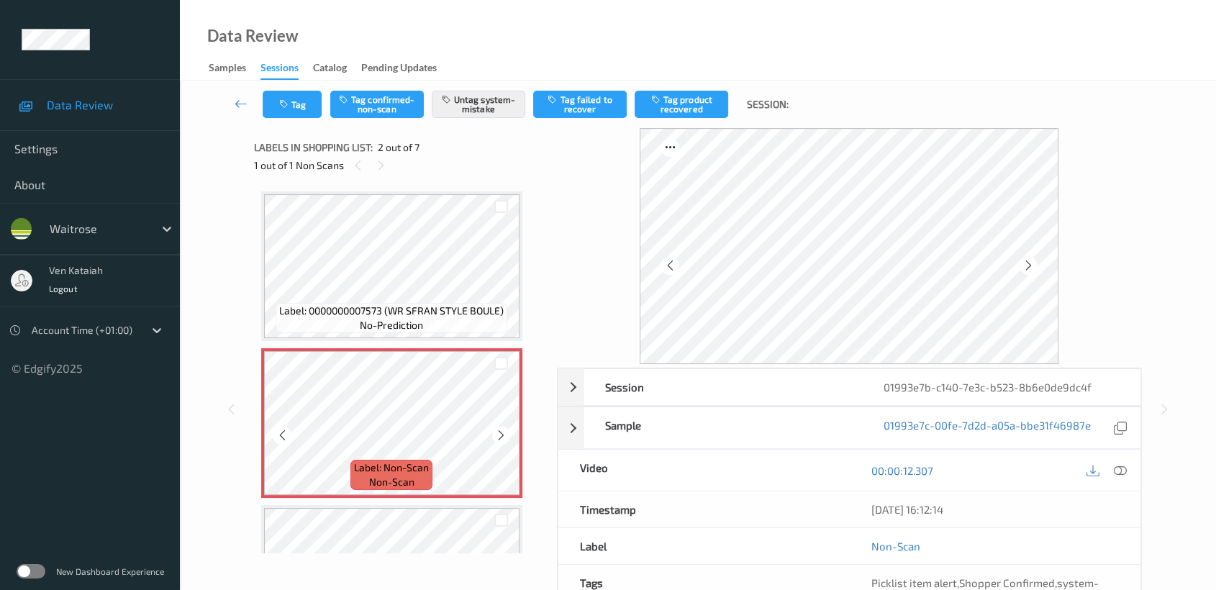
click at [504, 432] on icon at bounding box center [501, 435] width 12 height 13
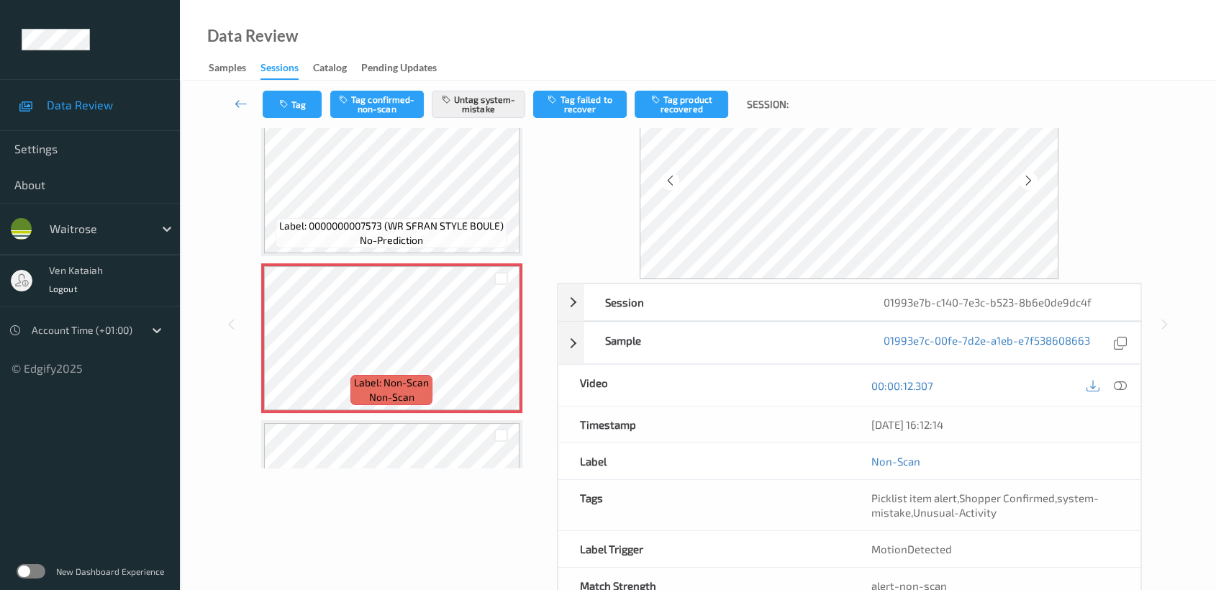
scroll to position [129, 0]
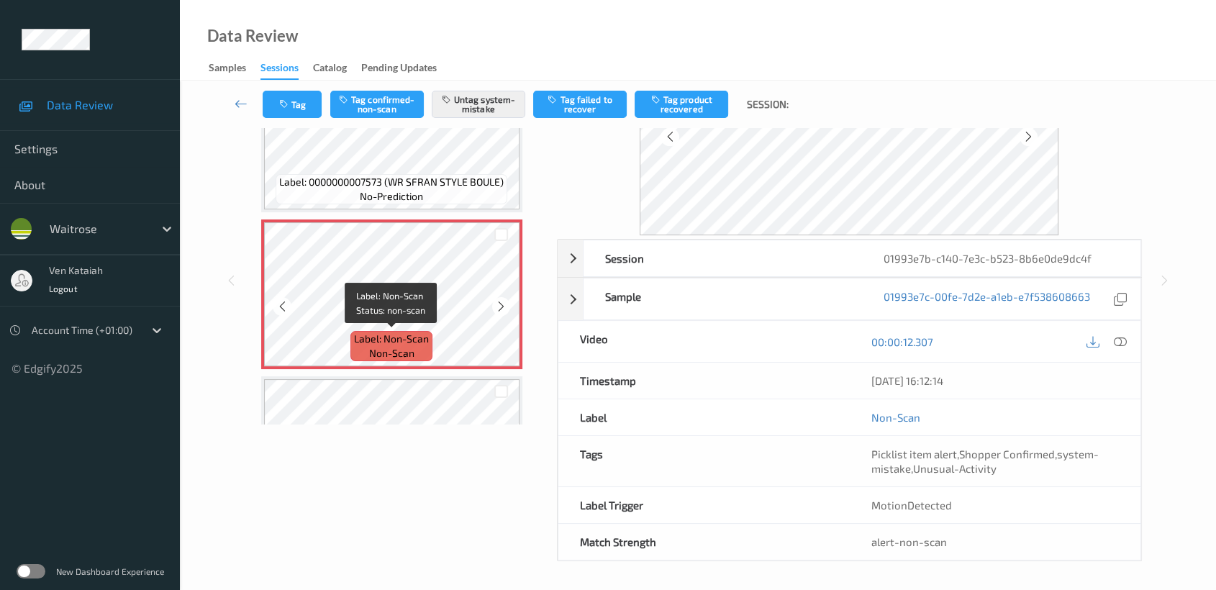
click at [391, 339] on span "Label: Non-Scan" at bounding box center [391, 339] width 75 height 14
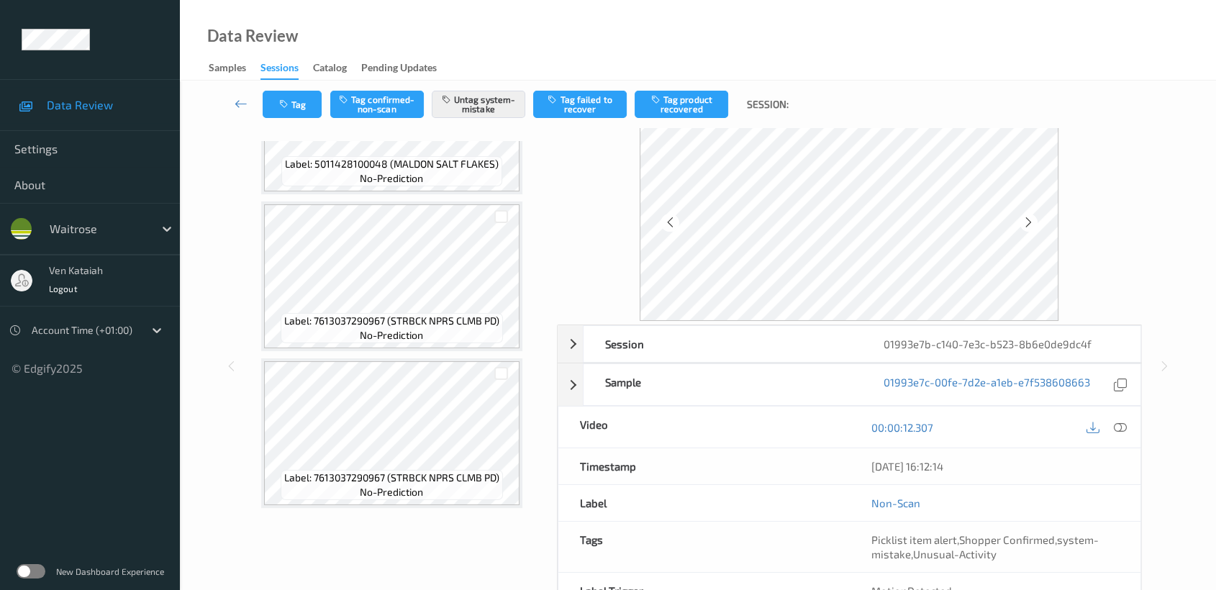
scroll to position [0, 0]
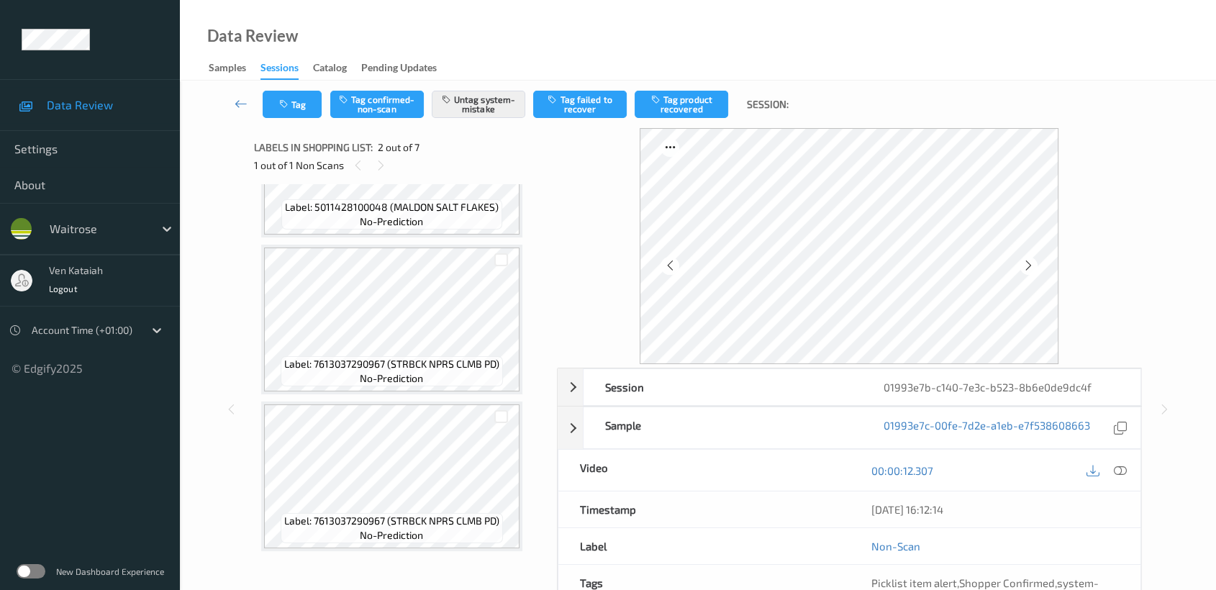
click at [39, 570] on label at bounding box center [31, 571] width 29 height 14
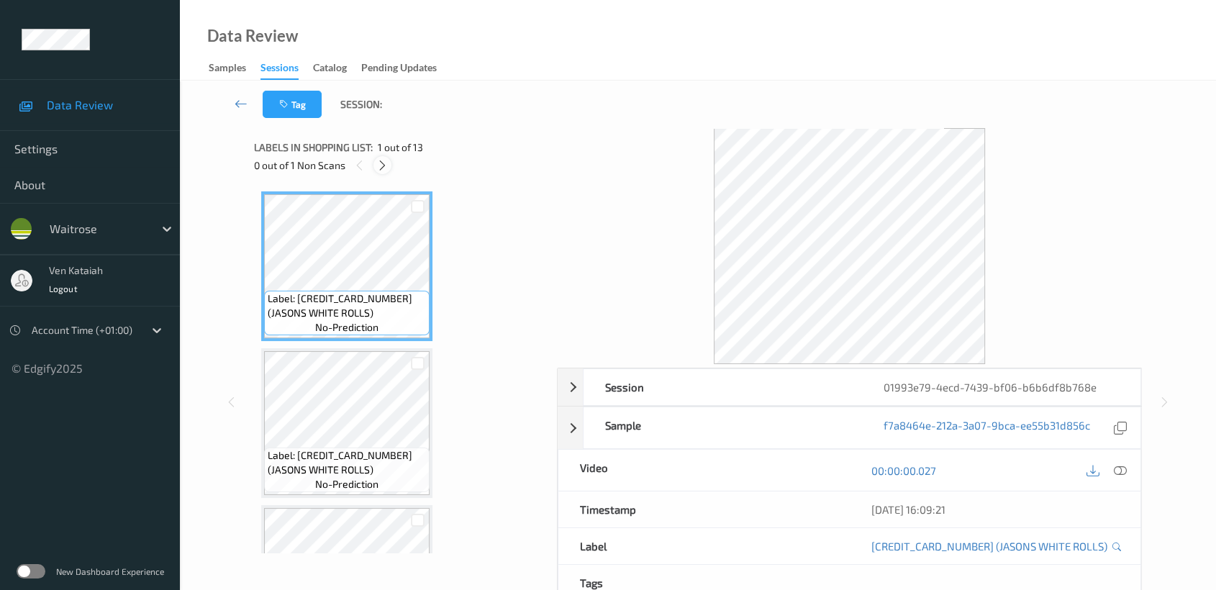
click at [378, 163] on icon at bounding box center [382, 165] width 12 height 13
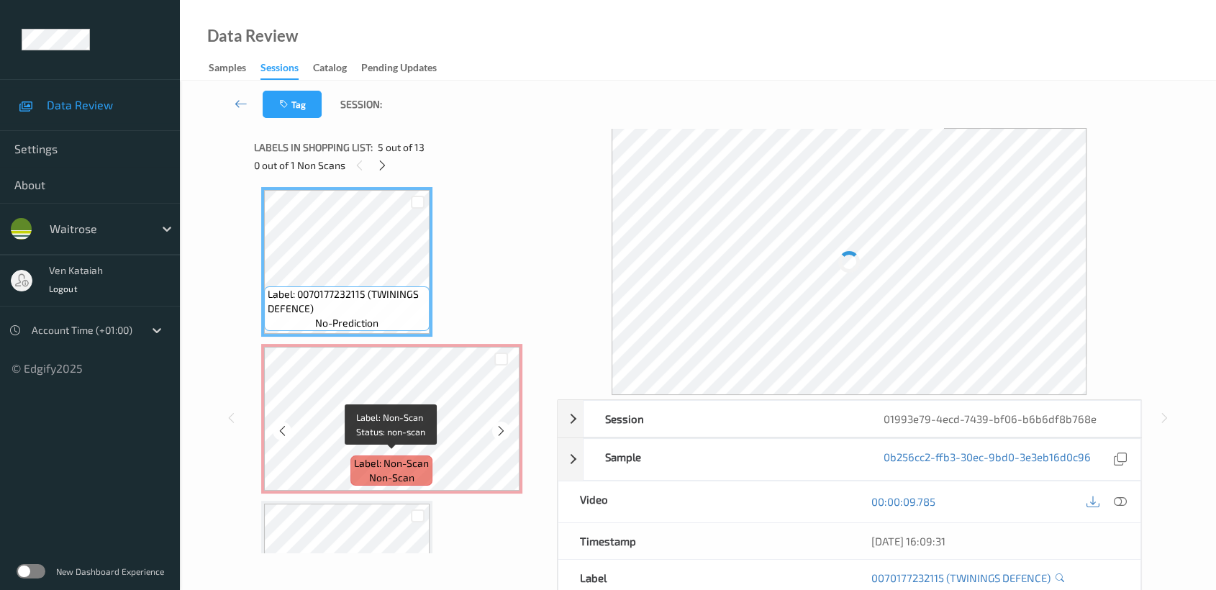
click at [403, 456] on span "Label: Non-Scan" at bounding box center [391, 463] width 75 height 14
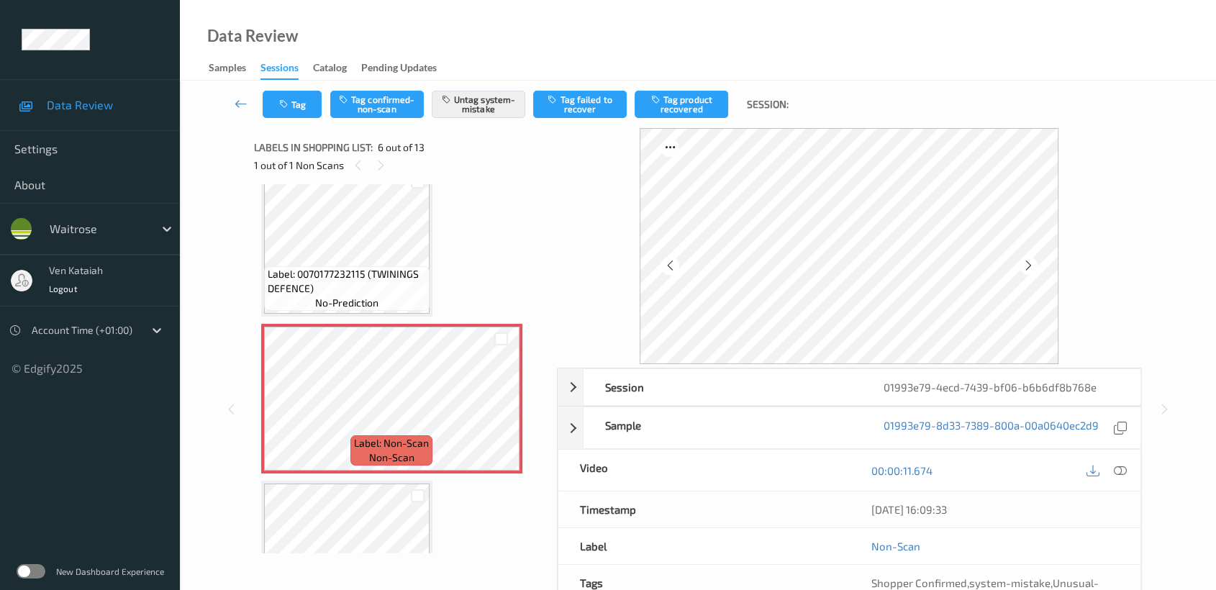
scroll to position [632, 0]
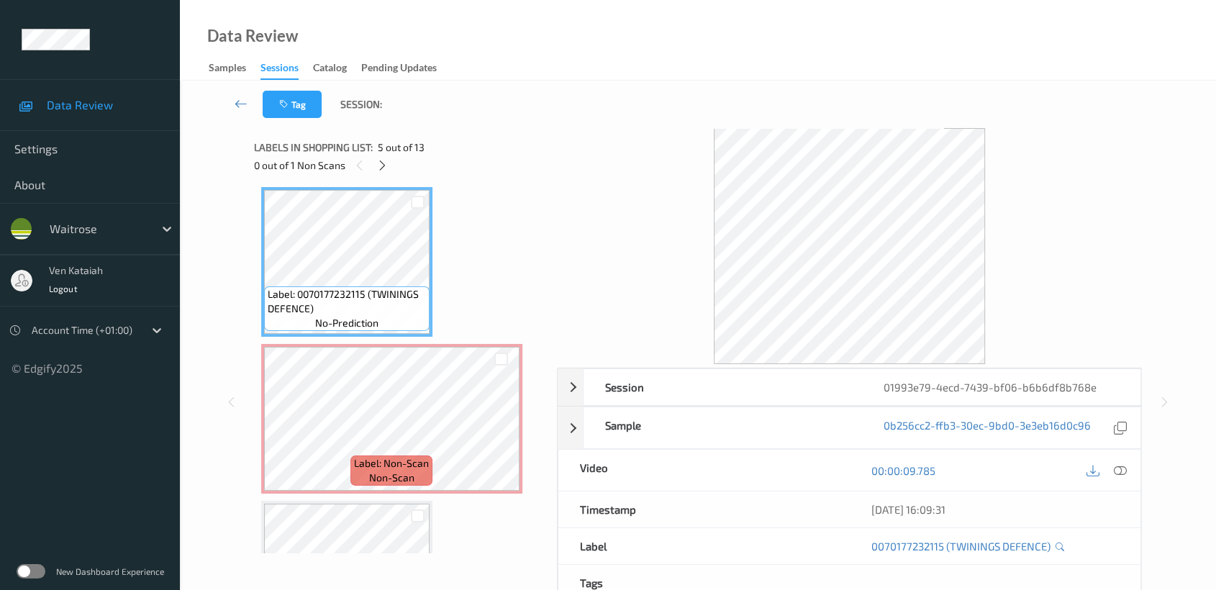
click at [1119, 463] on div at bounding box center [1119, 469] width 19 height 19
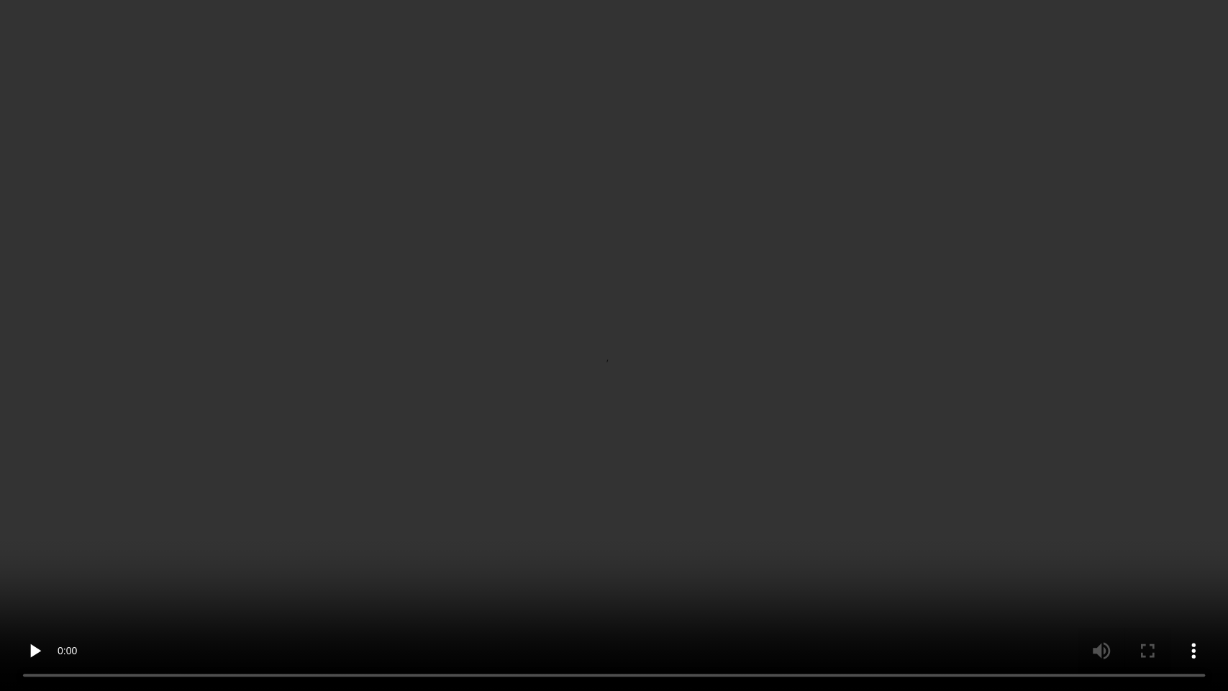
click at [558, 399] on video at bounding box center [614, 345] width 1228 height 691
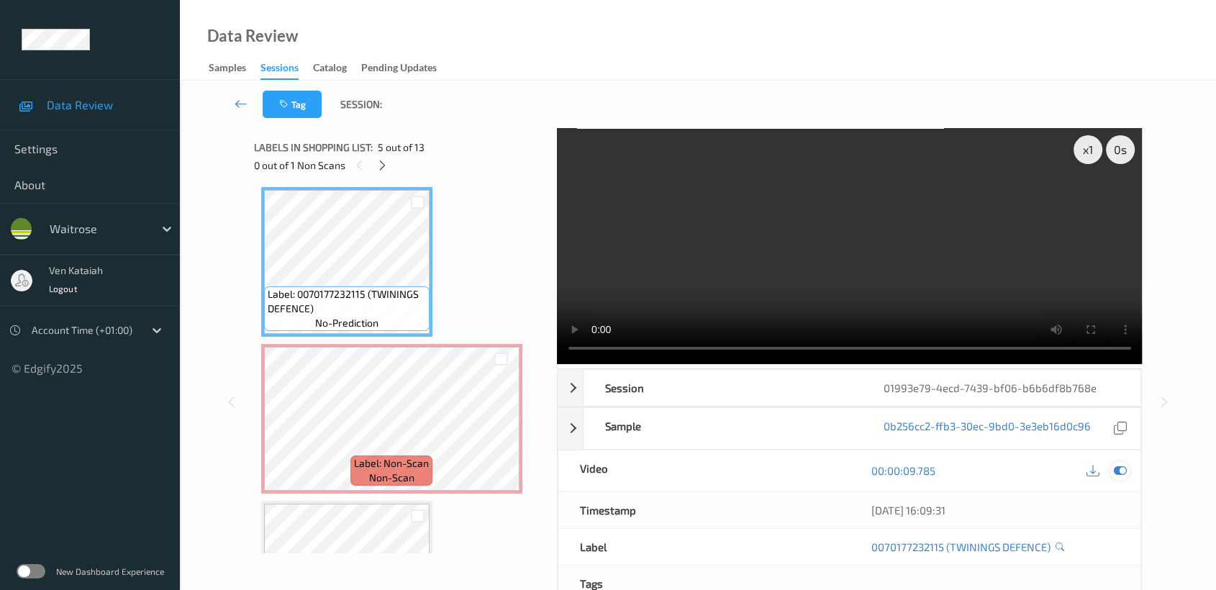
click at [1116, 468] on icon at bounding box center [1120, 470] width 13 height 13
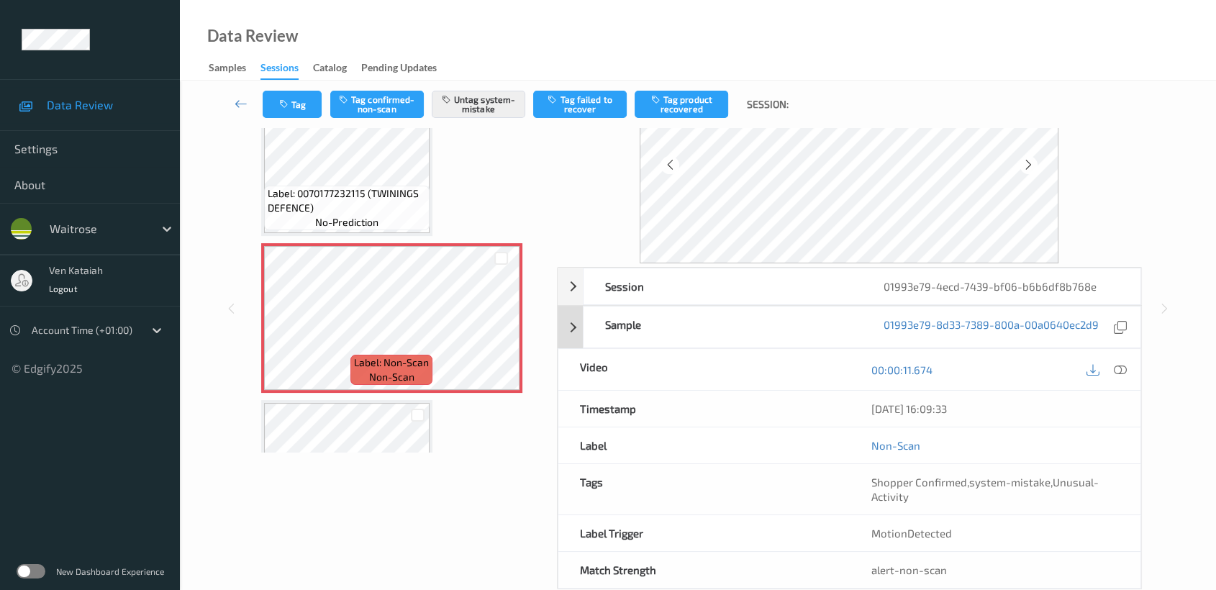
scroll to position [129, 0]
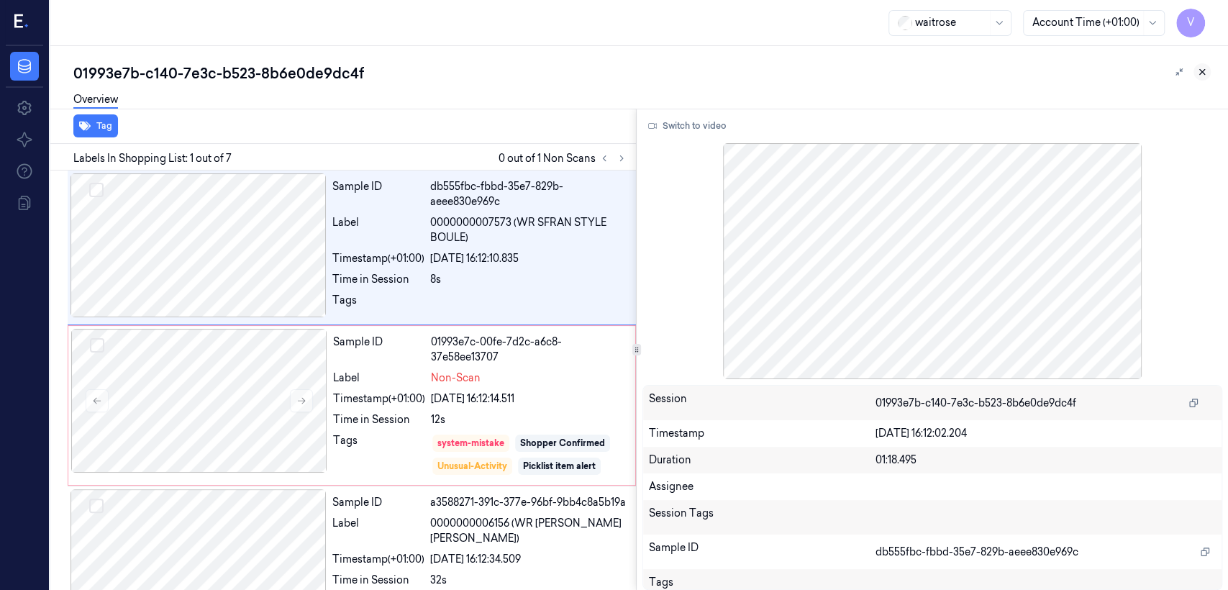
click at [1199, 68] on icon at bounding box center [1202, 72] width 10 height 10
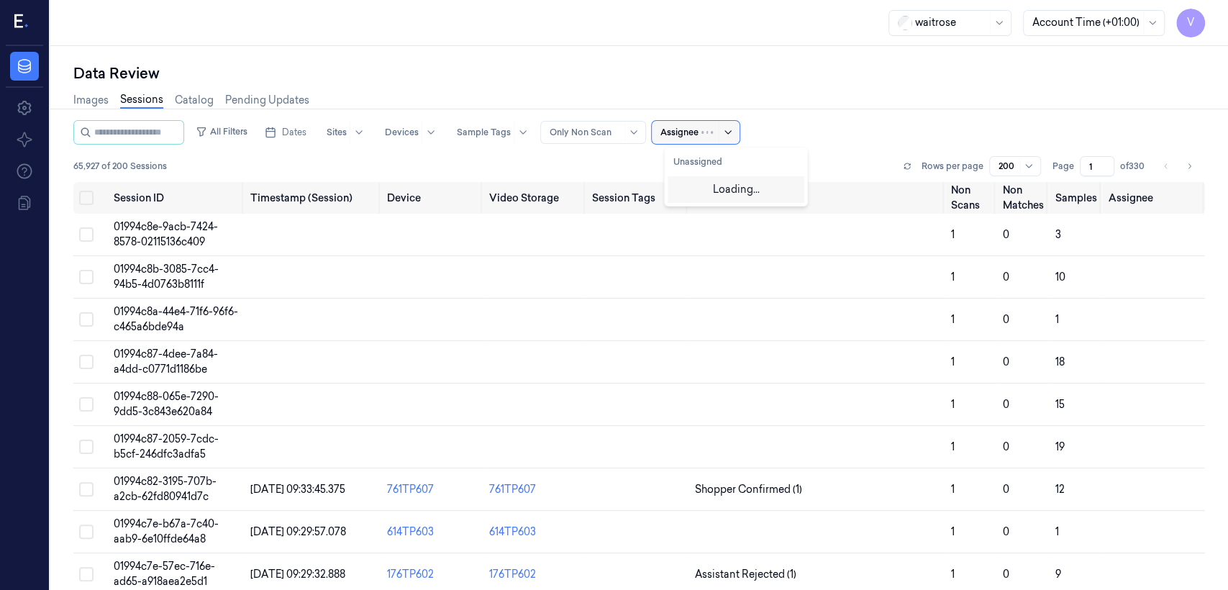
click at [720, 136] on div at bounding box center [718, 132] width 35 height 23
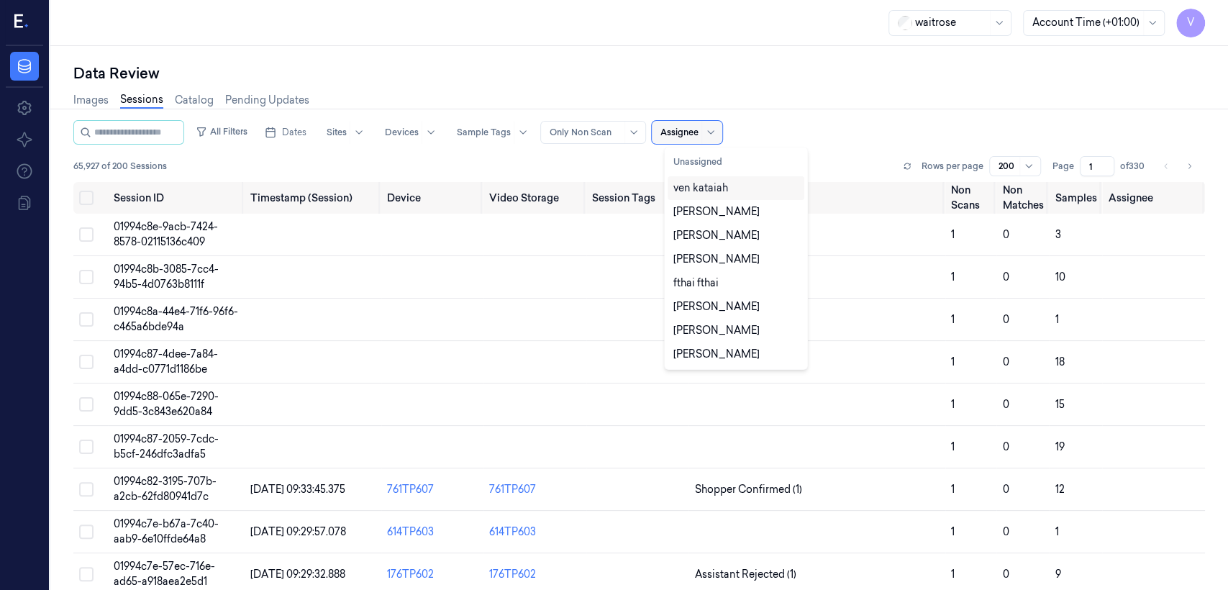
click at [696, 131] on div at bounding box center [679, 132] width 38 height 13
click at [716, 136] on icon at bounding box center [711, 133] width 12 height 12
click at [710, 188] on div "ven kataiah" at bounding box center [700, 188] width 55 height 15
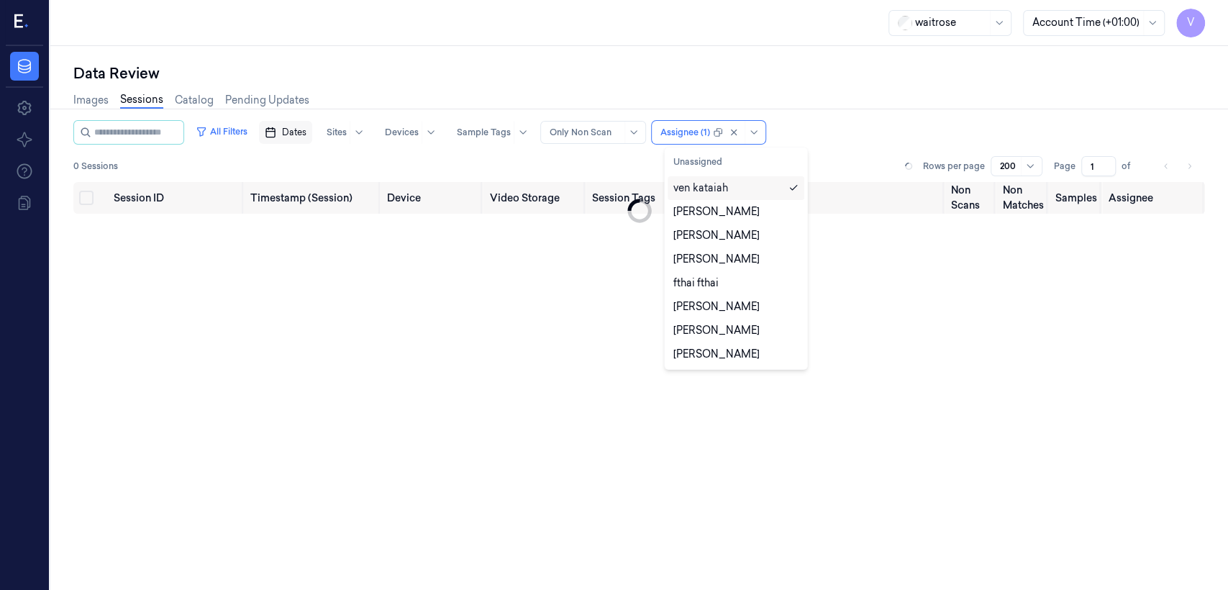
click at [311, 140] on button "Dates" at bounding box center [285, 132] width 53 height 23
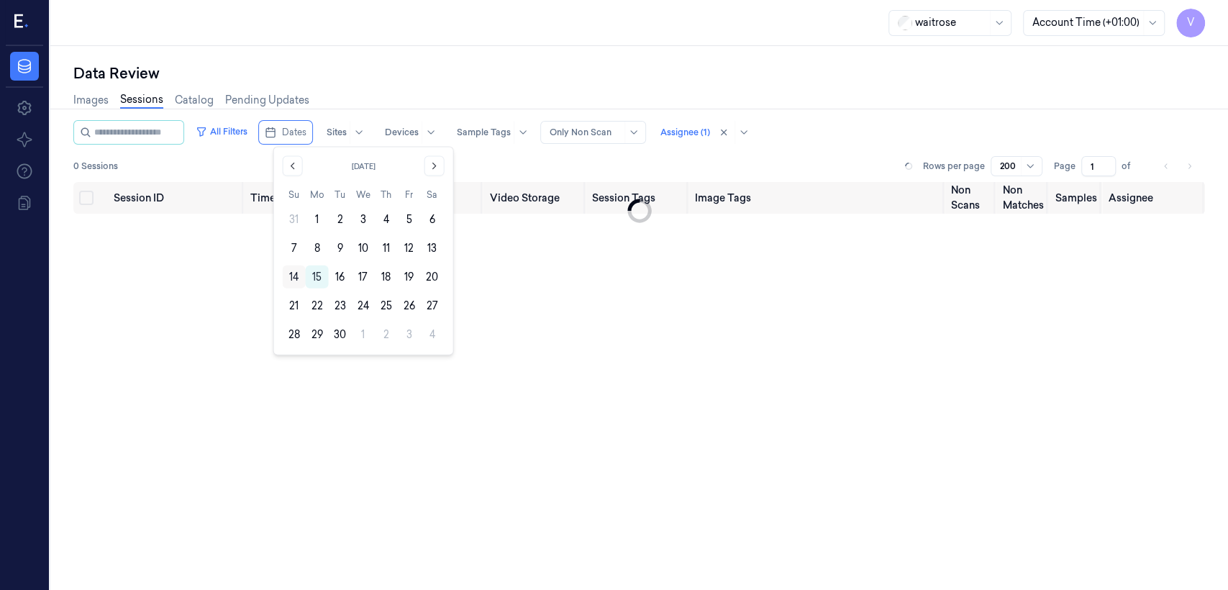
click at [295, 281] on button "14" at bounding box center [294, 276] width 23 height 23
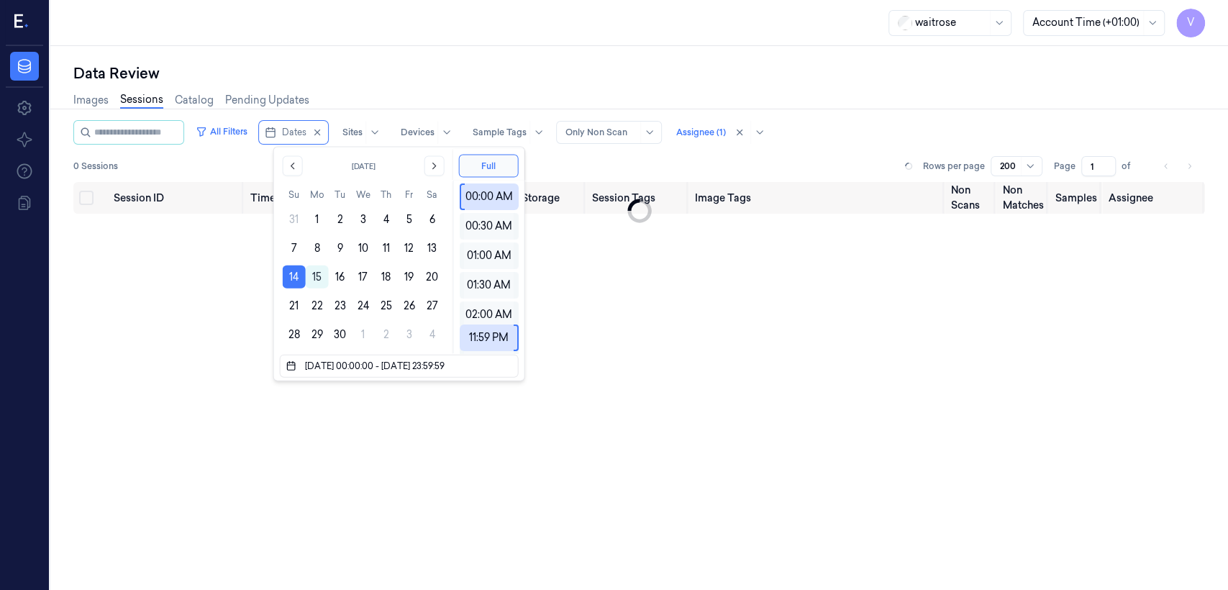
click at [738, 76] on div "Data Review" at bounding box center [639, 73] width 1132 height 20
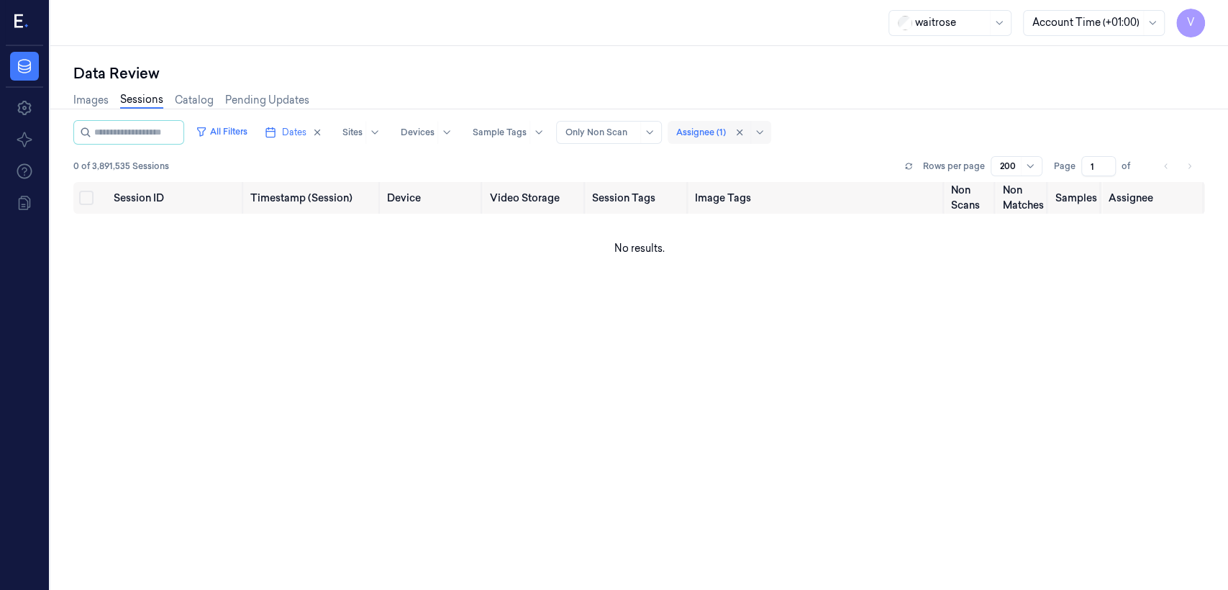
click at [721, 137] on div at bounding box center [701, 132] width 50 height 13
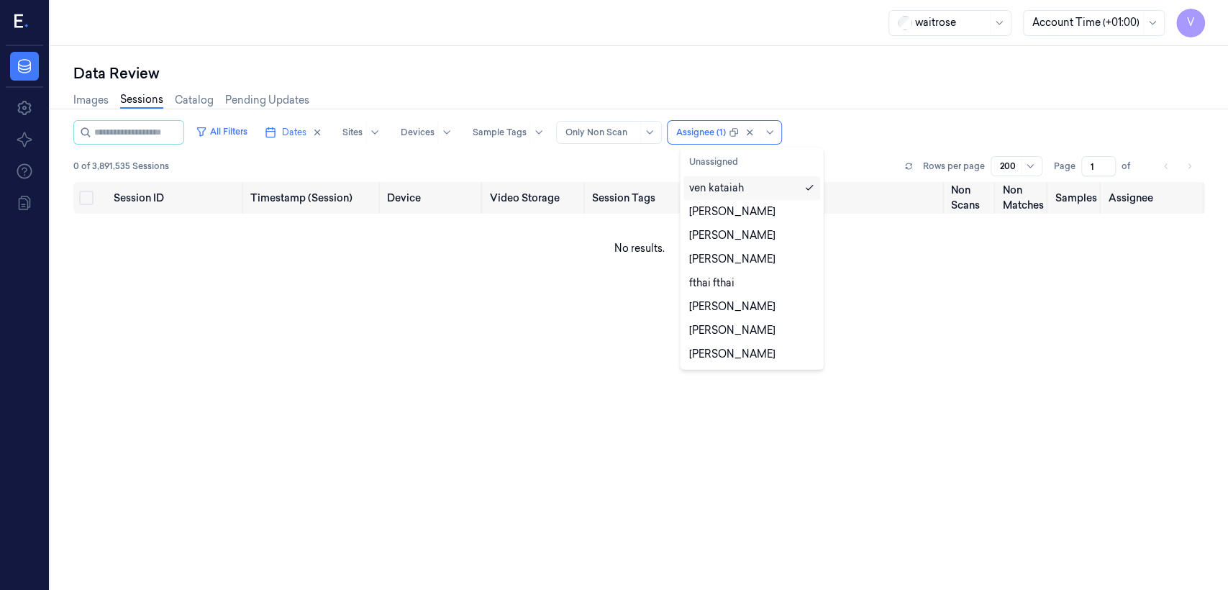
click at [719, 189] on div "ven kataiah" at bounding box center [716, 188] width 55 height 15
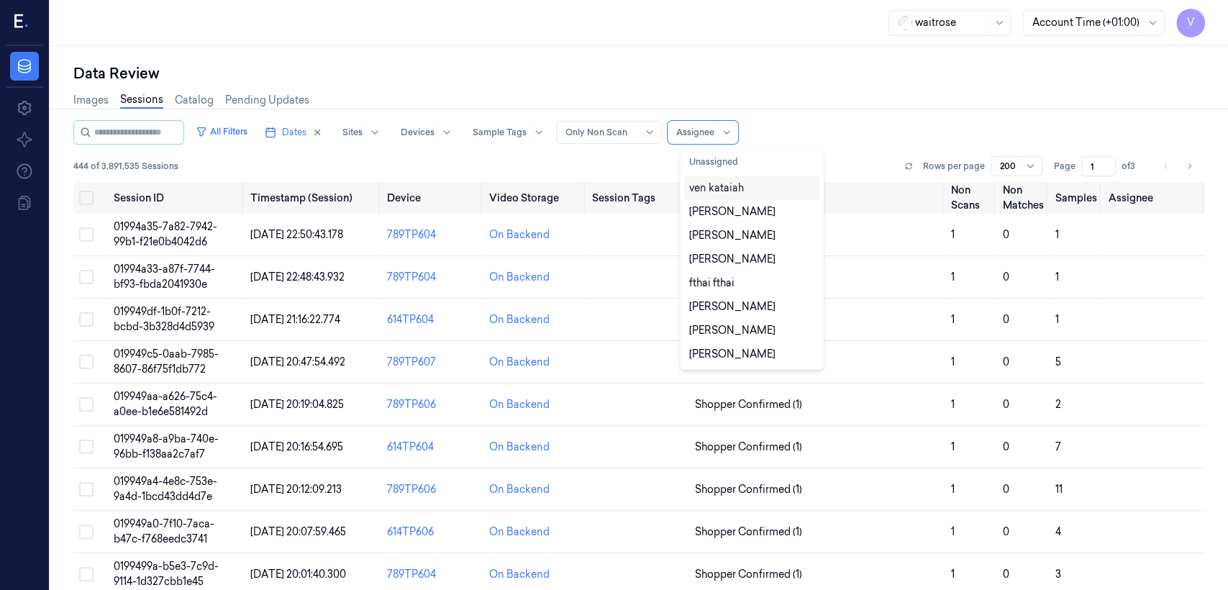
click at [714, 186] on div "ven kataiah" at bounding box center [716, 188] width 55 height 15
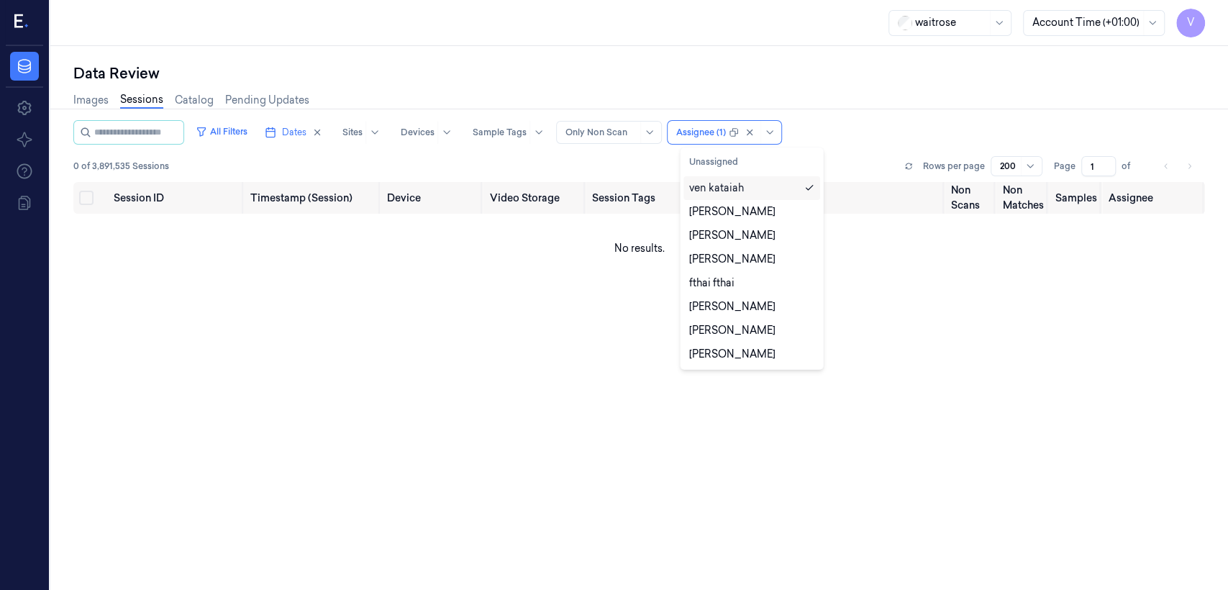
click at [997, 84] on div "Images Sessions Catalog Pending Updates" at bounding box center [639, 101] width 1132 height 37
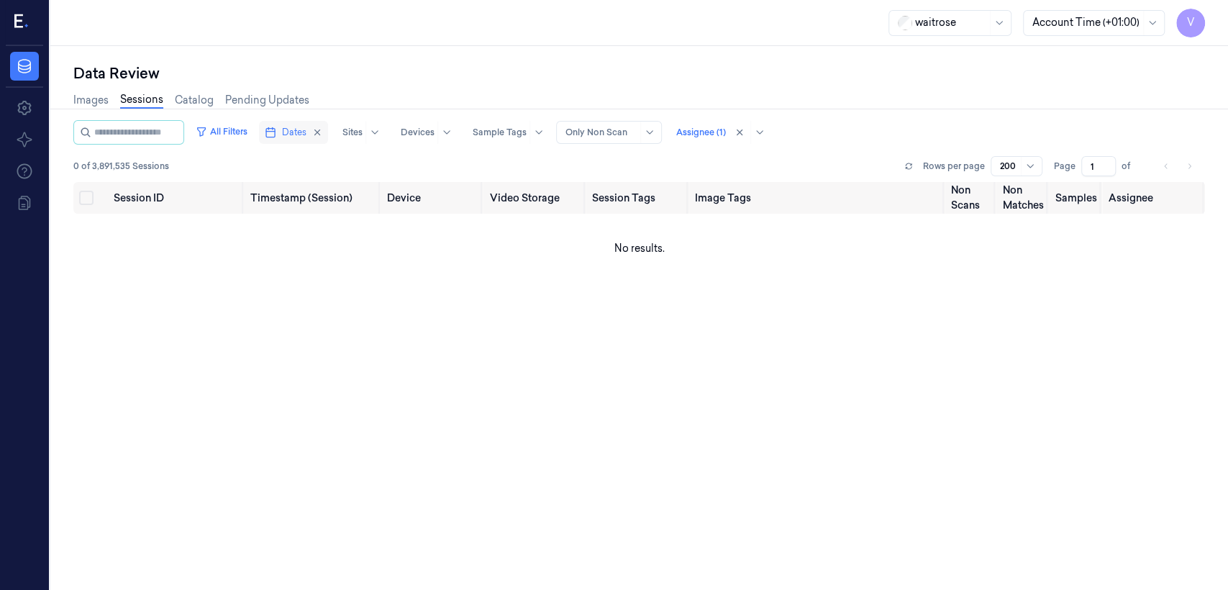
click at [306, 128] on span "Dates" at bounding box center [294, 132] width 24 height 13
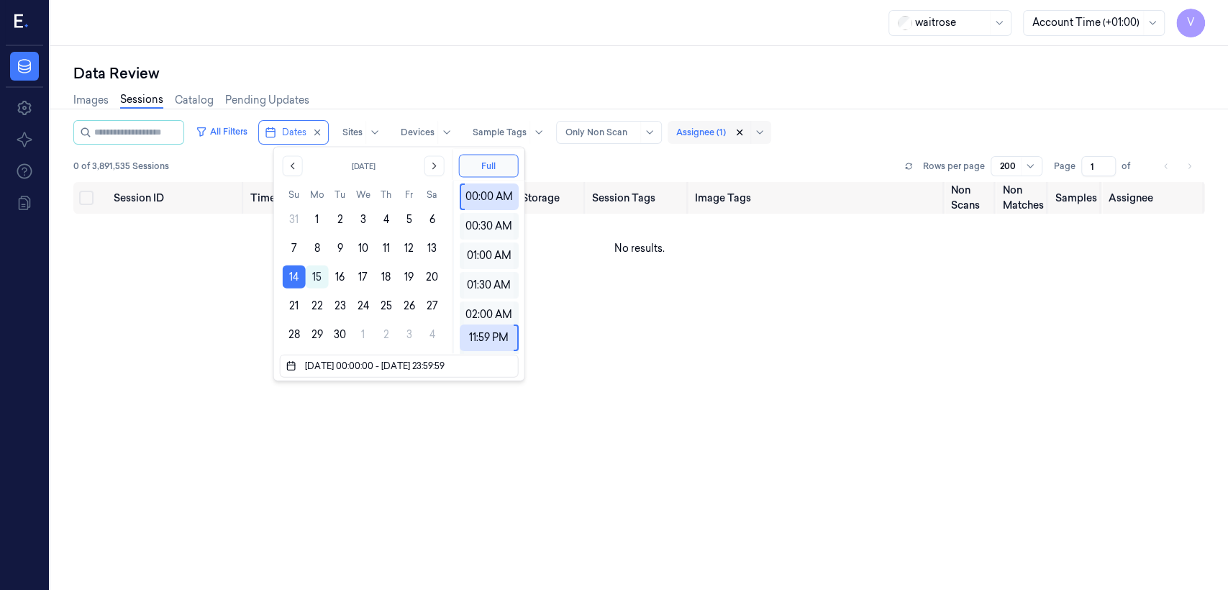
click at [745, 130] on icon at bounding box center [739, 132] width 10 height 10
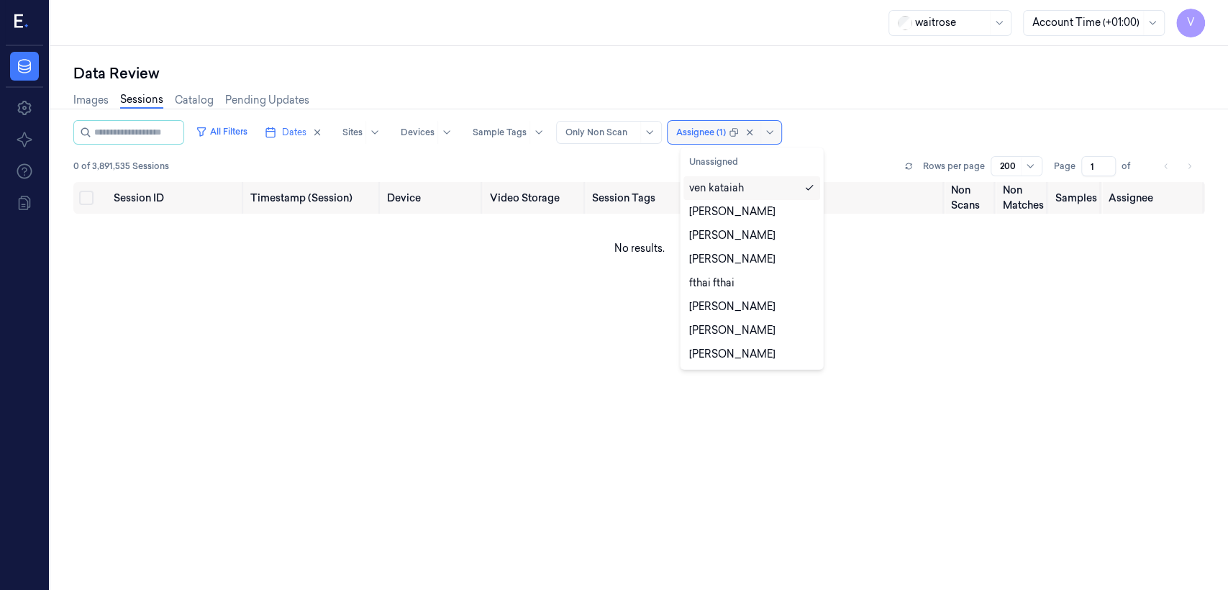
click at [761, 130] on span at bounding box center [760, 132] width 1 height 23
drag, startPoint x: 755, startPoint y: 197, endPoint x: 761, endPoint y: 188, distance: 10.8
click at [754, 196] on div "ven kataiah" at bounding box center [751, 188] width 137 height 24
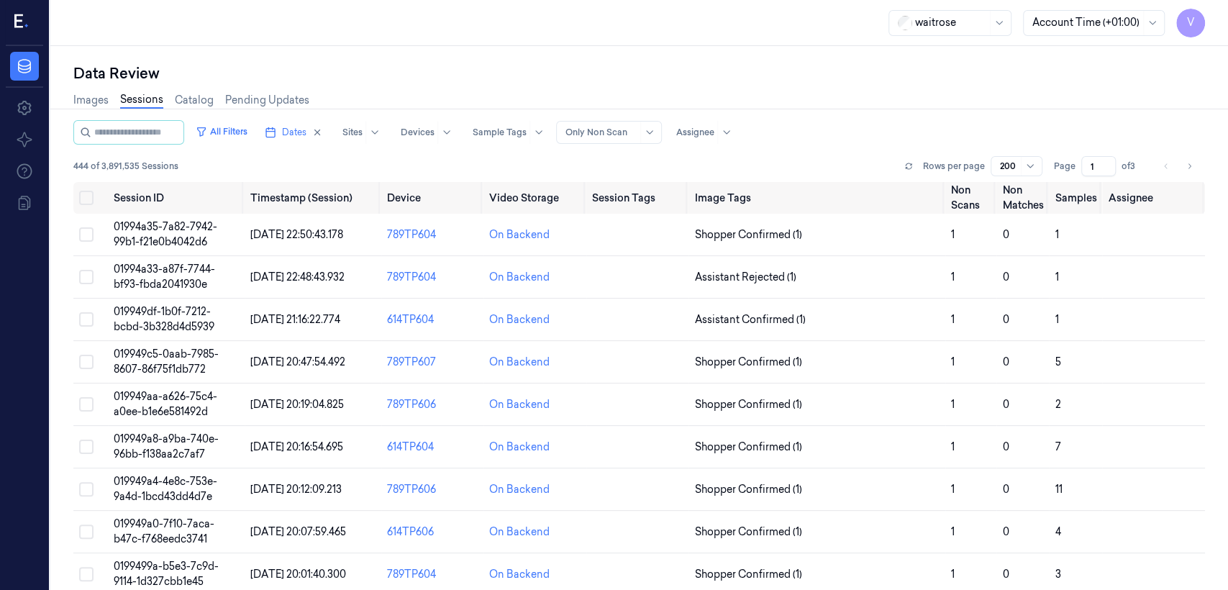
click at [873, 137] on div "All Filters Dates Sites Devices Sample Tags Alert Type Only Non Scan Assignee" at bounding box center [639, 132] width 1132 height 24
click at [729, 134] on icon at bounding box center [726, 132] width 6 height 4
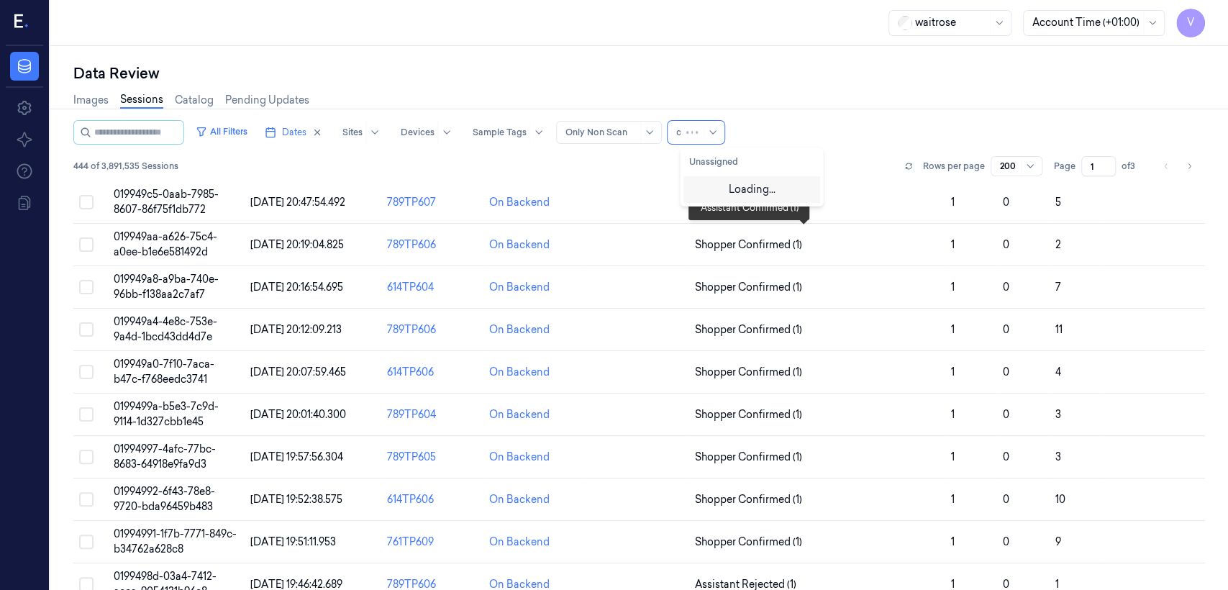
type input "ch"
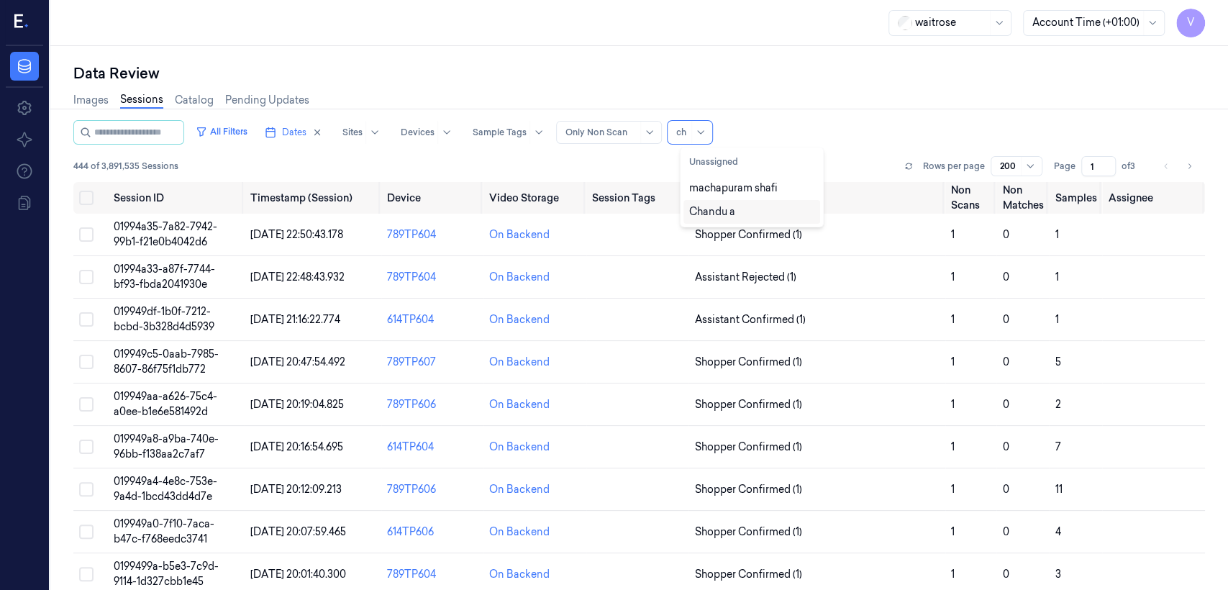
click at [737, 206] on div "Chandu a" at bounding box center [751, 211] width 125 height 15
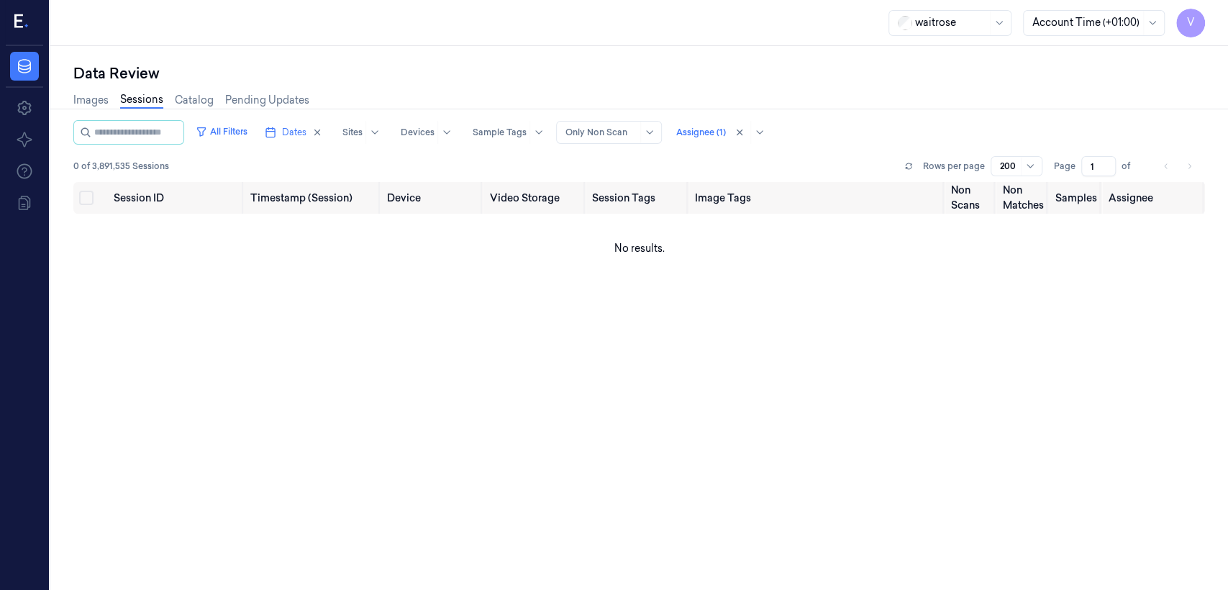
click at [939, 94] on div "Images Sessions Catalog Pending Updates" at bounding box center [639, 101] width 1132 height 37
click at [294, 137] on button "Dates" at bounding box center [293, 132] width 69 height 23
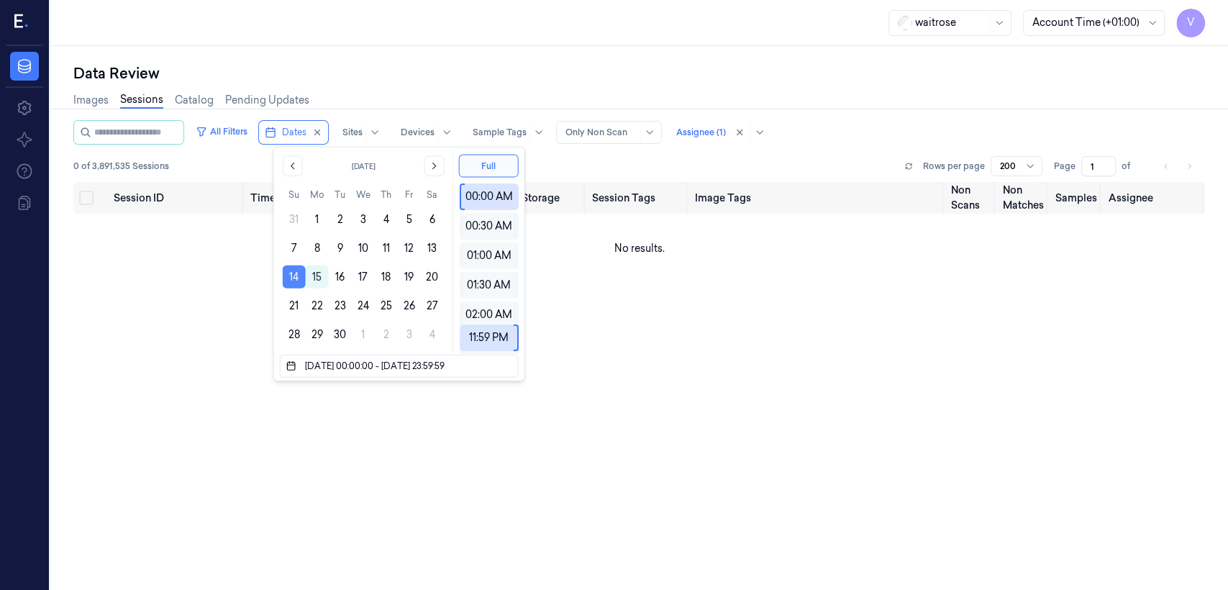
click at [294, 282] on button "14" at bounding box center [294, 276] width 23 height 23
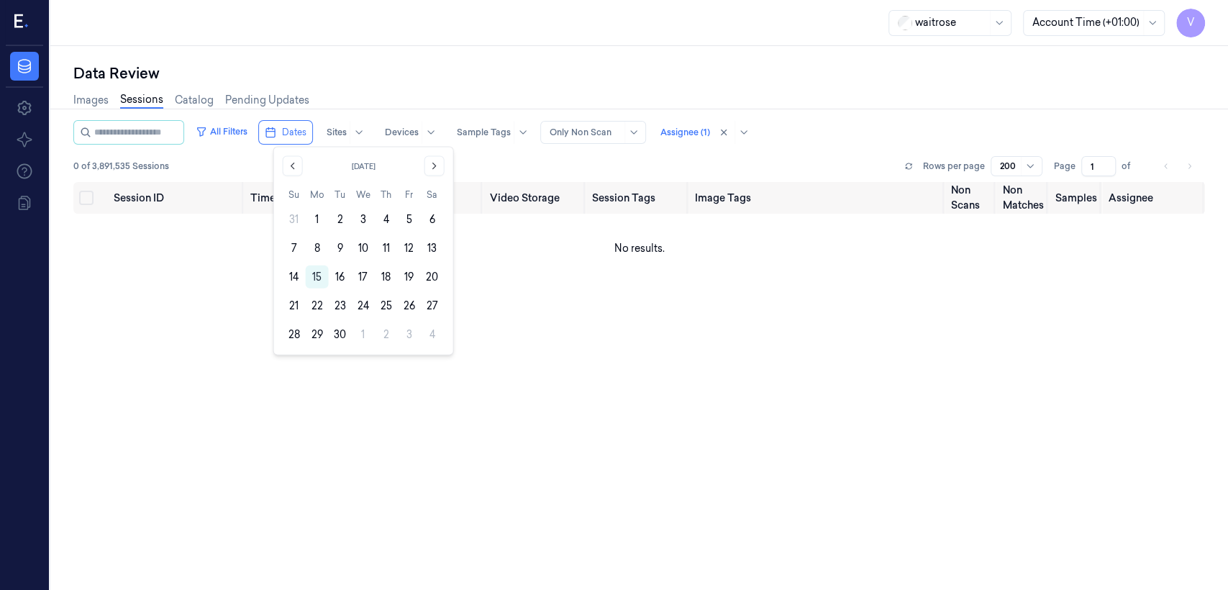
click at [1027, 70] on div "Data Review" at bounding box center [639, 73] width 1132 height 20
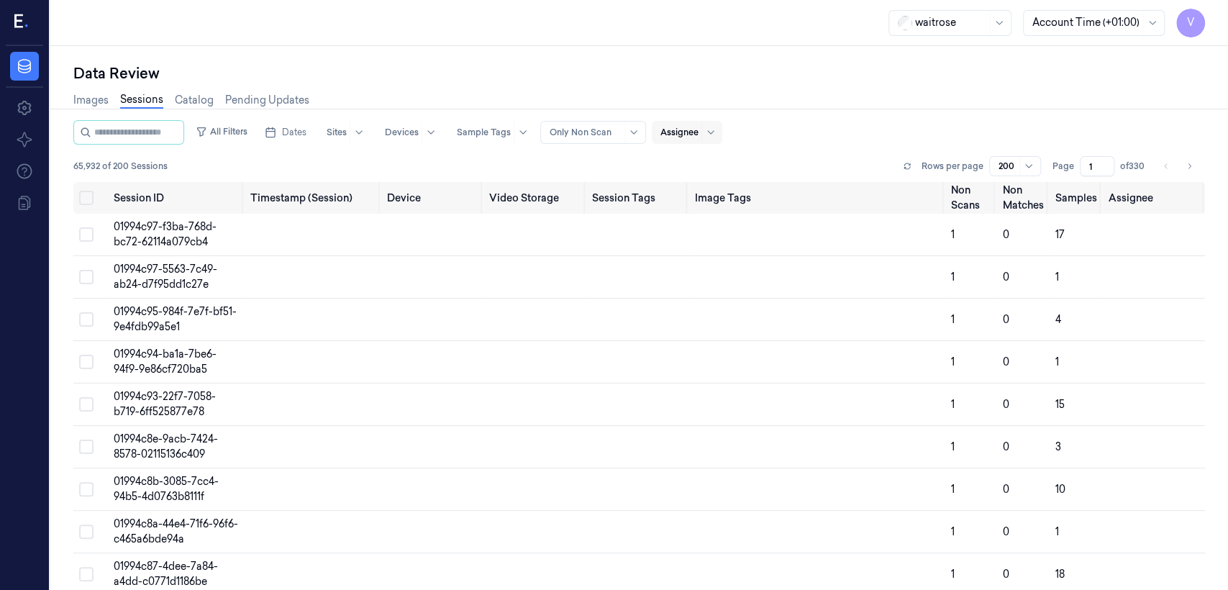
click at [959, 60] on div "Data Review Images Sessions Catalog Pending Updates All Filters Dates Sites Dev…" at bounding box center [639, 318] width 1178 height 544
click at [970, 24] on div at bounding box center [951, 22] width 72 height 15
click at [1021, 106] on div "Images Sessions Catalog Pending Updates" at bounding box center [639, 101] width 1132 height 37
click at [995, 27] on icon at bounding box center [999, 23] width 12 height 12
click at [1003, 19] on icon at bounding box center [999, 23] width 12 height 12
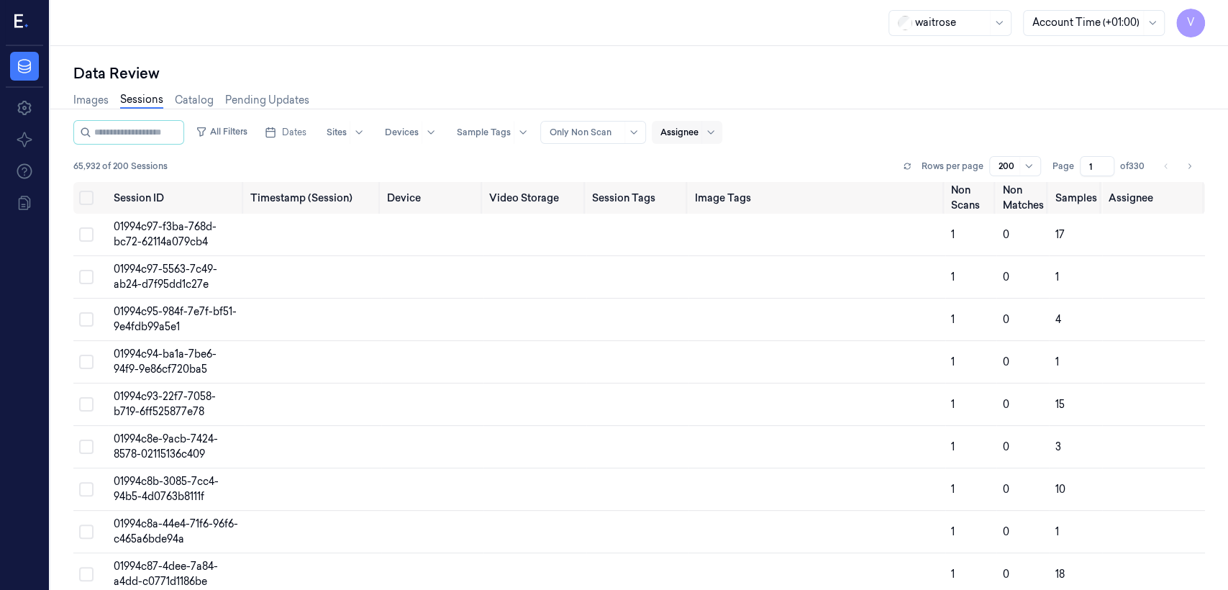
click at [15, 14] on icon at bounding box center [18, 21] width 9 height 14
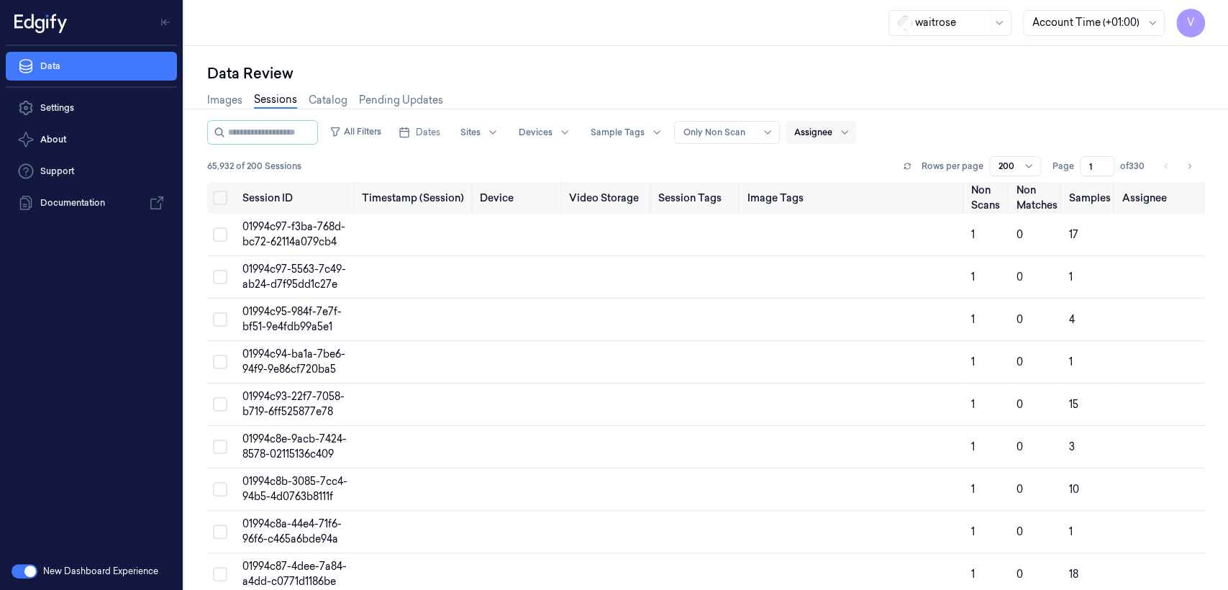
click at [35, 567] on button "button" at bounding box center [25, 571] width 26 height 14
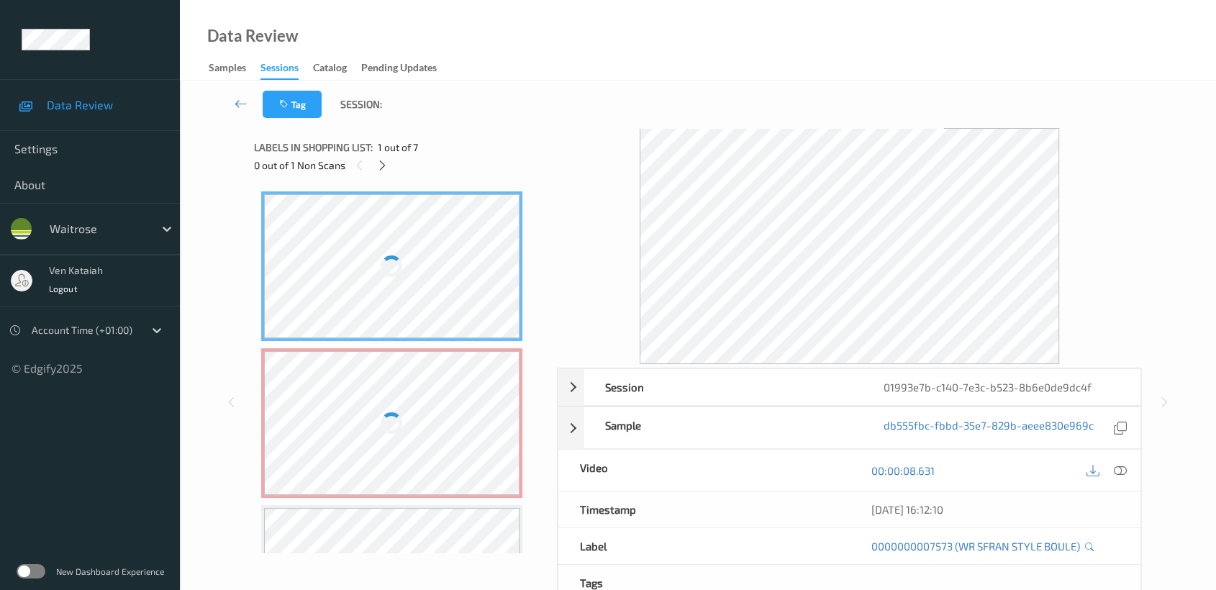
click at [395, 166] on div "0 out of 1 Non Scans" at bounding box center [400, 165] width 293 height 18
click at [382, 166] on icon at bounding box center [382, 165] width 12 height 13
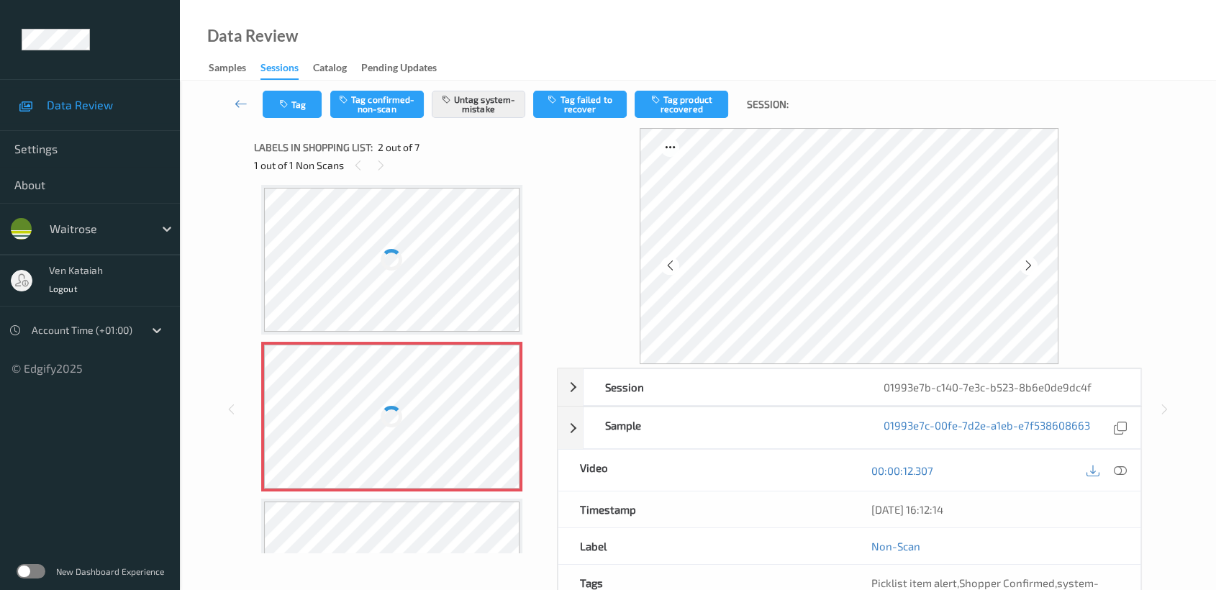
click at [419, 409] on div at bounding box center [392, 417] width 256 height 144
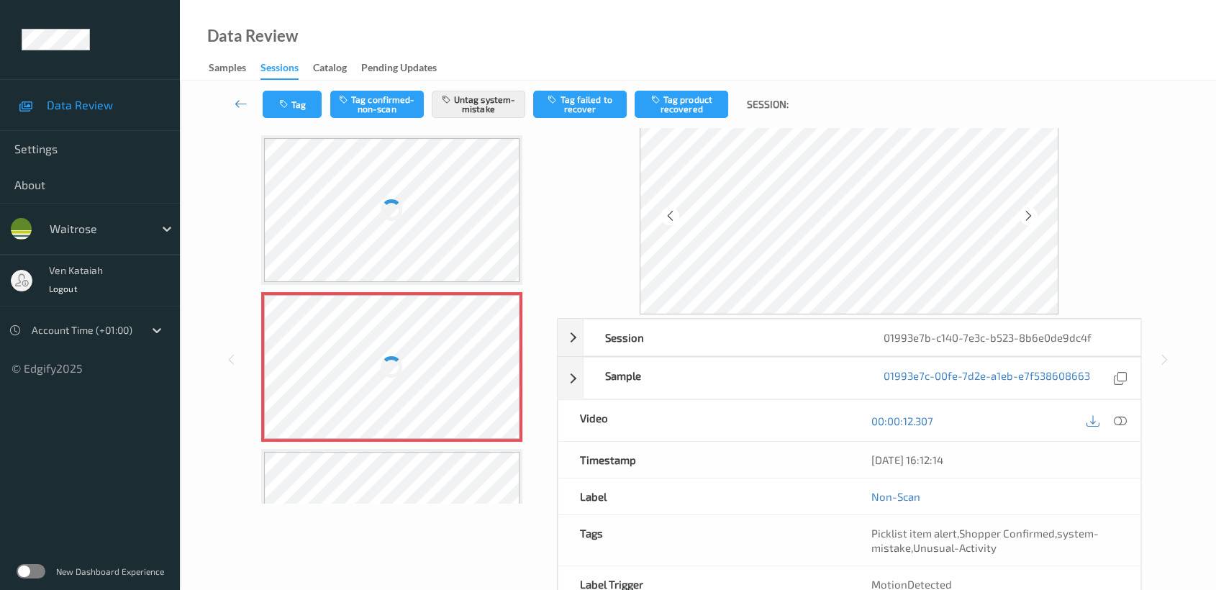
scroll to position [0, 0]
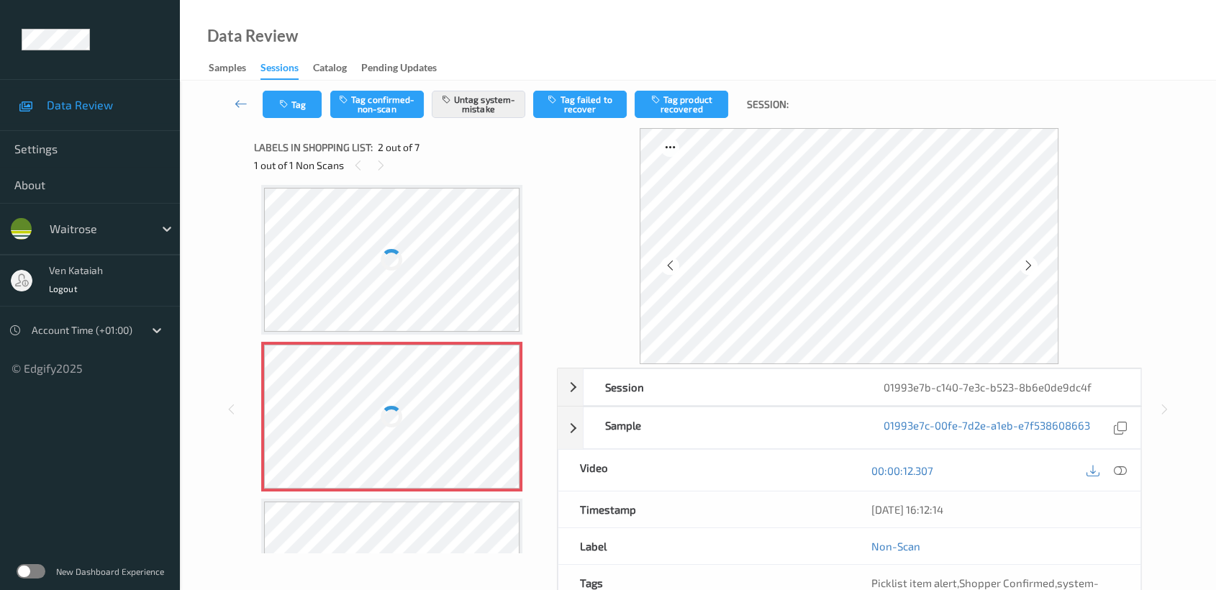
click at [380, 295] on div at bounding box center [392, 260] width 256 height 144
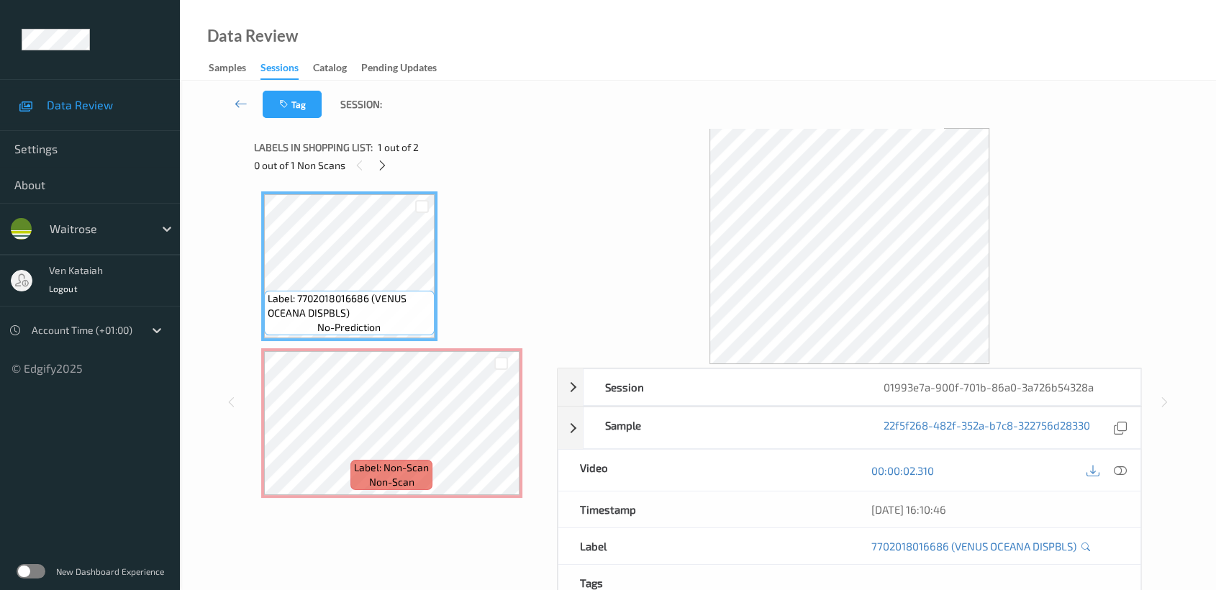
click at [218, 153] on div "Session 01993e7a-900f-701b-86a0-3a726b54328a Session ID 01993e7a-900f-701b-86a0…" at bounding box center [697, 401] width 977 height 547
click at [383, 170] on icon at bounding box center [382, 165] width 12 height 13
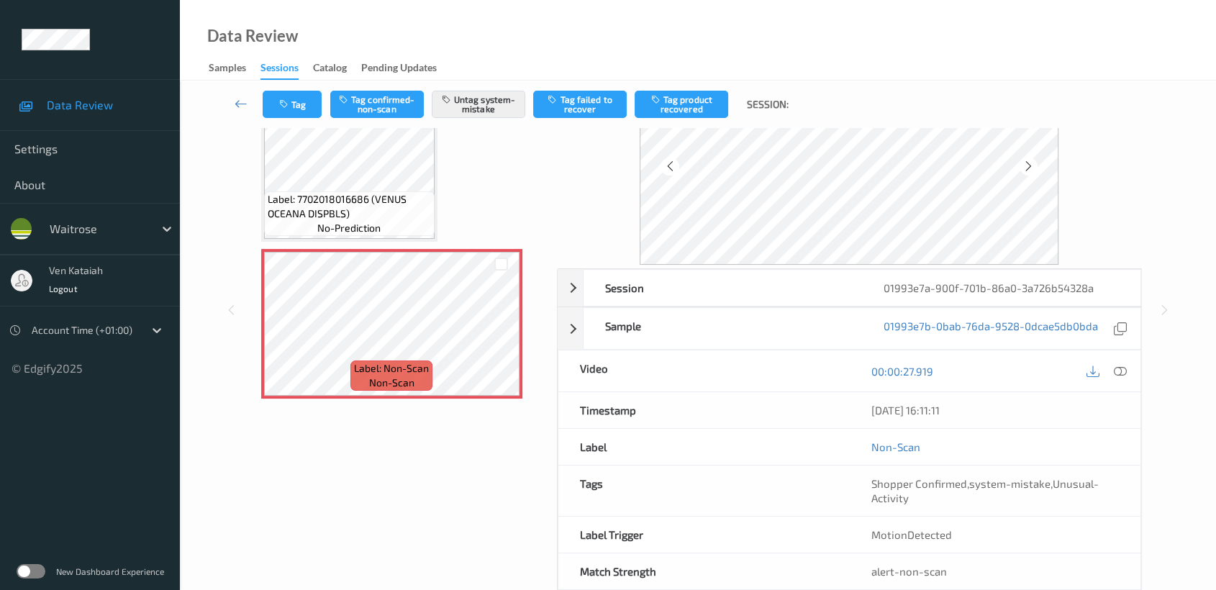
scroll to position [129, 0]
